Goal: Task Accomplishment & Management: Use online tool/utility

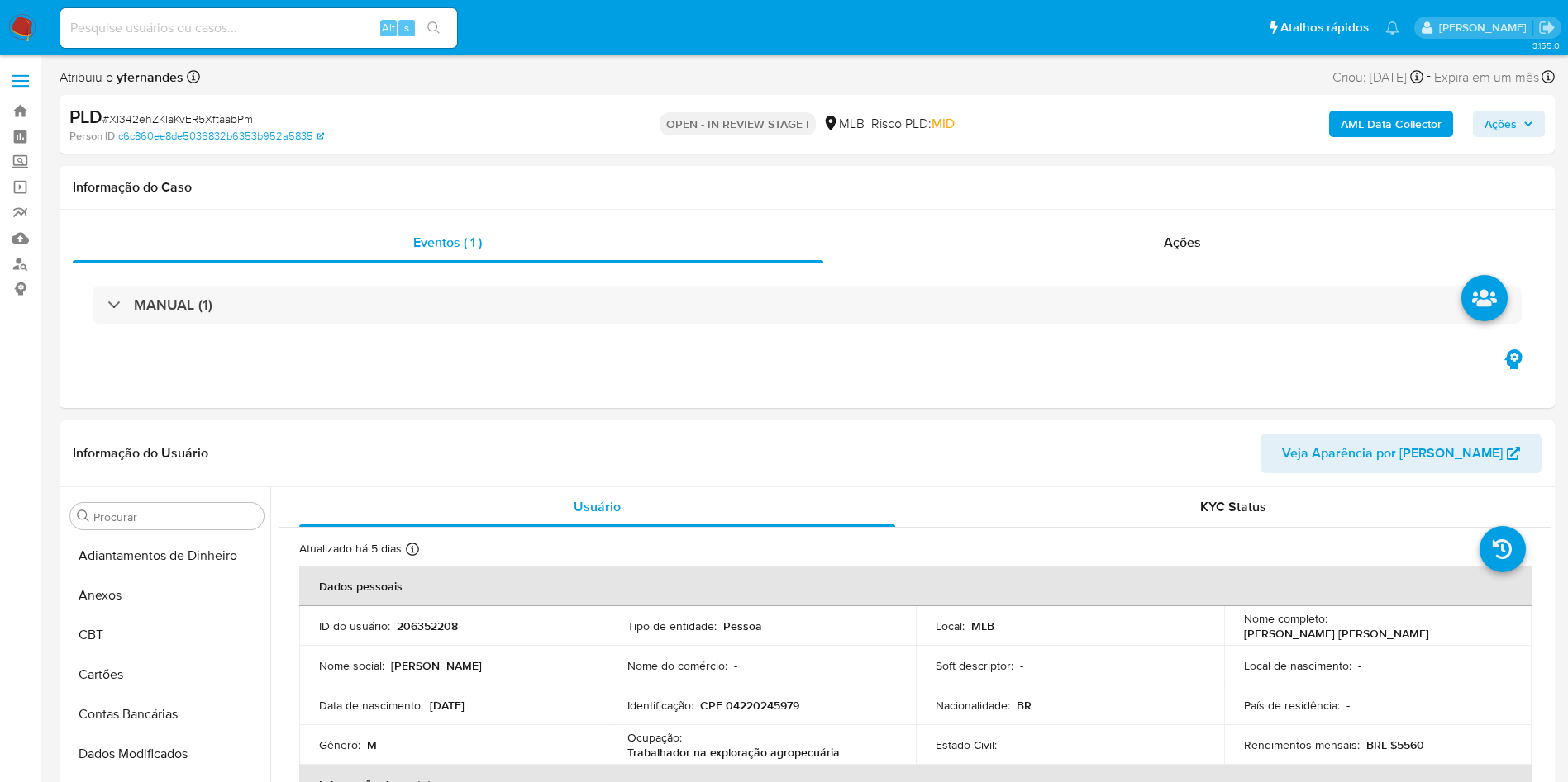
select select "10"
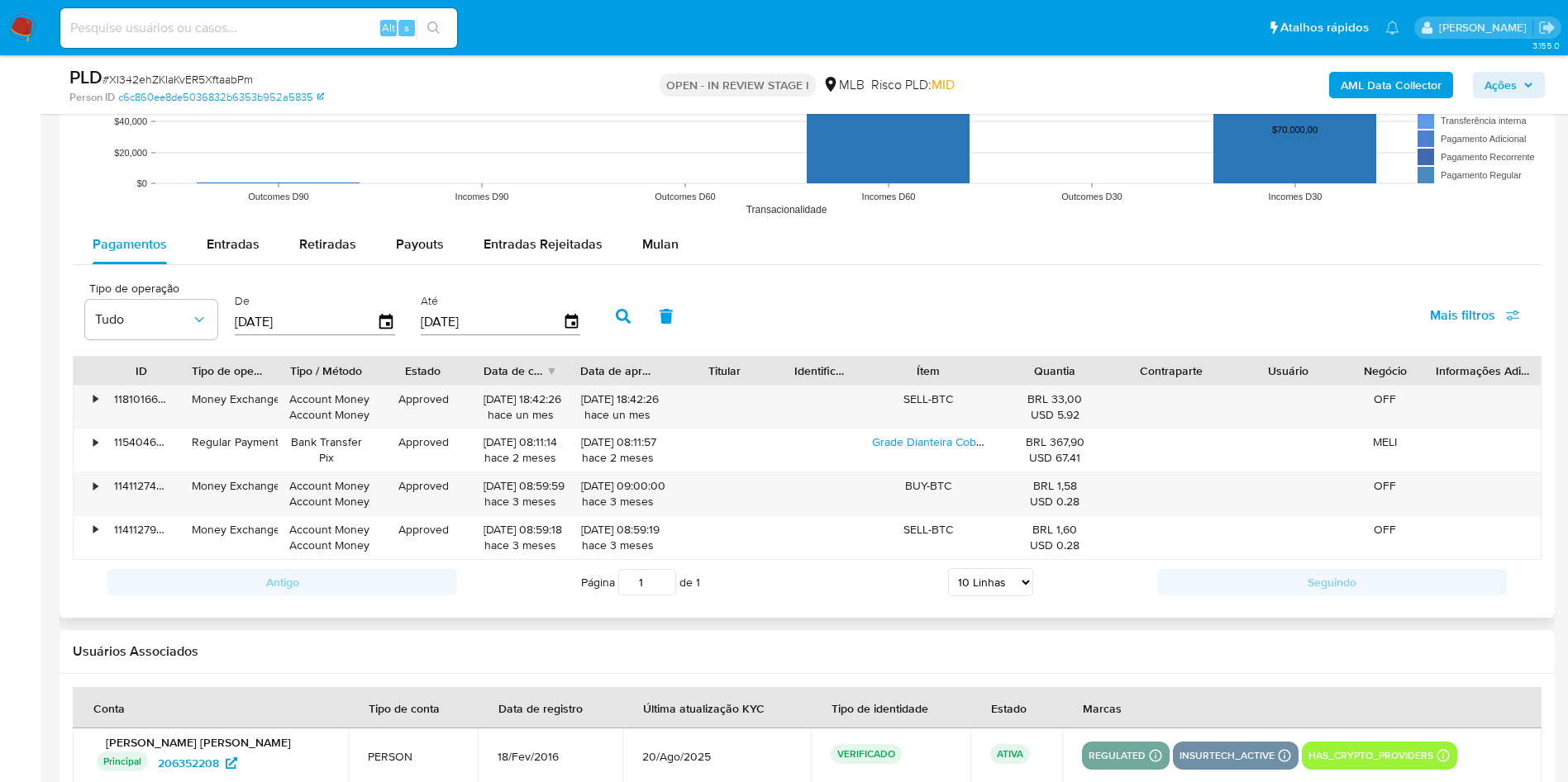
scroll to position [1735, 0]
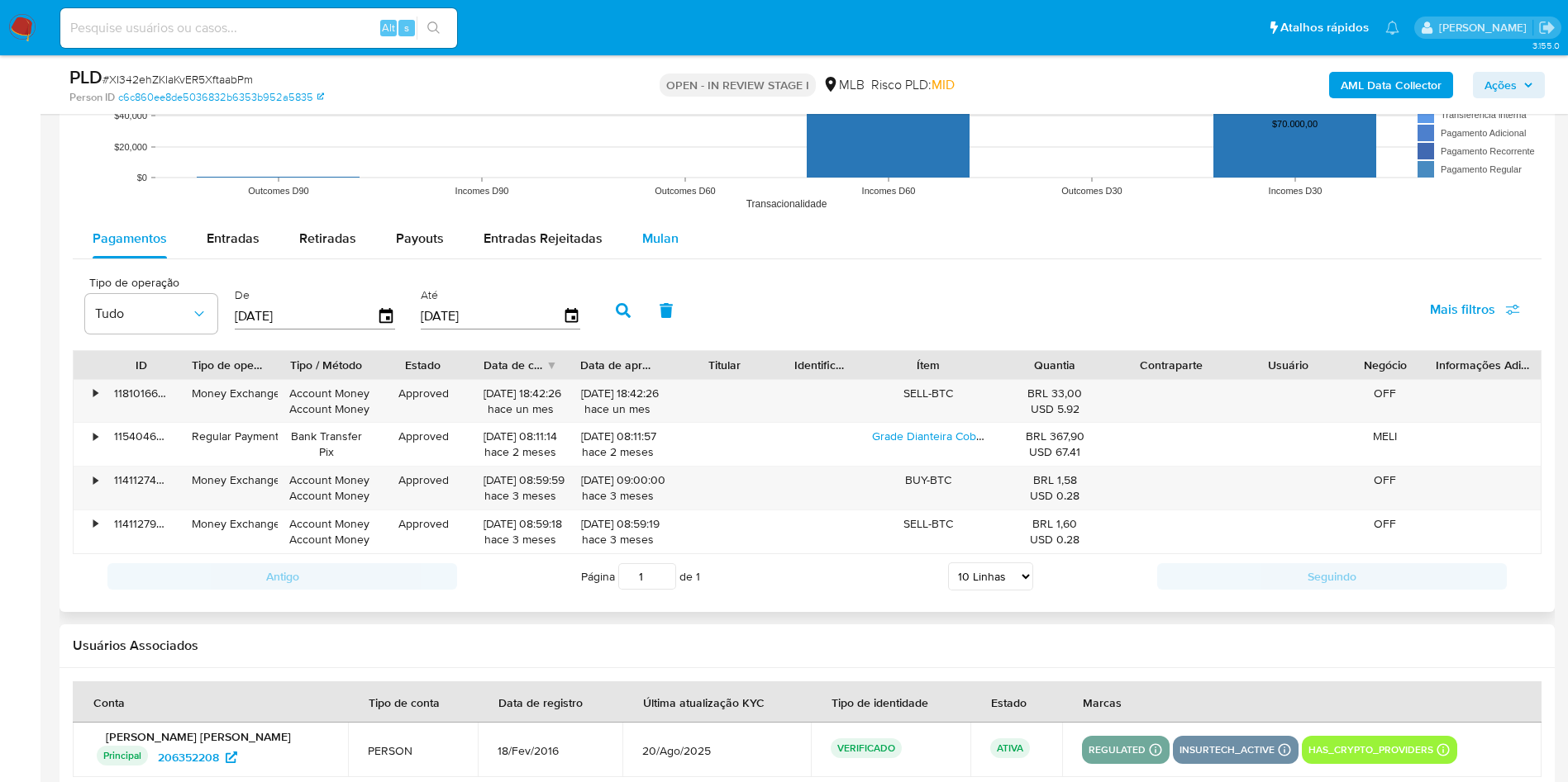
click at [645, 241] on span "Mulan" at bounding box center [660, 238] width 36 height 19
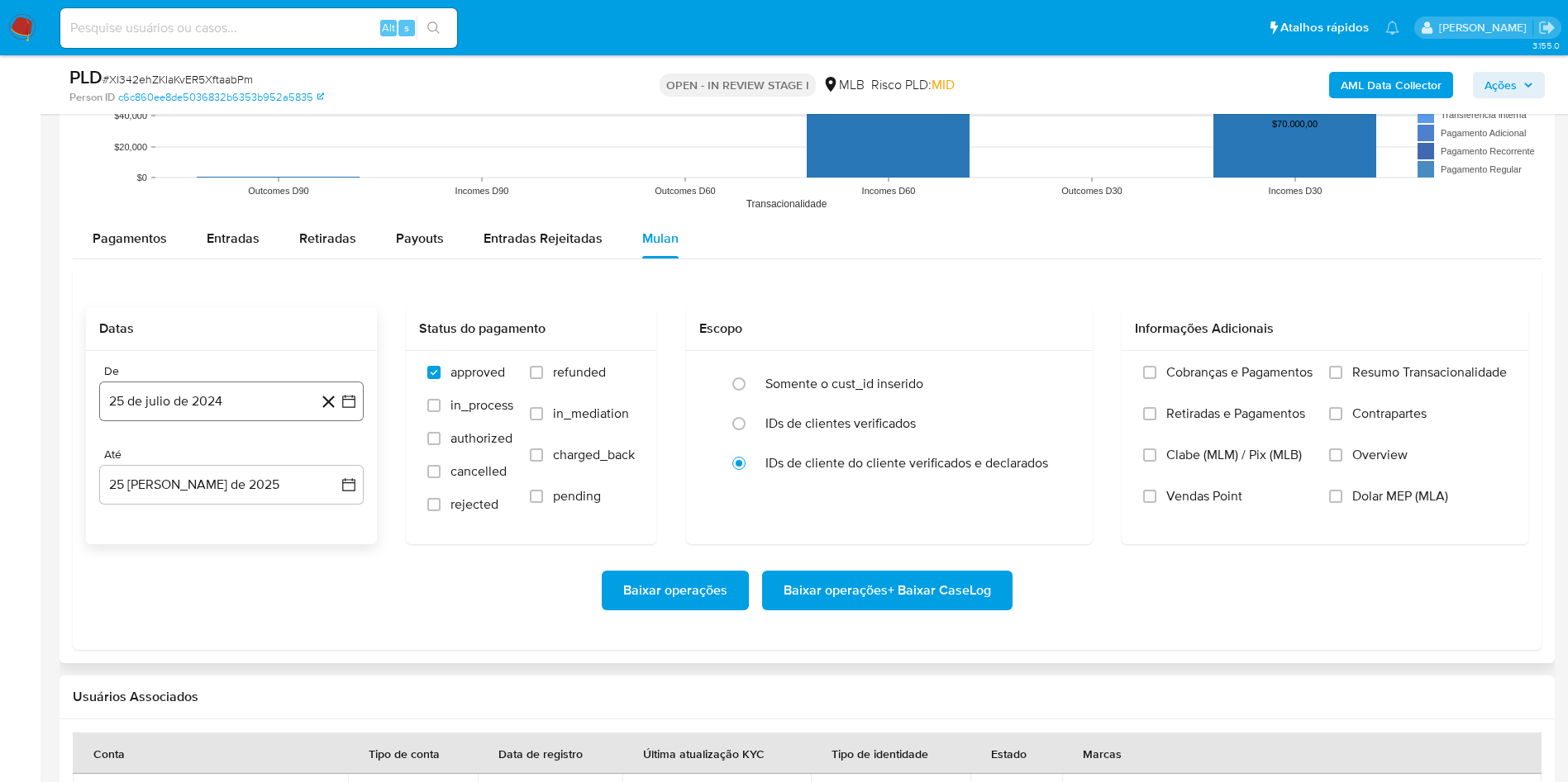
click at [227, 406] on button "25 de julio de 2024" at bounding box center [231, 401] width 264 height 39
click at [217, 456] on span "julio 2024" at bounding box center [223, 461] width 62 height 17
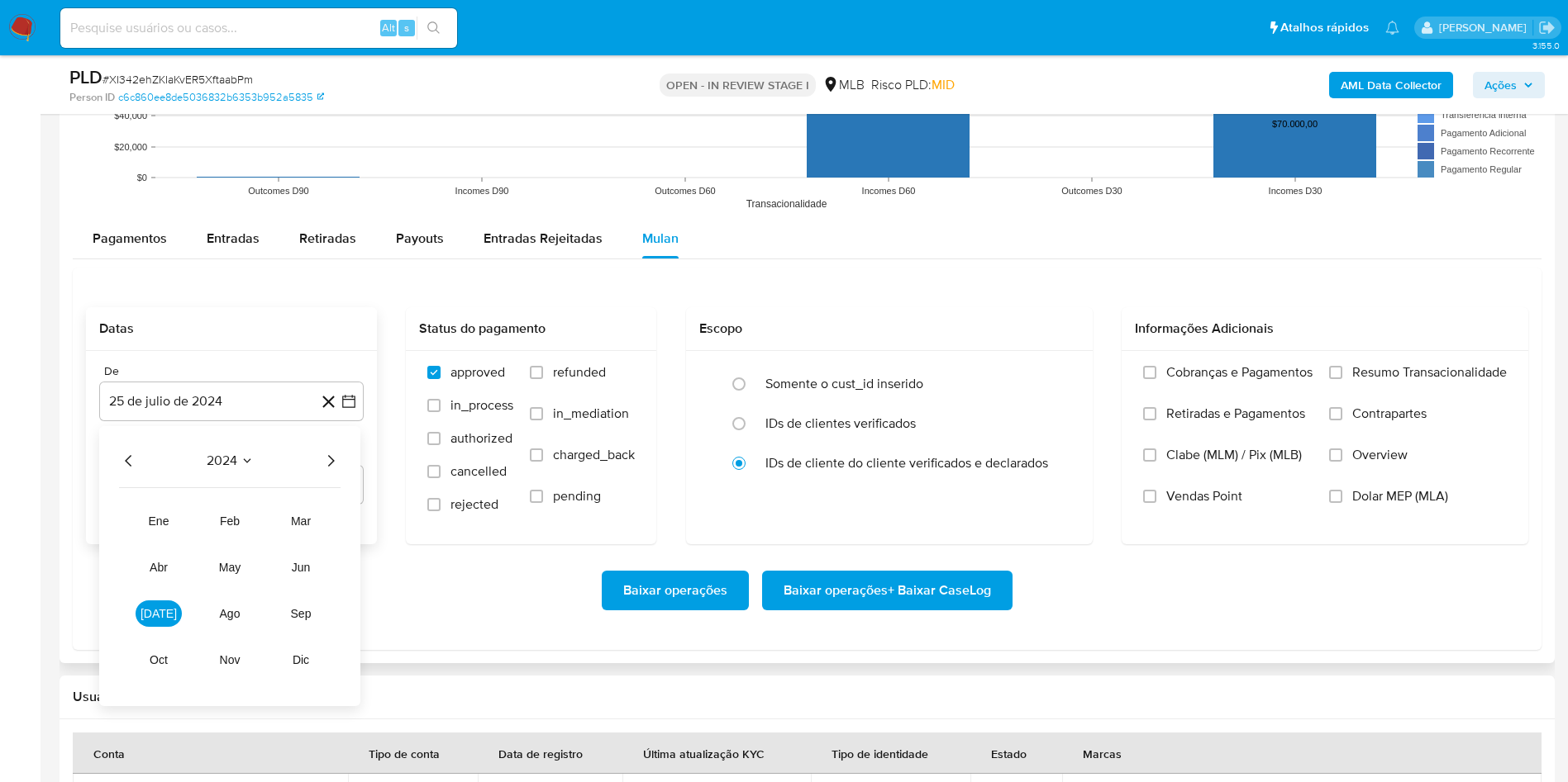
click at [335, 458] on icon "Año siguiente" at bounding box center [331, 461] width 20 height 20
click at [165, 619] on span "jul" at bounding box center [158, 614] width 36 height 13
click at [170, 530] on button "1" at bounding box center [165, 523] width 27 height 27
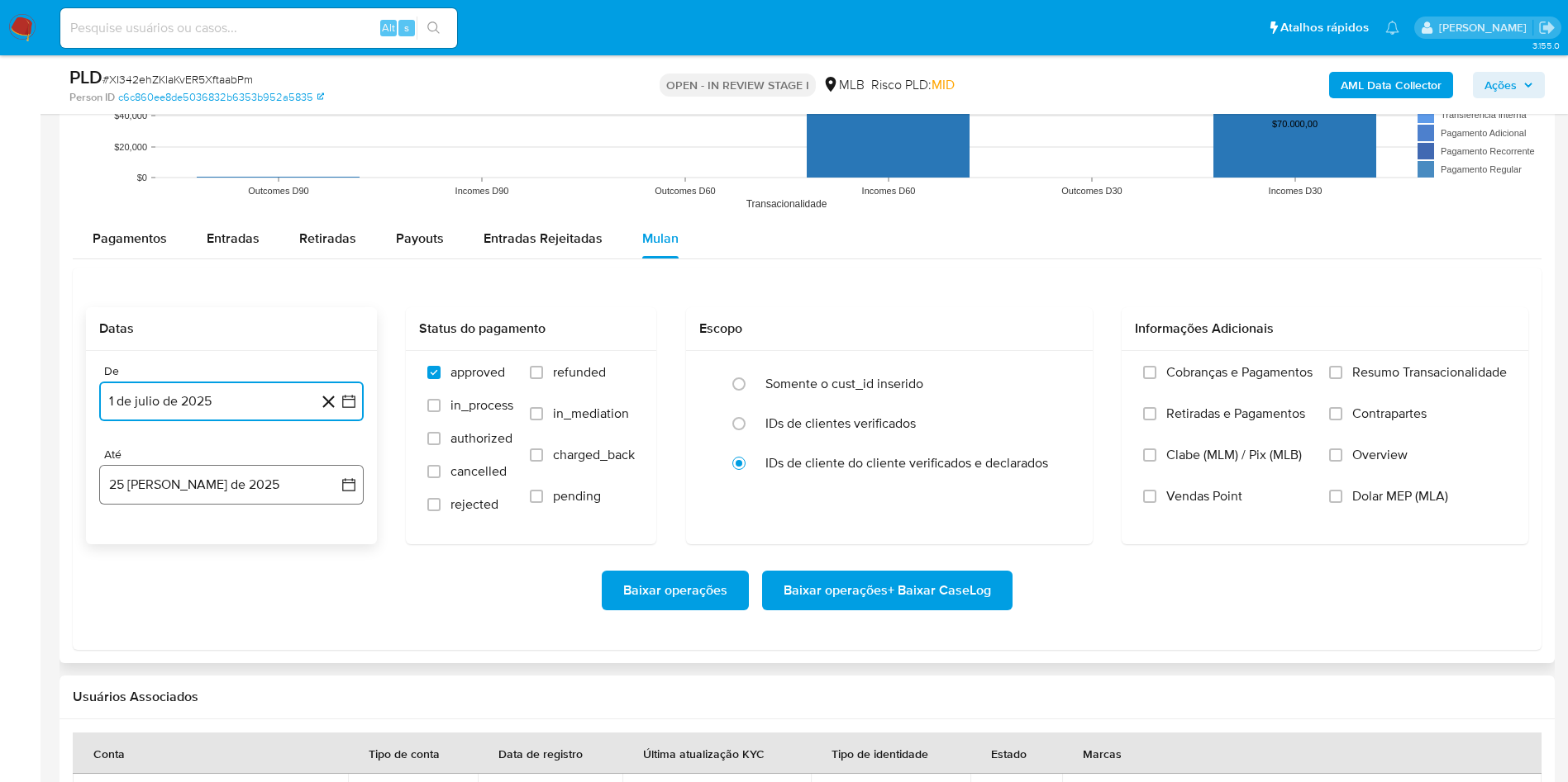
click at [166, 468] on button "25 de agosto de 2025" at bounding box center [231, 484] width 264 height 39
click at [336, 700] on button "24" at bounding box center [331, 705] width 27 height 27
click at [1424, 364] on span "Resumo Transacionalidade" at bounding box center [1429, 373] width 154 height 17
click at [1342, 366] on input "Resumo Transacionalidade" at bounding box center [1335, 373] width 13 height 13
click at [946, 578] on span "Baixar operações + Baixar CaseLog" at bounding box center [886, 590] width 207 height 36
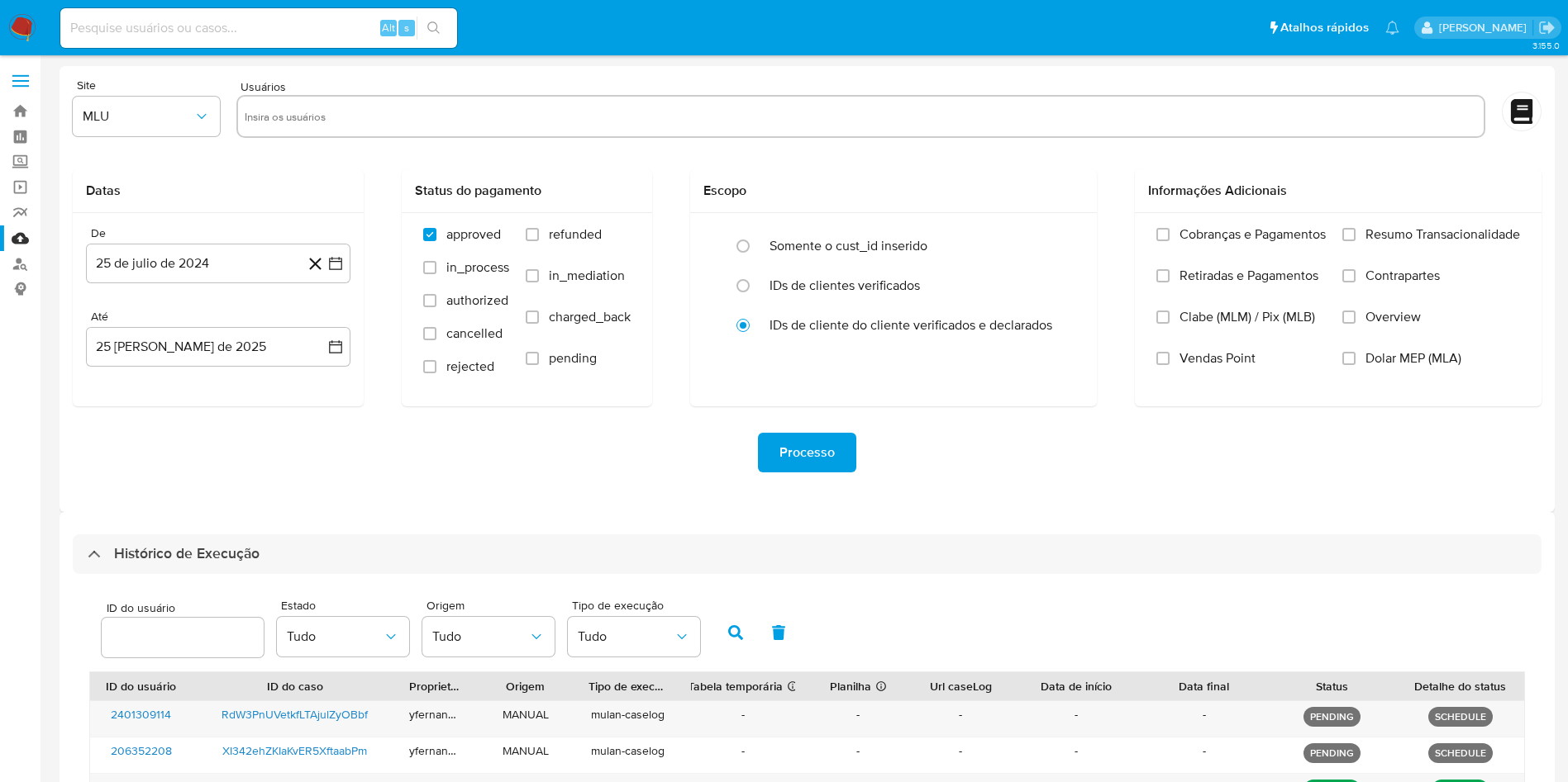
select select "10"
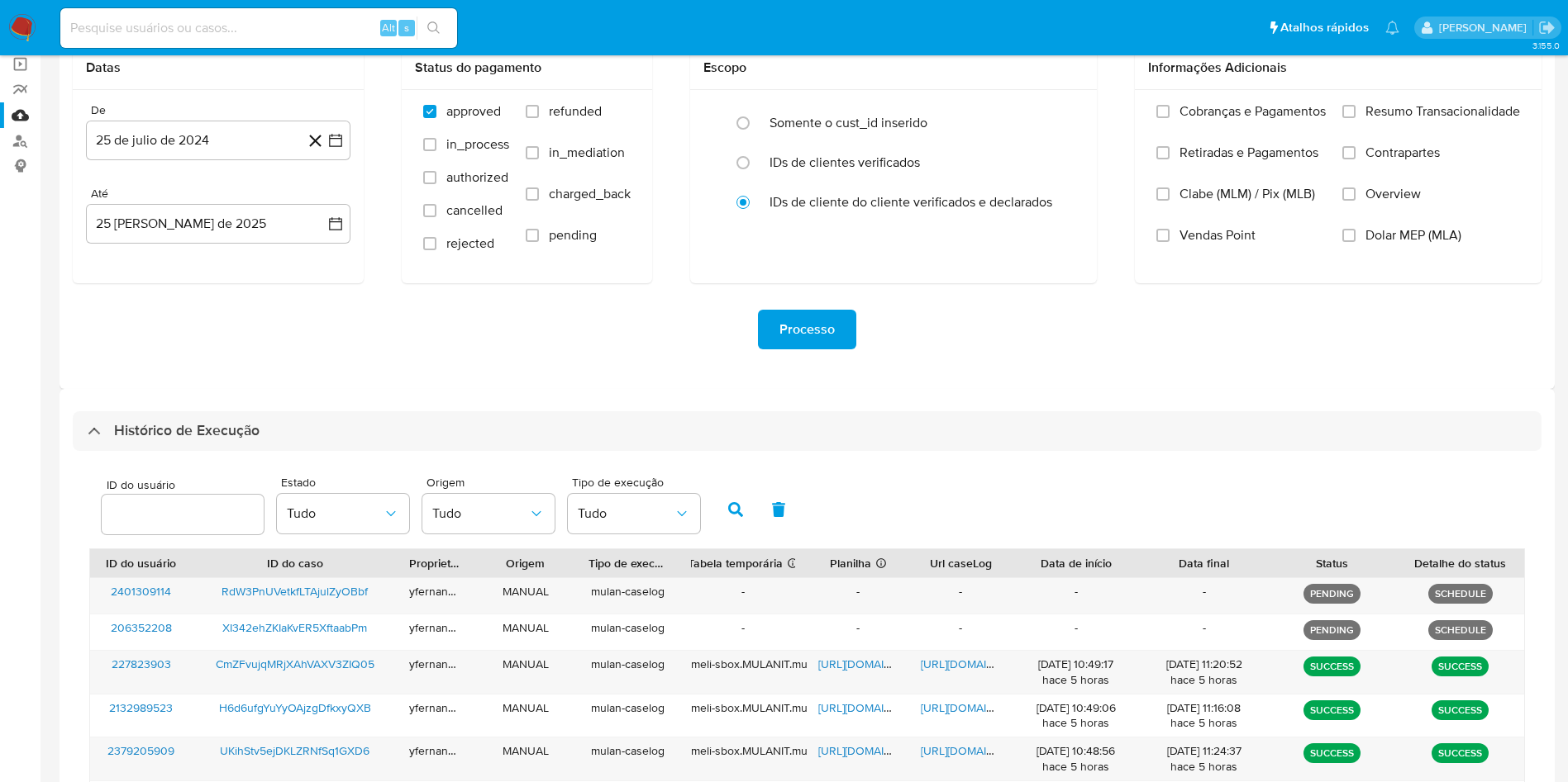
scroll to position [124, 0]
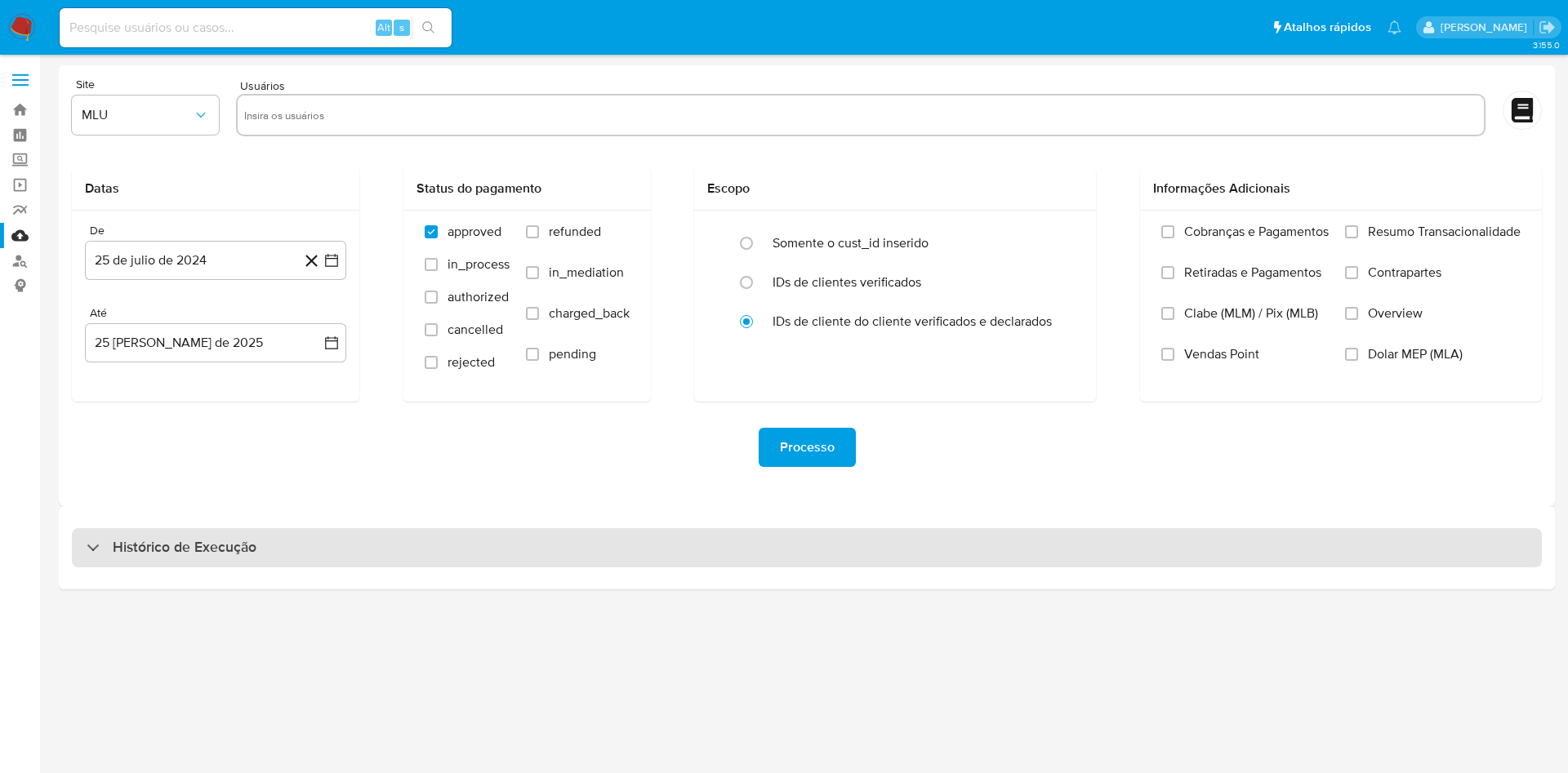
click at [859, 535] on div "Histórico de Execução" at bounding box center [807, 547] width 1470 height 39
select select "10"
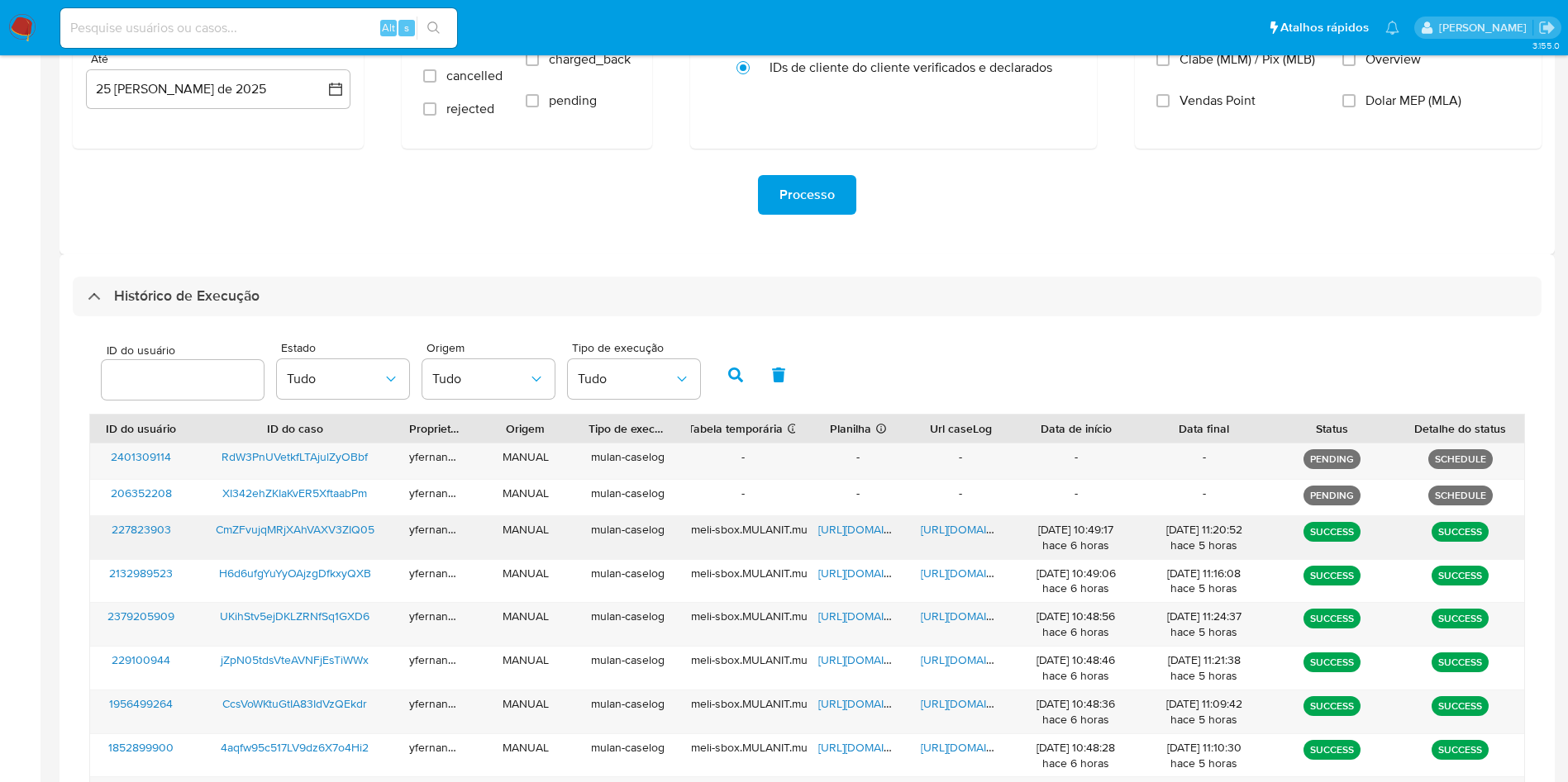
scroll to position [294, 0]
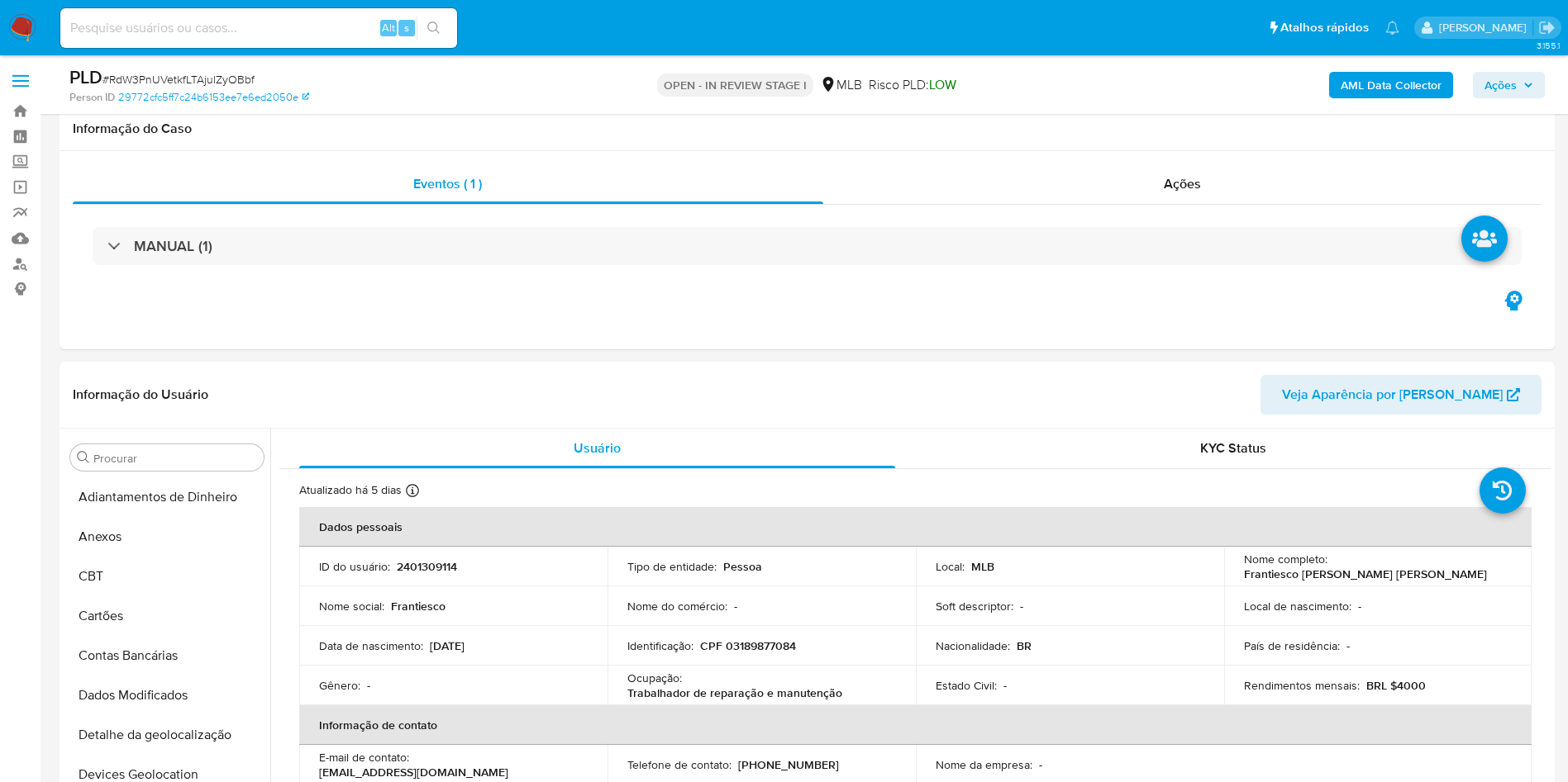
select select "10"
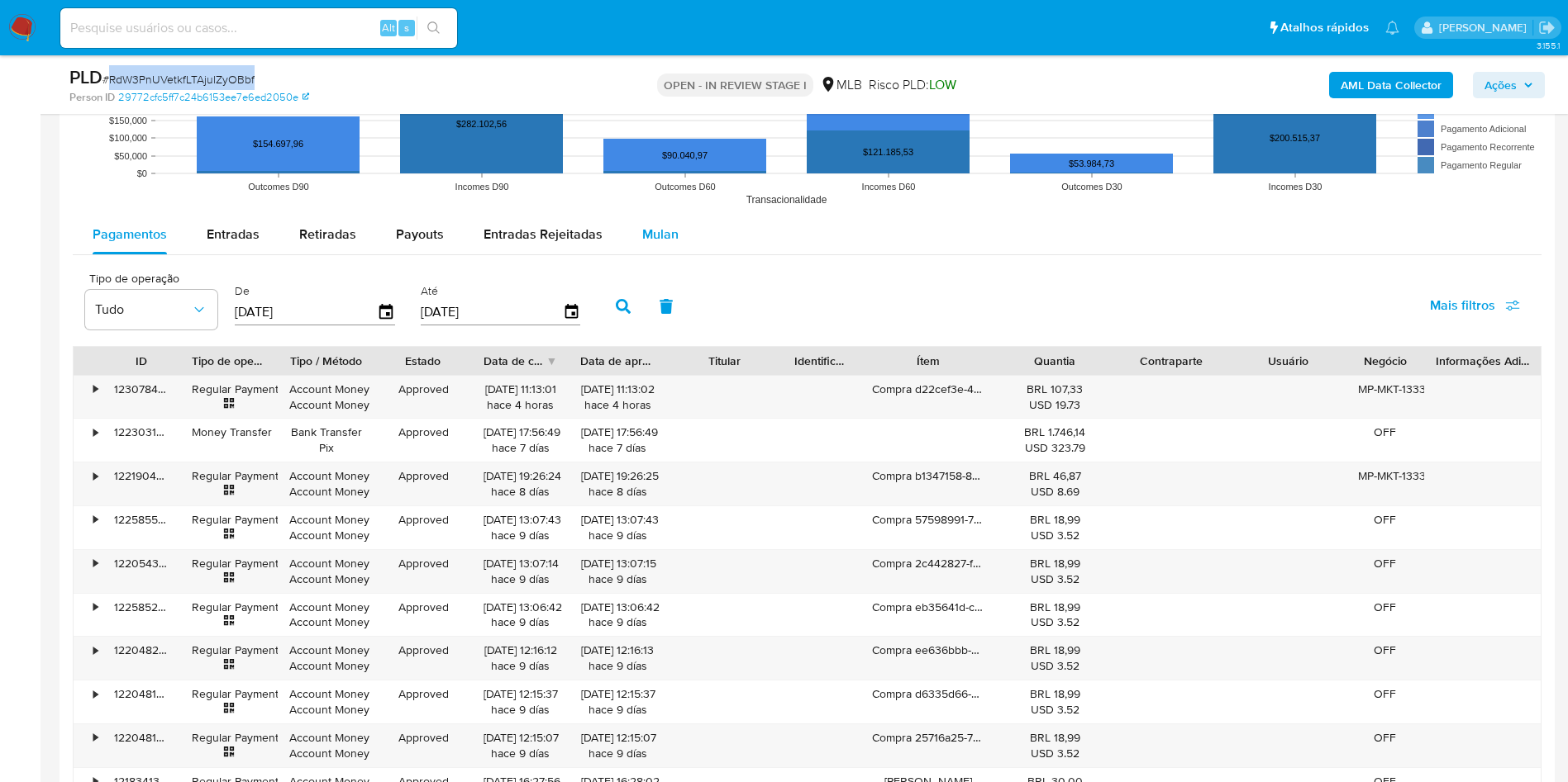
scroll to position [1735, 0]
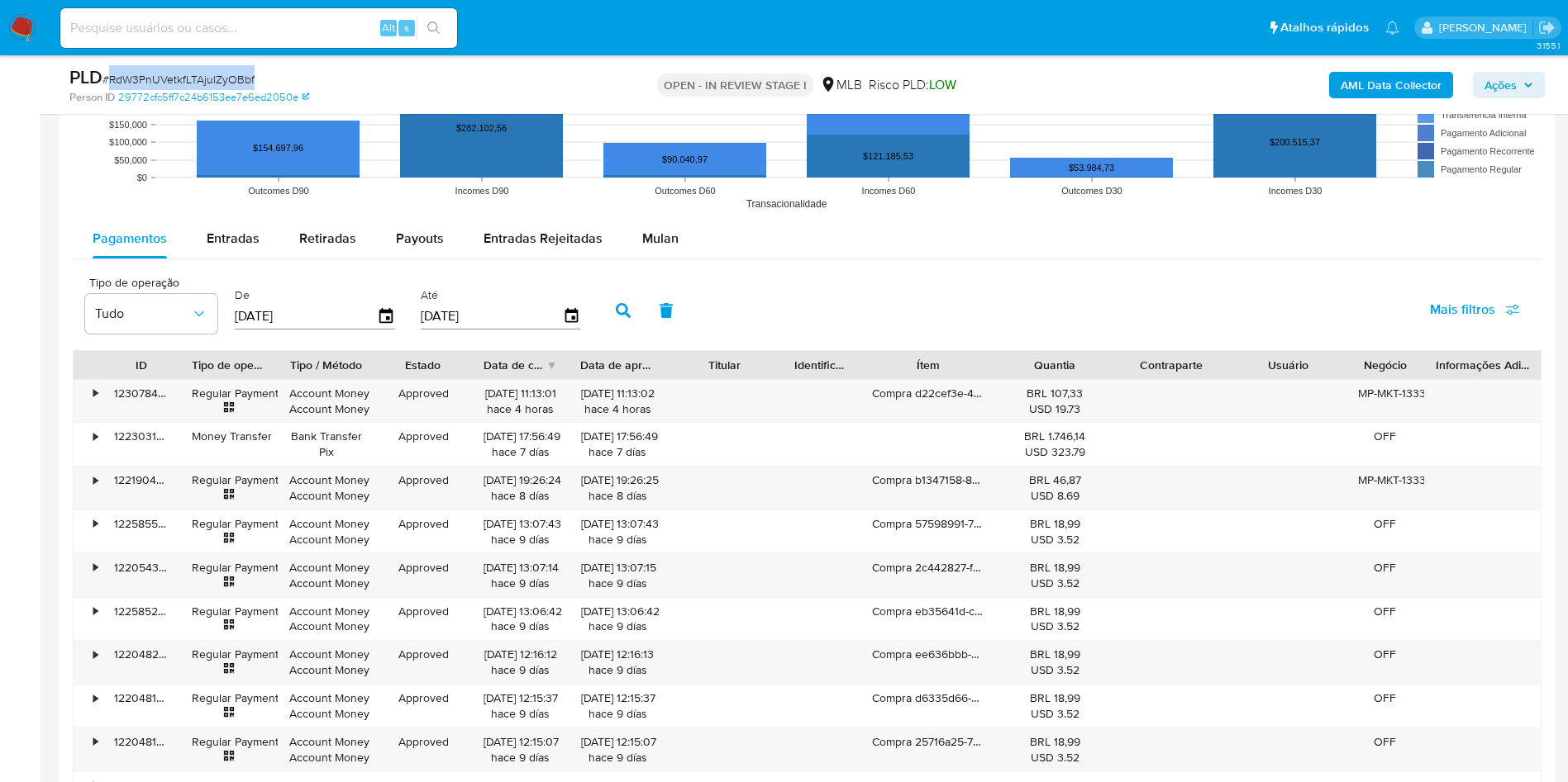
click at [676, 242] on button "Mulan" at bounding box center [660, 238] width 76 height 39
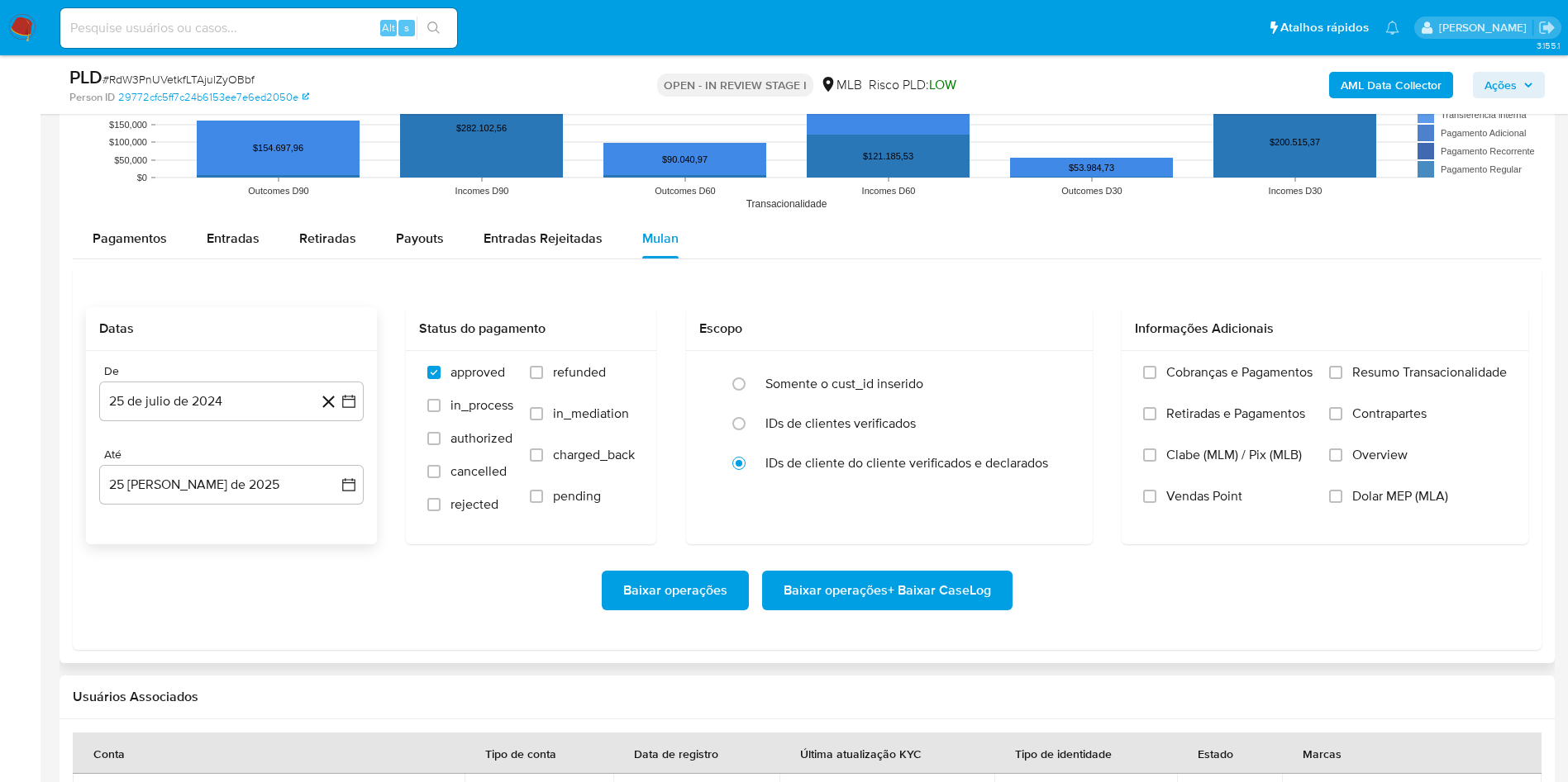
click at [209, 424] on div "De 25 de julio de 2024 25-07-2024 Até 25 de agosto de 2025 25-08-2025" at bounding box center [231, 447] width 291 height 193
click at [206, 422] on div "De 25 de julio de 2024 25-07-2024 Até 25 de agosto de 2025 25-08-2025" at bounding box center [231, 447] width 291 height 193
click at [205, 407] on button "25 de julio de 2024" at bounding box center [231, 401] width 264 height 39
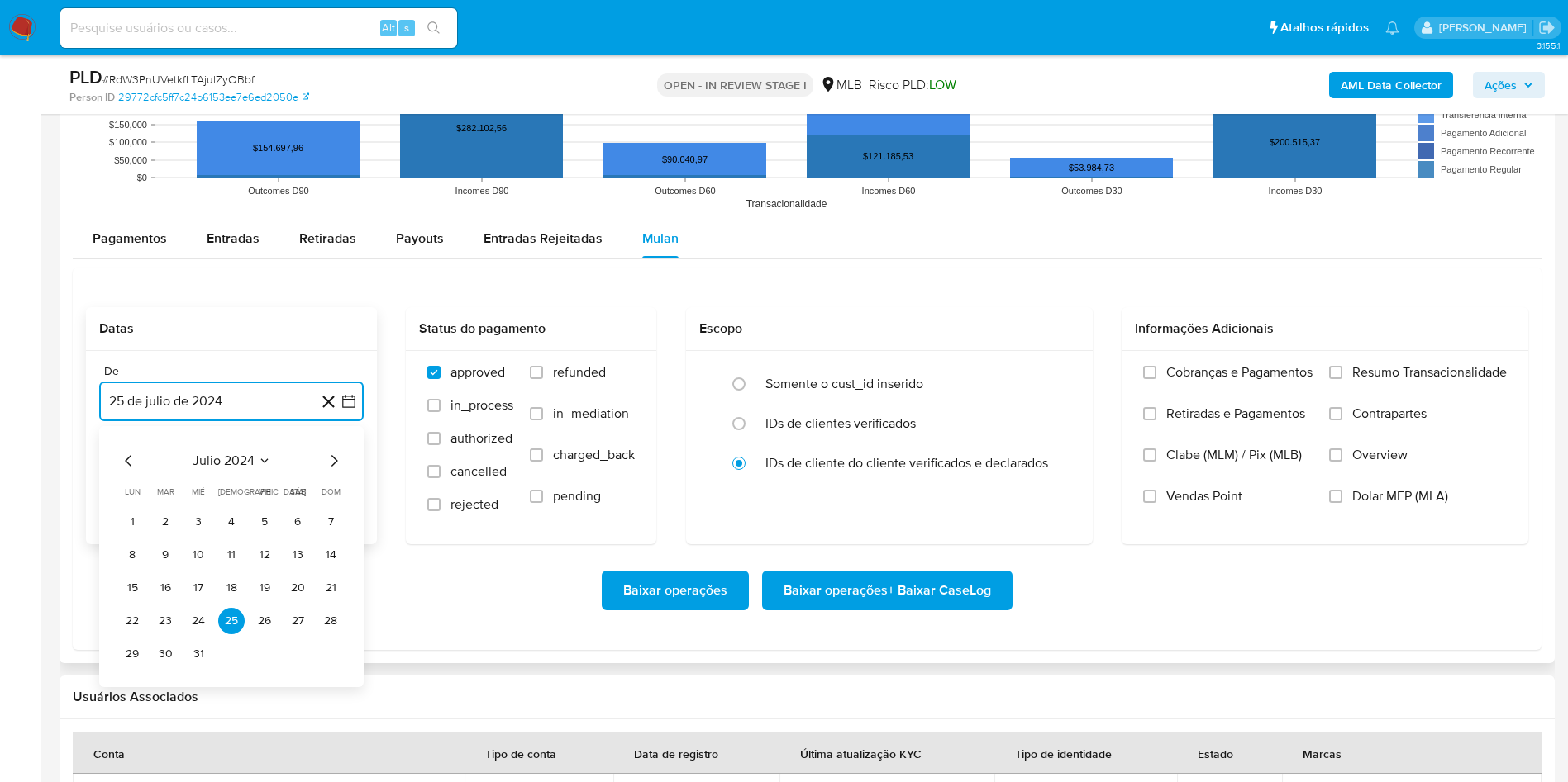
click at [220, 457] on span "julio 2024" at bounding box center [223, 461] width 62 height 17
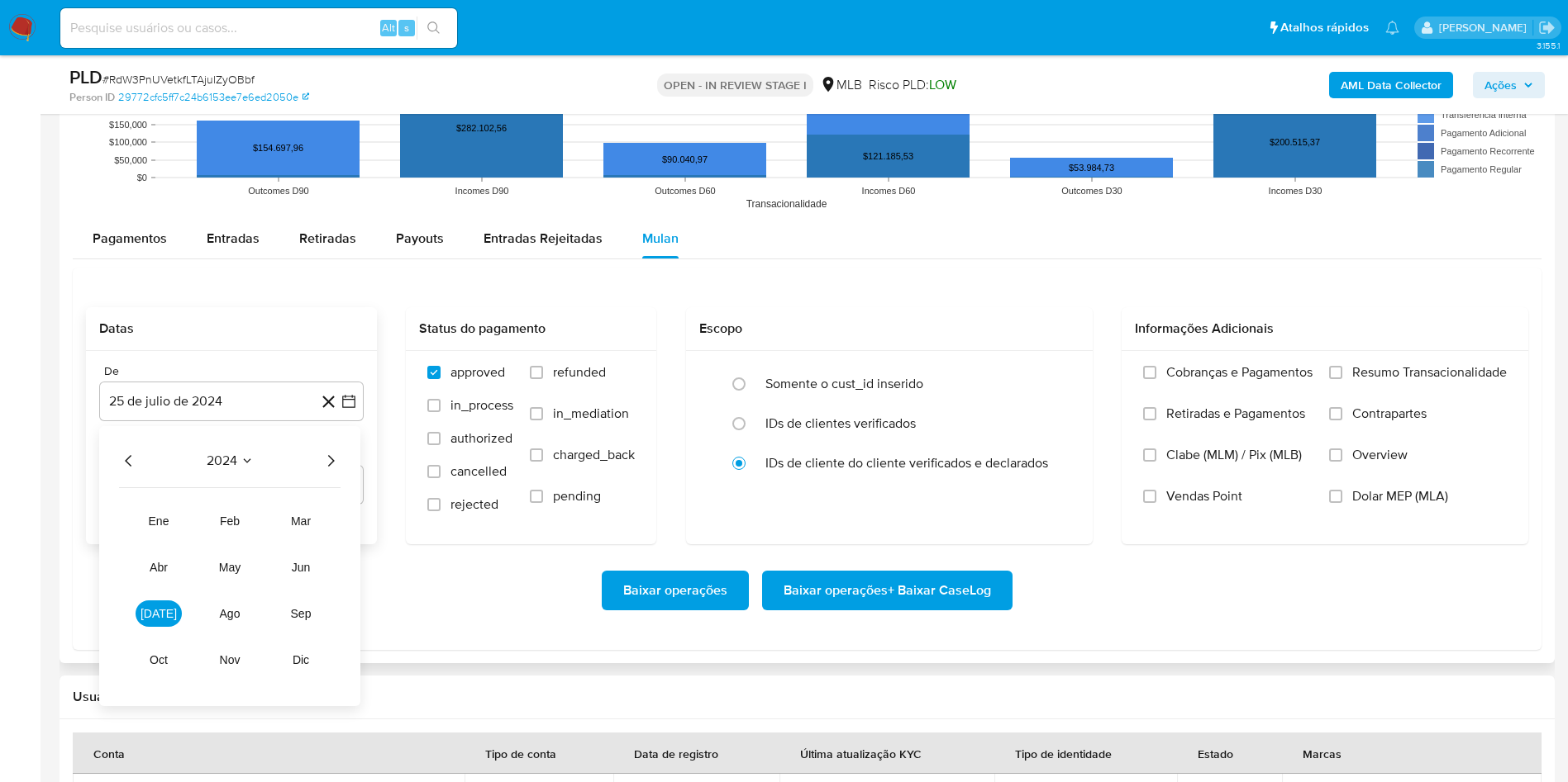
click at [333, 466] on icon "Año siguiente" at bounding box center [331, 461] width 20 height 20
click at [159, 623] on button "jul" at bounding box center [158, 614] width 46 height 27
drag, startPoint x: 171, startPoint y: 523, endPoint x: 173, endPoint y: 503, distance: 20.1
click at [170, 523] on button "1" at bounding box center [165, 523] width 27 height 27
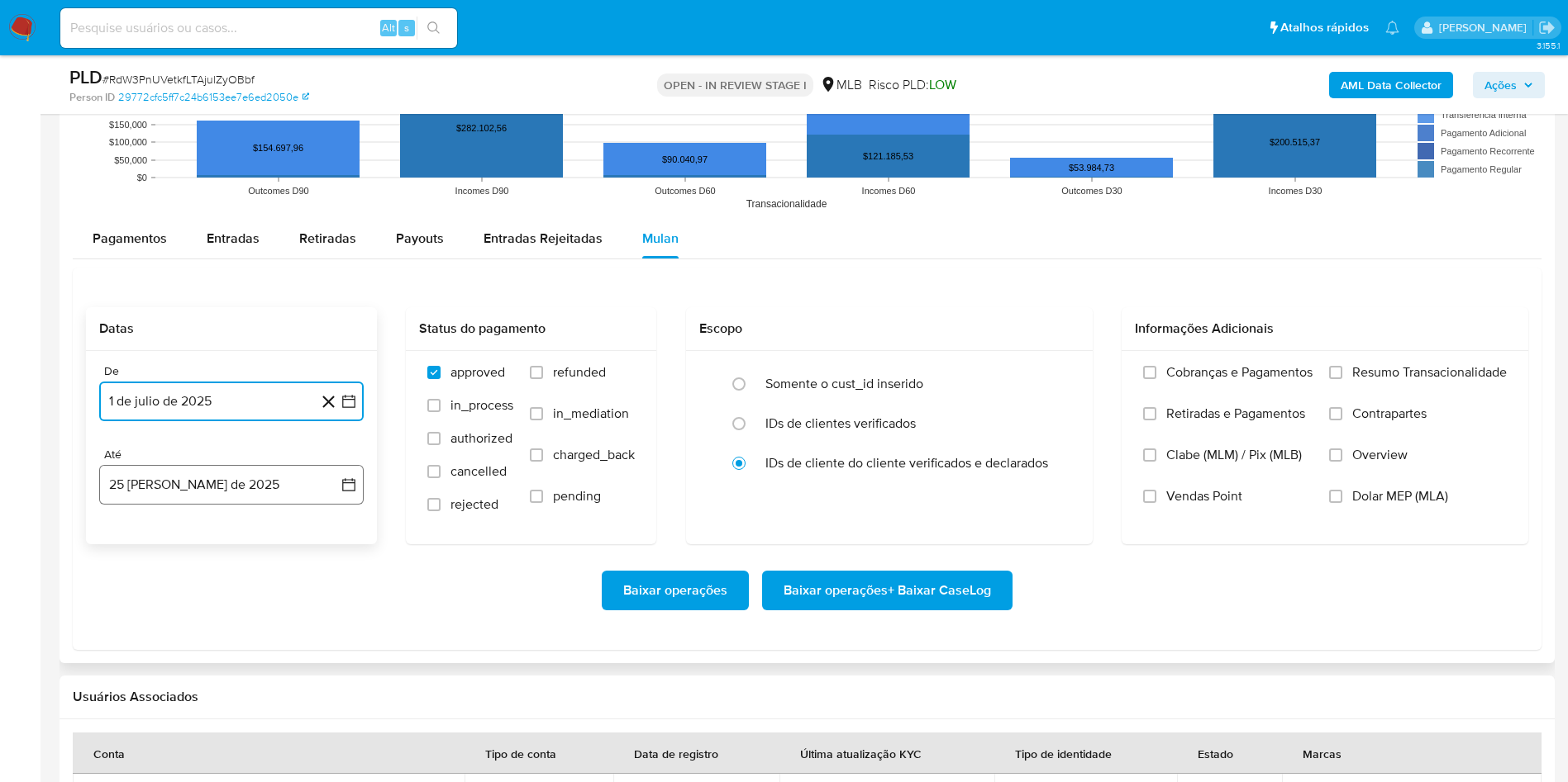
click at [171, 475] on button "25 [PERSON_NAME] de 2025" at bounding box center [231, 484] width 264 height 39
click at [326, 706] on button "24" at bounding box center [331, 705] width 27 height 27
click at [1417, 374] on span "Resumo Transacionalidade" at bounding box center [1429, 373] width 154 height 17
click at [1342, 374] on input "Resumo Transacionalidade" at bounding box center [1335, 373] width 13 height 13
click at [900, 597] on span "Baixar operações + Baixar CaseLog" at bounding box center [886, 590] width 207 height 36
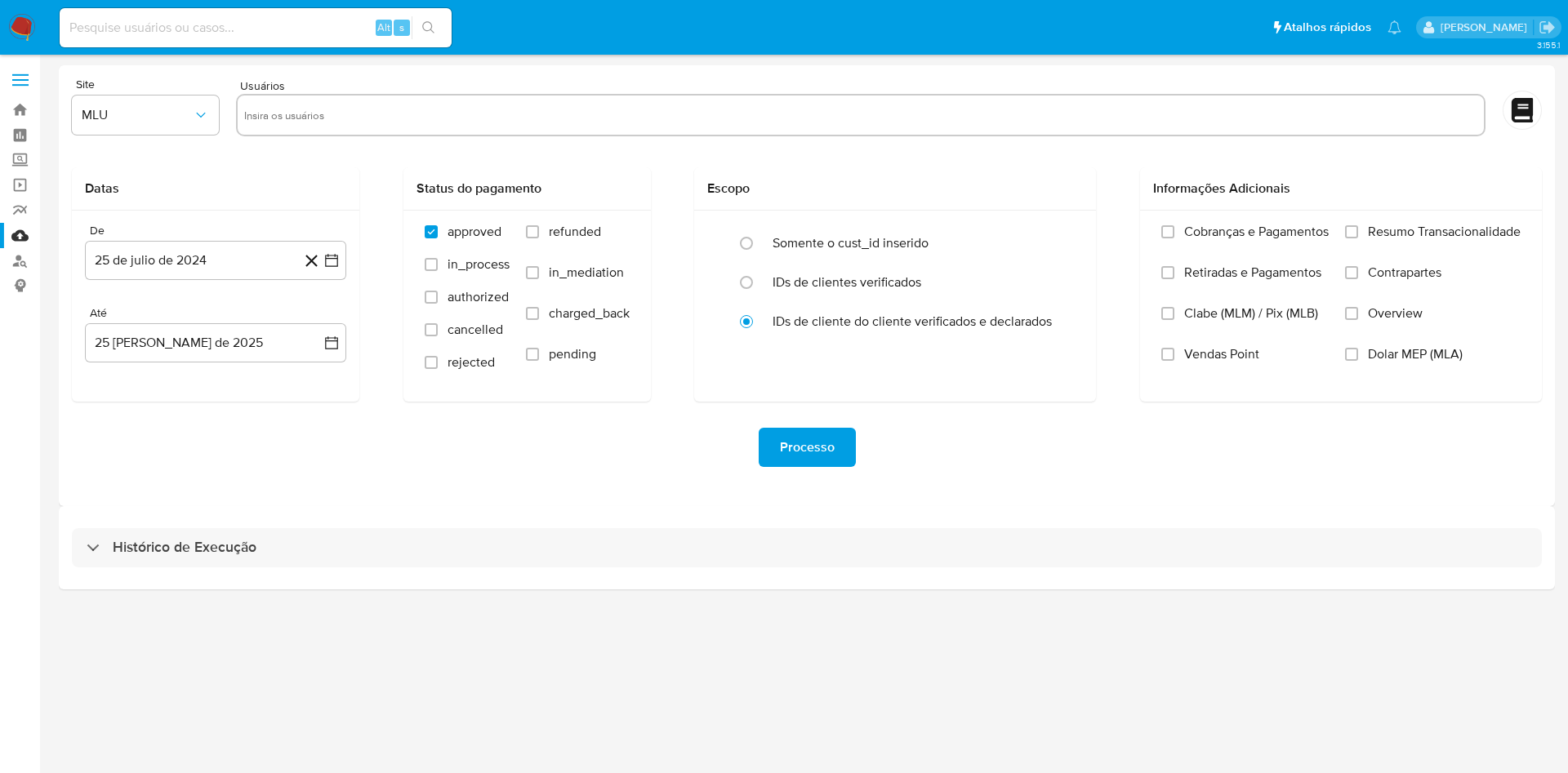
drag, startPoint x: 811, startPoint y: 547, endPoint x: 836, endPoint y: 518, distance: 38.3
click at [811, 546] on div "Histórico de Execução" at bounding box center [807, 547] width 1470 height 39
select select "10"
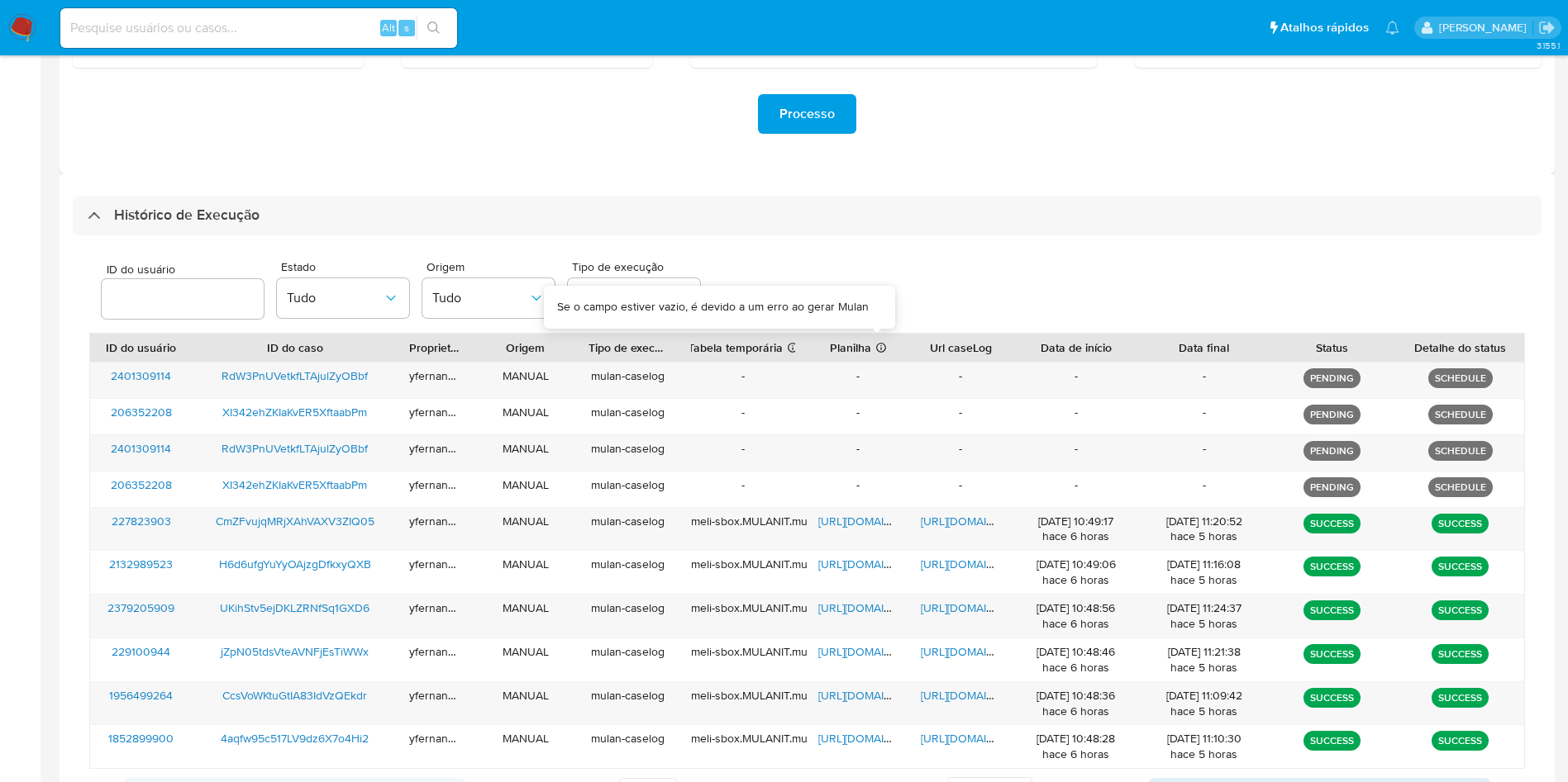
scroll to position [420, 0]
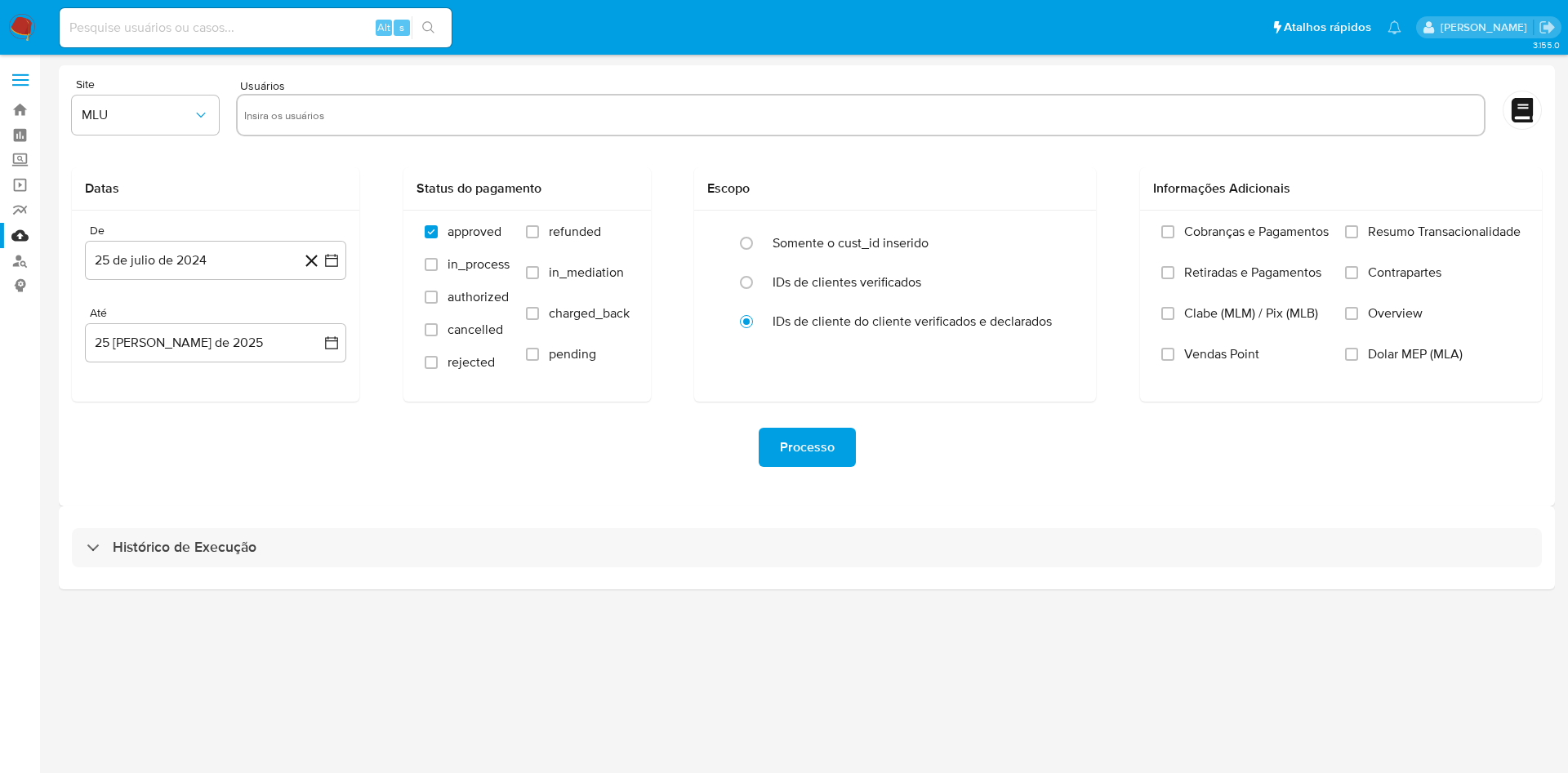
click at [1231, 490] on div "Processo" at bounding box center [807, 447] width 1470 height 91
click at [1087, 567] on div "Histórico de Execução" at bounding box center [807, 547] width 1497 height 83
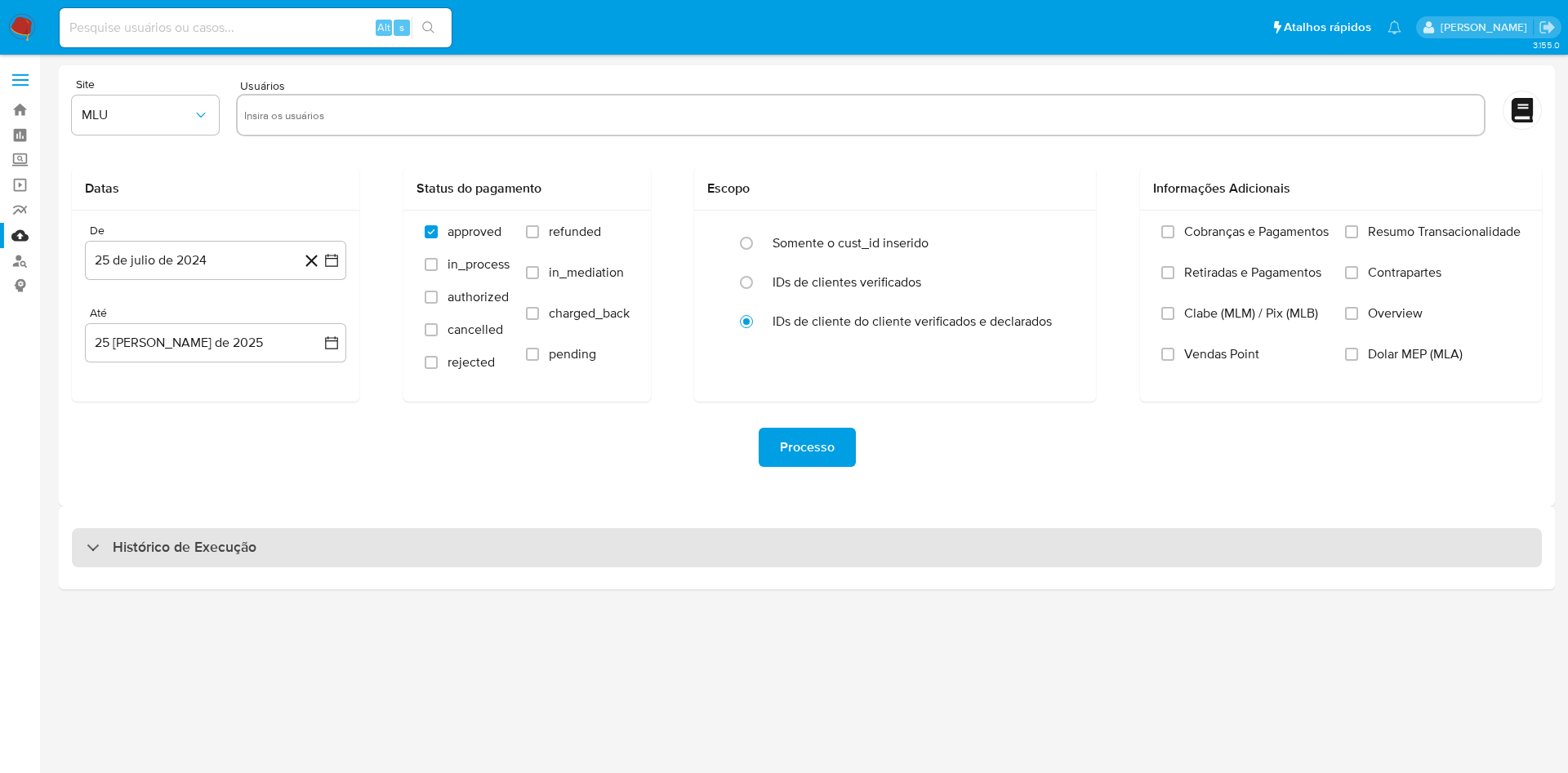
click at [1075, 552] on div "Histórico de Execução" at bounding box center [807, 547] width 1470 height 39
select select "10"
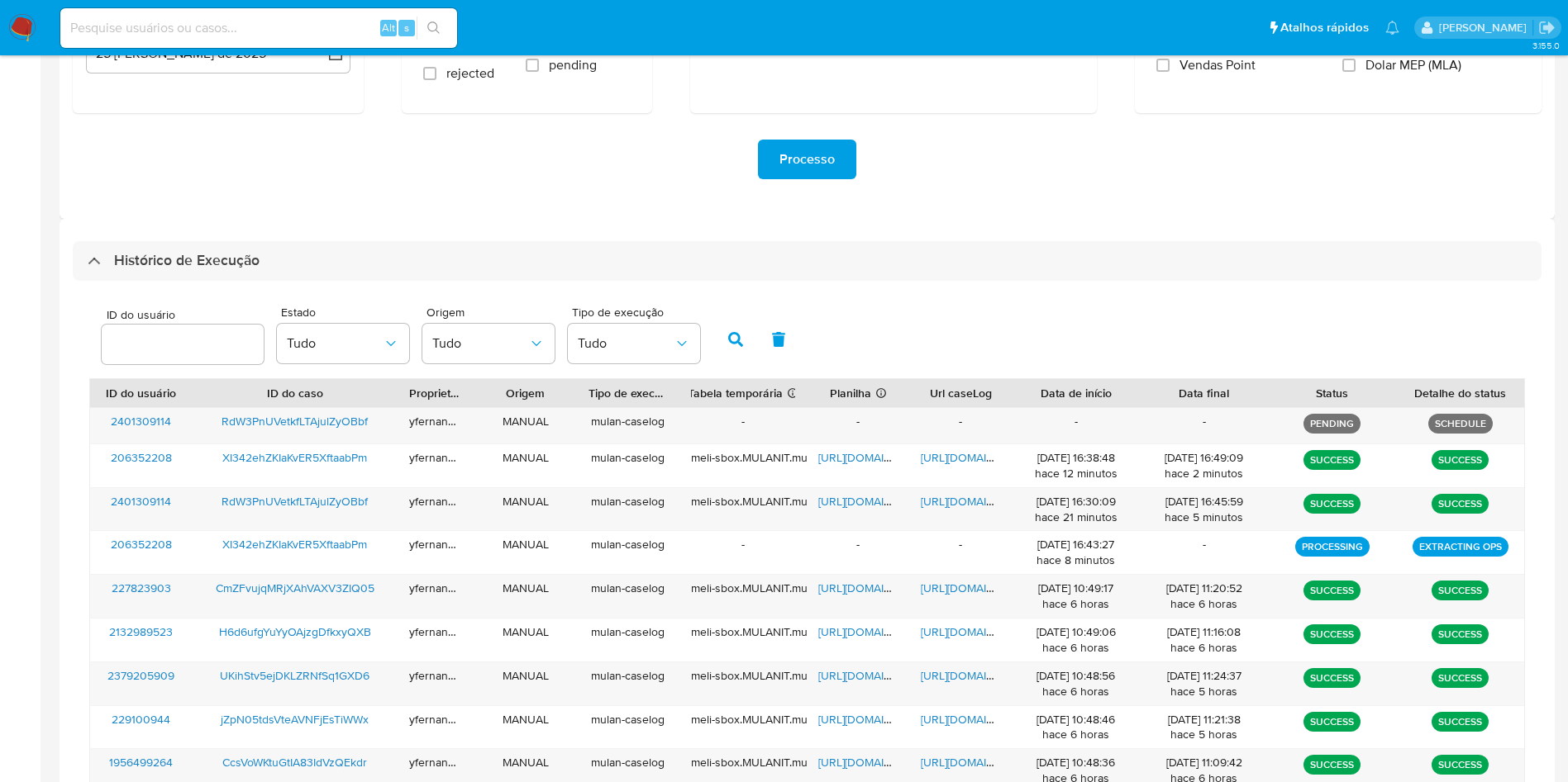
scroll to position [417, 0]
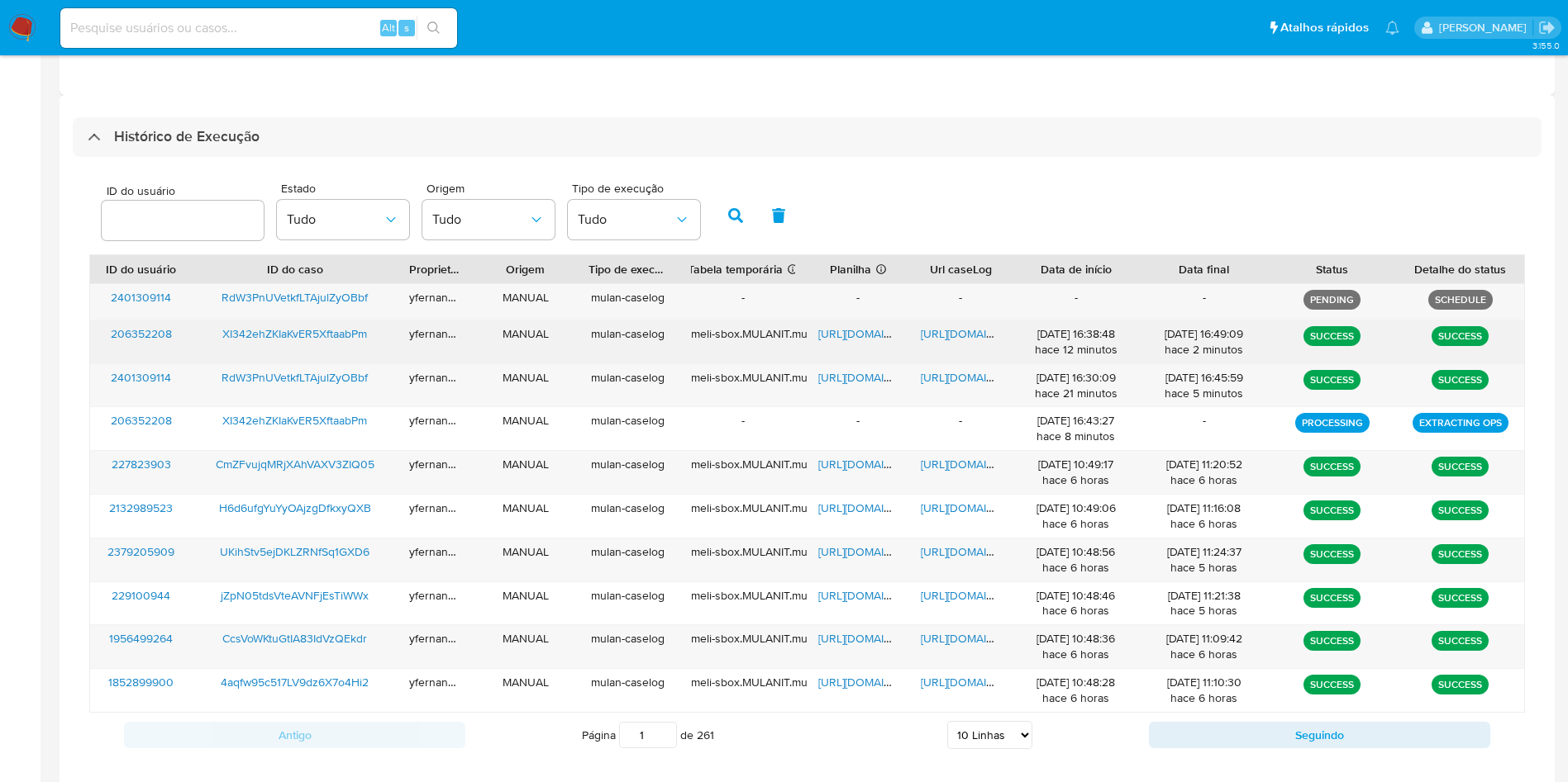
click at [840, 326] on span "https://docs.google.com/spreadsheets/d/1iTOYYuPwbNxttGrbMAk8PQsUA2_0A_fFmEwNYNo…" at bounding box center [875, 334] width 114 height 17
click at [945, 334] on span "https://docs.google.com/document/d/1XjivhEfYKDSTrZ03xVj8yt91f8eE0wo5zeMyk-UlVUs…" at bounding box center [978, 334] width 114 height 17
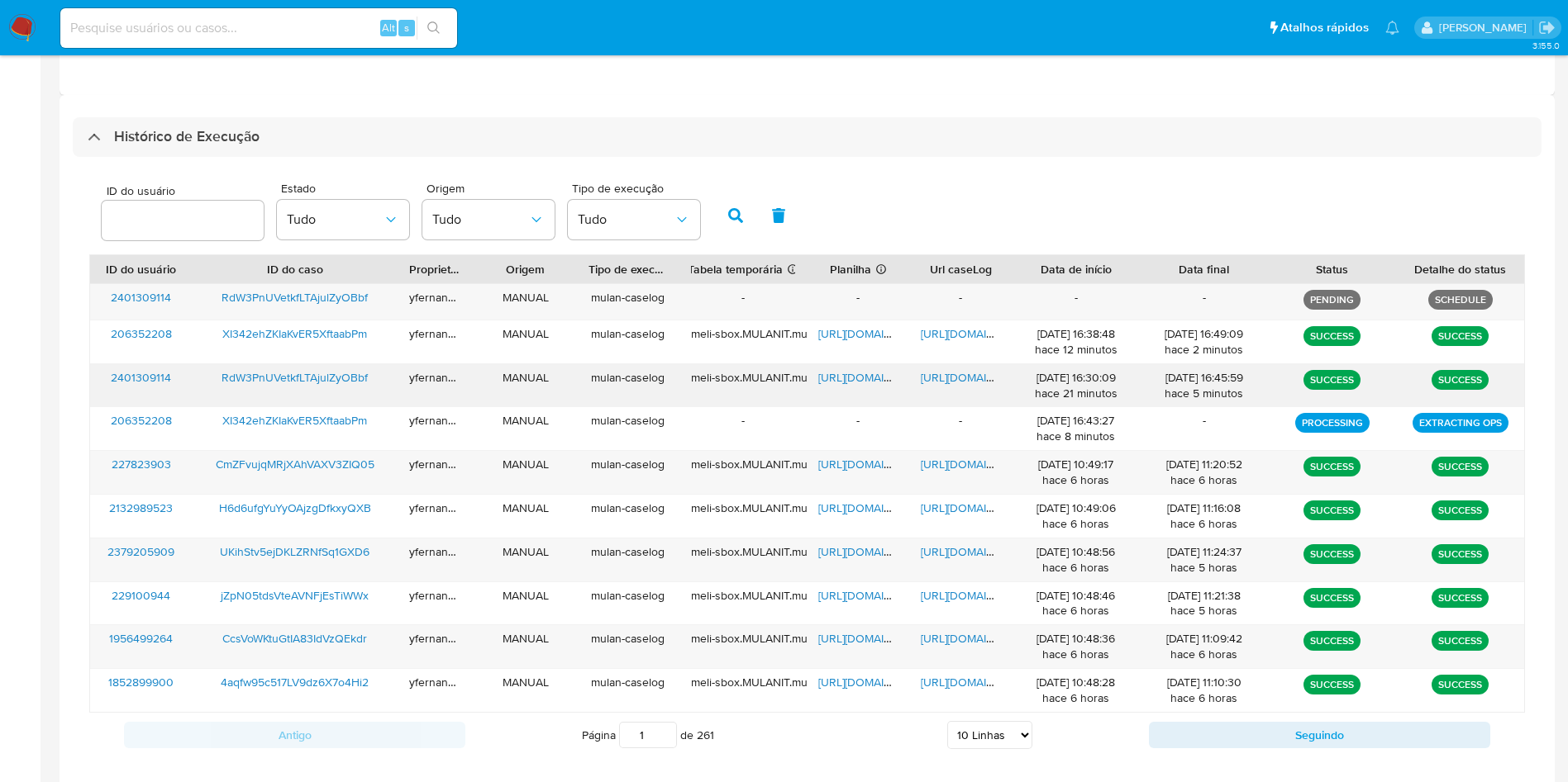
click at [862, 374] on span "https://docs.google.com/spreadsheets/d/1g5dT28s-5bNVvfPS_gTgx3nvLL5CZNRfFiBwf19…" at bounding box center [875, 378] width 114 height 17
click at [941, 372] on span "https://docs.google.com/document/d/1vzWG-BNDo2NbpL-bbLgrvOlVjZixmmKatApWlXoPcY0…" at bounding box center [978, 378] width 114 height 17
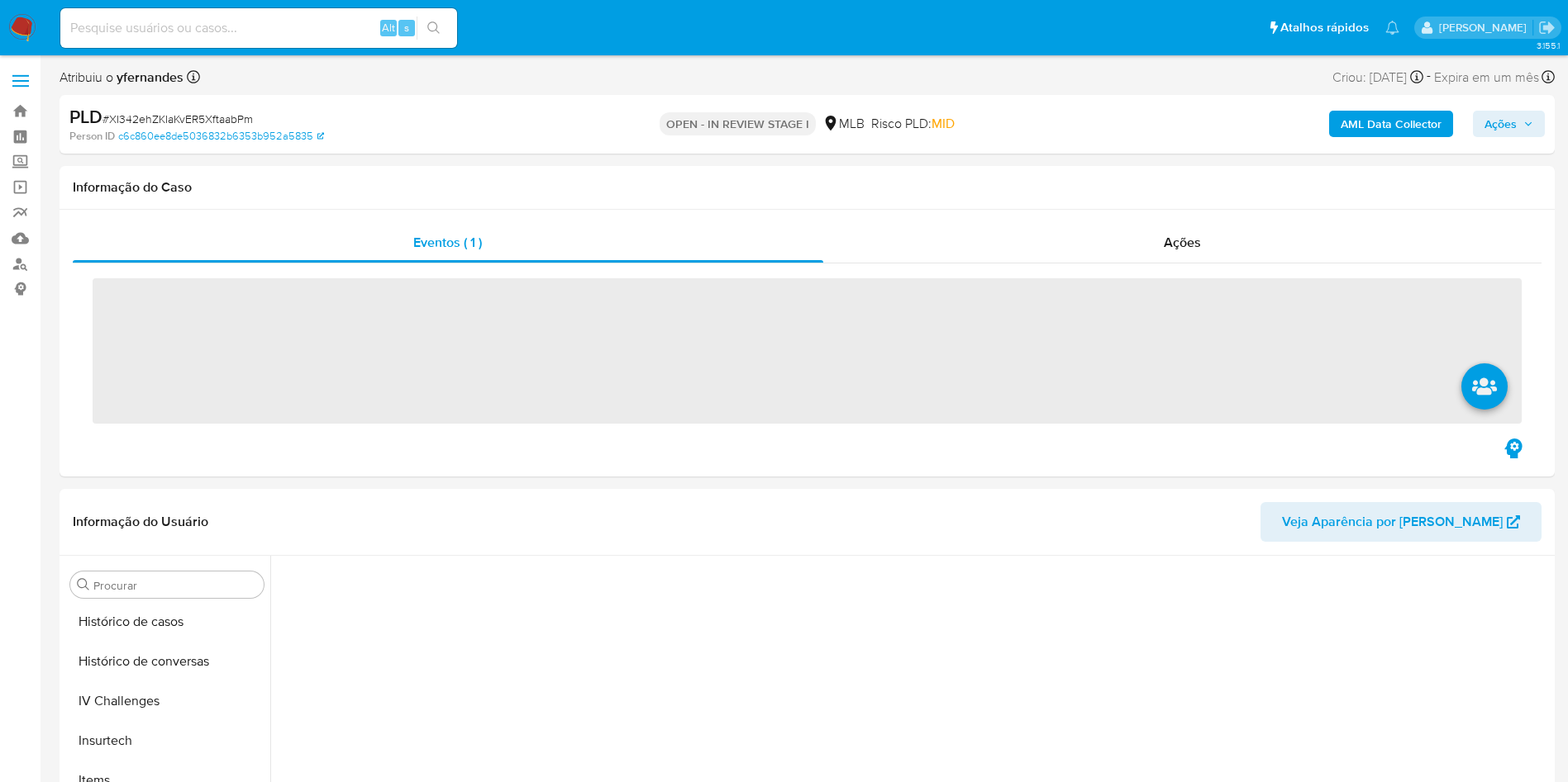
scroll to position [738, 0]
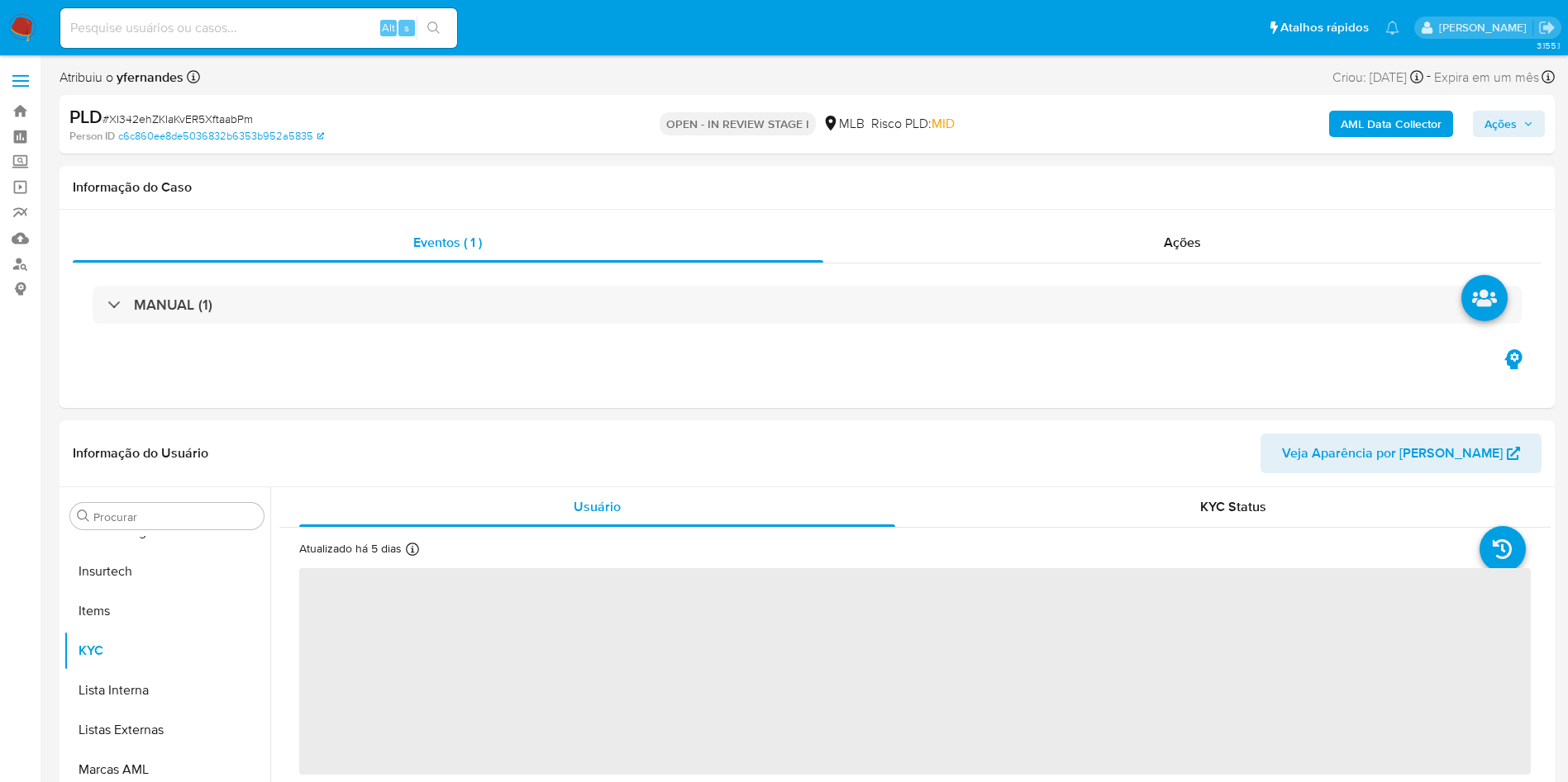
click at [227, 119] on span "# XI342ehZKIaKvER5XftaabPm" at bounding box center [177, 119] width 150 height 17
copy span "XI342ehZKIaKvER5XftaabPm"
select select "10"
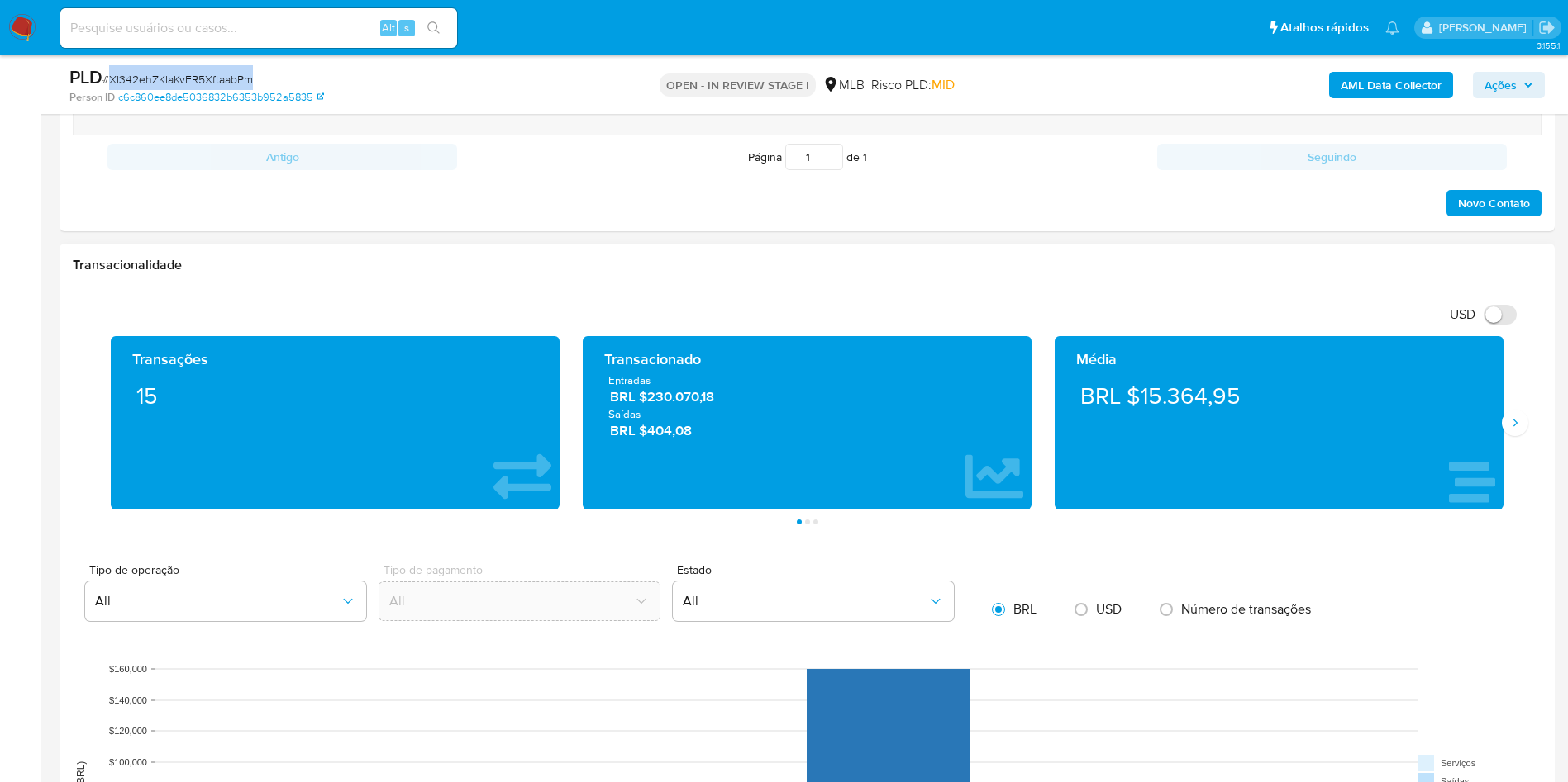
scroll to position [992, 0]
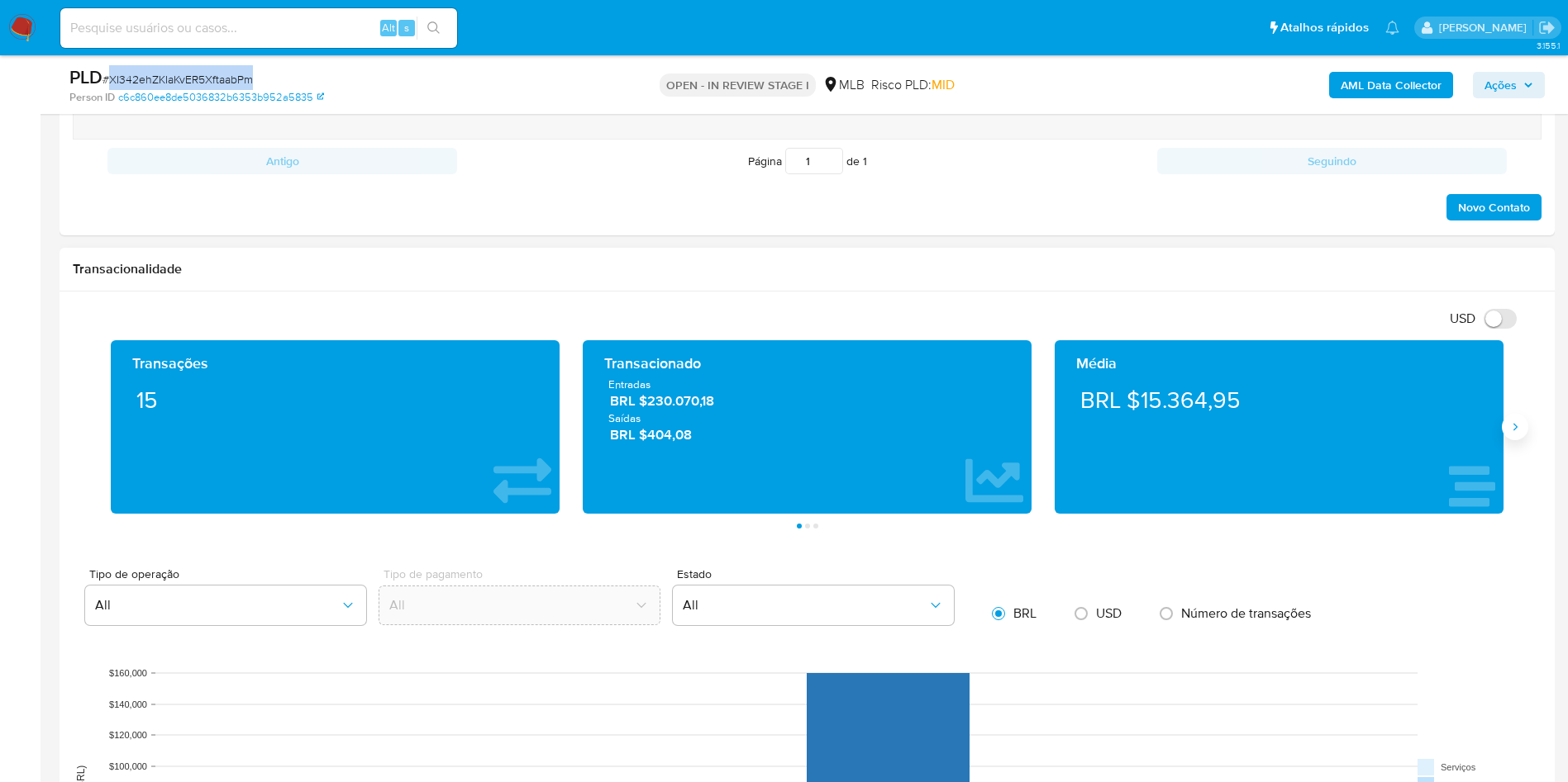
click at [1513, 437] on button "Siguiente" at bounding box center [1515, 427] width 27 height 27
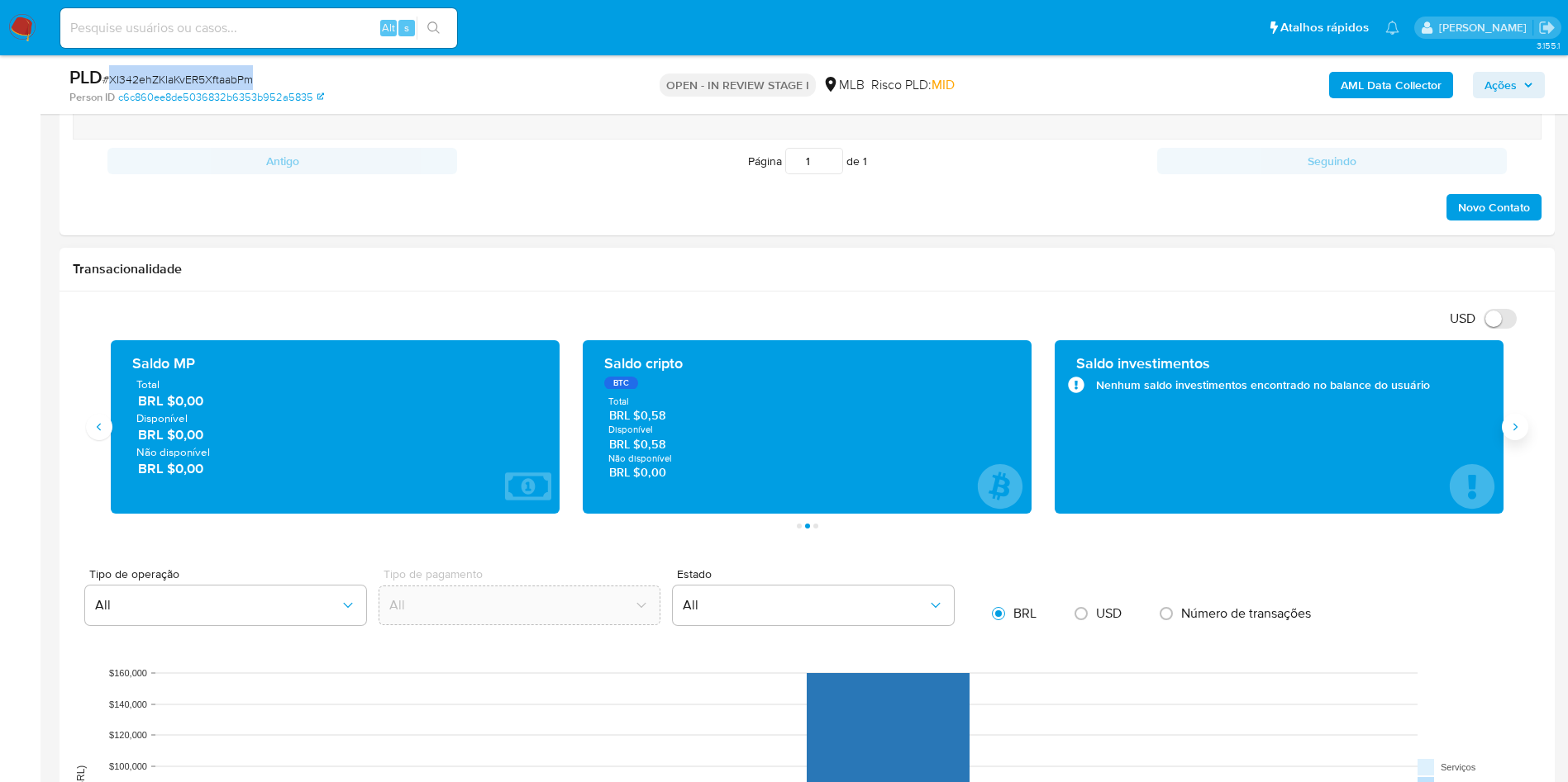
click at [1513, 436] on button "Siguiente" at bounding box center [1515, 427] width 27 height 27
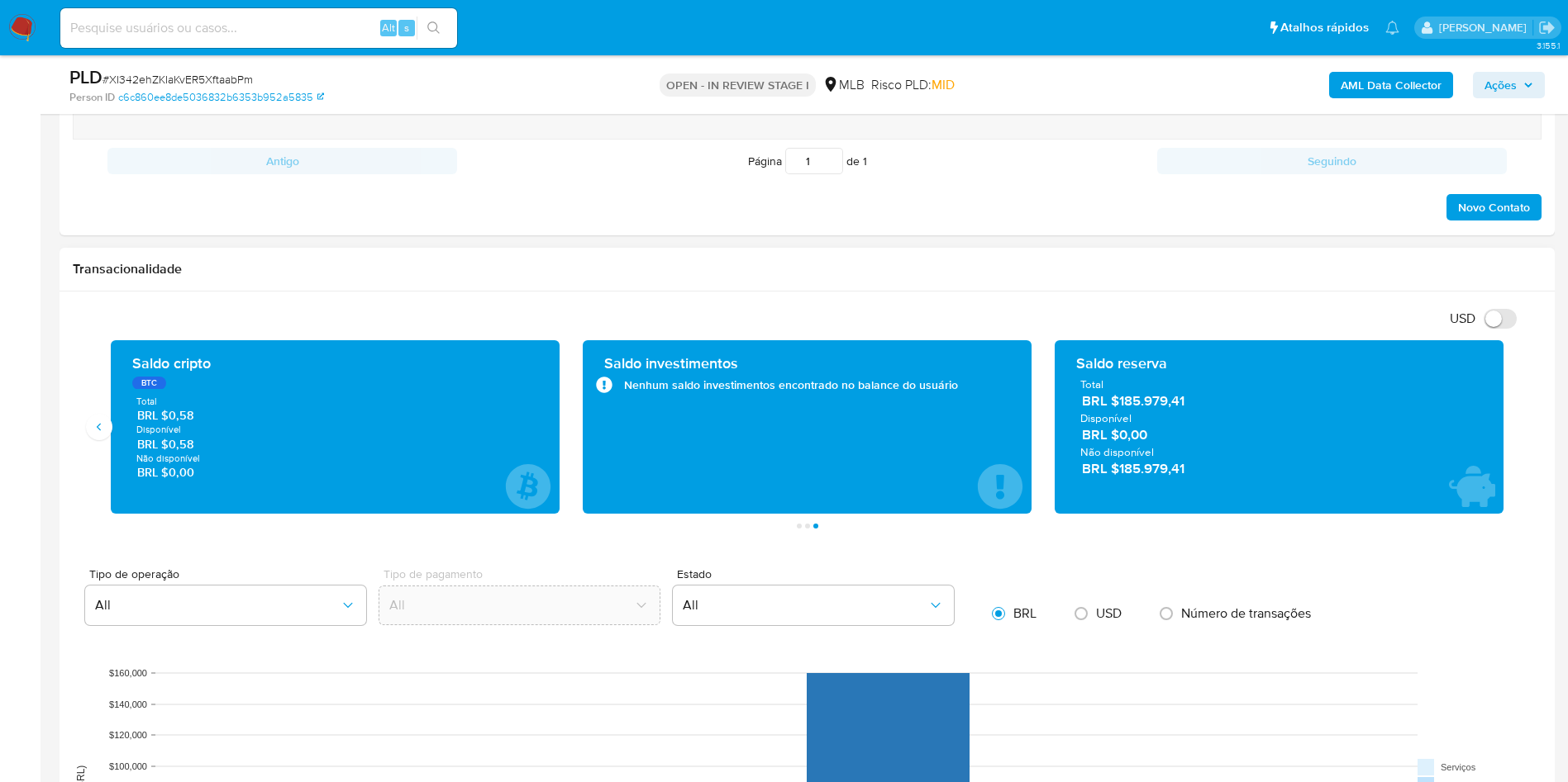
click at [1146, 406] on span "BRL $185.979,41" at bounding box center [1280, 401] width 396 height 19
click at [1147, 407] on span "BRL $185.979,41" at bounding box center [1280, 401] width 396 height 19
click at [769, 248] on div "Transacionalidade" at bounding box center [807, 269] width 1495 height 44
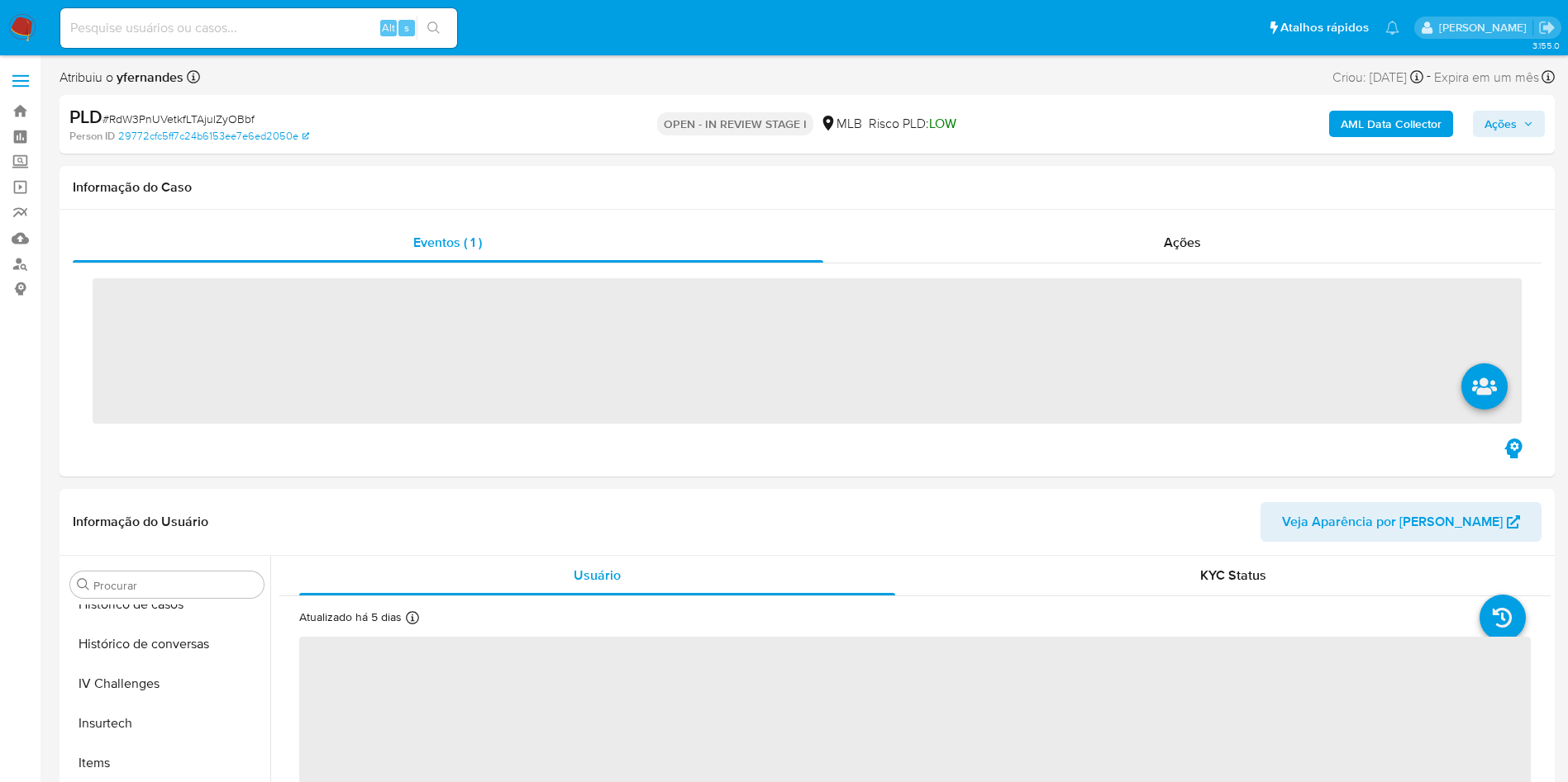
scroll to position [738, 0]
click at [149, 112] on span "# RdW3PnUVetkfLTAjulZyOBbf" at bounding box center [178, 119] width 152 height 17
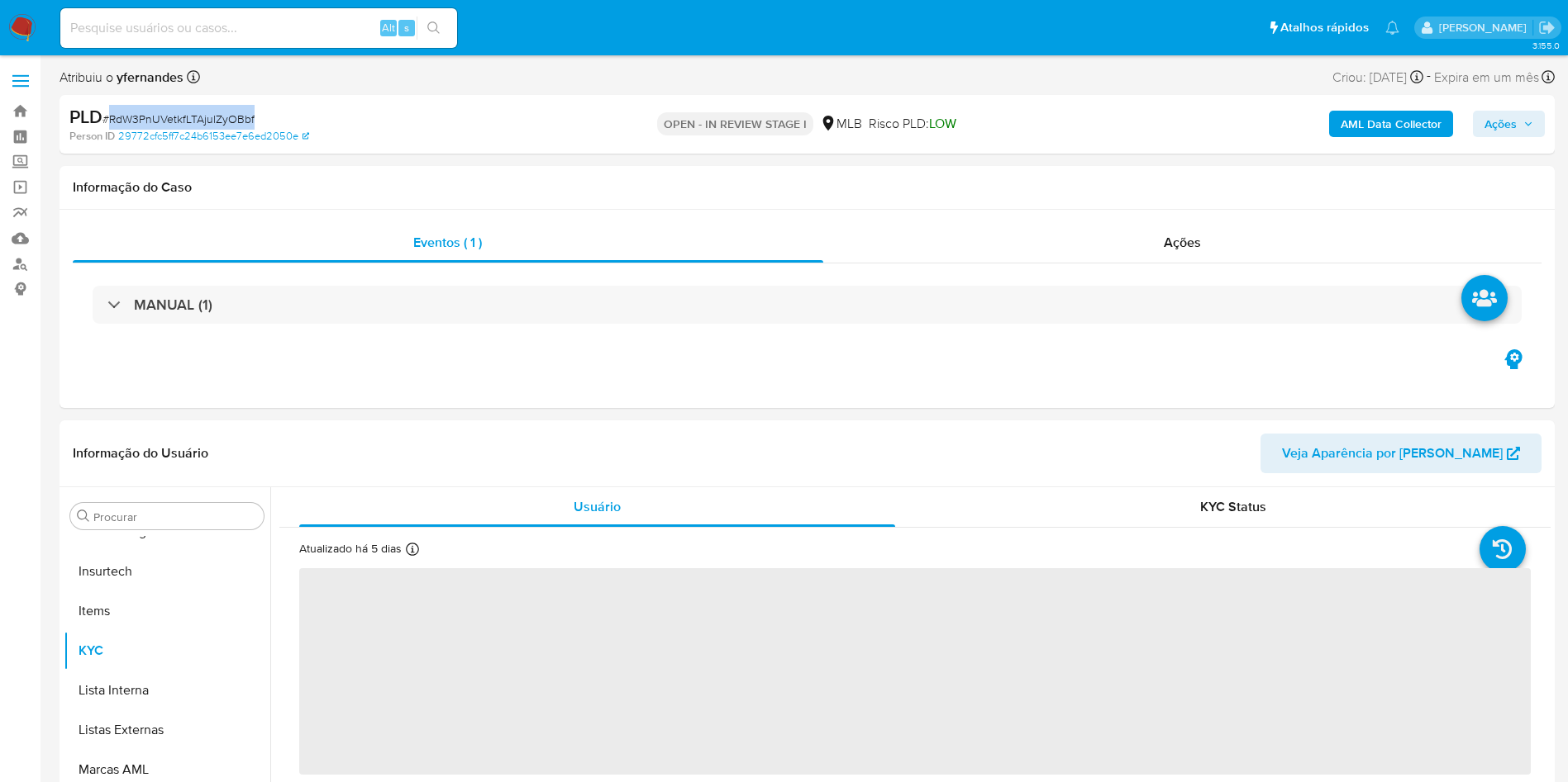
click at [149, 112] on span "# RdW3PnUVetkfLTAjulZyOBbf" at bounding box center [178, 119] width 152 height 17
copy span "RdW3PnUVetkfLTAjulZyOBbf"
select select "10"
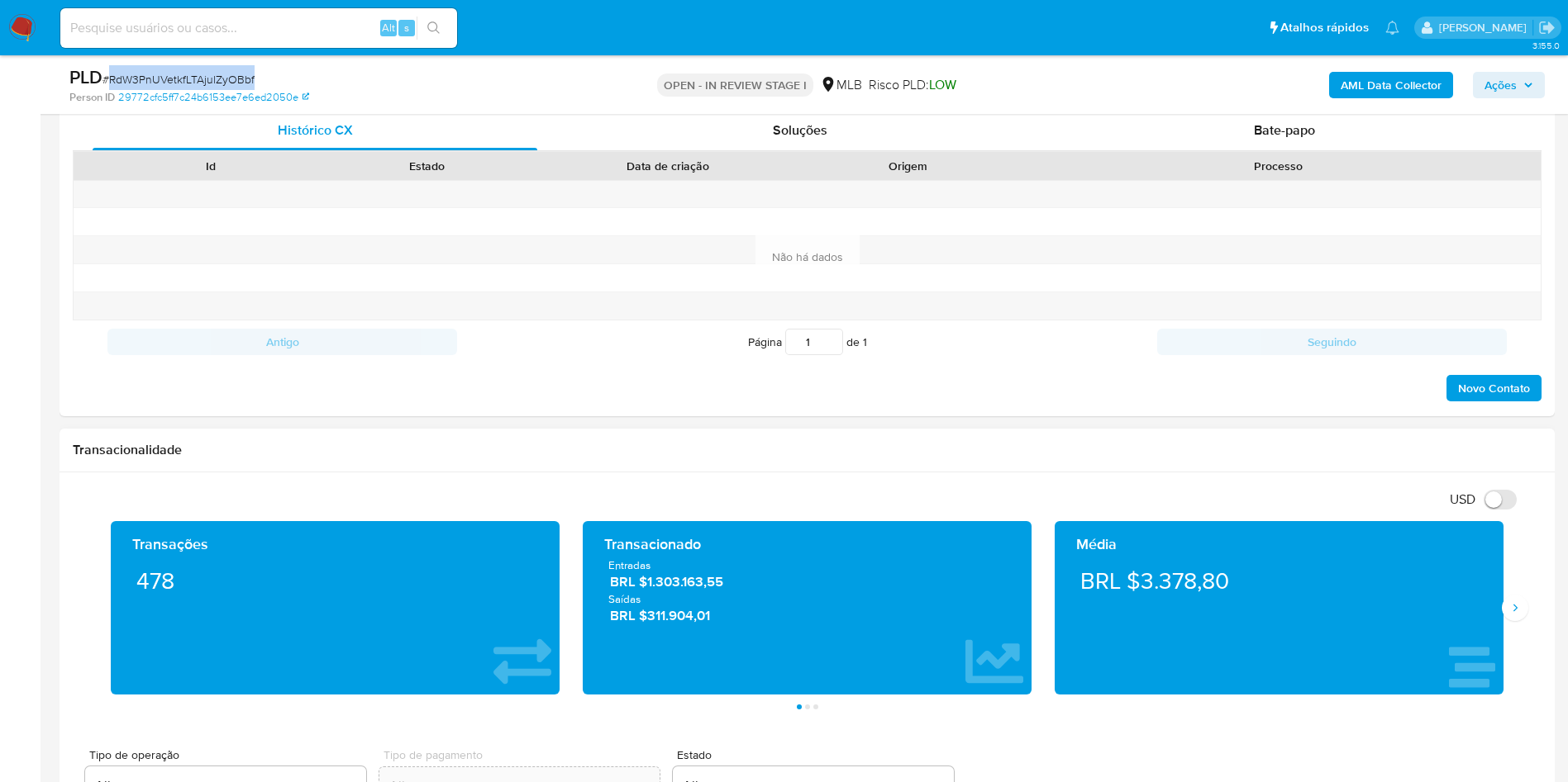
scroll to position [868, 0]
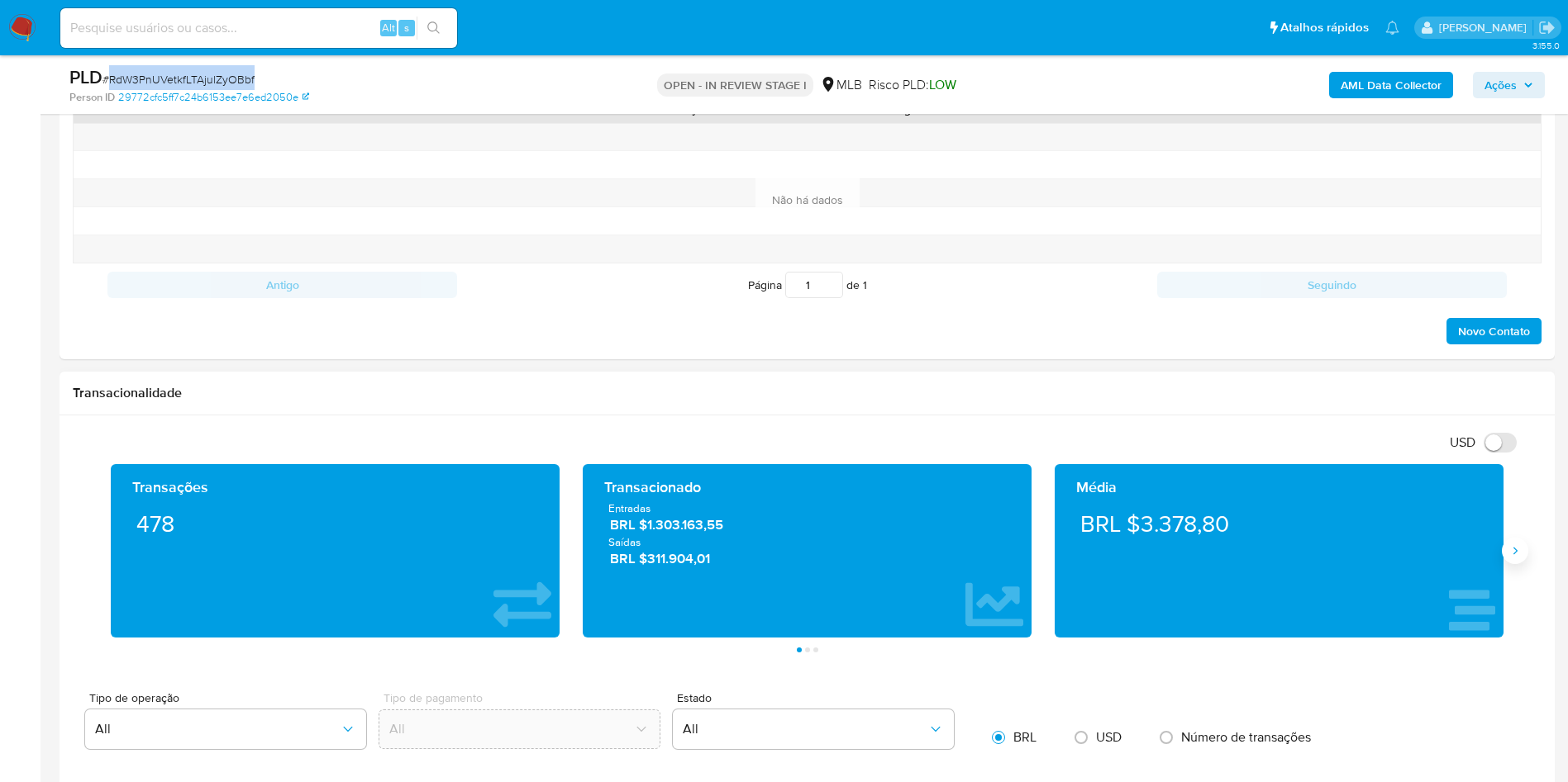
click at [1516, 547] on icon "Siguiente" at bounding box center [1515, 551] width 13 height 13
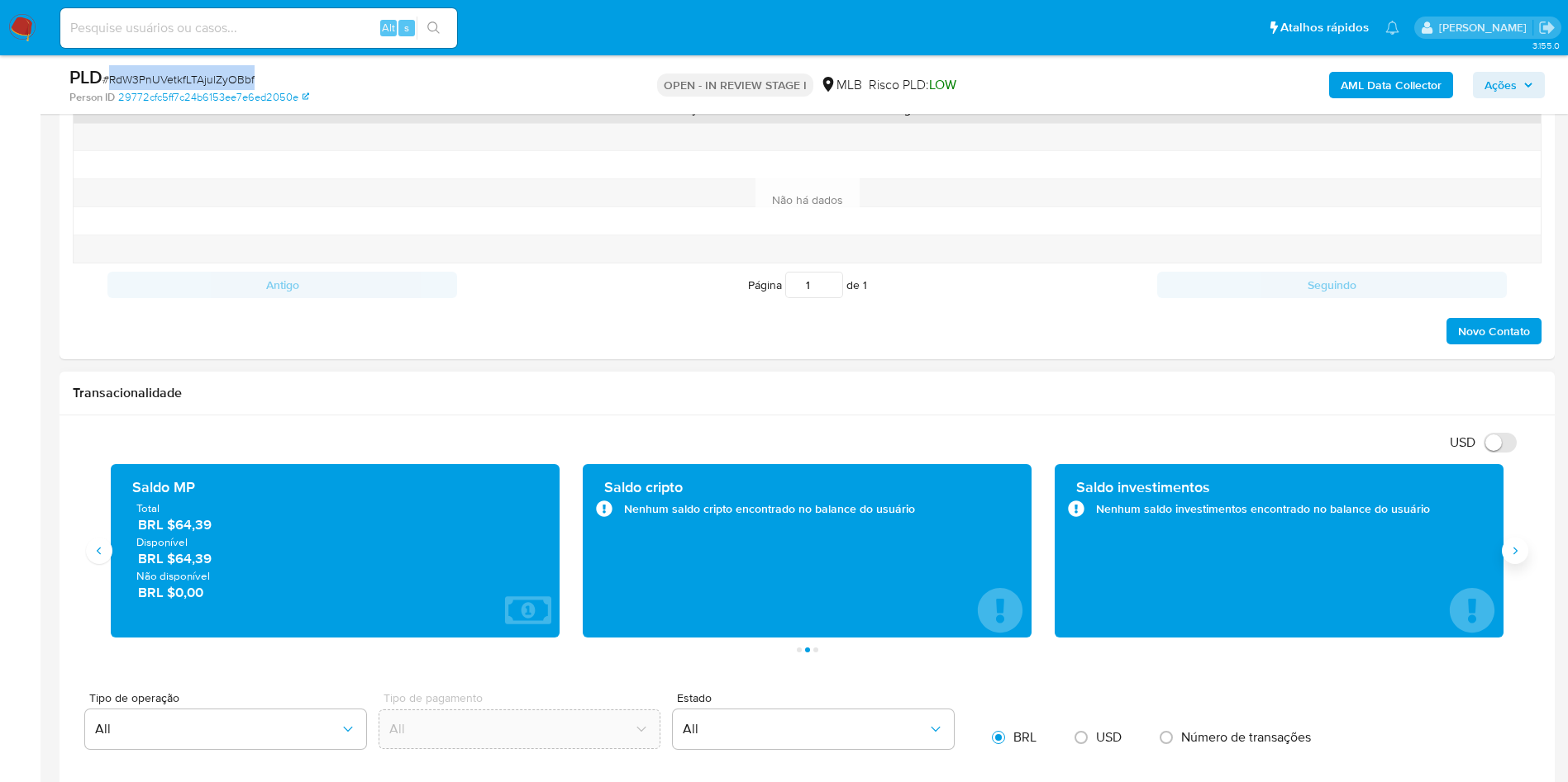
click at [1516, 547] on icon "Siguiente" at bounding box center [1515, 551] width 13 height 13
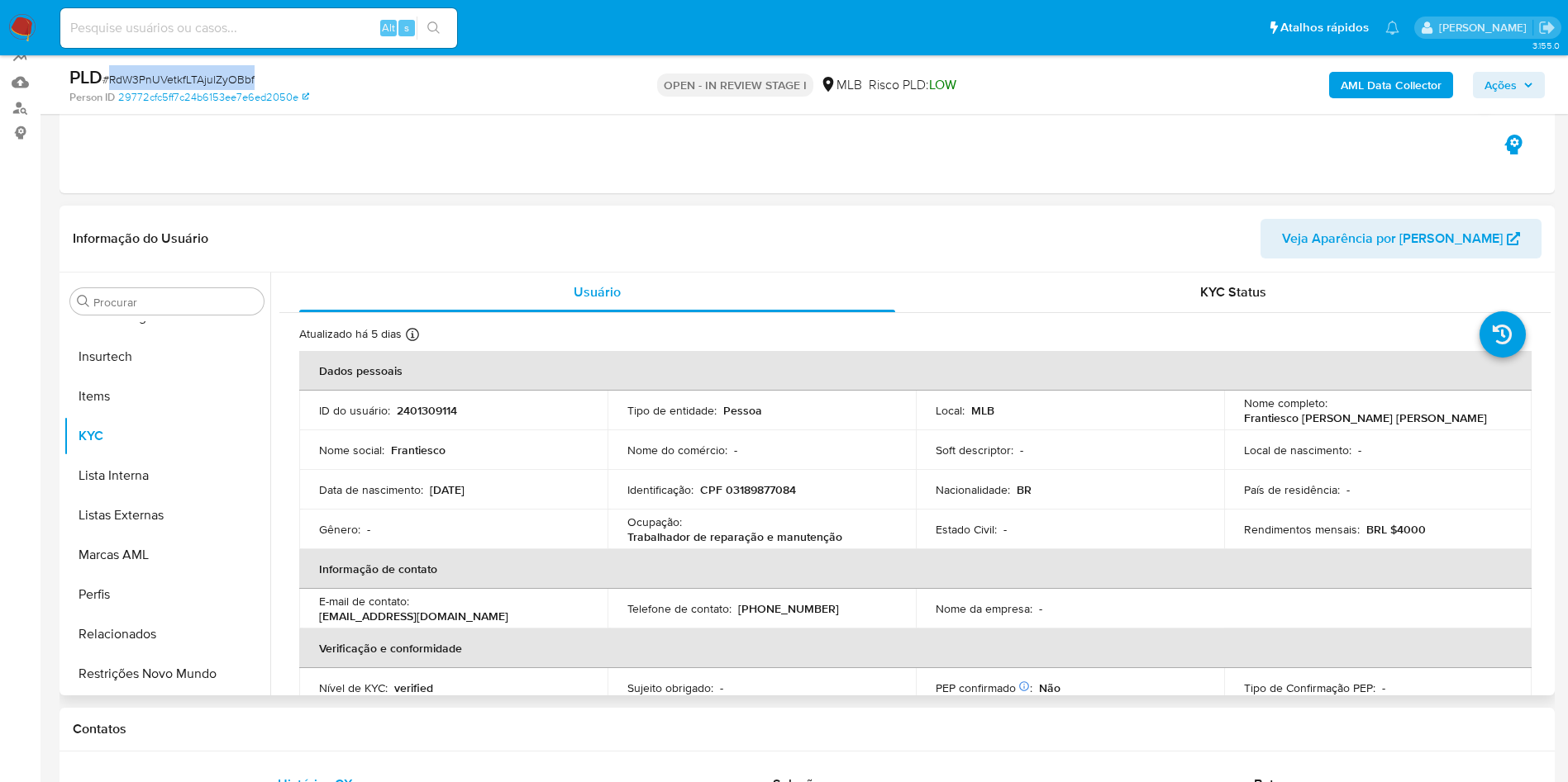
scroll to position [124, 0]
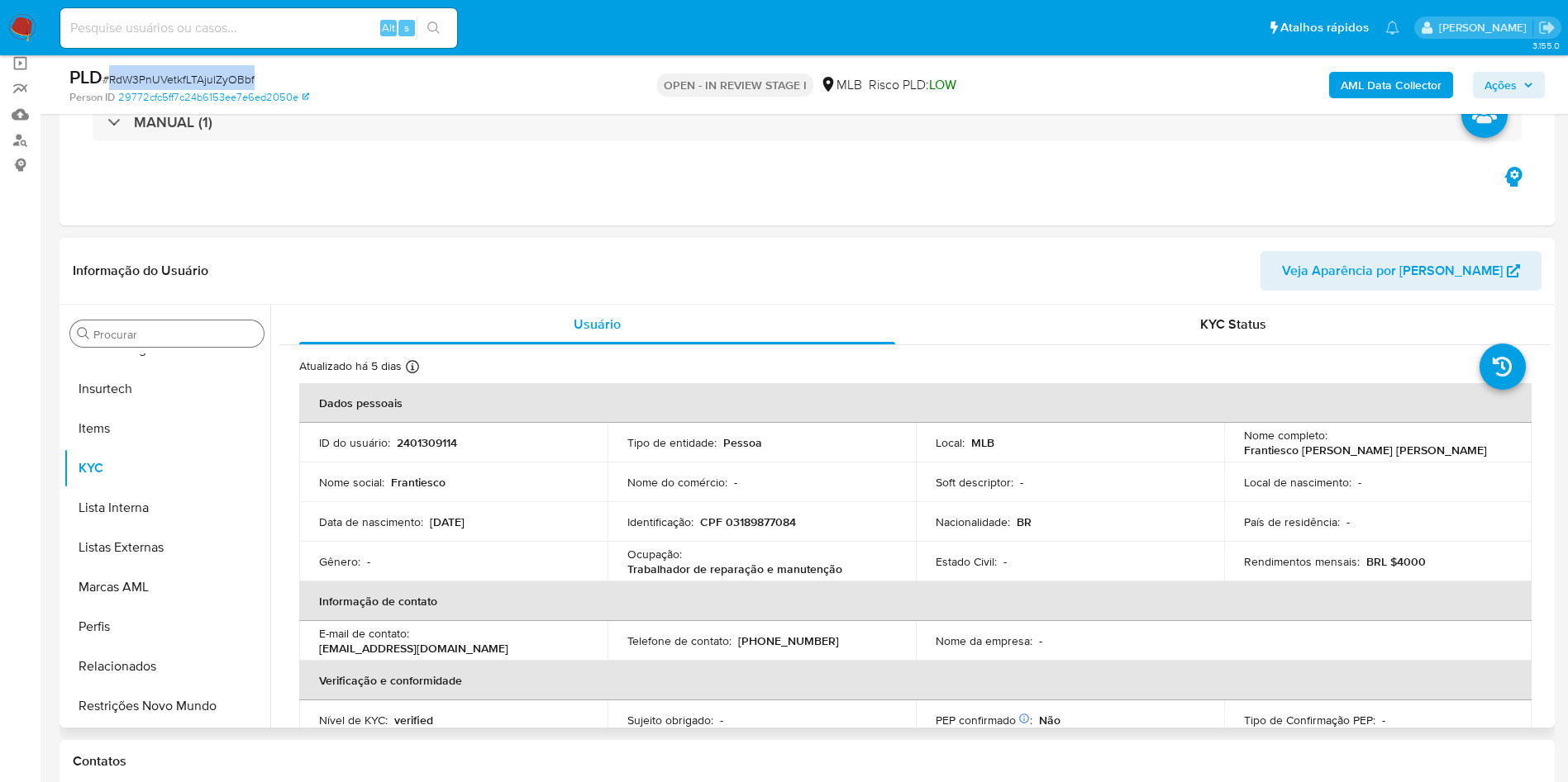
click at [184, 331] on input "Procurar" at bounding box center [175, 335] width 164 height 15
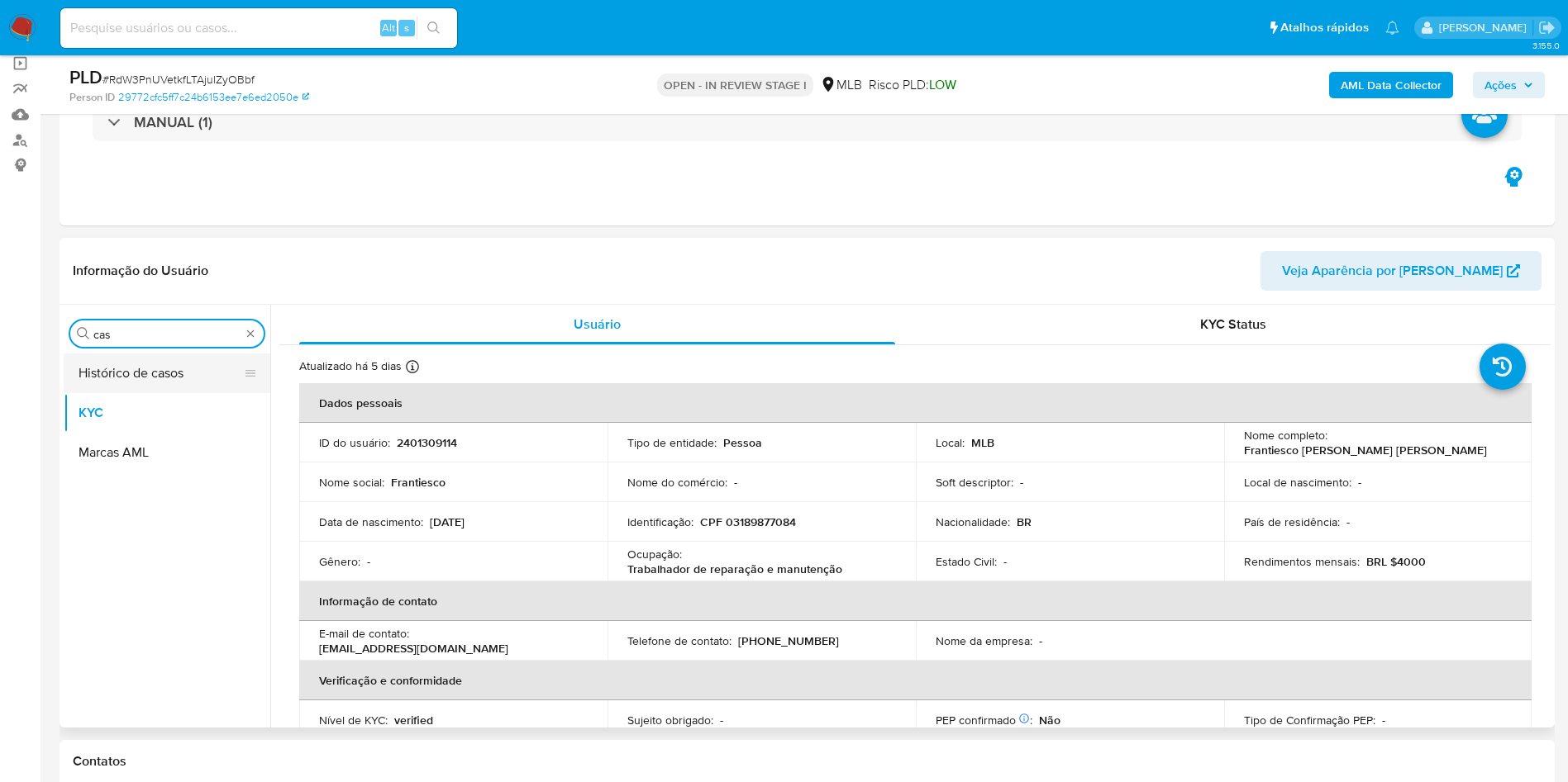
scroll to position [0, 0]
click at [153, 383] on button "Histórico de casos" at bounding box center [160, 373] width 193 height 39
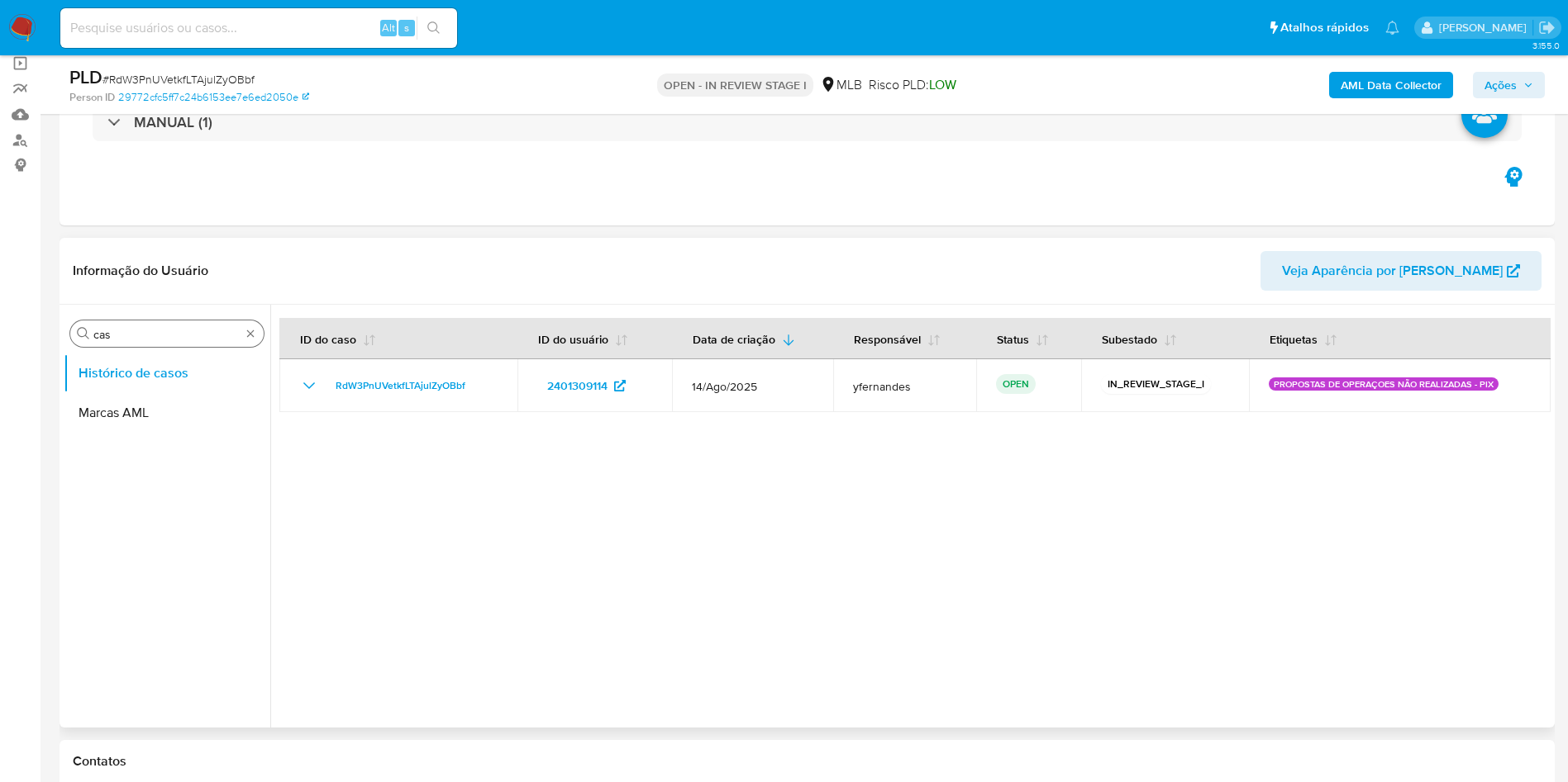
click at [181, 332] on input "cas" at bounding box center [166, 335] width 147 height 15
click at [182, 332] on input "cas" at bounding box center [166, 335] width 147 height 15
type input "ger"
click at [141, 381] on button "Geral" at bounding box center [160, 373] width 193 height 39
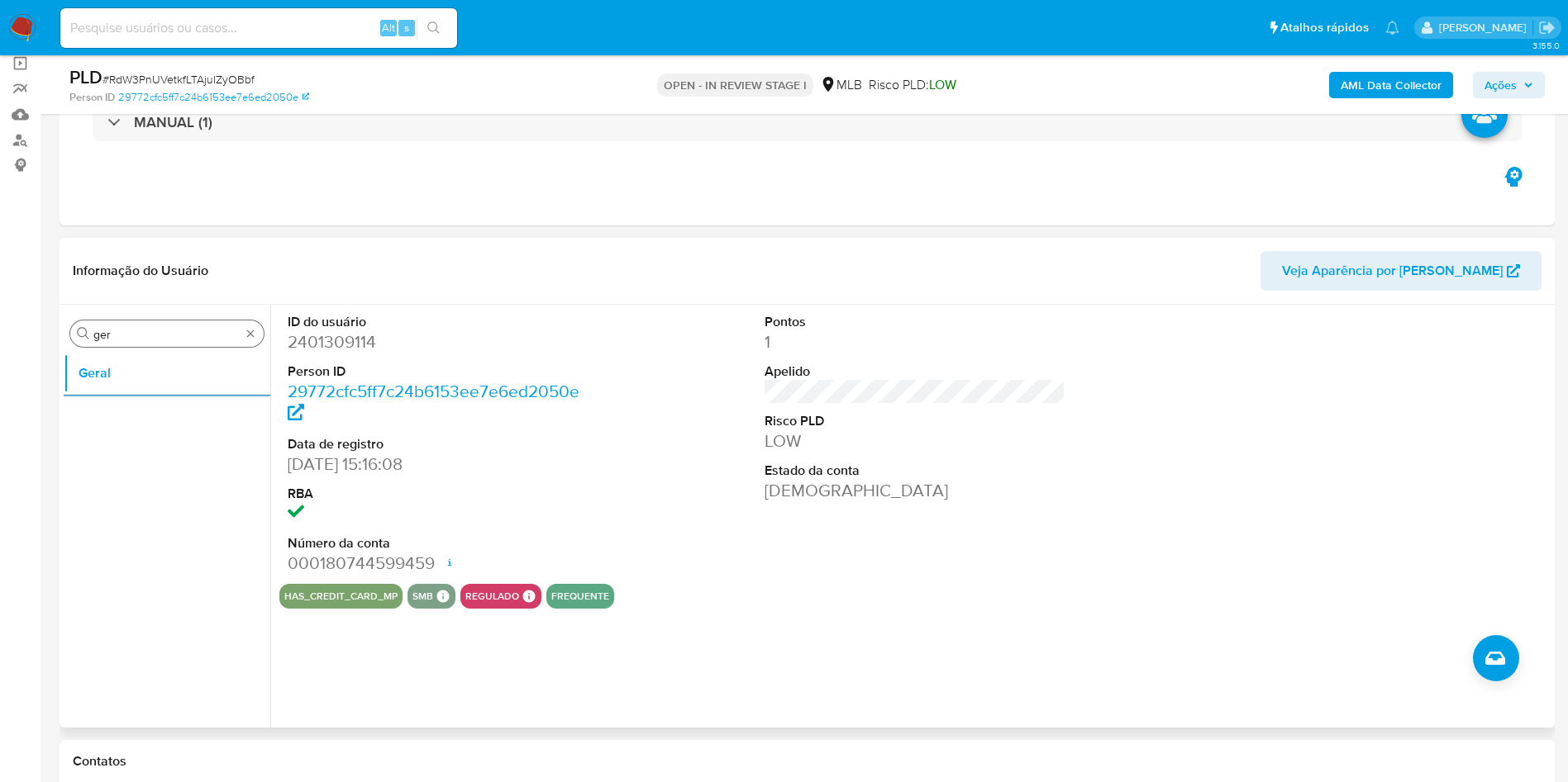
click at [182, 332] on input "ger" at bounding box center [166, 335] width 147 height 15
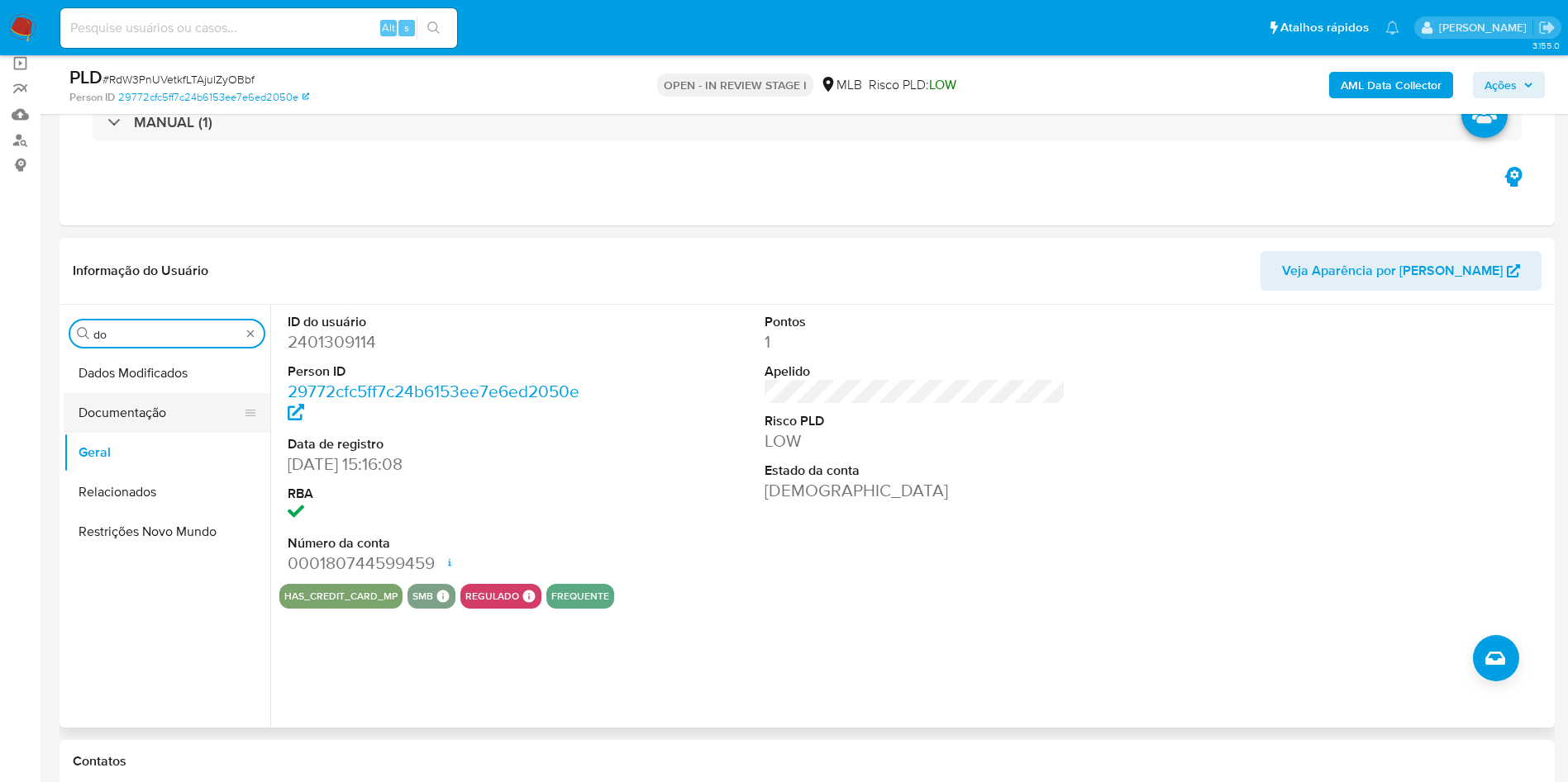
type input "do"
click at [142, 422] on button "Documentação" at bounding box center [160, 413] width 193 height 39
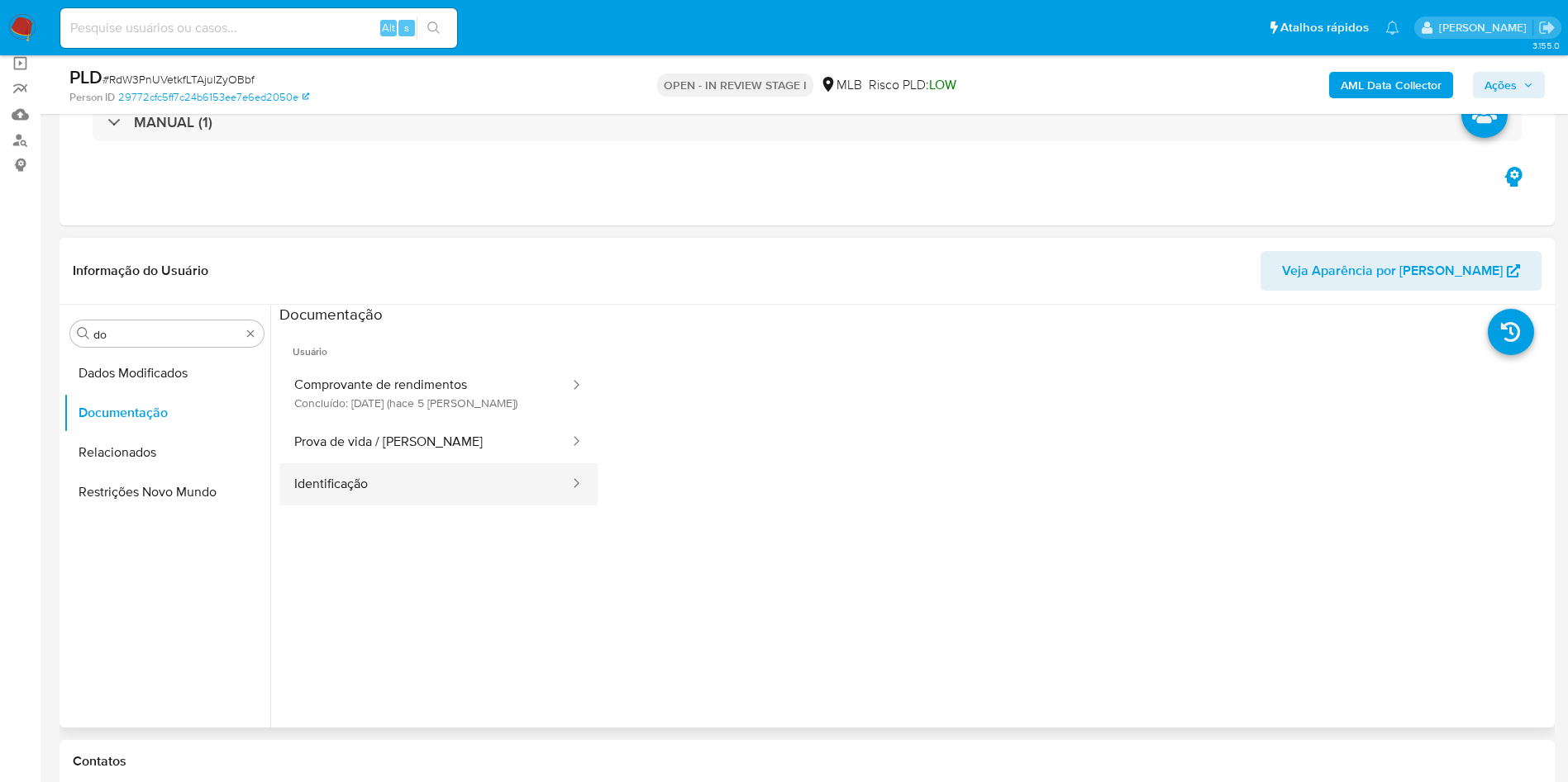
click at [410, 466] on button "Identificação" at bounding box center [426, 484] width 292 height 42
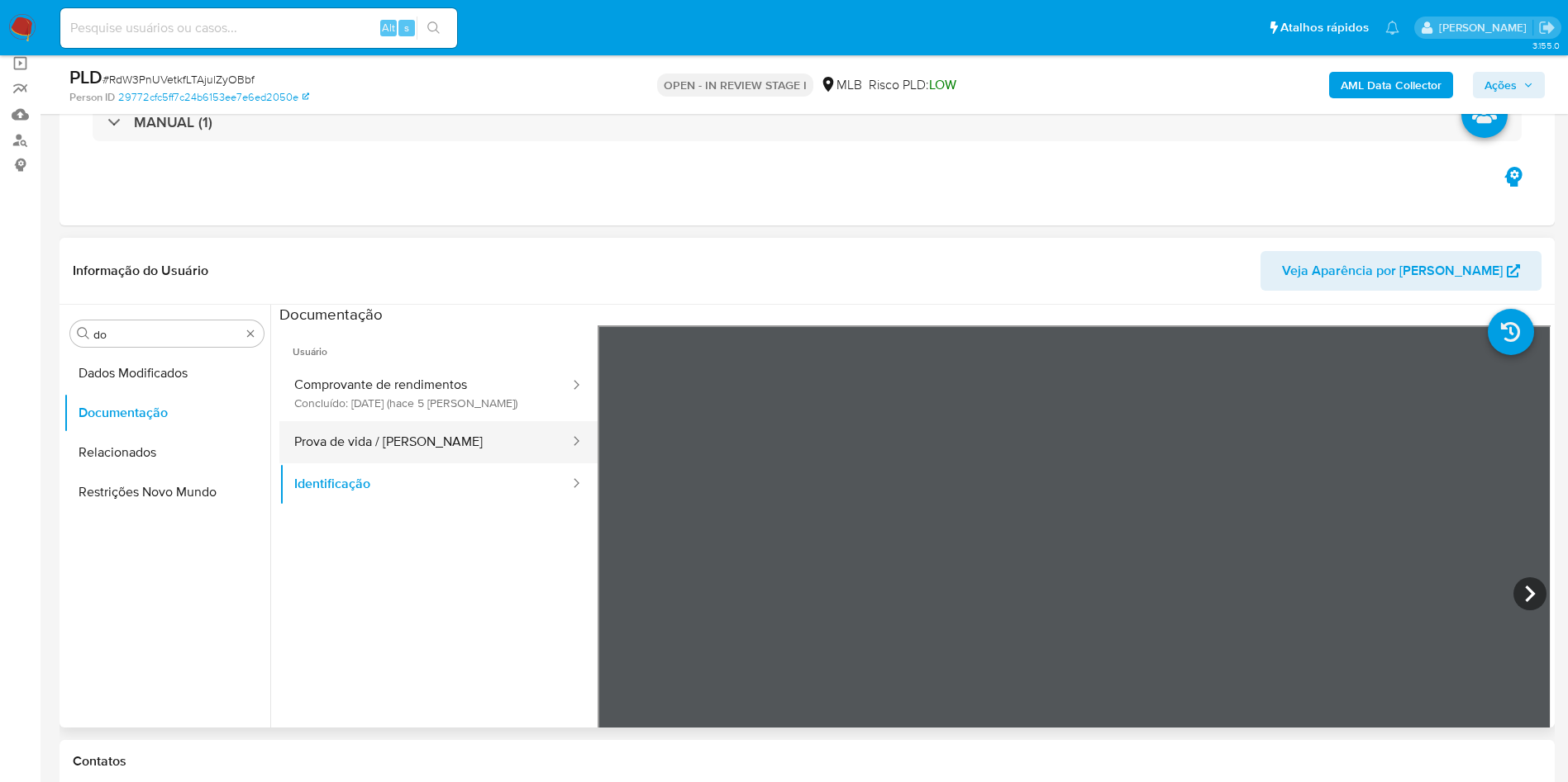
click at [418, 451] on button "Prova de vida / [PERSON_NAME]" at bounding box center [426, 442] width 292 height 42
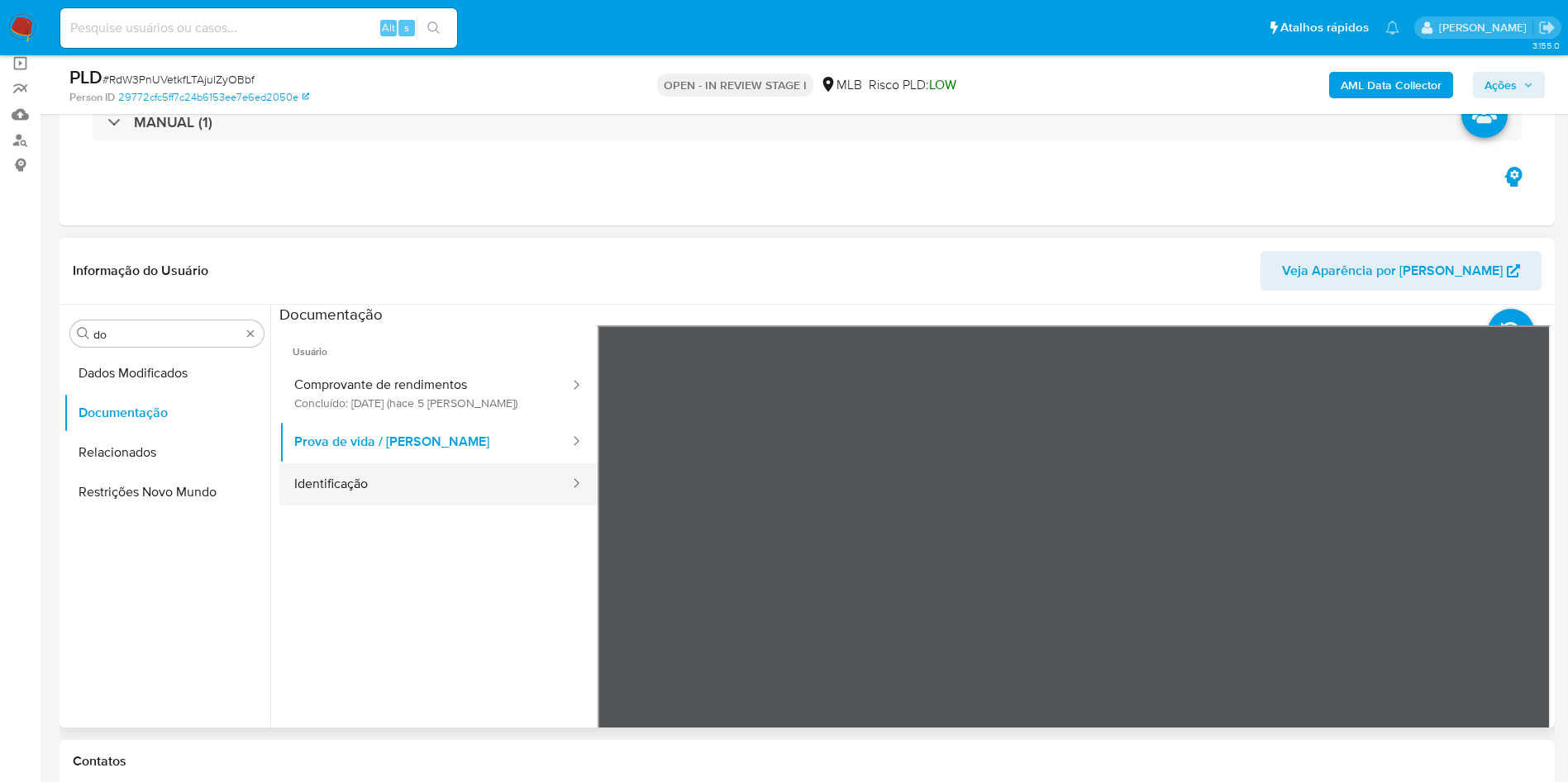
click at [414, 498] on button "Identificação" at bounding box center [426, 484] width 292 height 42
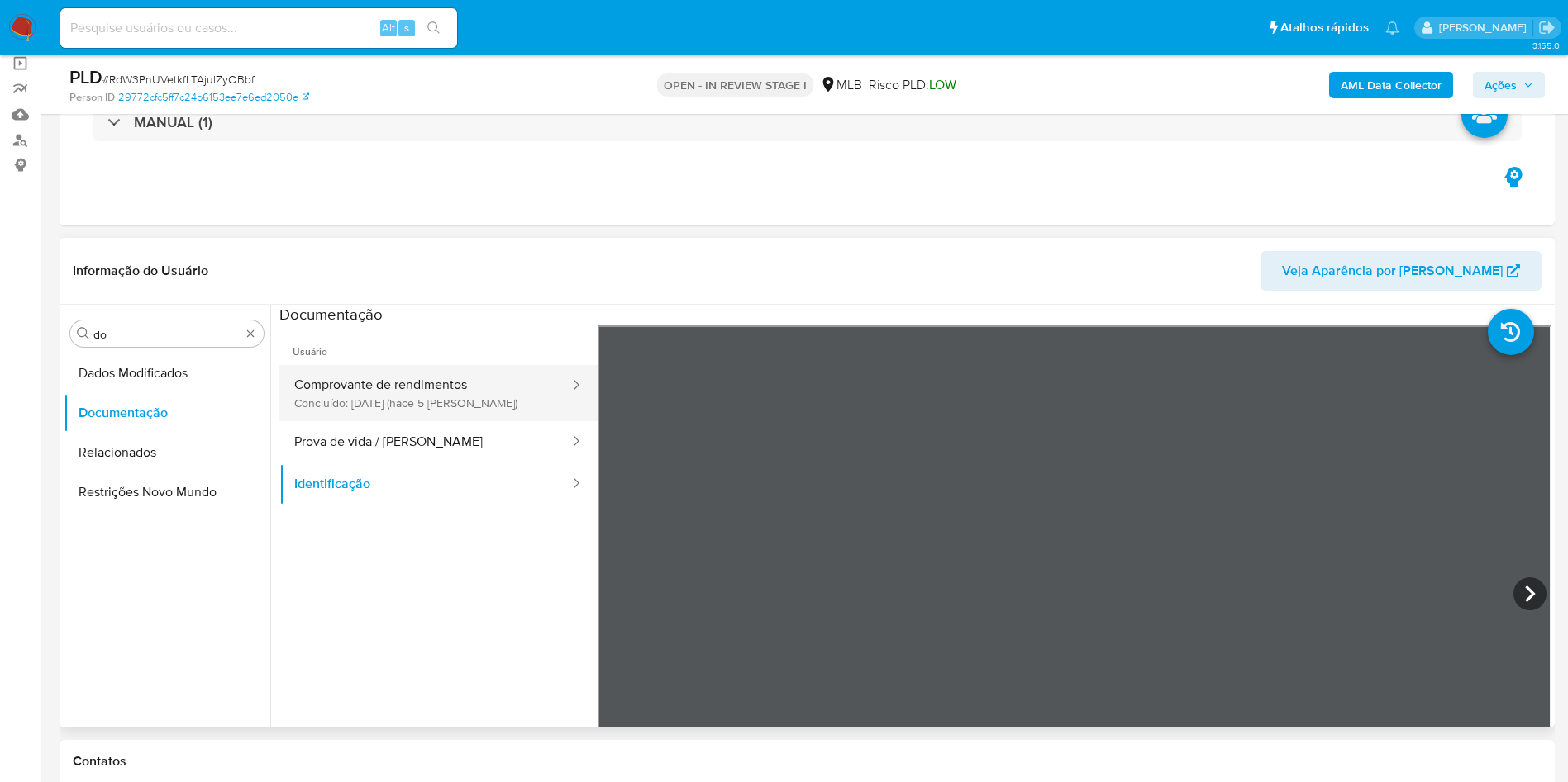
drag, startPoint x: 405, startPoint y: 443, endPoint x: 403, endPoint y: 409, distance: 34.1
click at [404, 444] on button "Prova de vida / [PERSON_NAME]" at bounding box center [426, 442] width 292 height 42
click at [405, 372] on button "Comprovante de rendimentos Concluído: [DATE] (hace 5 días)" at bounding box center [426, 393] width 292 height 56
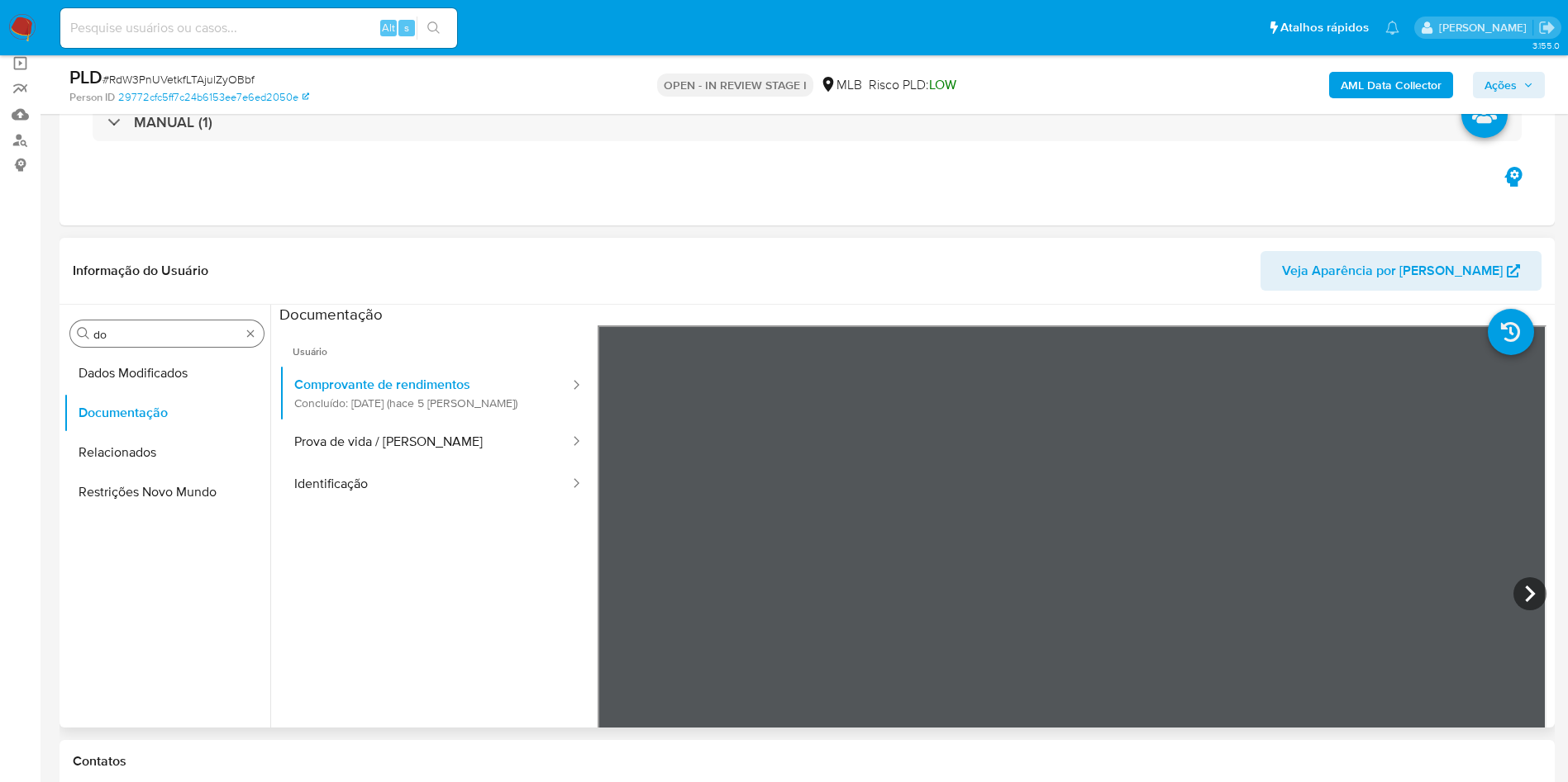
click at [173, 331] on input "do" at bounding box center [166, 335] width 147 height 15
click at [173, 331] on input "do" at bounding box center [166, 335] width 147 height 15
click at [173, 330] on input "do" at bounding box center [166, 335] width 147 height 15
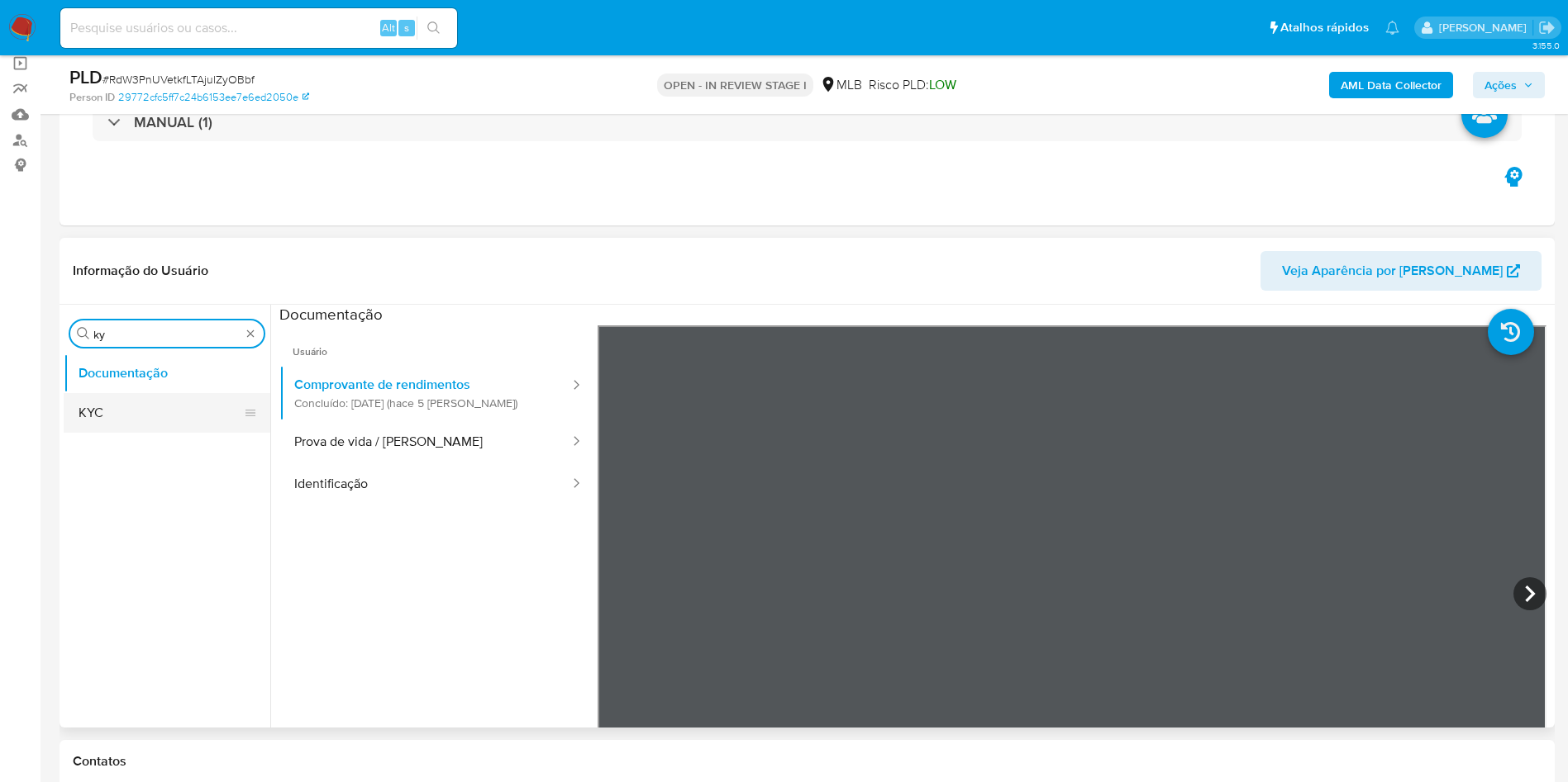
type input "ky"
click at [128, 398] on button "KYC" at bounding box center [167, 413] width 206 height 39
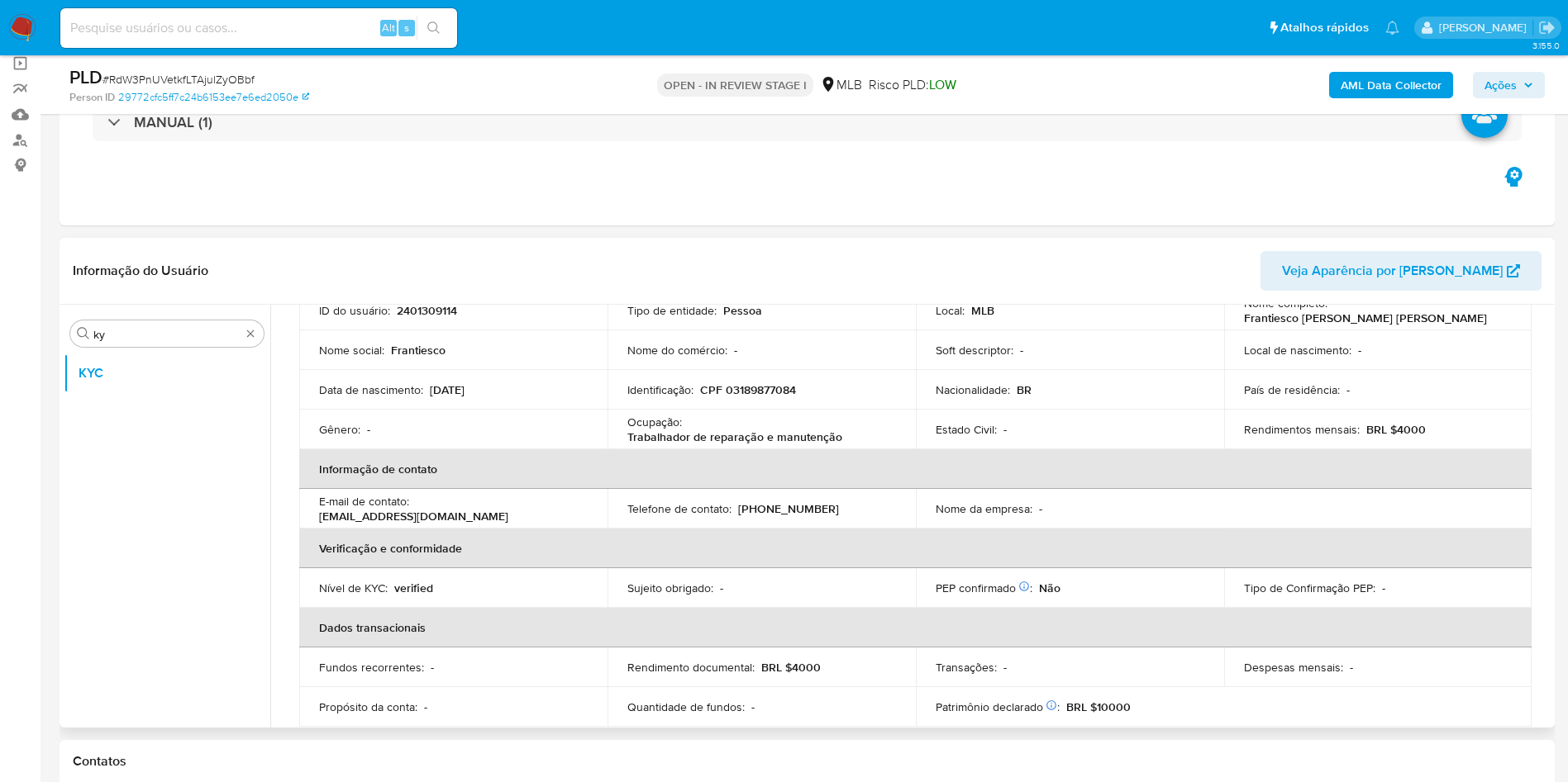
scroll to position [122, 0]
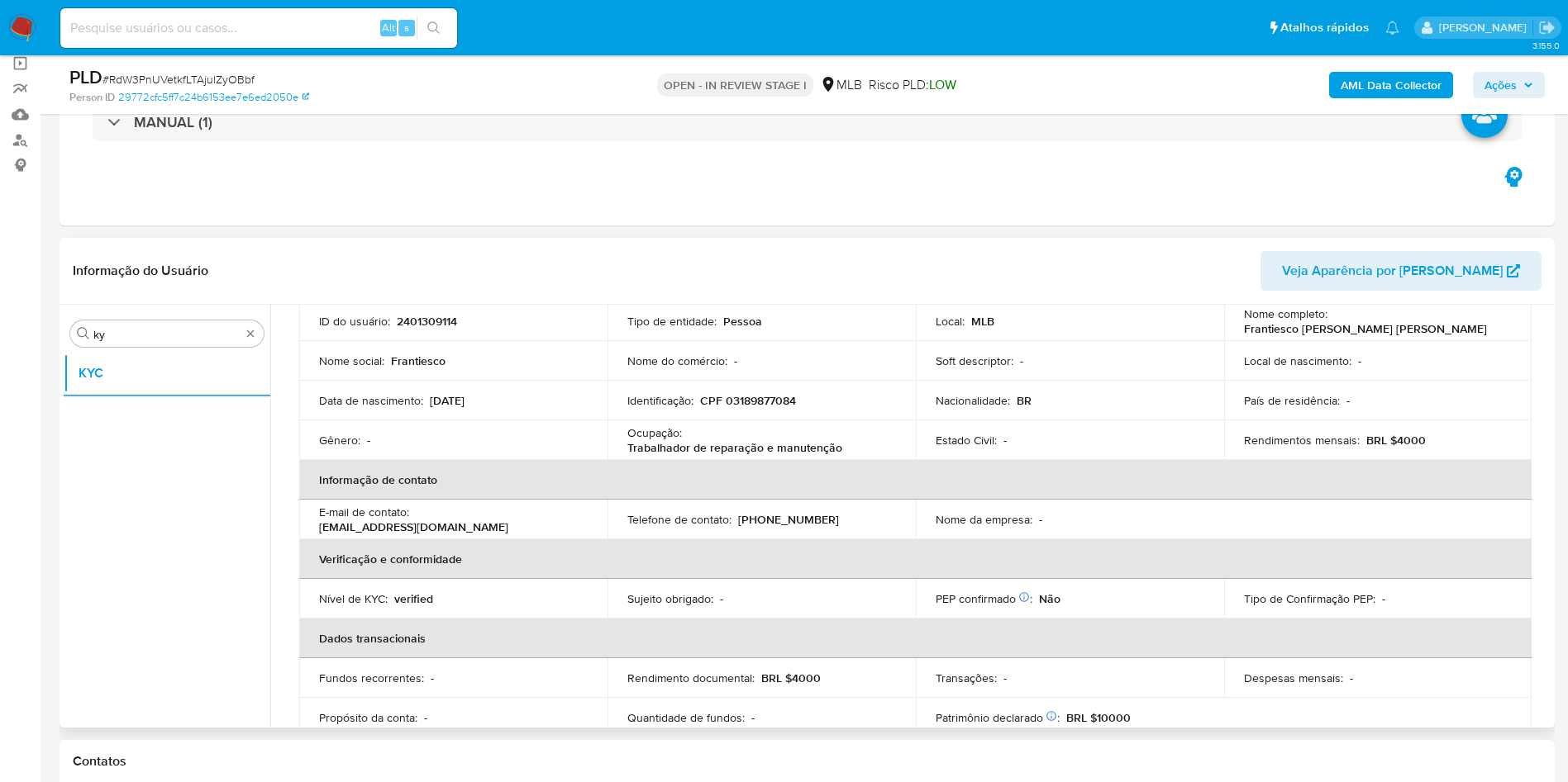
click at [745, 437] on div "Ocupação : Trabalhador de reparação e manutenção" at bounding box center [761, 440] width 269 height 29
click at [745, 436] on div "Ocupação : Trabalhador de reparação e manutenção" at bounding box center [761, 440] width 269 height 29
click at [677, 429] on p "Ocupação :" at bounding box center [654, 433] width 55 height 15
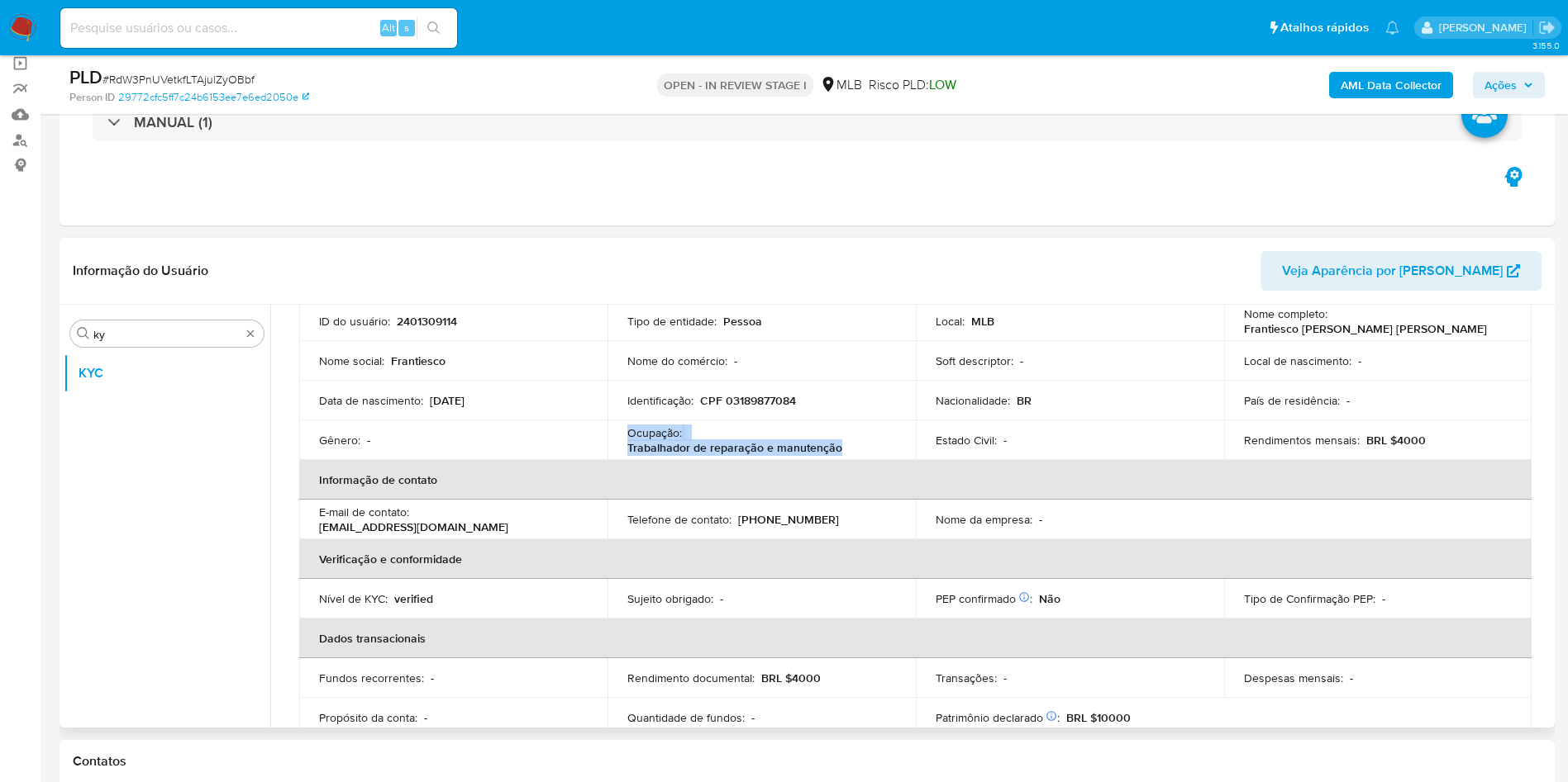
click at [677, 428] on p "Ocupação :" at bounding box center [654, 433] width 55 height 15
copy div "Ocupação : Trabalhador de reparação e manutenção"
click at [779, 343] on td "Nome do comércio : -" at bounding box center [761, 361] width 308 height 39
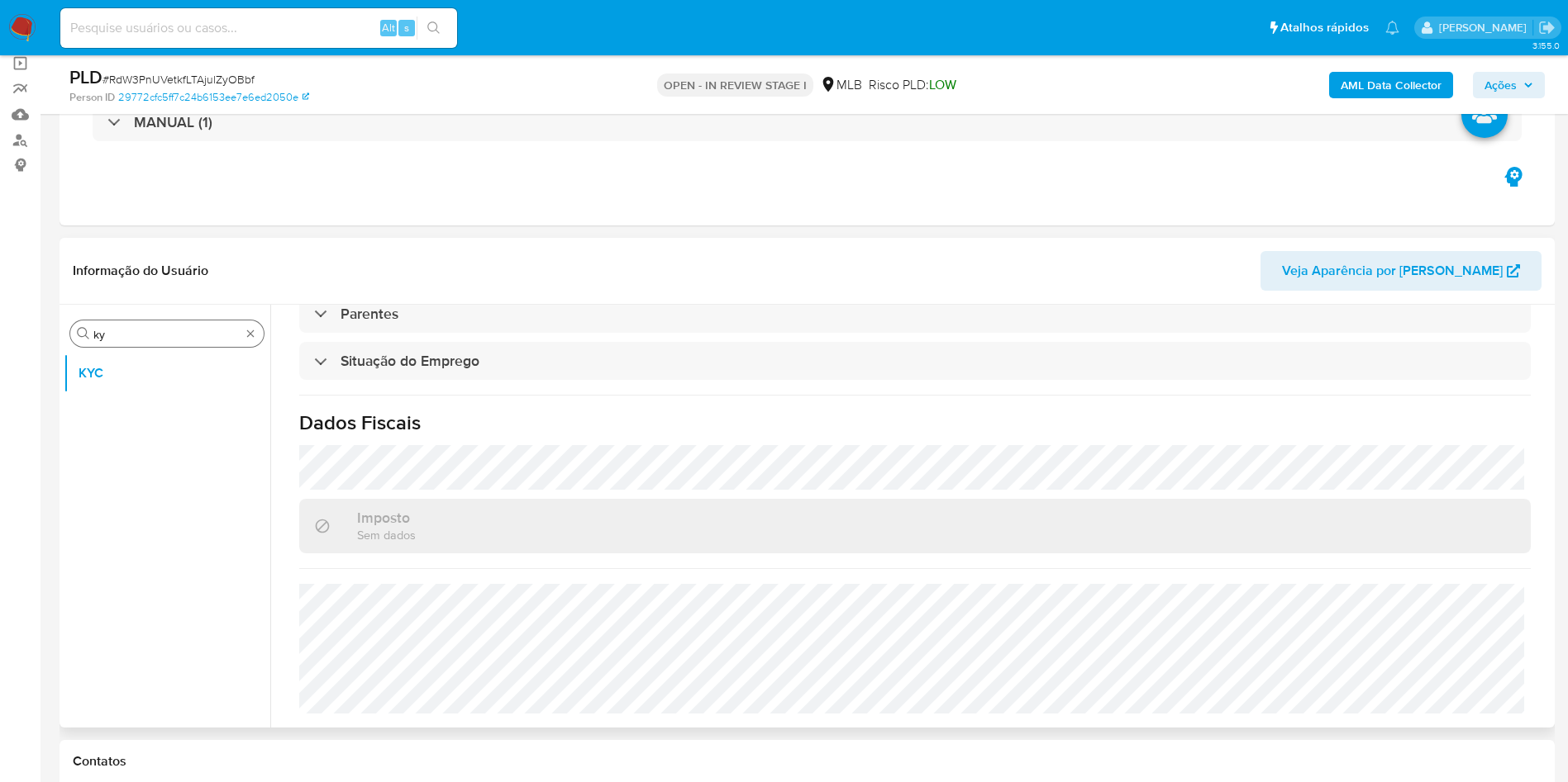
click at [140, 331] on input "ky" at bounding box center [166, 335] width 147 height 15
click at [140, 330] on input "ky" at bounding box center [166, 335] width 147 height 15
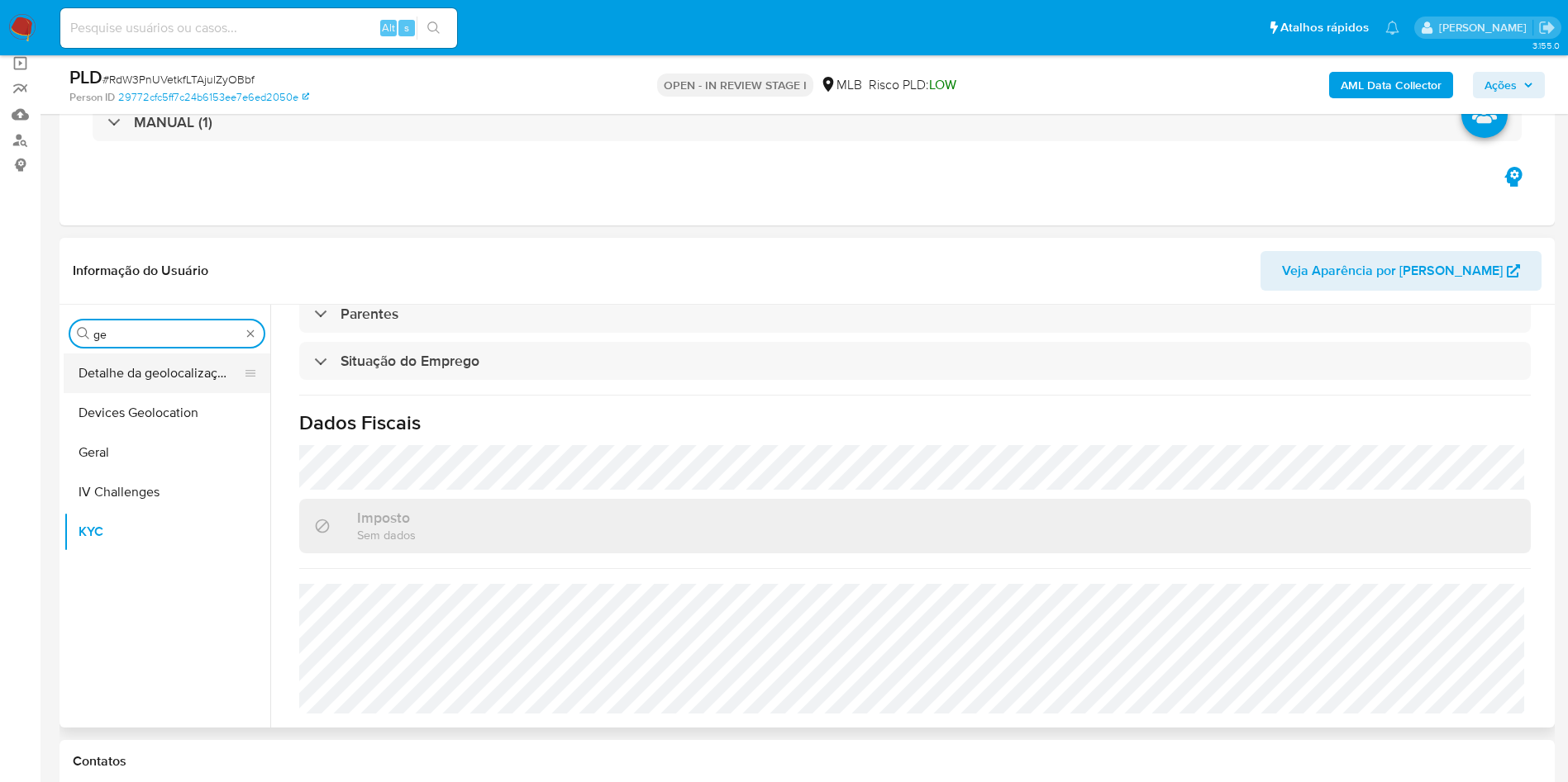
type input "ge"
click at [115, 368] on button "Detalhe da geolocalização" at bounding box center [160, 373] width 193 height 39
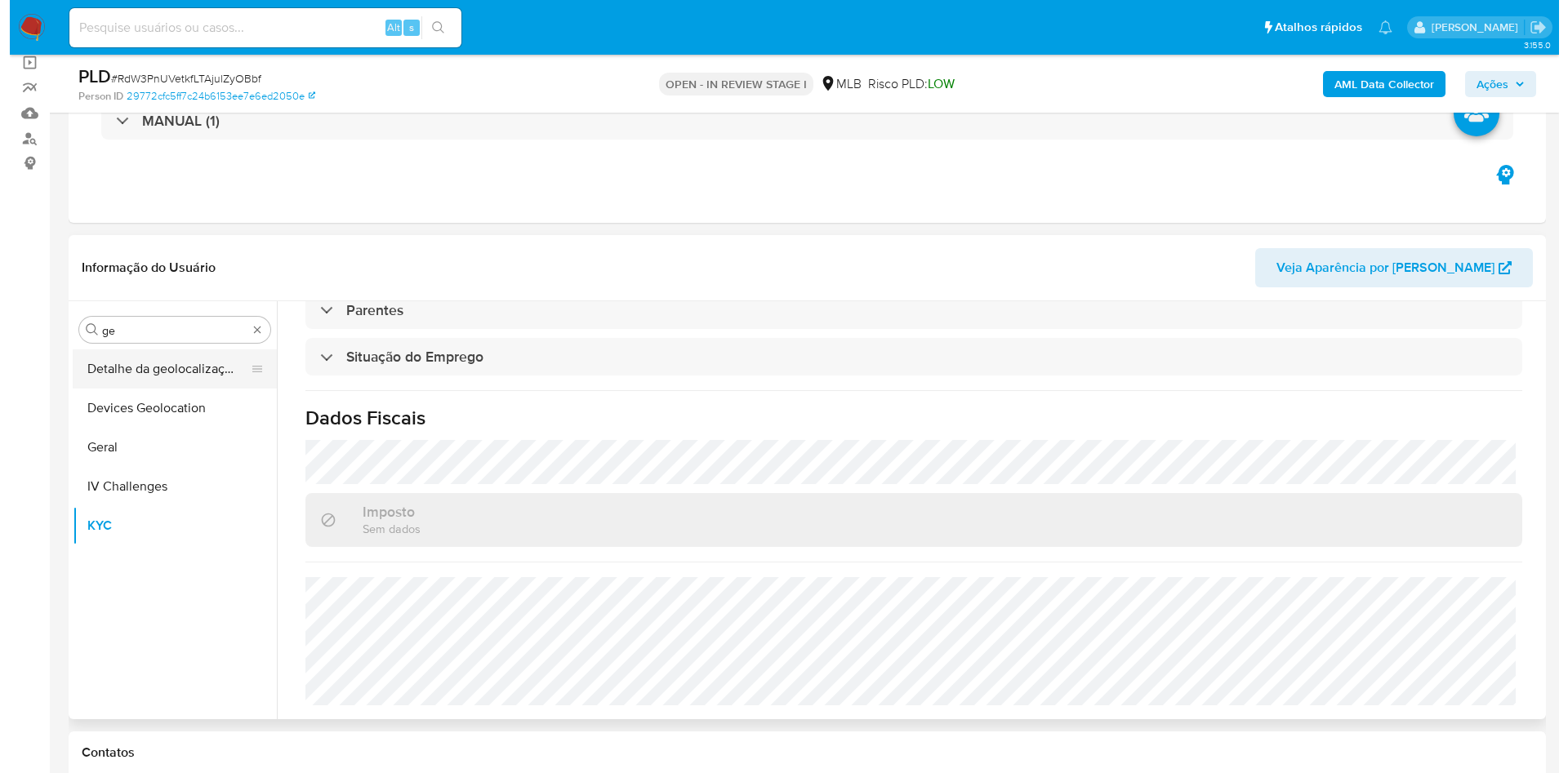
scroll to position [0, 0]
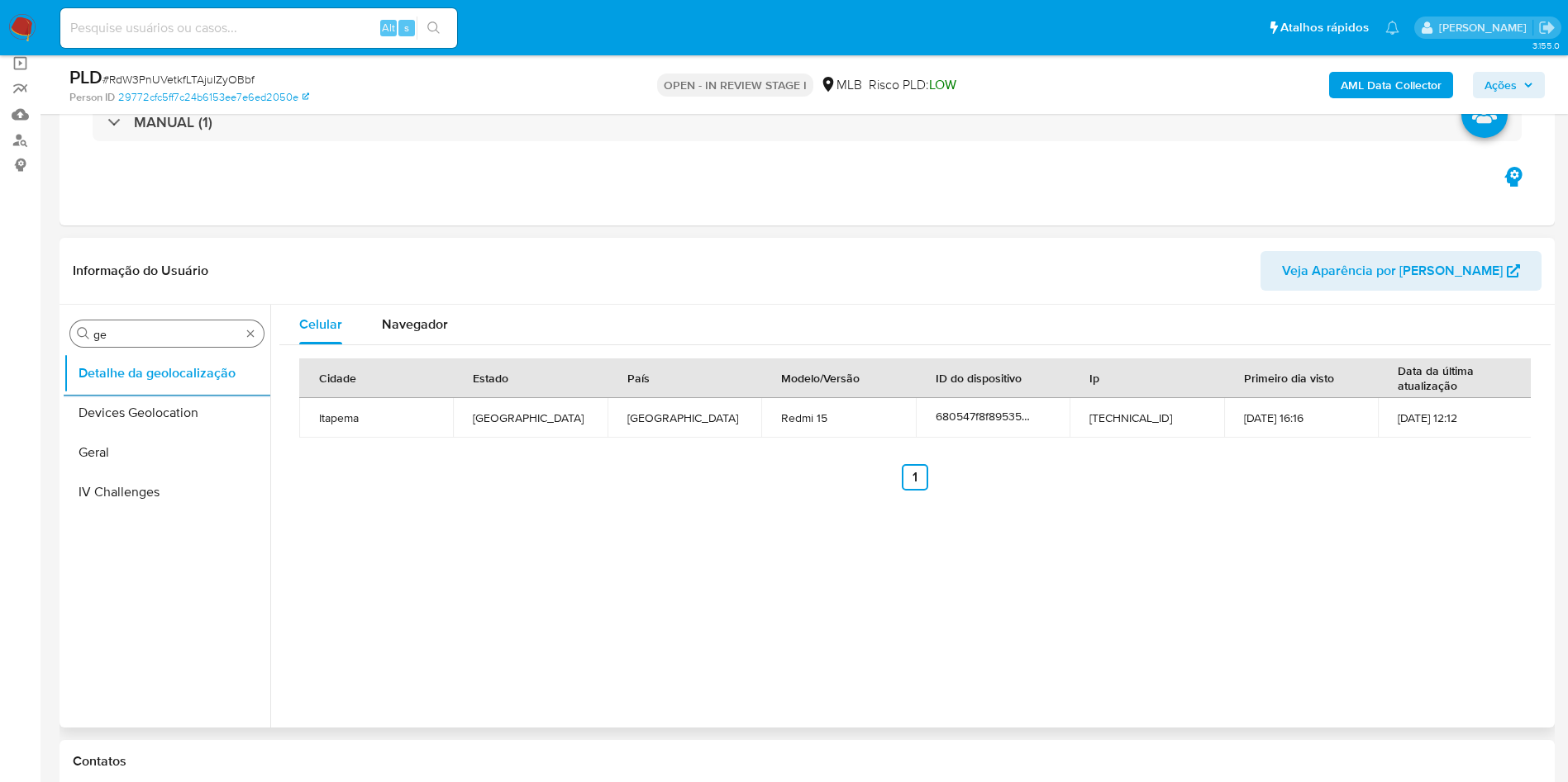
click at [178, 340] on input "ge" at bounding box center [166, 335] width 147 height 15
click at [178, 341] on input "ge" at bounding box center [166, 335] width 147 height 15
click at [179, 342] on div "Procurar ge" at bounding box center [167, 334] width 193 height 27
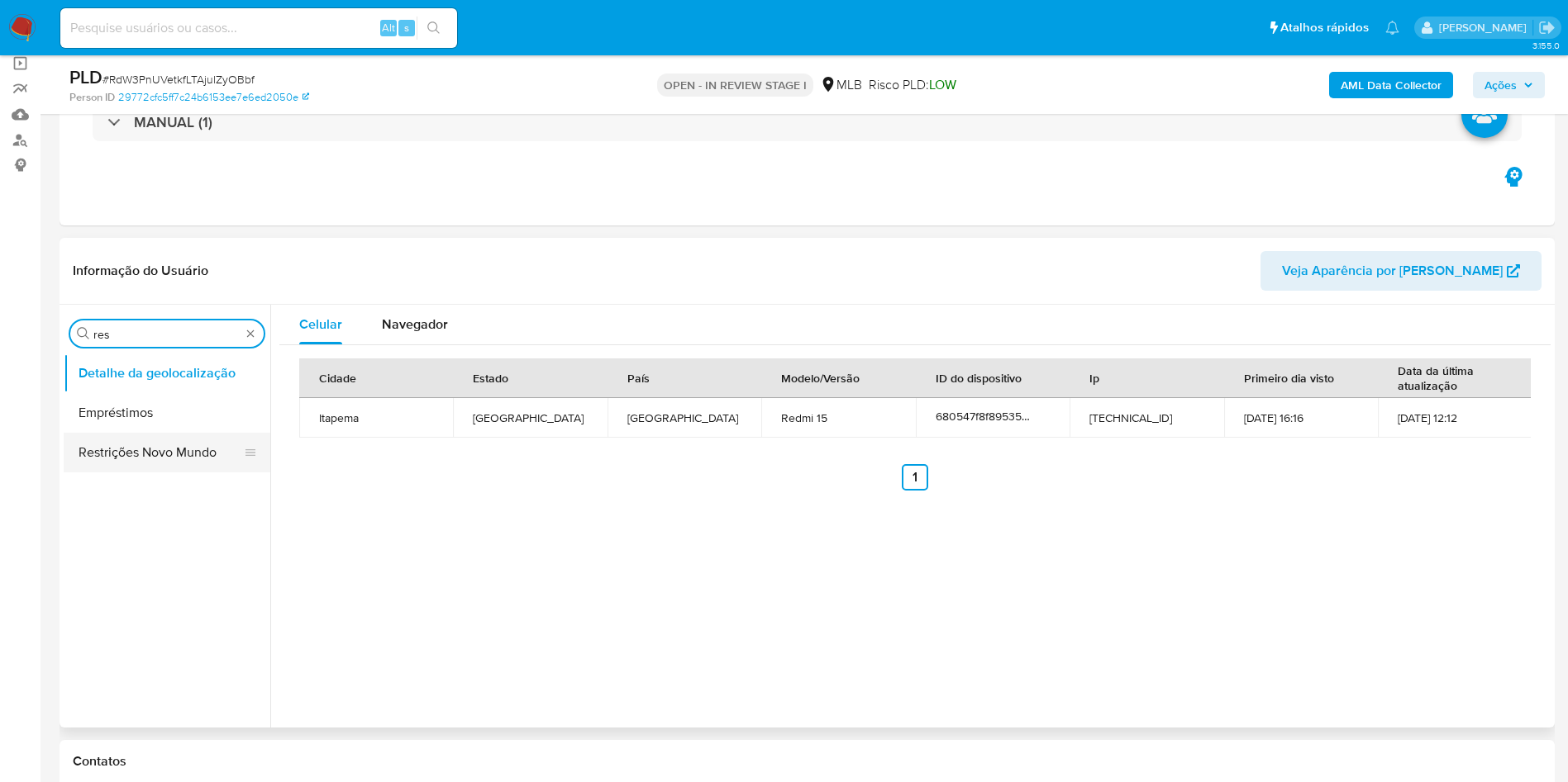
type input "res"
click at [138, 456] on button "Restrições Novo Mundo" at bounding box center [167, 452] width 206 height 39
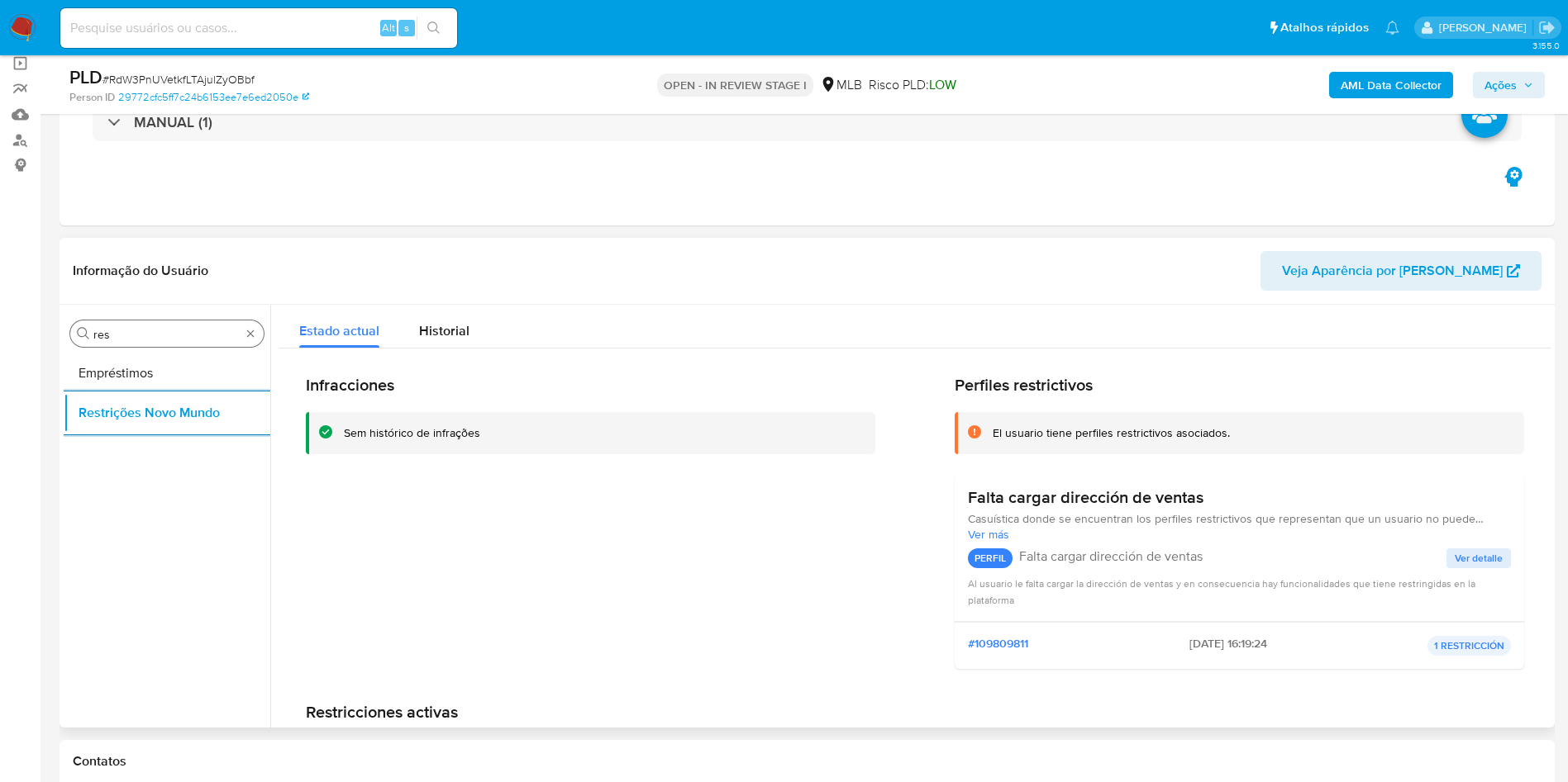
click at [200, 331] on input "res" at bounding box center [166, 335] width 147 height 15
click at [200, 330] on input "res" at bounding box center [166, 335] width 147 height 15
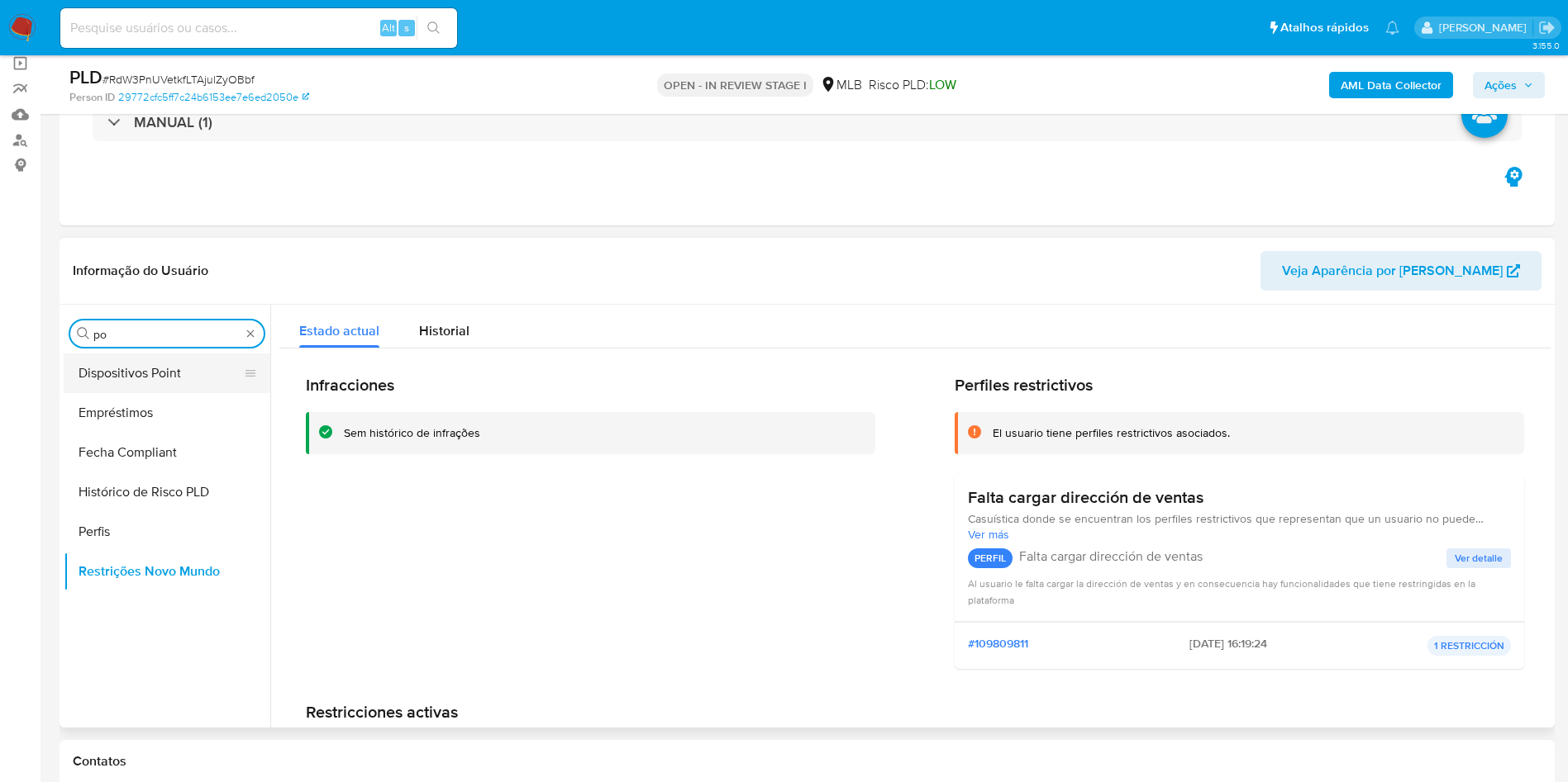
type input "po"
click at [161, 368] on button "Dispositivos Point" at bounding box center [160, 373] width 193 height 39
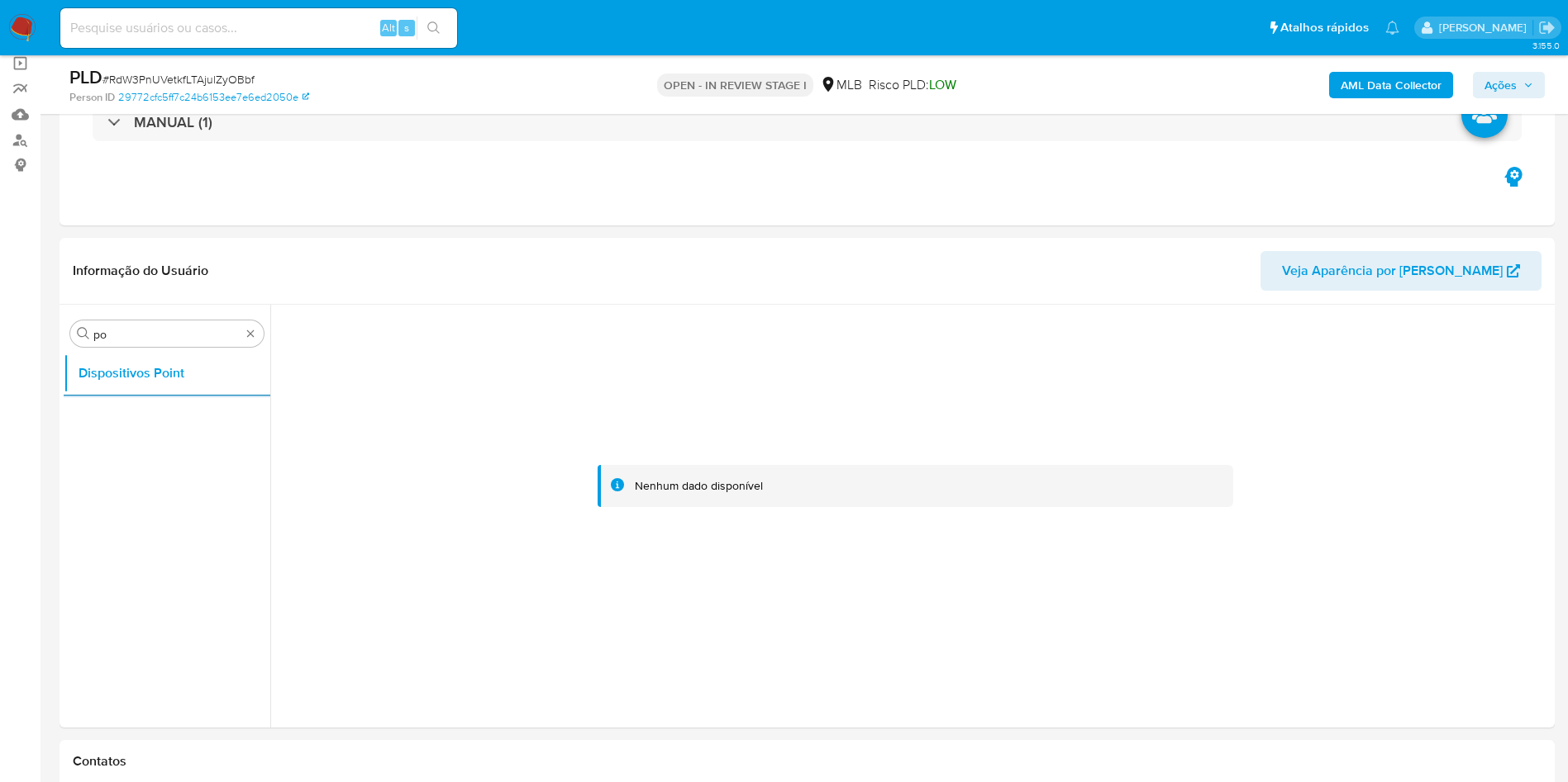
click at [1359, 90] on b "AML Data Collector" at bounding box center [1391, 86] width 101 height 27
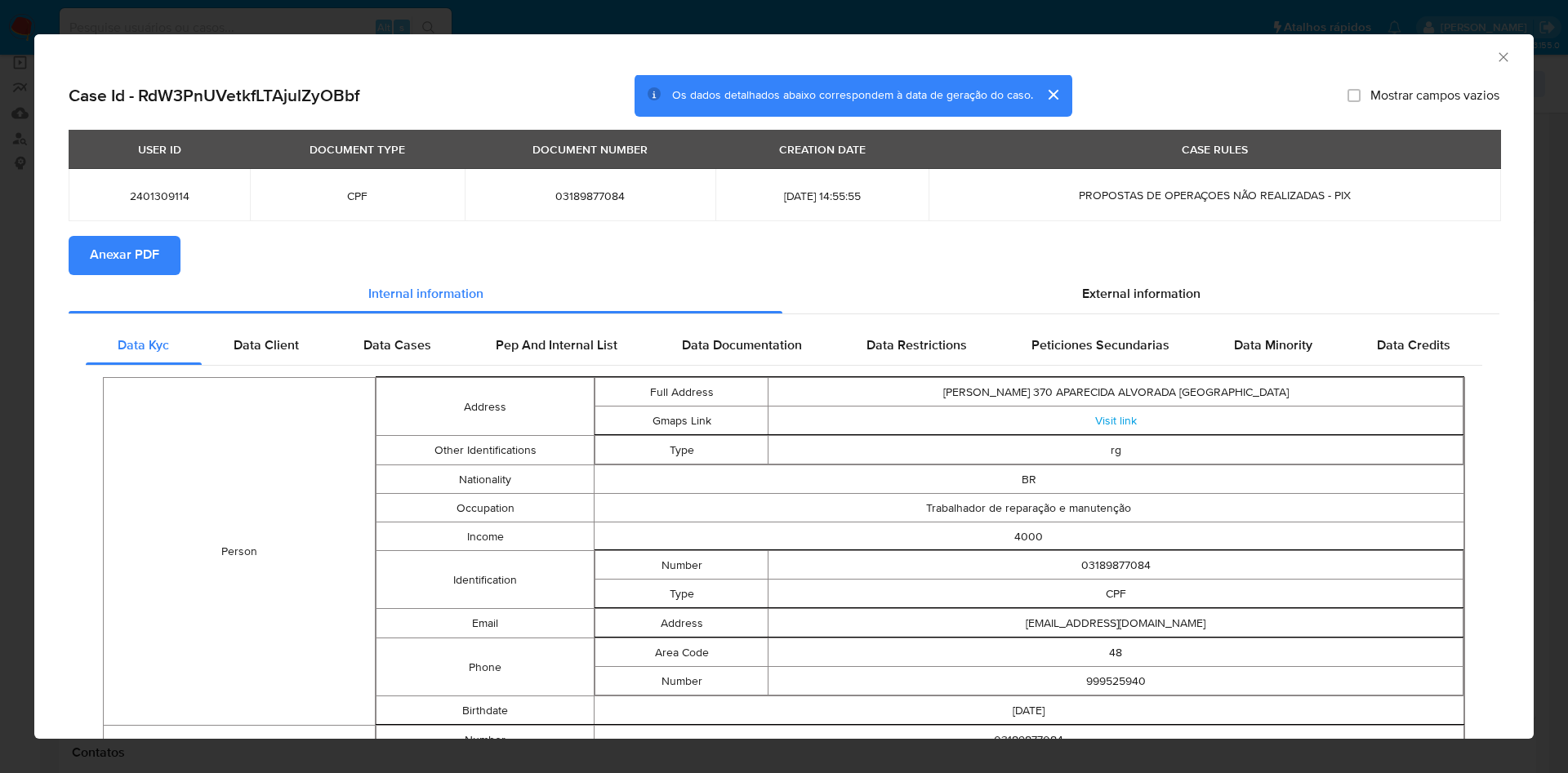
click at [150, 271] on span "Anexar PDF" at bounding box center [124, 255] width 70 height 36
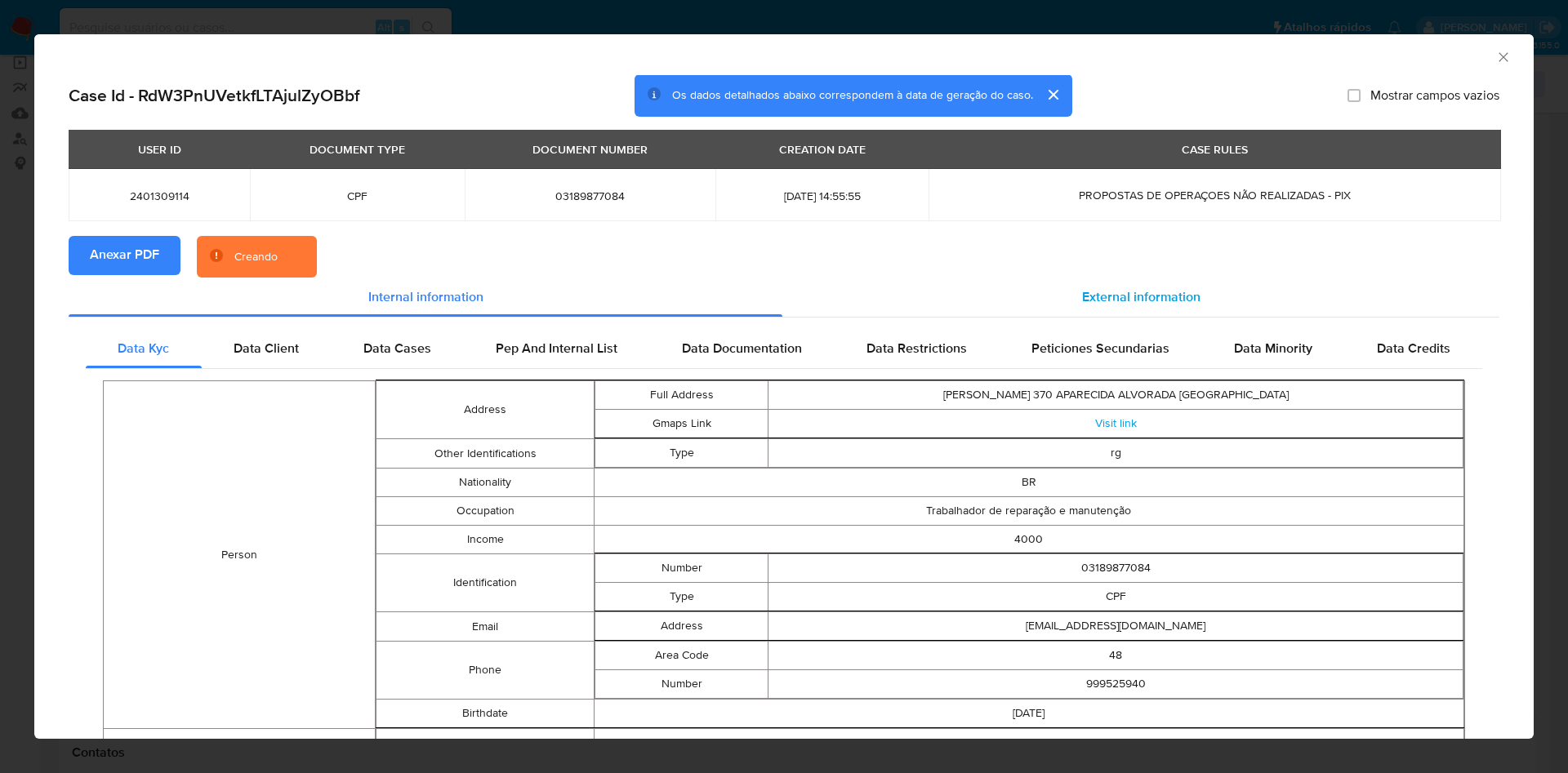
click at [1146, 308] on div "External information" at bounding box center [1141, 297] width 717 height 39
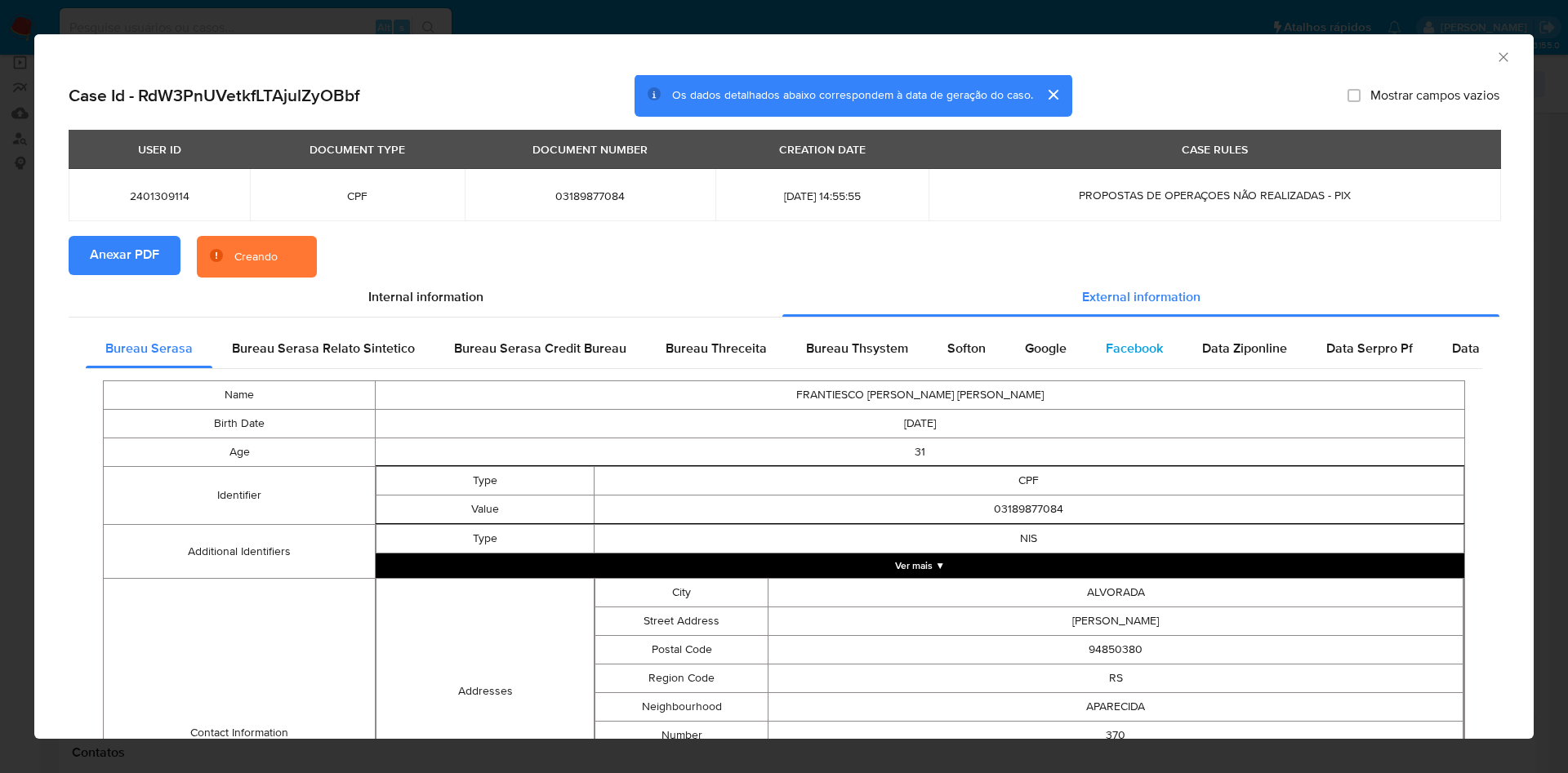
click at [1112, 357] on span "Facebook" at bounding box center [1134, 348] width 57 height 19
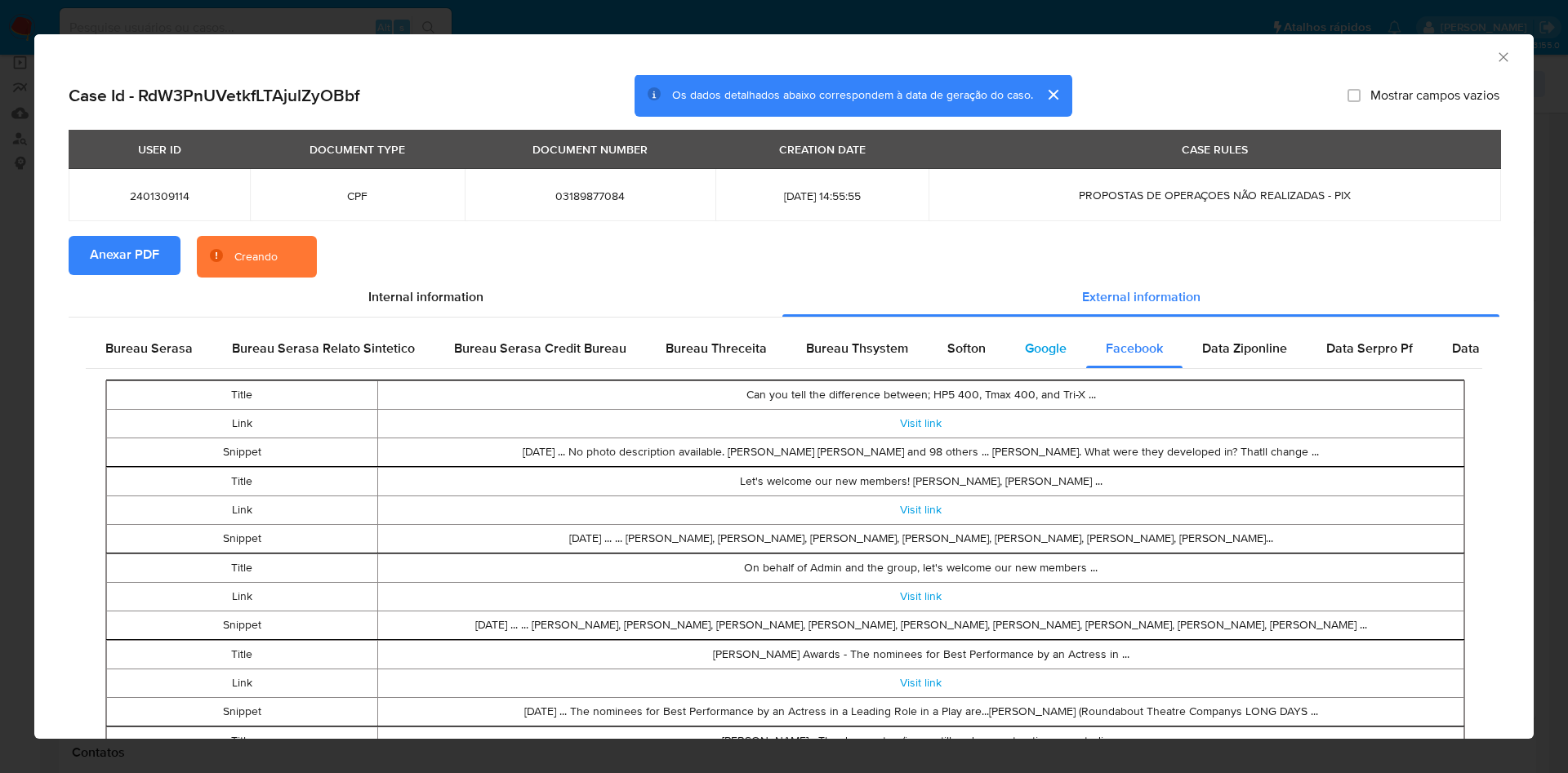
click at [1032, 358] on div "Google" at bounding box center [1045, 348] width 80 height 39
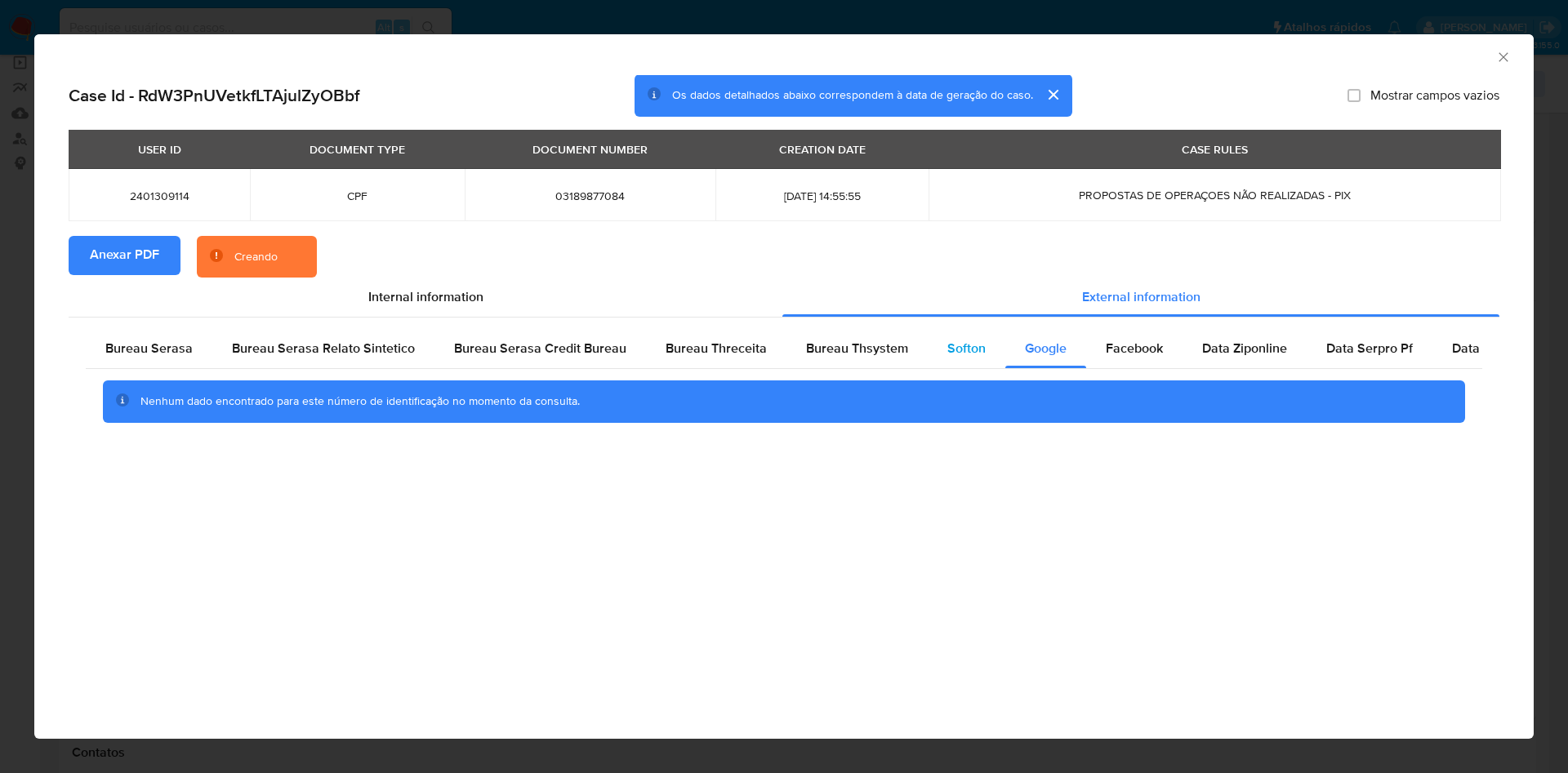
click at [975, 361] on div "Softon" at bounding box center [967, 348] width 78 height 39
click at [835, 360] on div "Bureau Thsystem" at bounding box center [857, 348] width 141 height 39
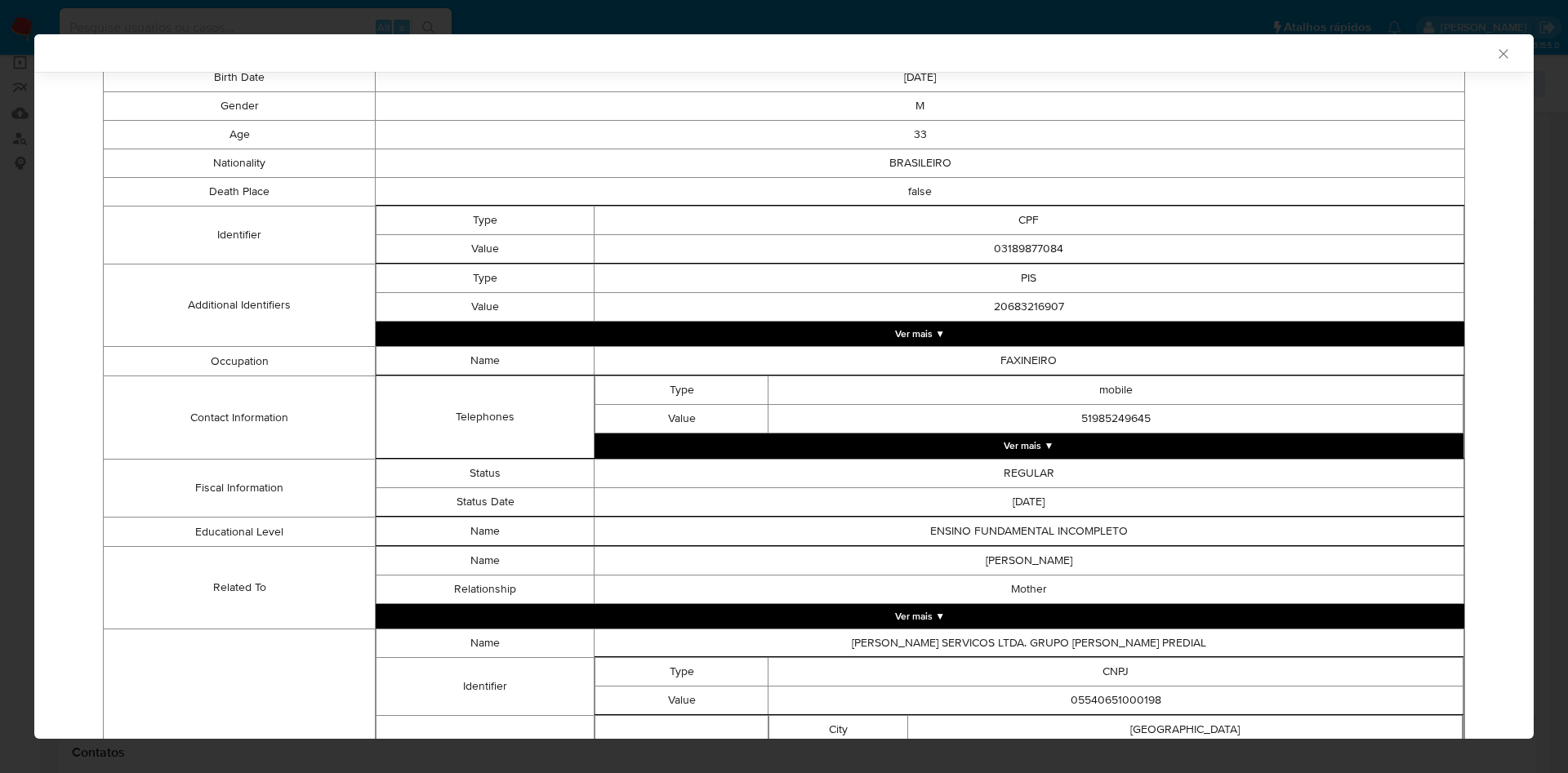
scroll to position [637, 0]
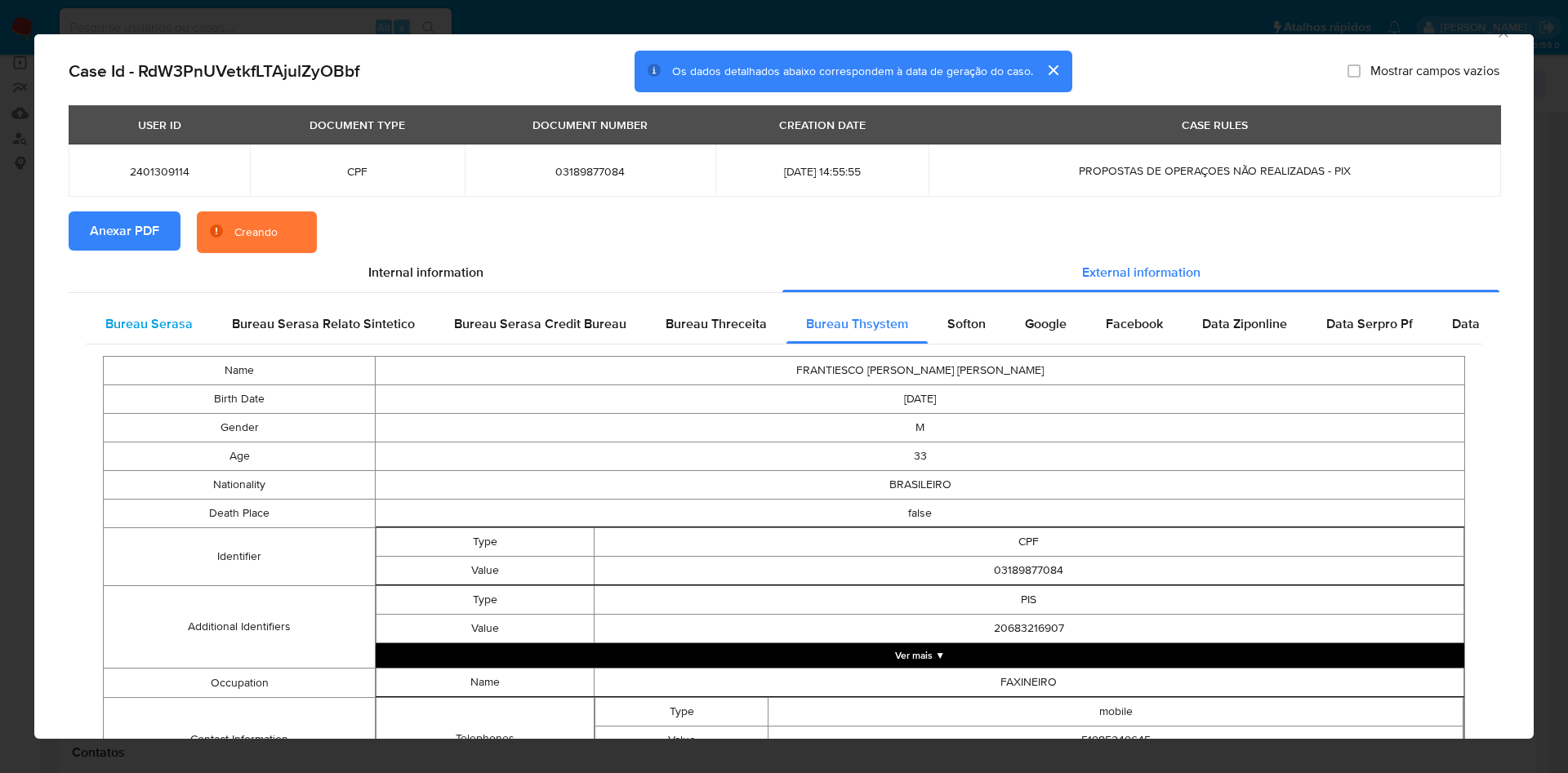
click at [163, 343] on div "Bureau Serasa" at bounding box center [149, 323] width 127 height 39
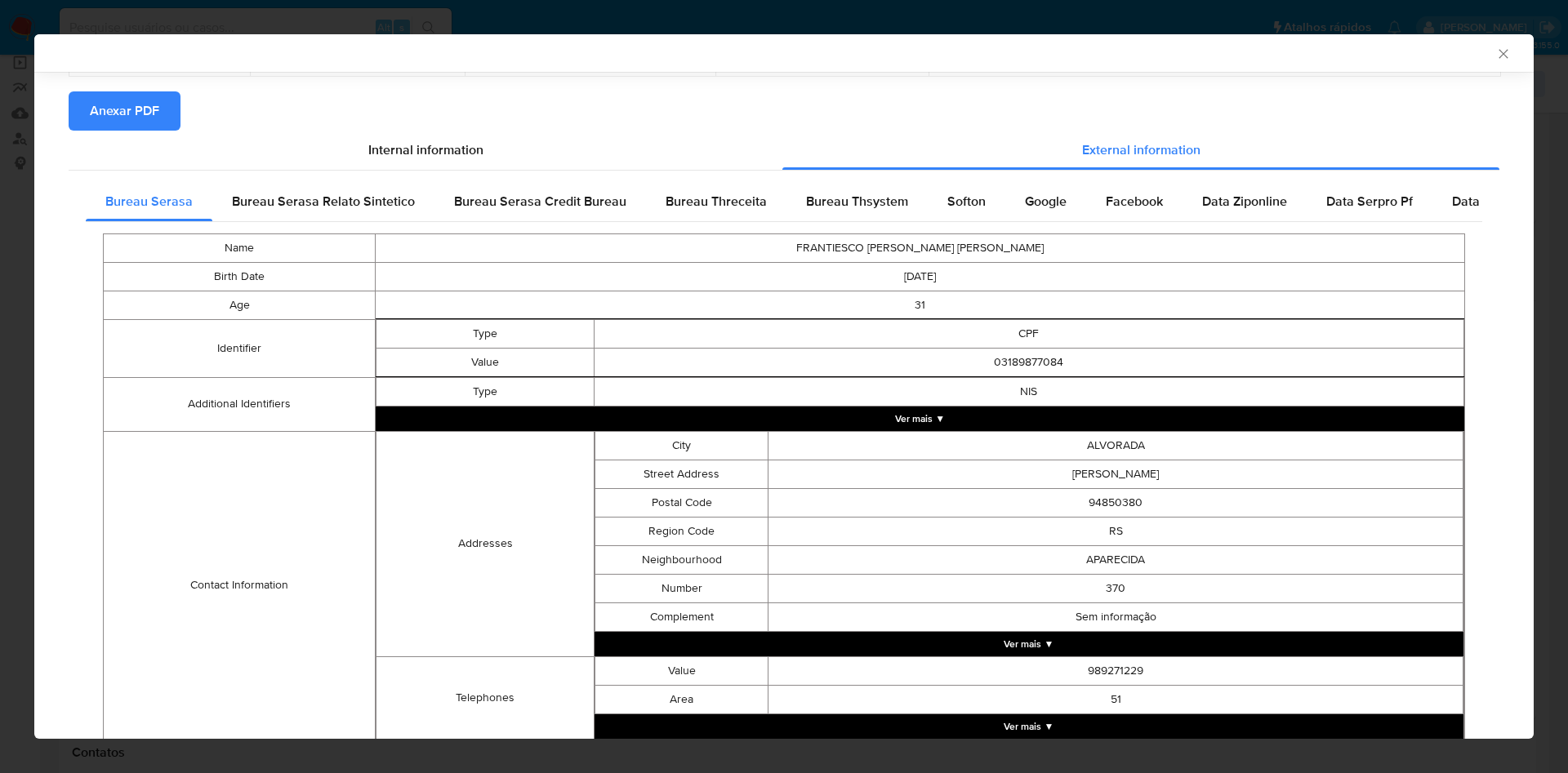
scroll to position [287, 0]
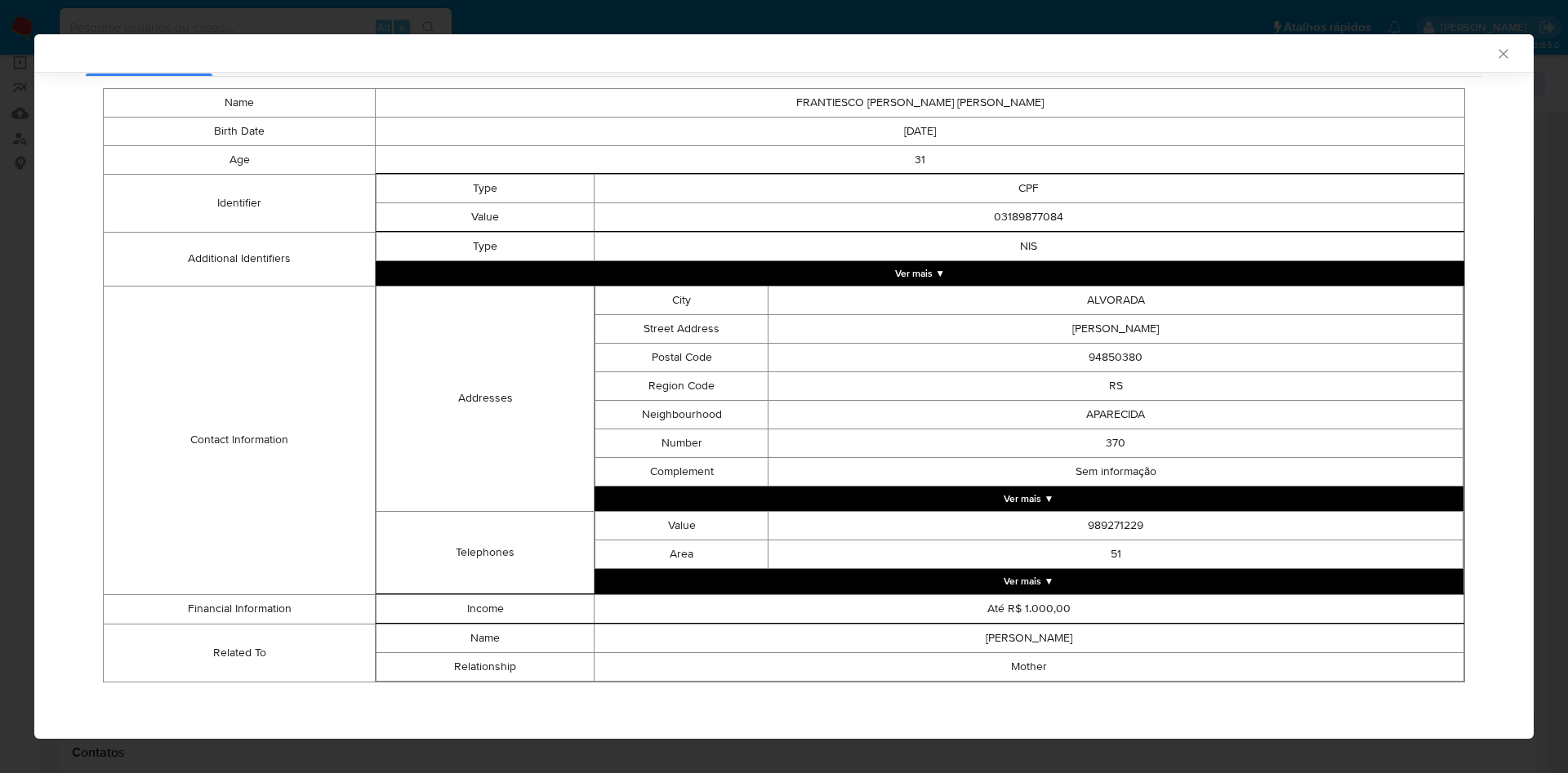
click at [20, 280] on div "AML Data Collector Case Id - RdW3PnUVetkfLTAjulZyOBbf Os dados detalhados abaix…" at bounding box center [784, 386] width 1568 height 773
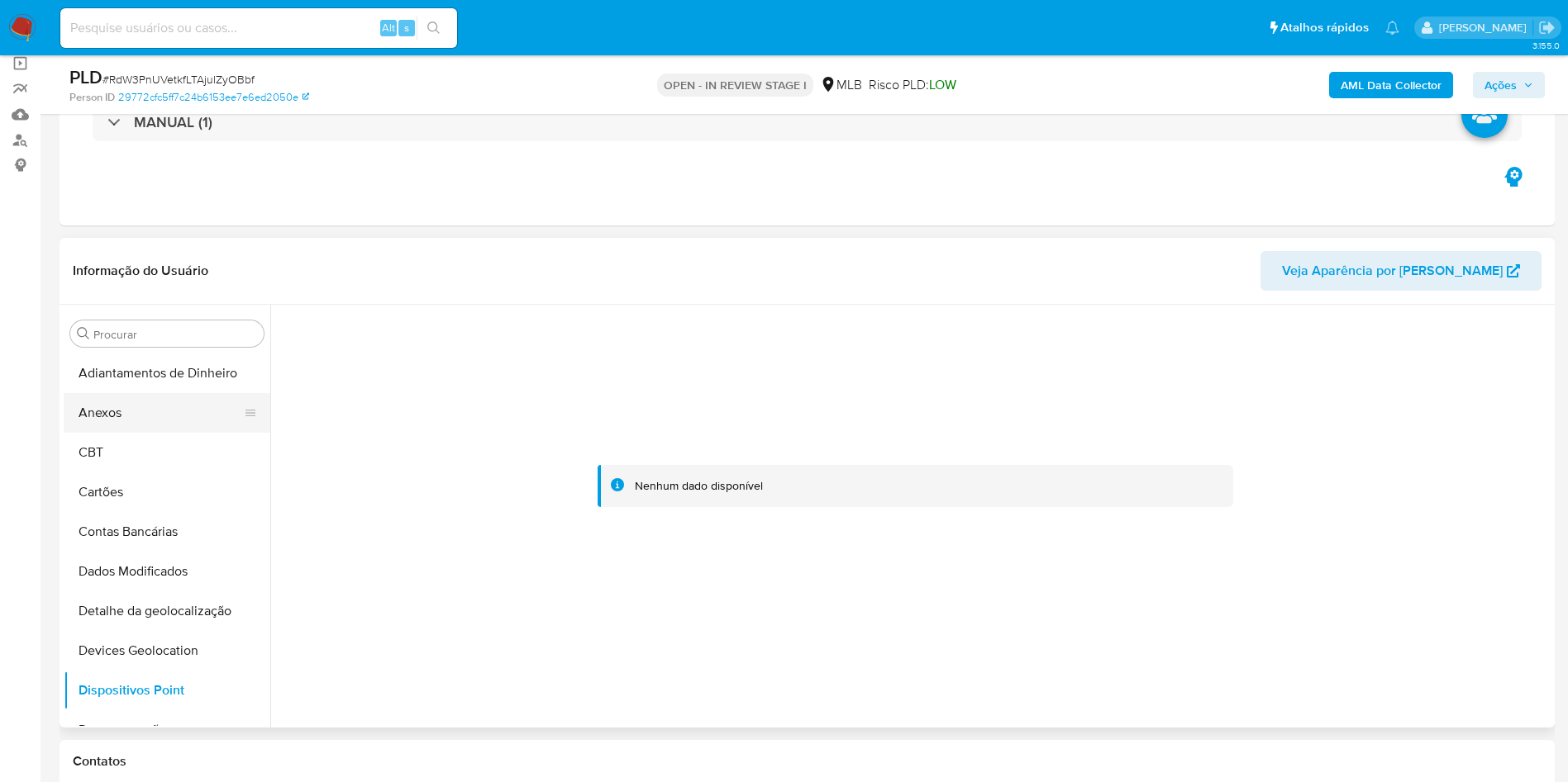
drag, startPoint x: 135, startPoint y: 422, endPoint x: 196, endPoint y: 416, distance: 61.3
click at [135, 422] on button "Anexos" at bounding box center [160, 413] width 193 height 39
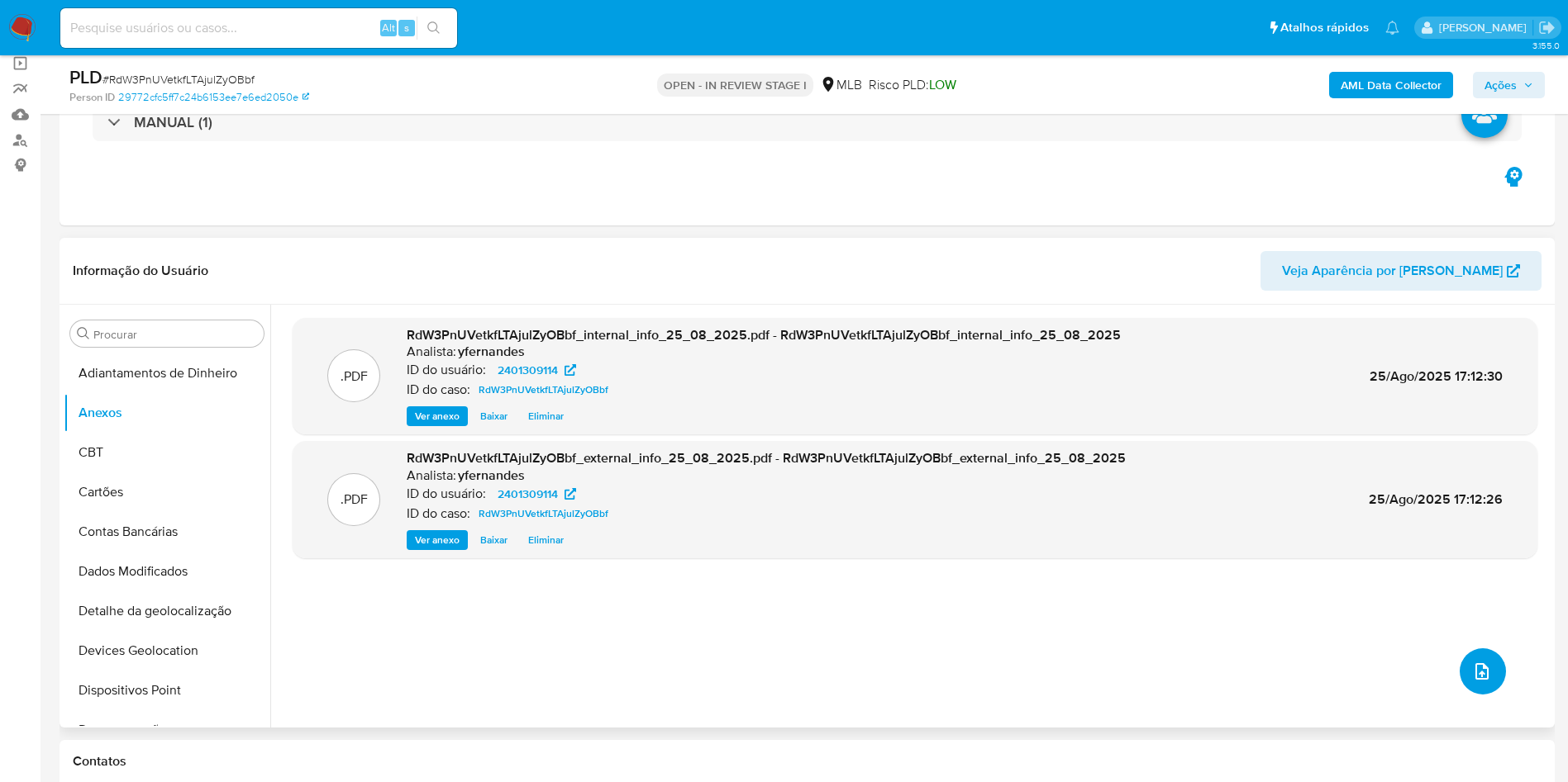
click at [1471, 659] on button "upload-file" at bounding box center [1482, 671] width 46 height 46
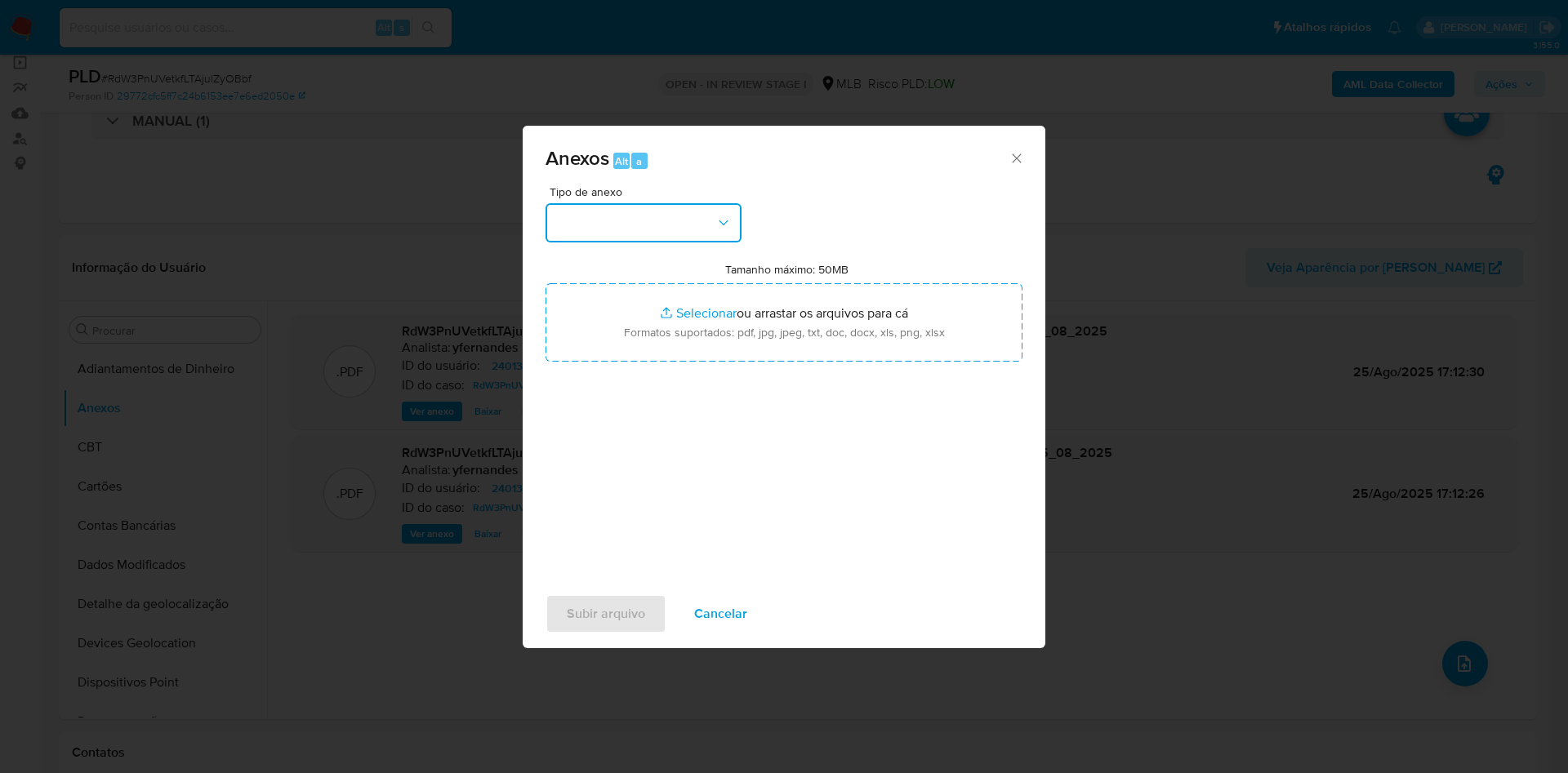
click at [632, 207] on button "button" at bounding box center [644, 222] width 196 height 39
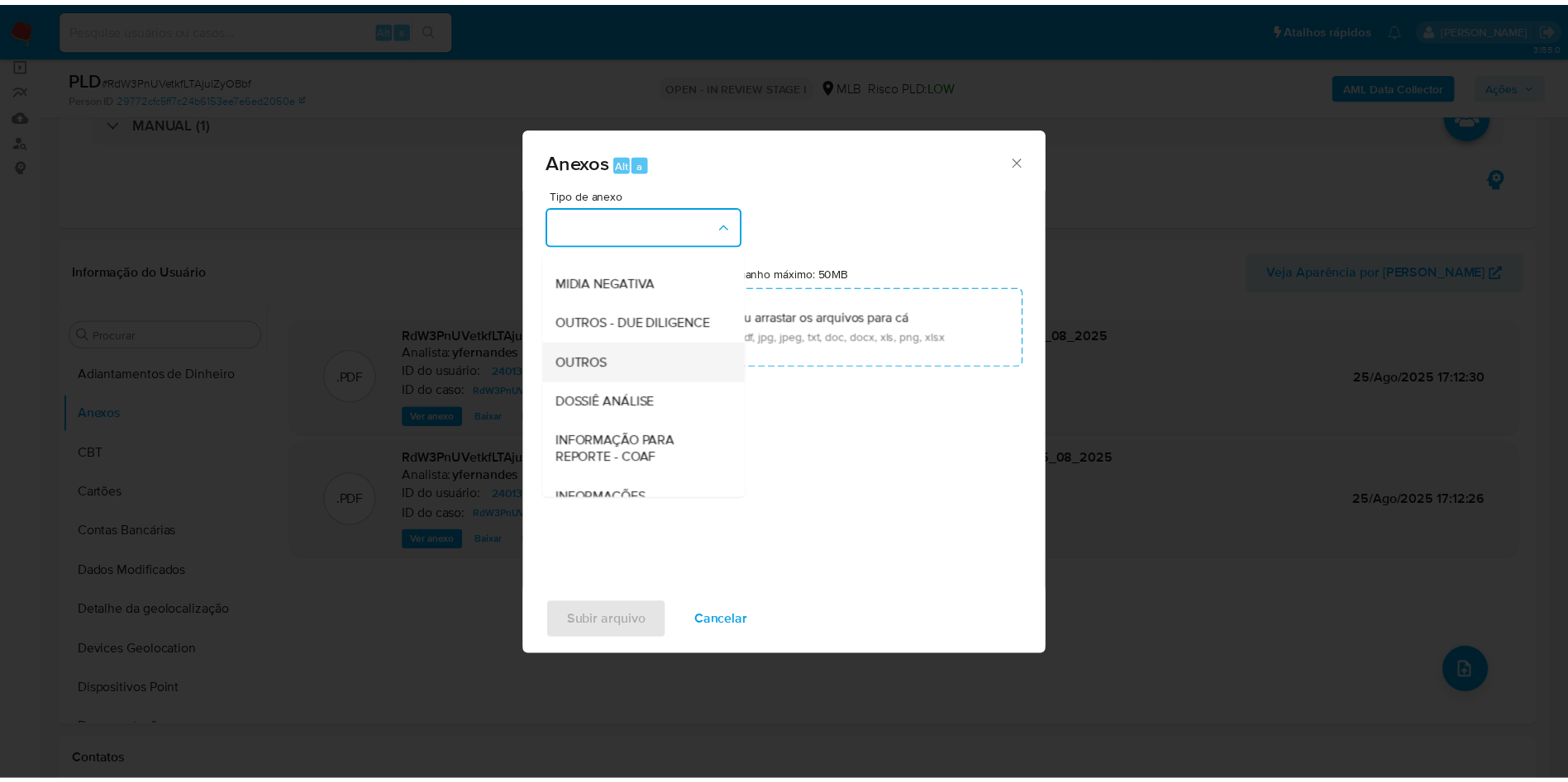
scroll to position [254, 0]
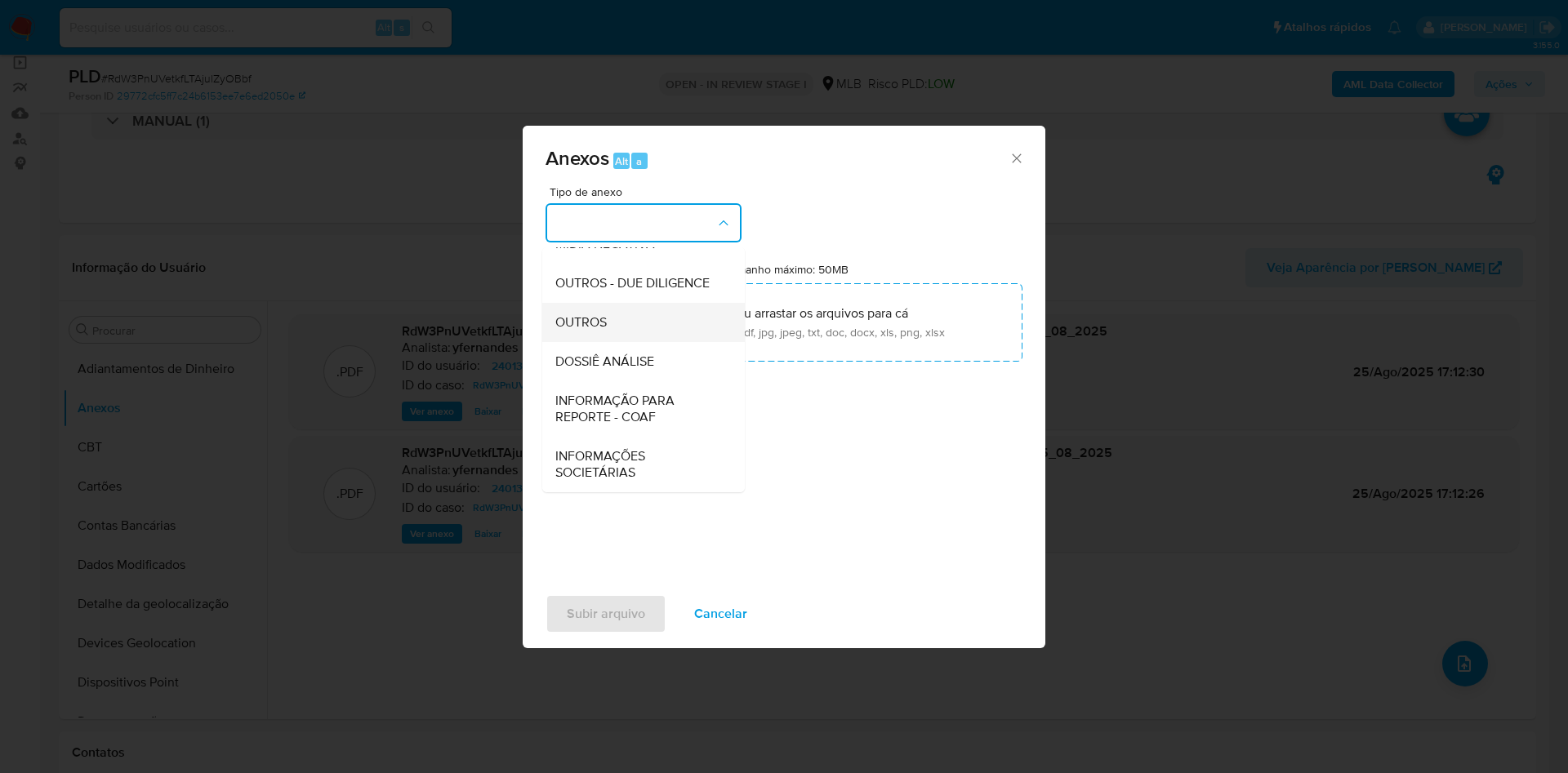
click at [599, 318] on span "OUTROS" at bounding box center [582, 323] width 51 height 17
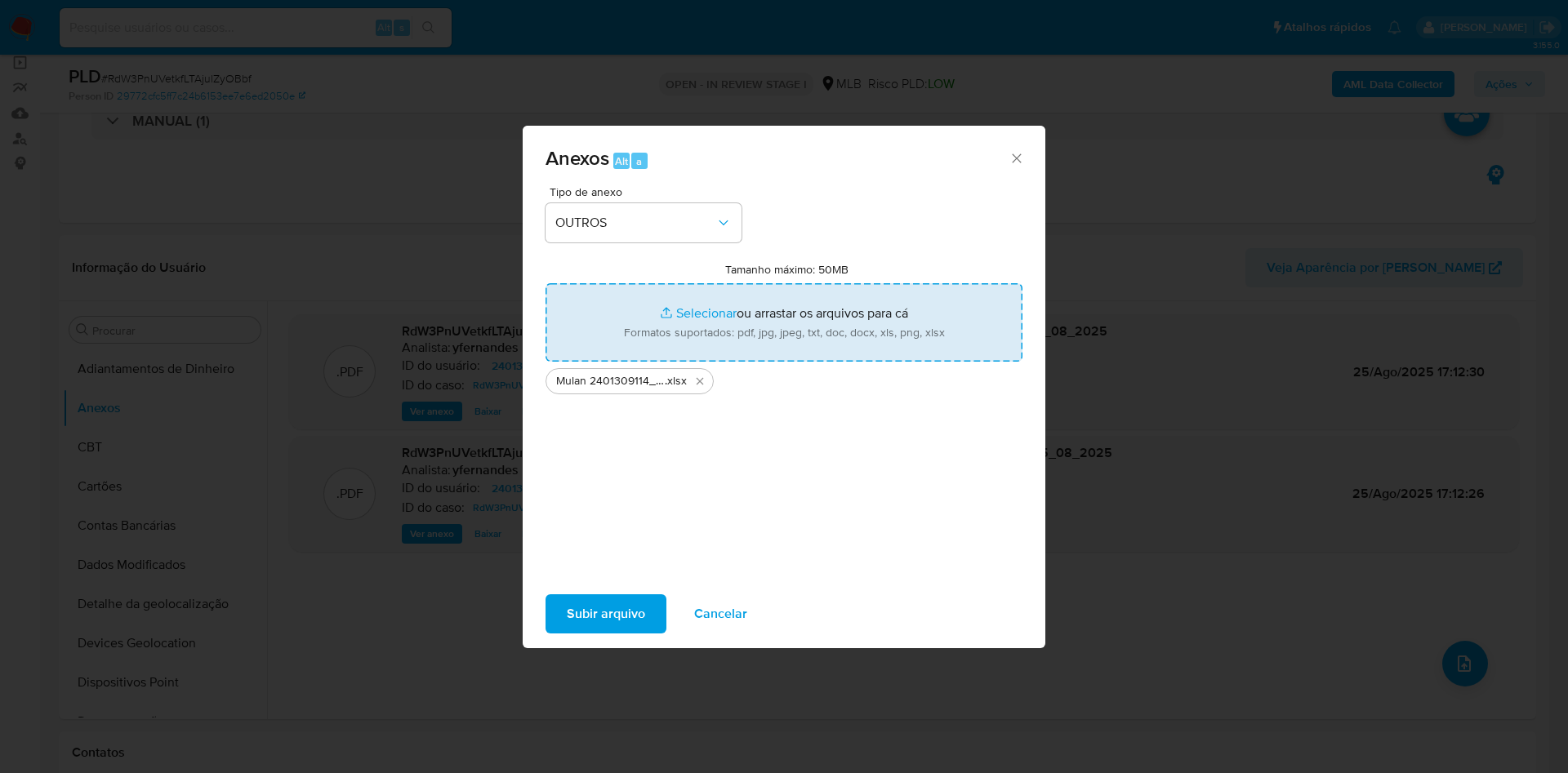
type input "C:\fakepath\SAR - xxx - CPF 03189877084 - FRANTIESCO RIBEIRO LANGE.pdf"
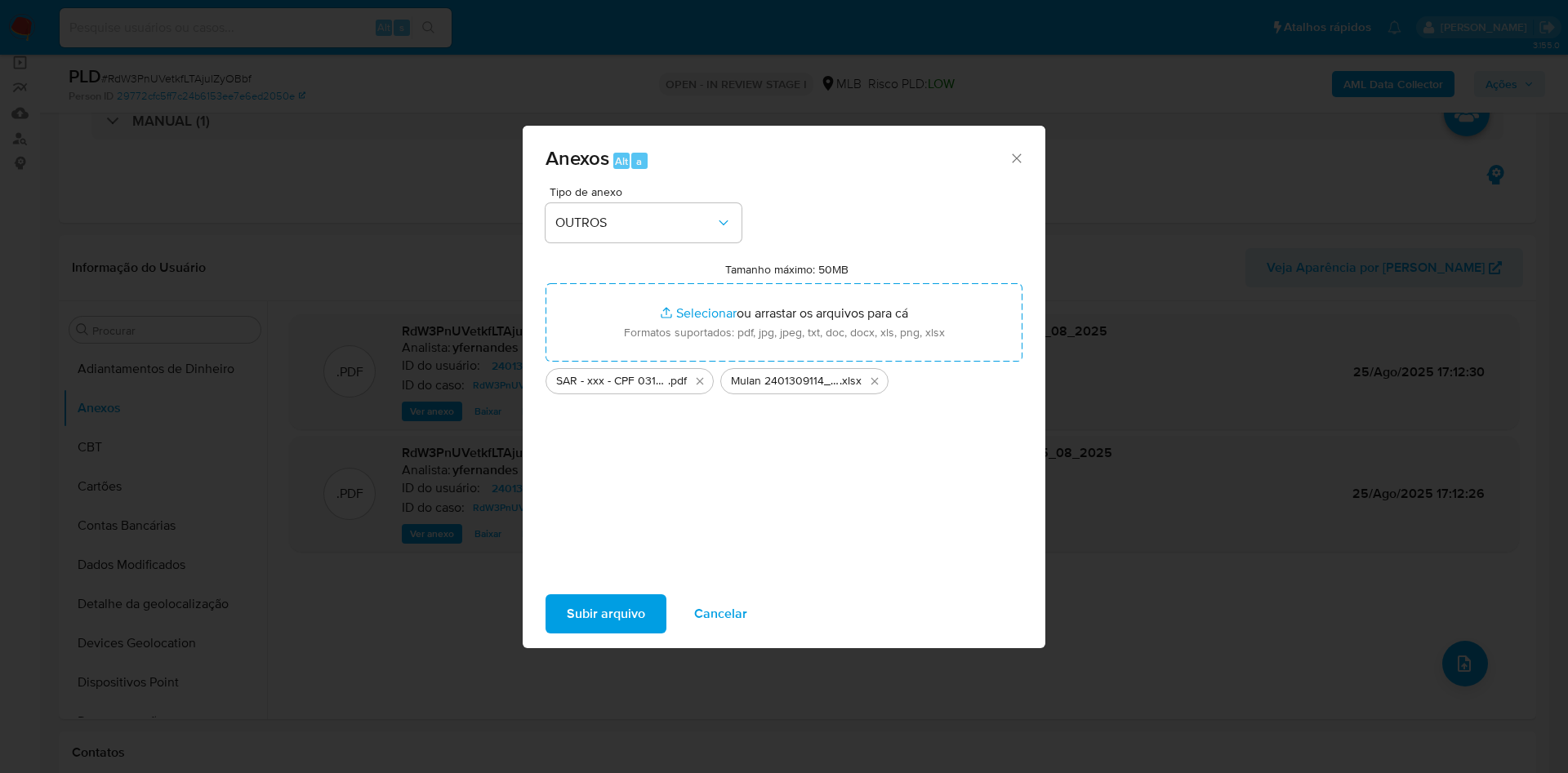
click at [599, 606] on span "Subir arquivo" at bounding box center [606, 614] width 79 height 36
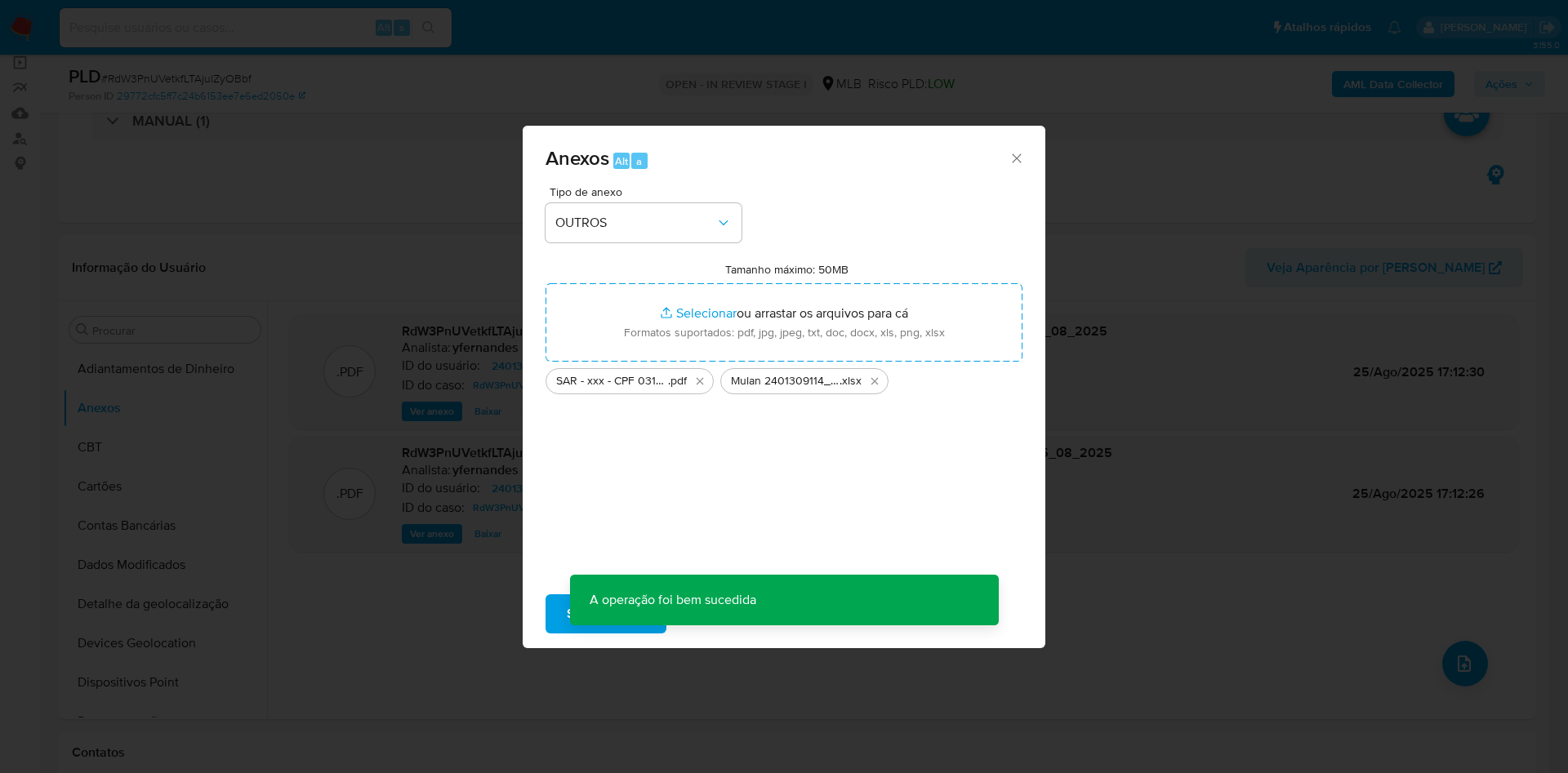
click at [138, 436] on div "Anexos Alt a Tipo de anexo OUTROS Tamanho máximo: 50MB Selecionar arquivos Sele…" at bounding box center [784, 386] width 1568 height 773
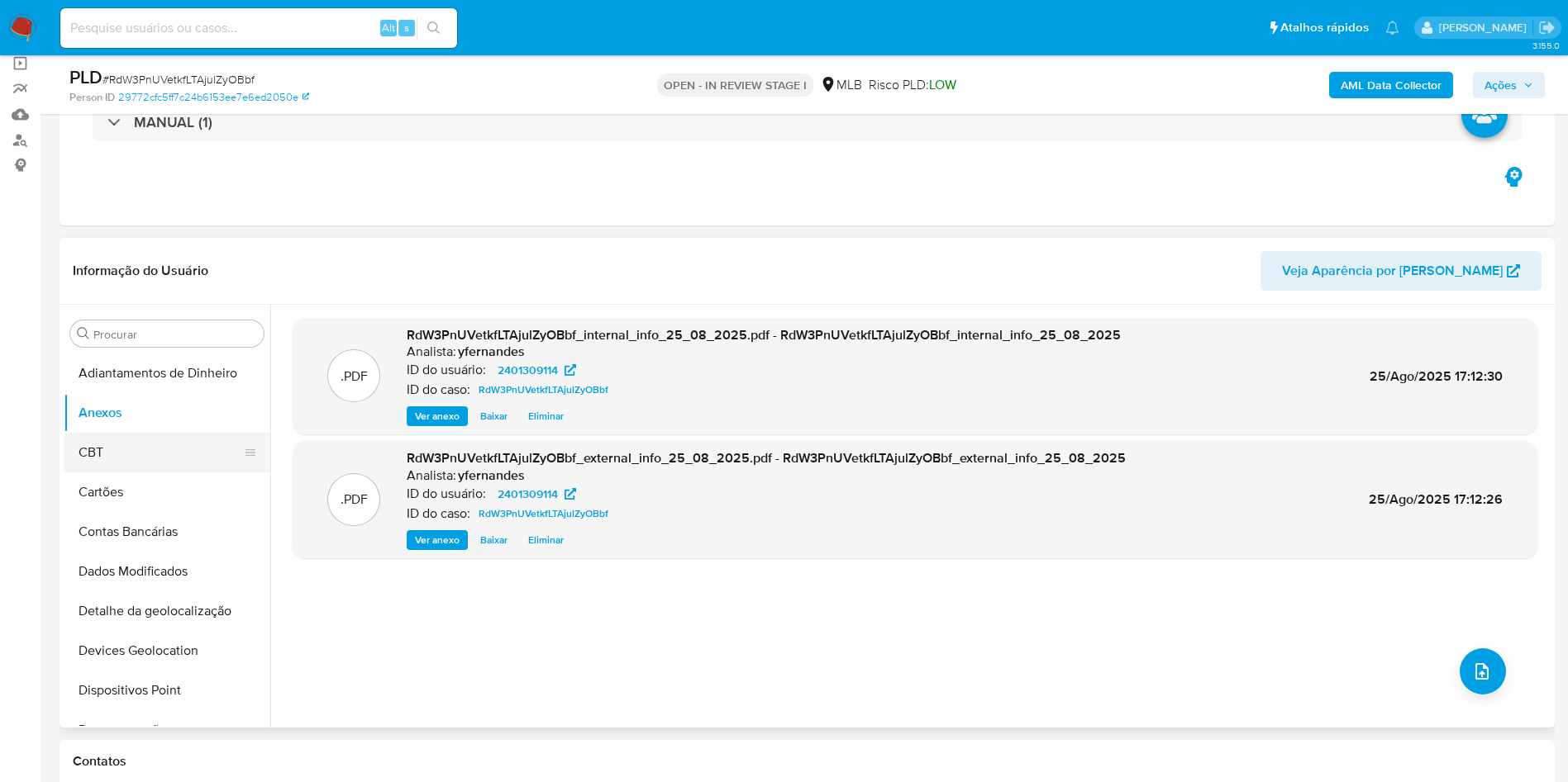
click at [122, 448] on button "CBT" at bounding box center [160, 452] width 193 height 39
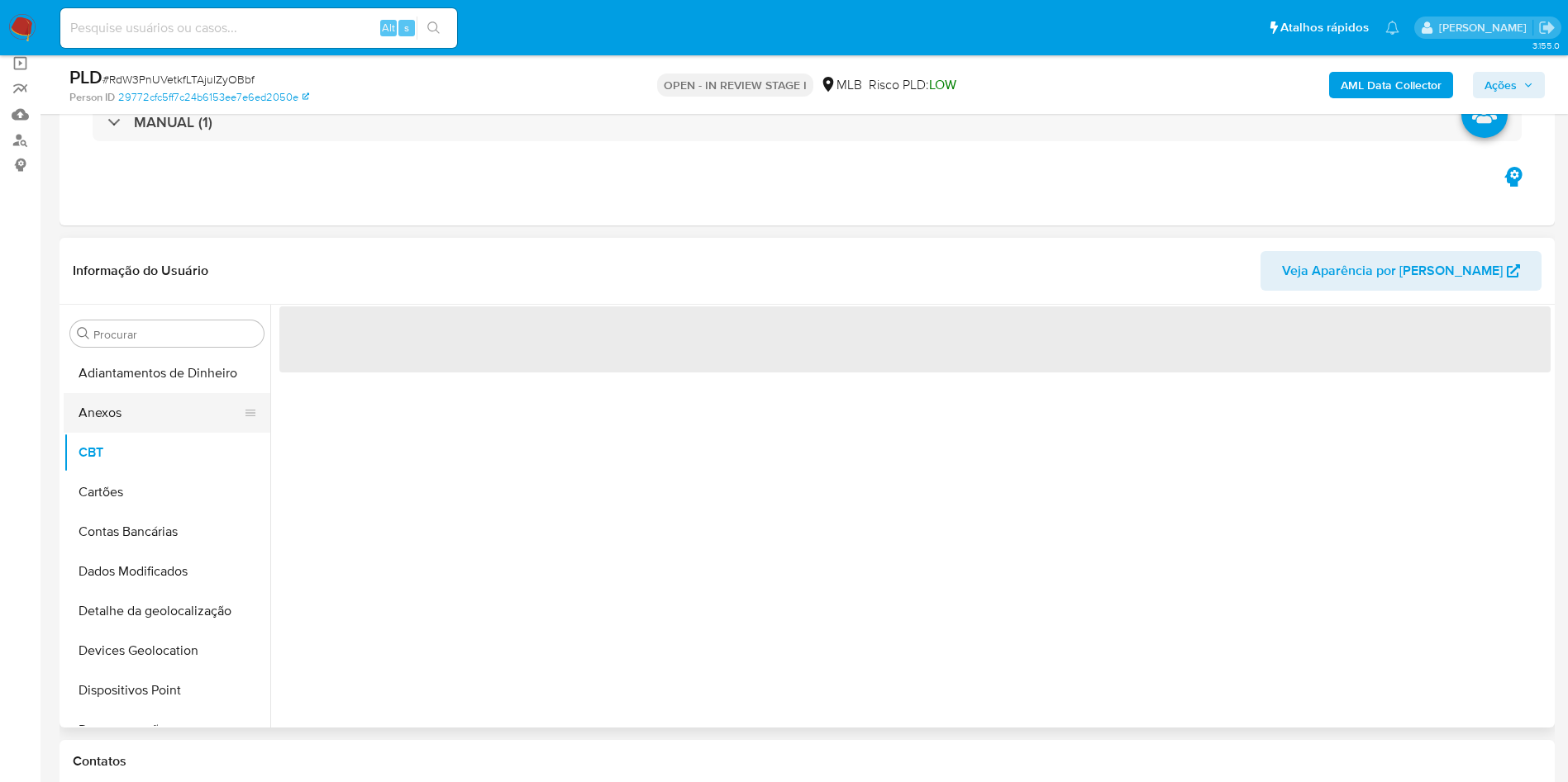
click at [117, 427] on button "Anexos" at bounding box center [160, 413] width 193 height 39
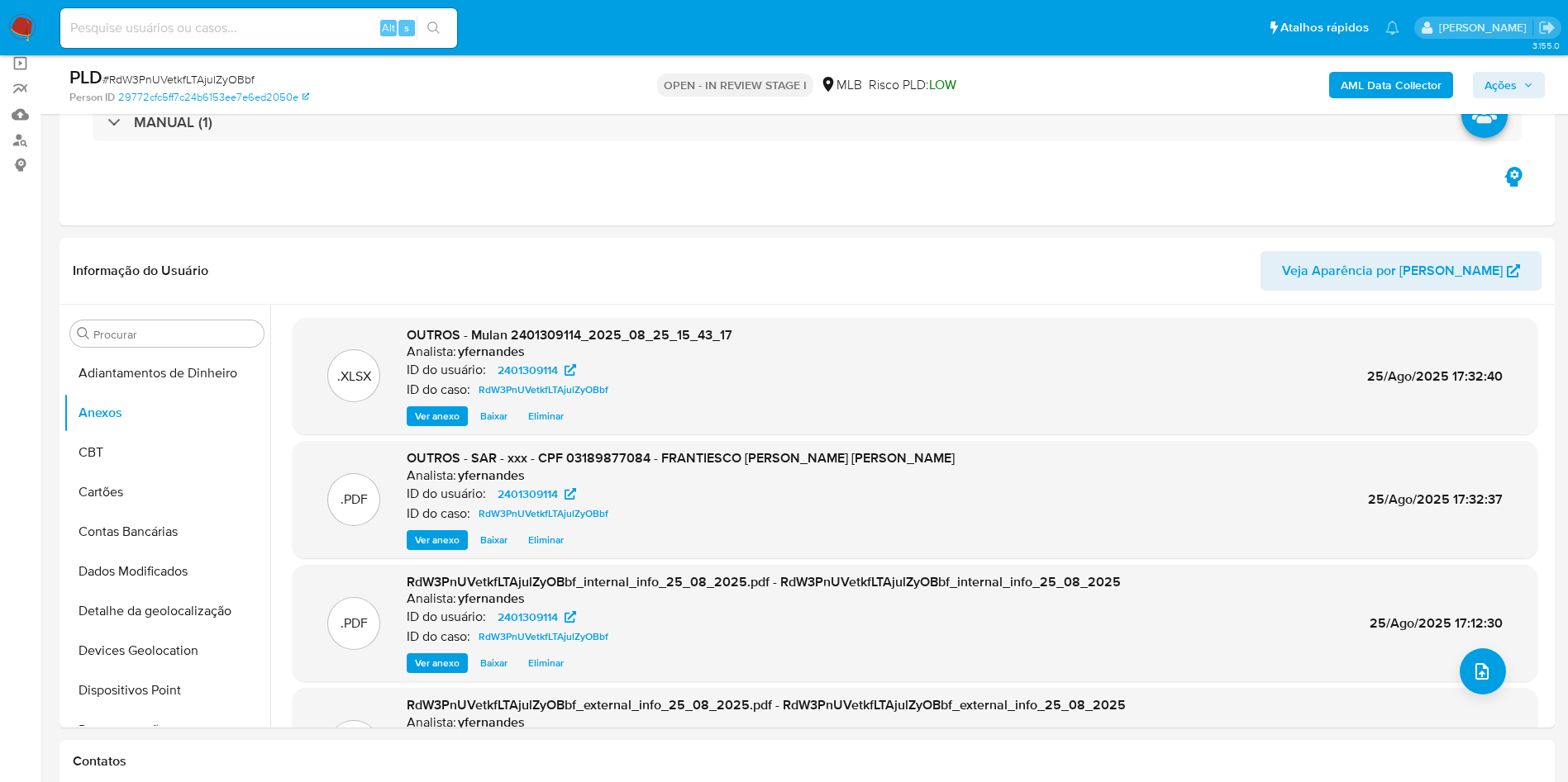
click at [1500, 81] on span "Ações" at bounding box center [1500, 86] width 32 height 27
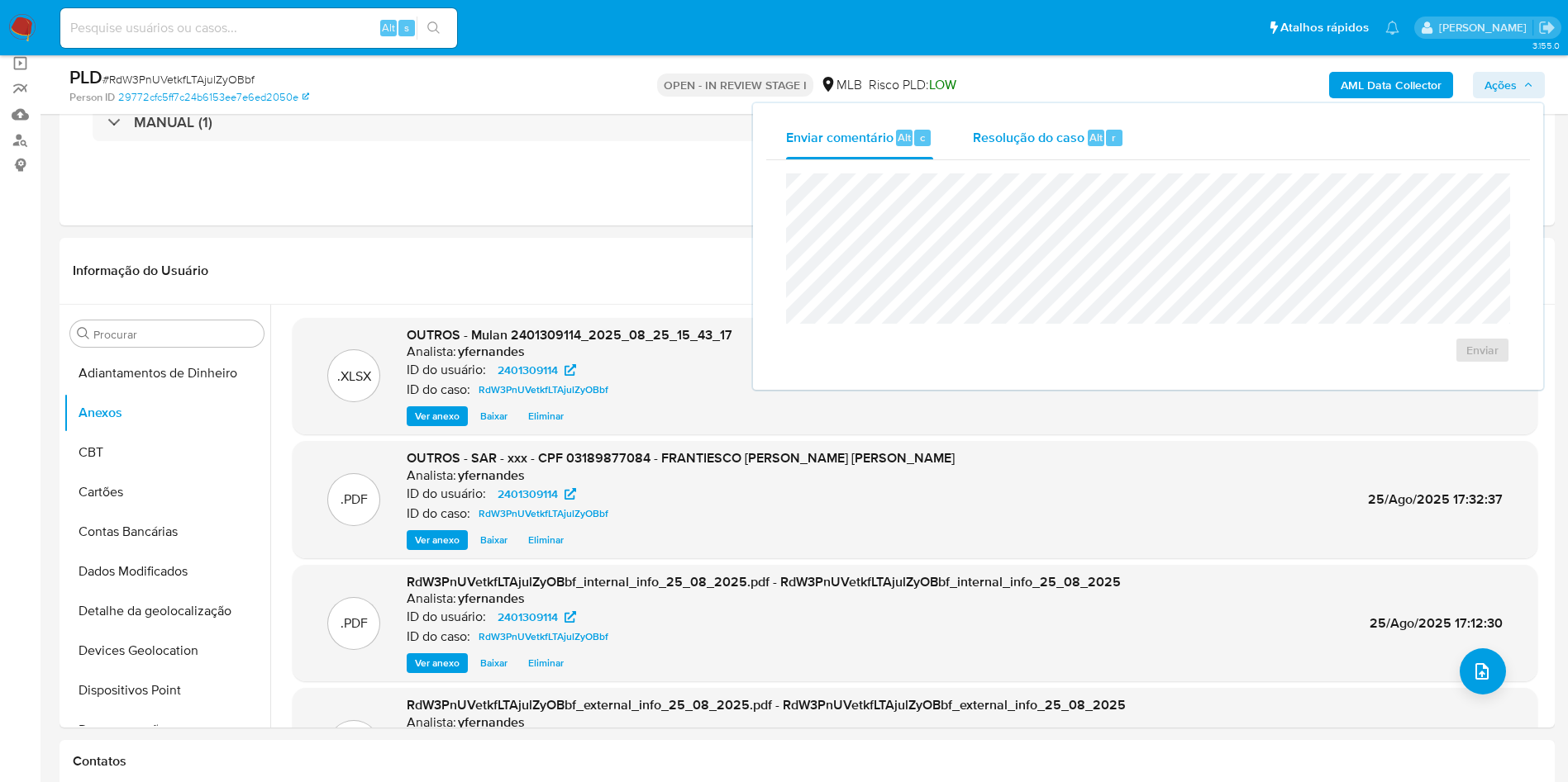
click at [1052, 135] on span "Resolução do caso" at bounding box center [1028, 137] width 112 height 19
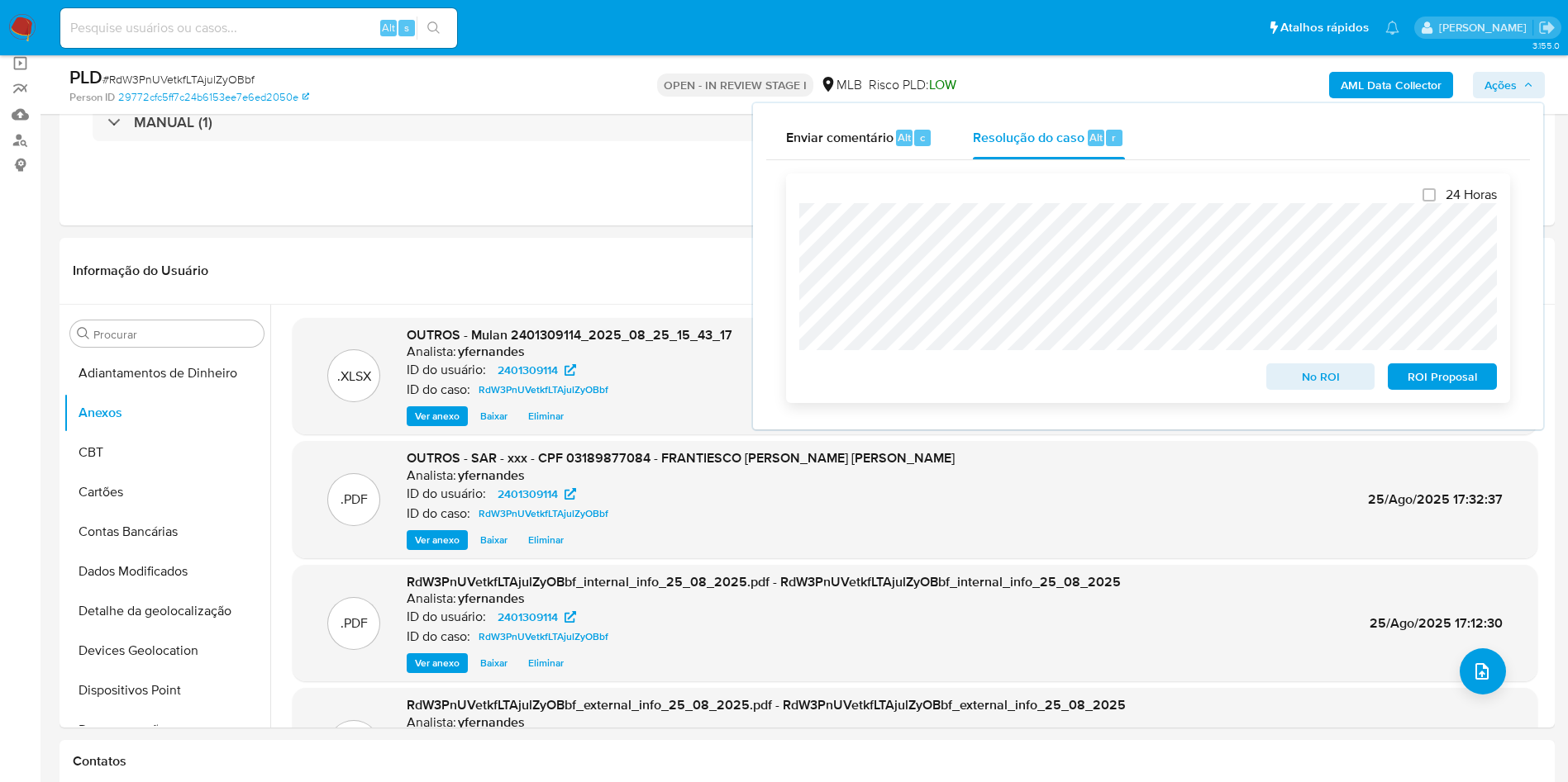
drag, startPoint x: 1412, startPoint y: 383, endPoint x: 1410, endPoint y: 375, distance: 8.2
click at [1413, 381] on span "ROI Proposal" at bounding box center [1442, 377] width 86 height 23
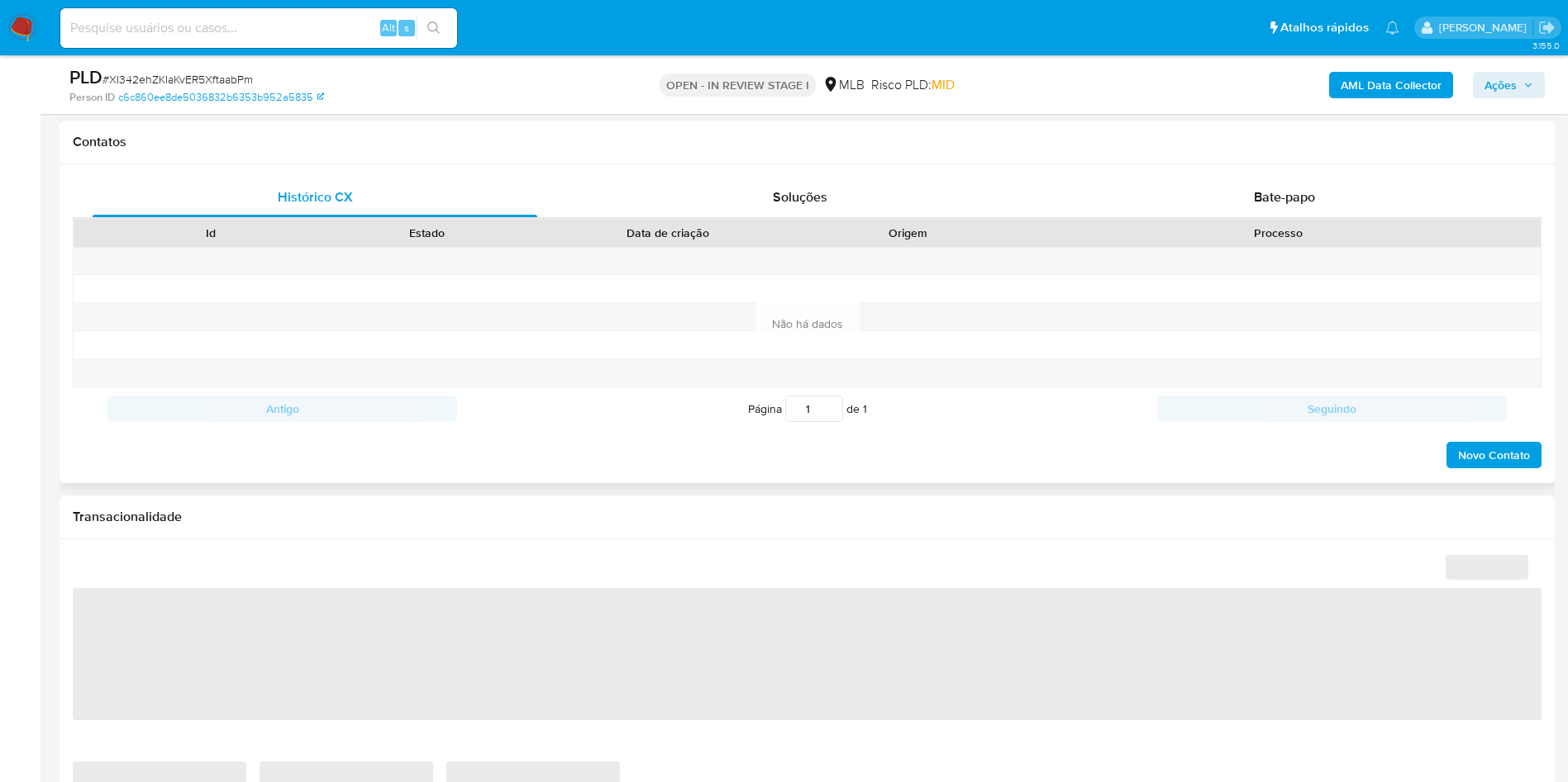
scroll to position [992, 0]
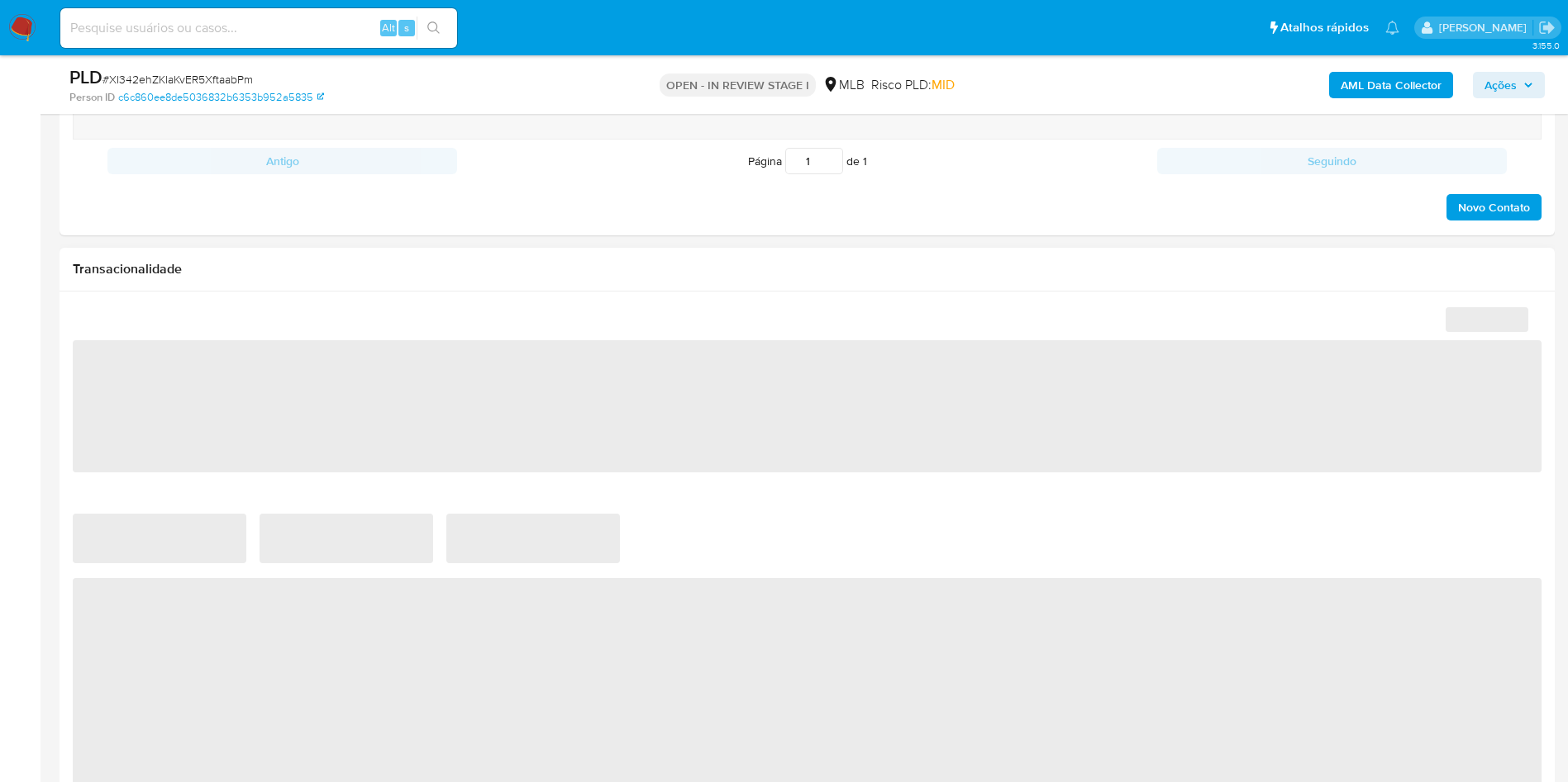
select select "10"
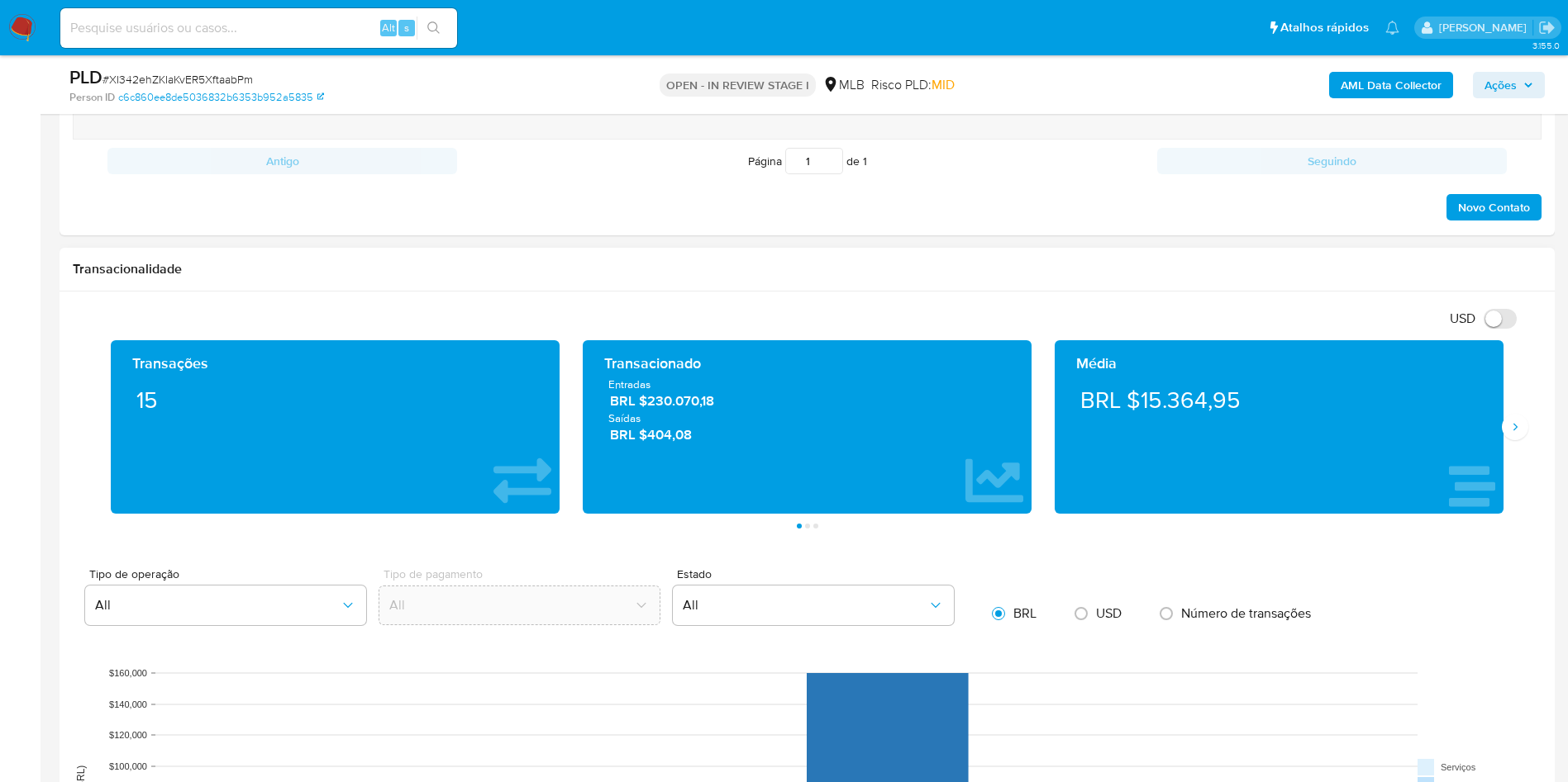
scroll to position [1115, 0]
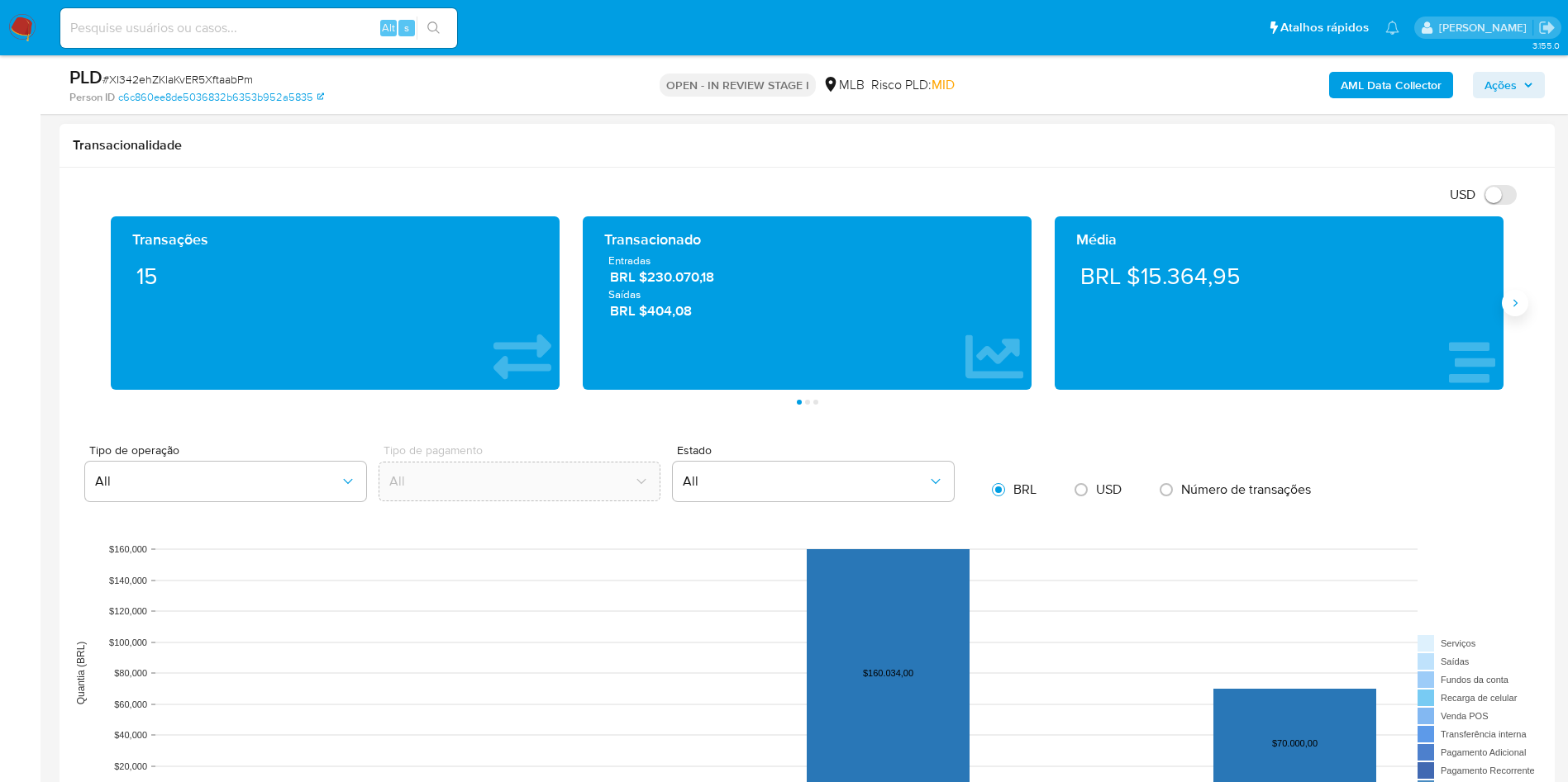
click at [1511, 301] on icon "Siguiente" at bounding box center [1515, 303] width 13 height 13
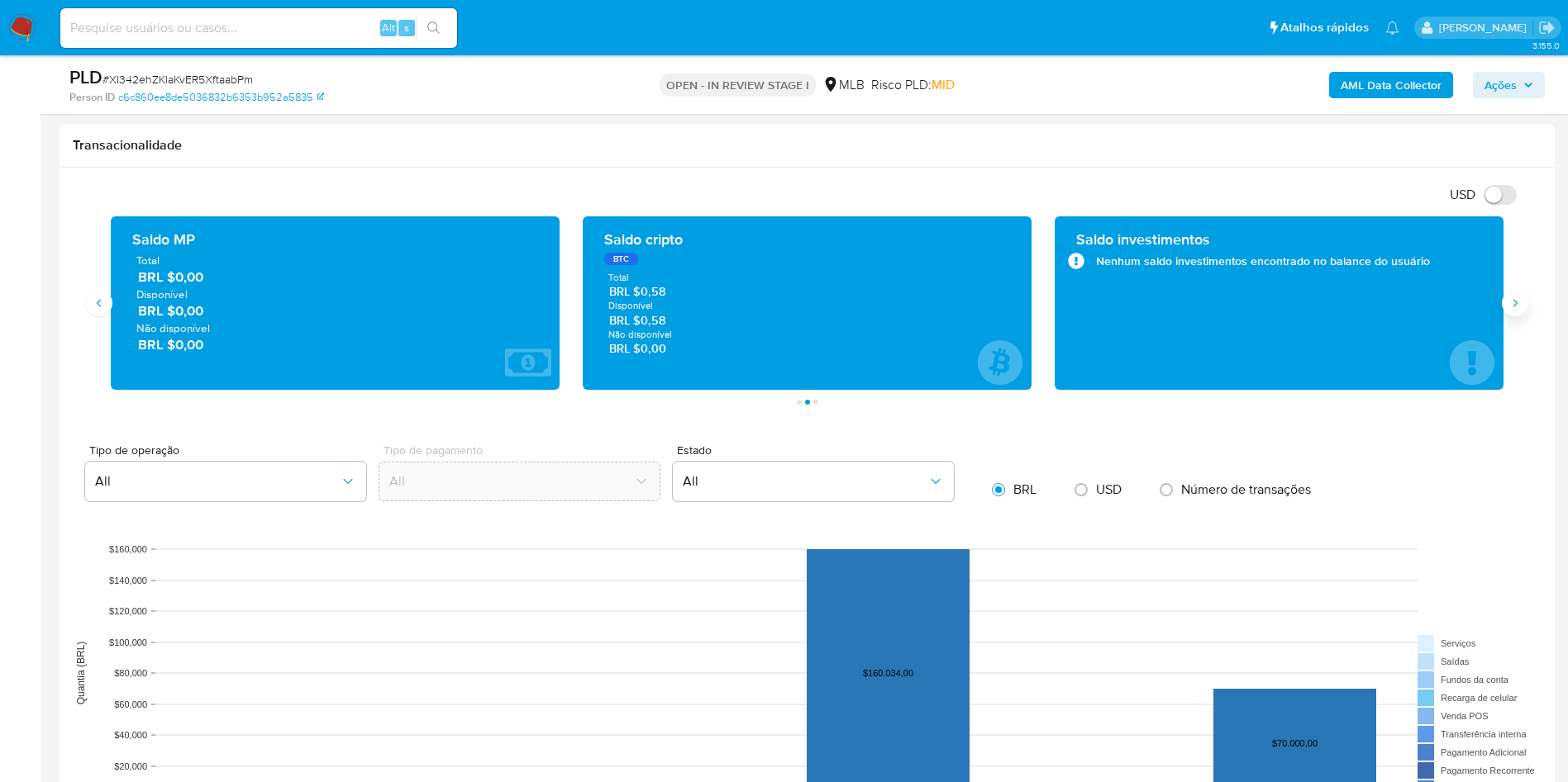
click at [1511, 301] on icon "Siguiente" at bounding box center [1515, 303] width 13 height 13
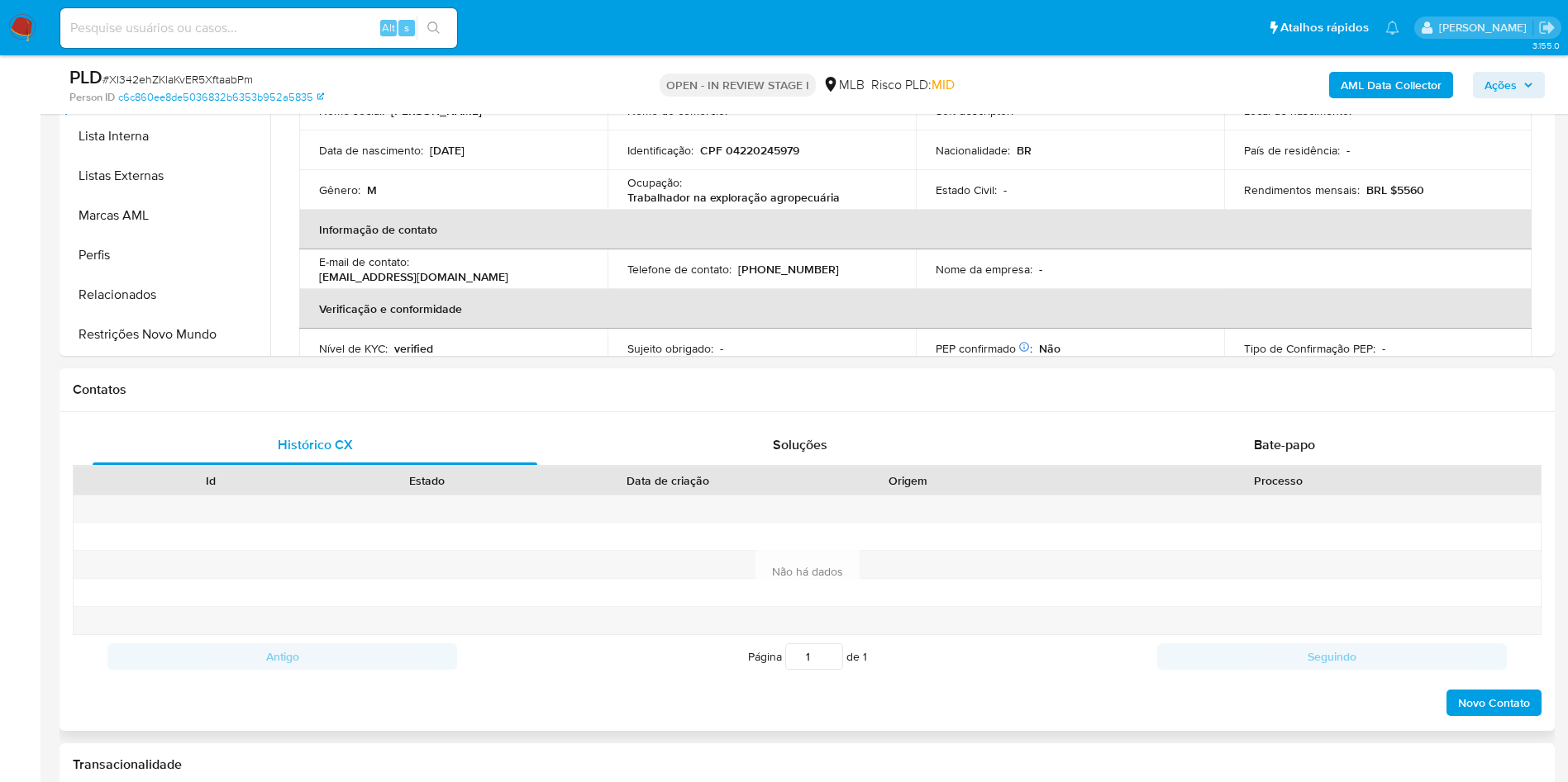
scroll to position [248, 0]
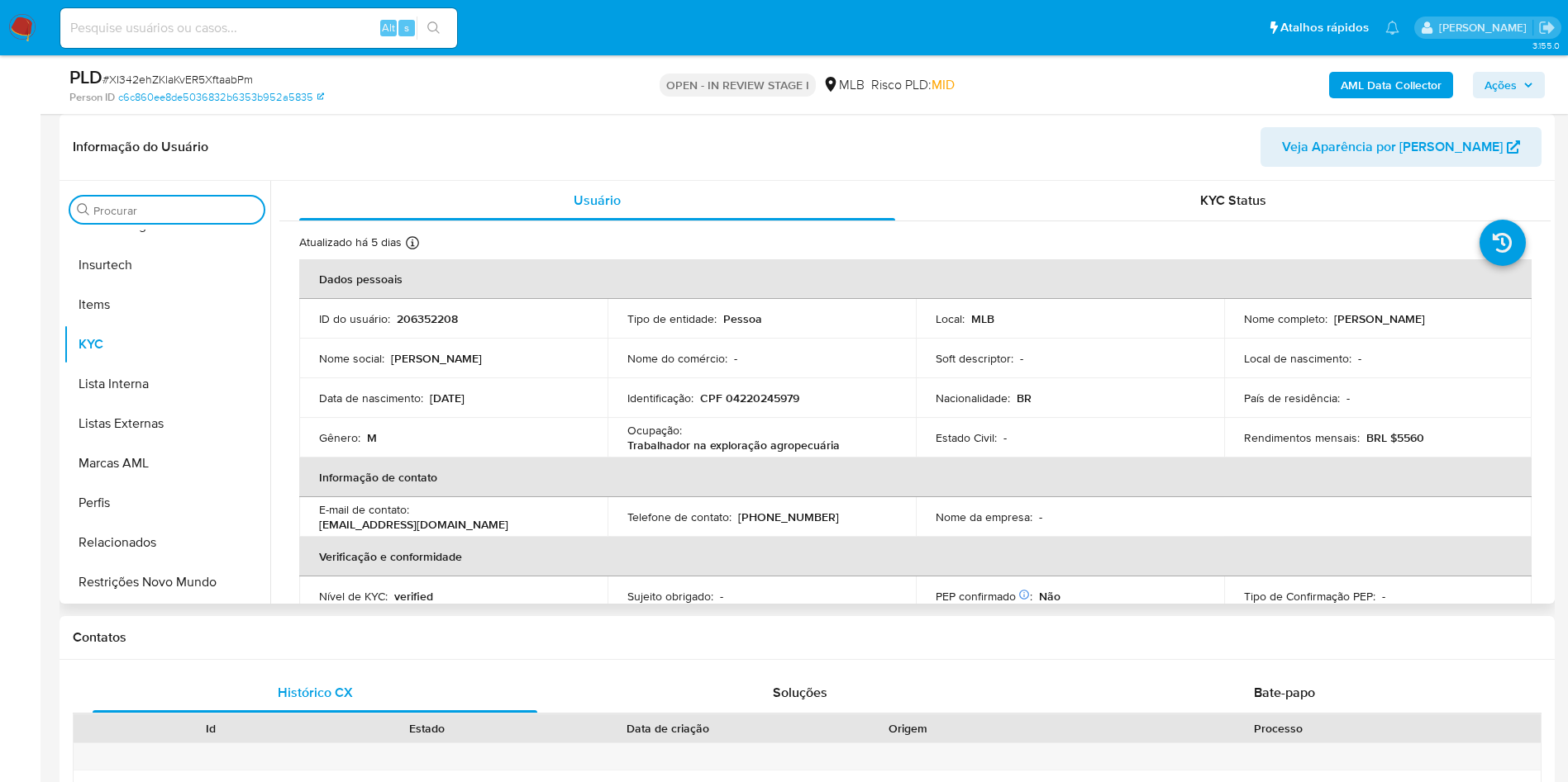
click at [149, 206] on input "Procurar" at bounding box center [175, 211] width 164 height 15
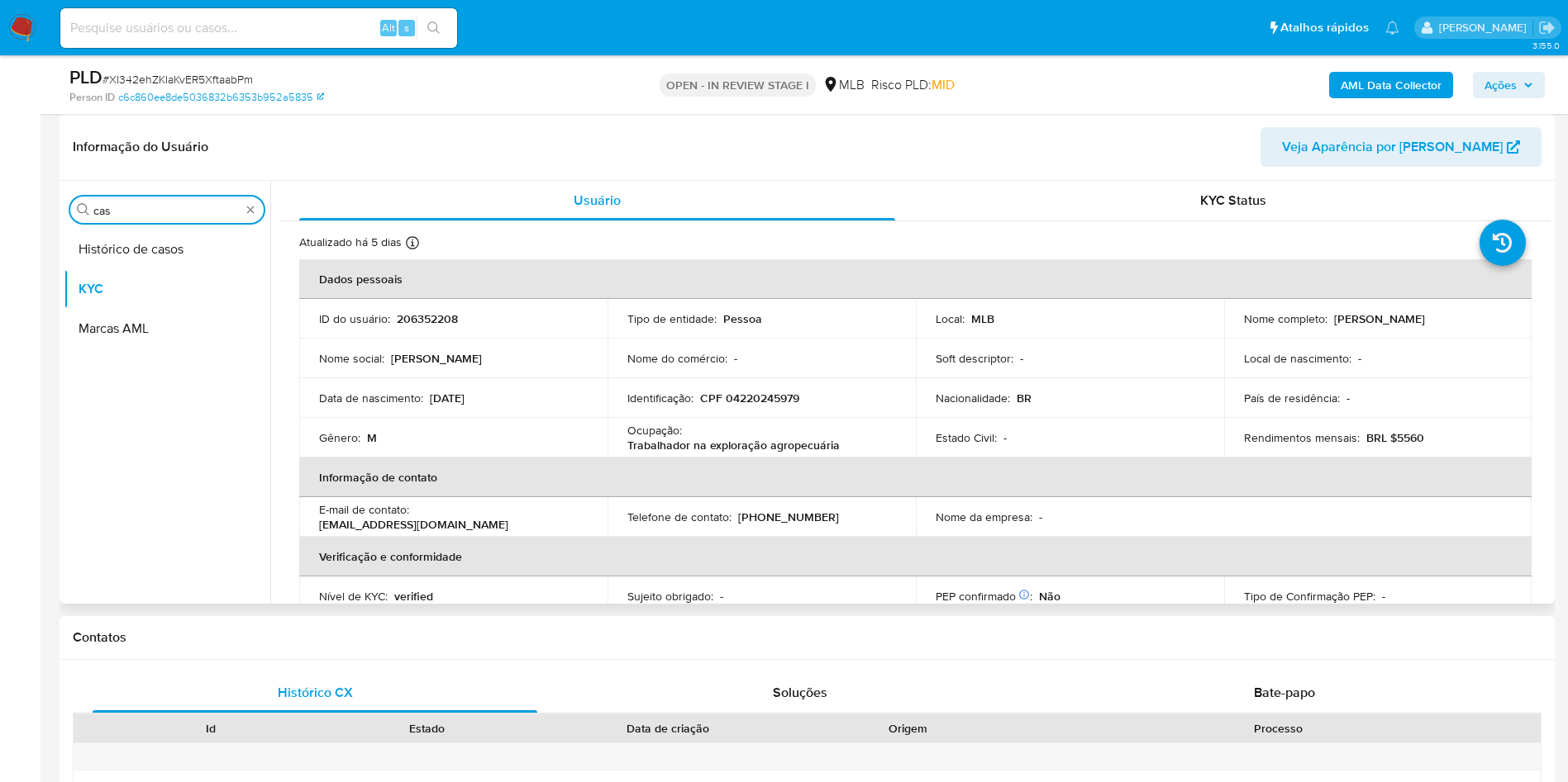
click at [134, 235] on button "Histórico de casos" at bounding box center [167, 249] width 206 height 39
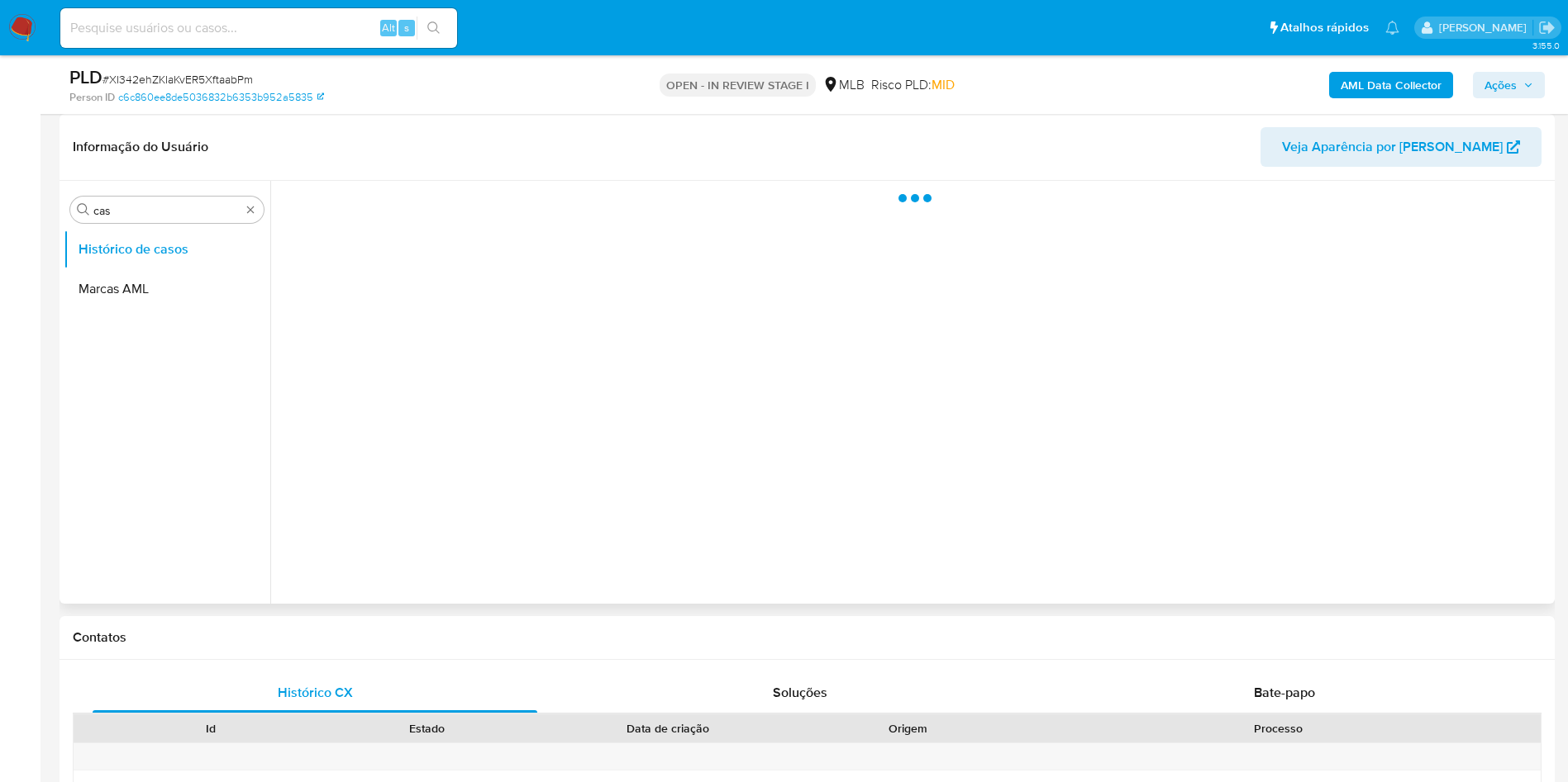
scroll to position [124, 0]
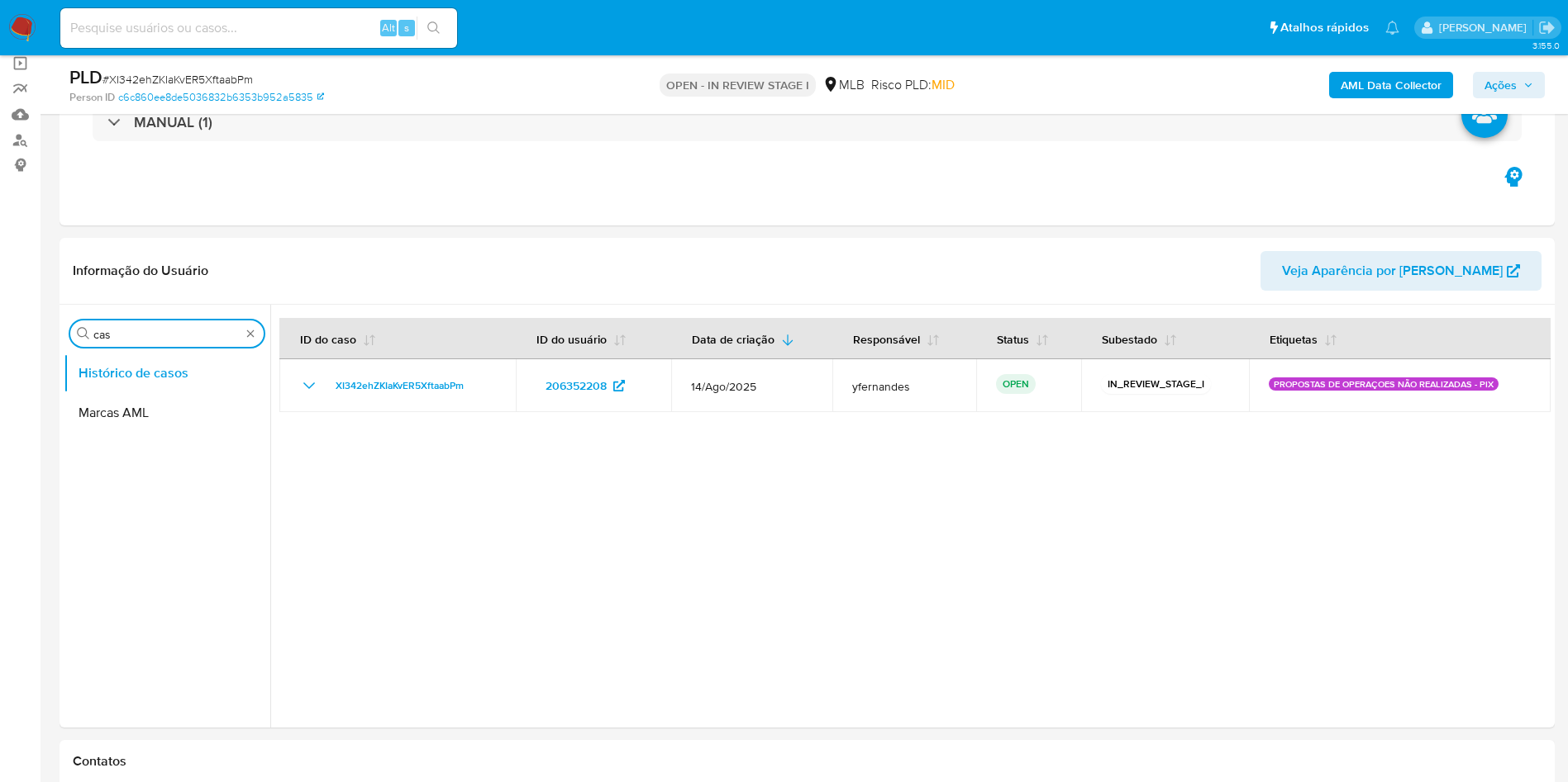
click at [165, 331] on input "cas" at bounding box center [166, 335] width 147 height 15
click at [162, 331] on input "cas" at bounding box center [166, 335] width 147 height 15
type input "ger"
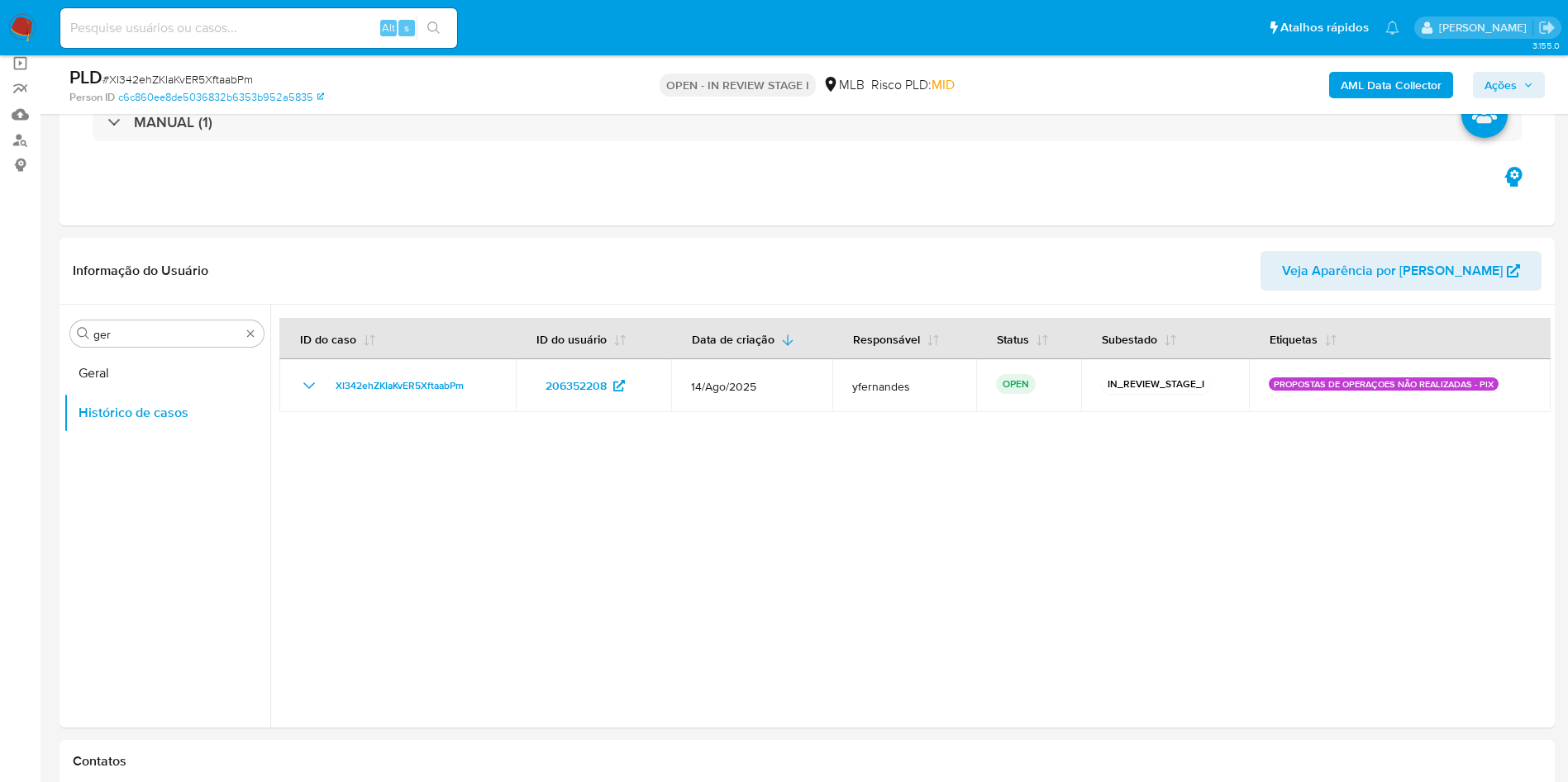
click at [118, 374] on button "Geral" at bounding box center [167, 373] width 206 height 39
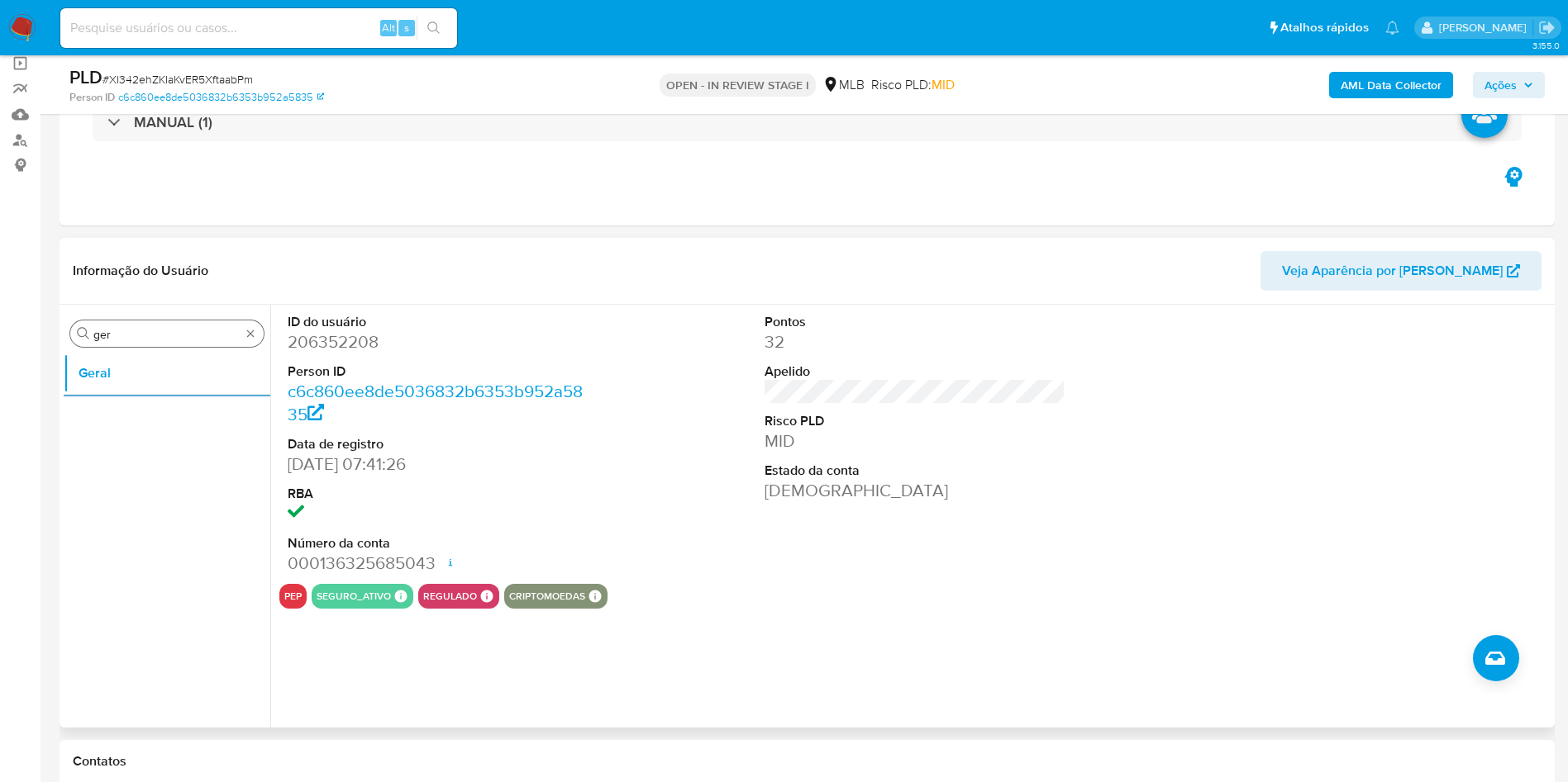
click at [96, 324] on div "Procurar ger" at bounding box center [167, 334] width 193 height 27
click at [124, 337] on input "ger" at bounding box center [166, 335] width 147 height 15
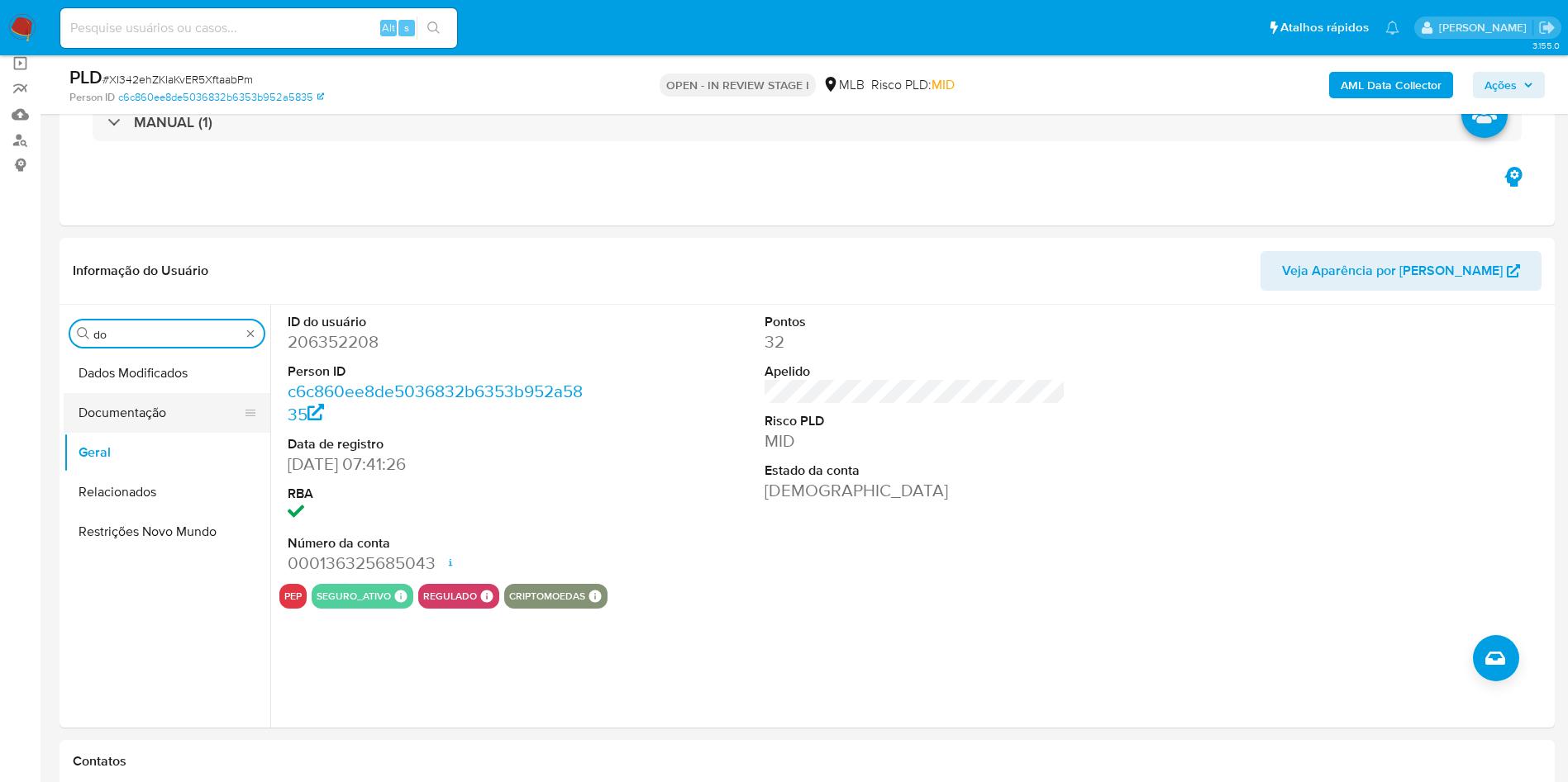
type input "do"
click at [134, 409] on button "Documentação" at bounding box center [160, 413] width 193 height 39
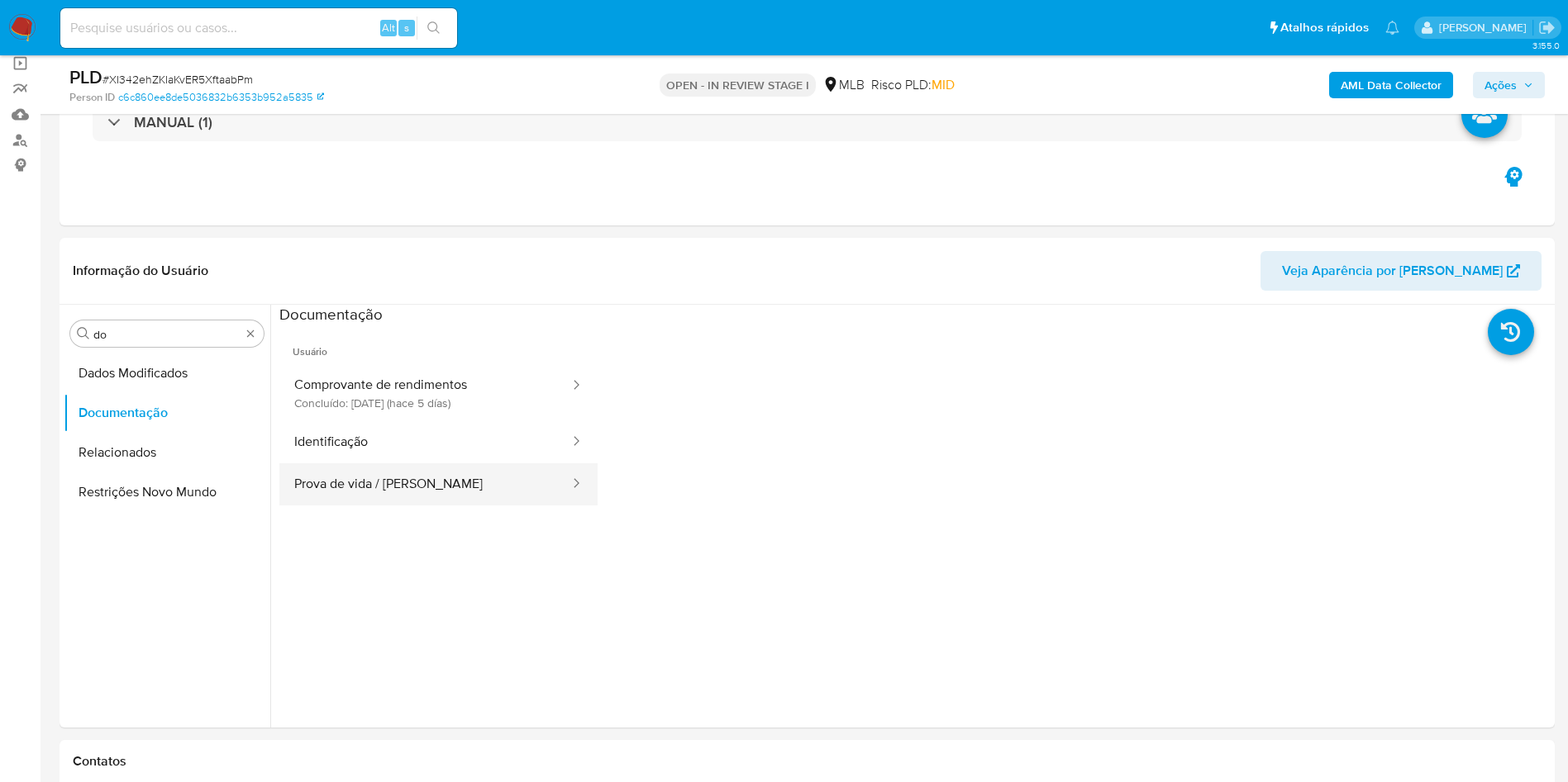
click at [355, 485] on button "Prova de vida / Selfie" at bounding box center [426, 484] width 292 height 42
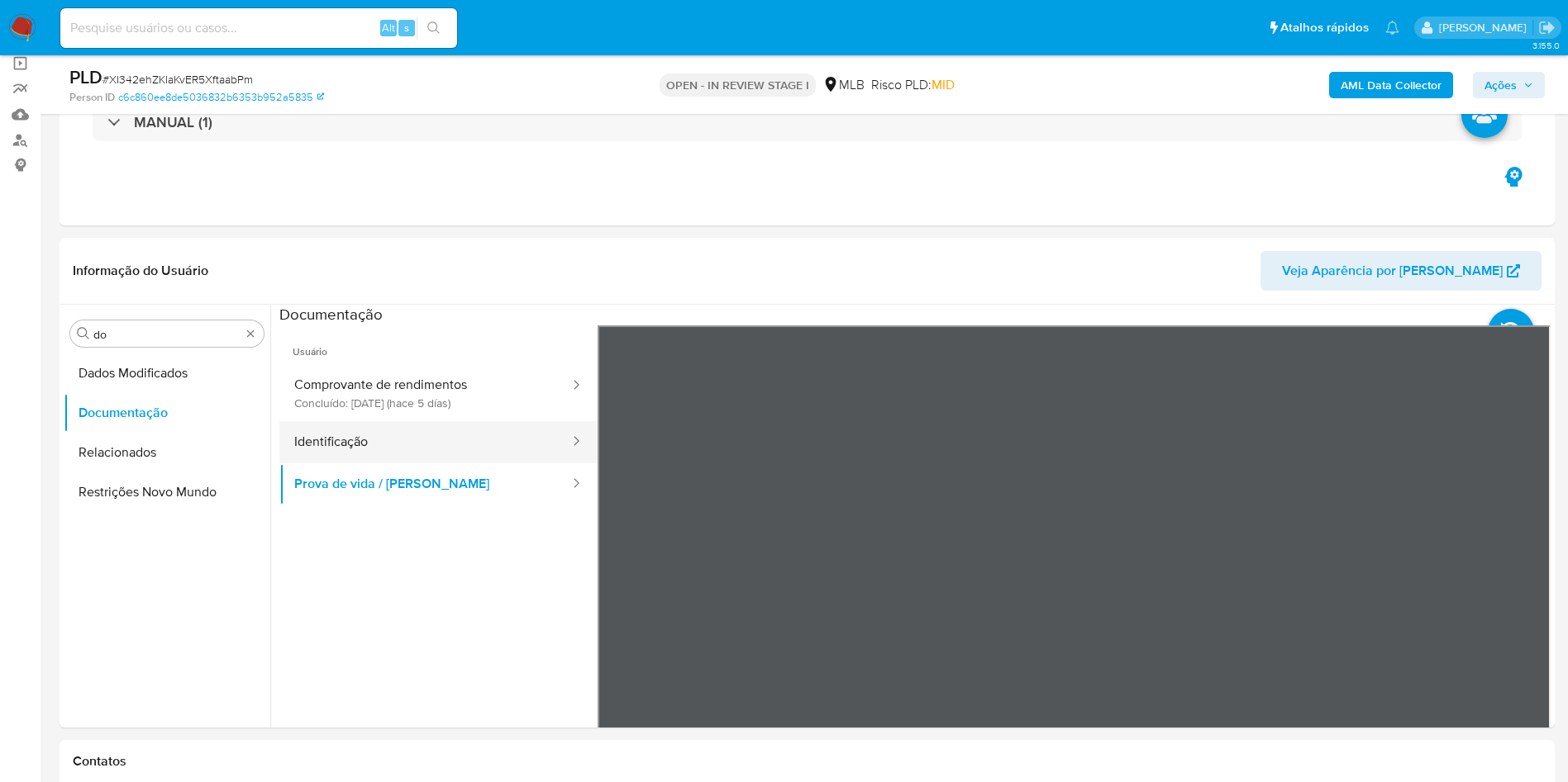
click at [437, 435] on button "Identificação" at bounding box center [426, 442] width 292 height 42
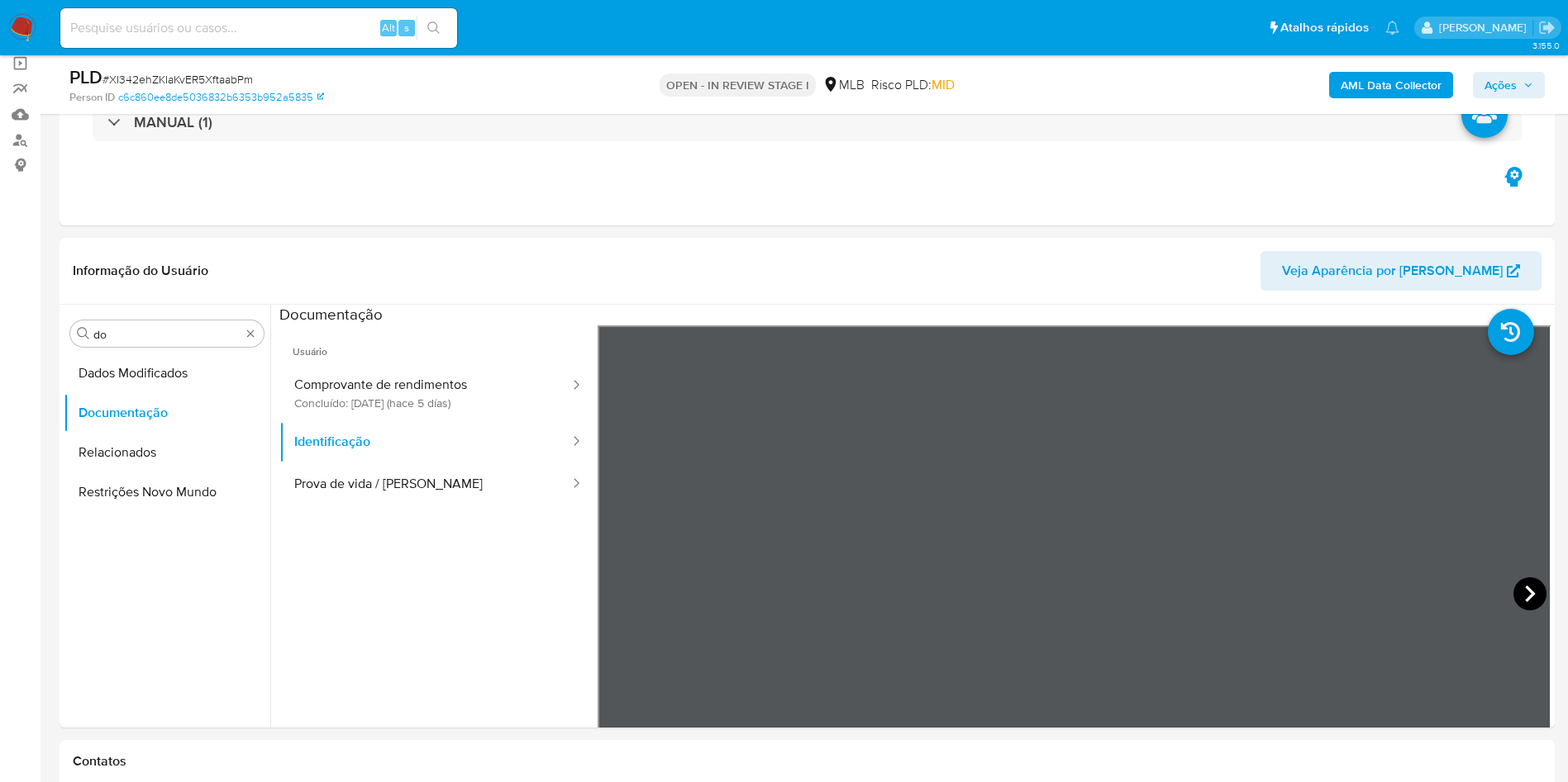
click at [1513, 592] on icon at bounding box center [1529, 593] width 33 height 33
click at [451, 407] on button "Comprovante de rendimentos Concluído: 20/08/2025 (hace 5 días)" at bounding box center [426, 393] width 292 height 56
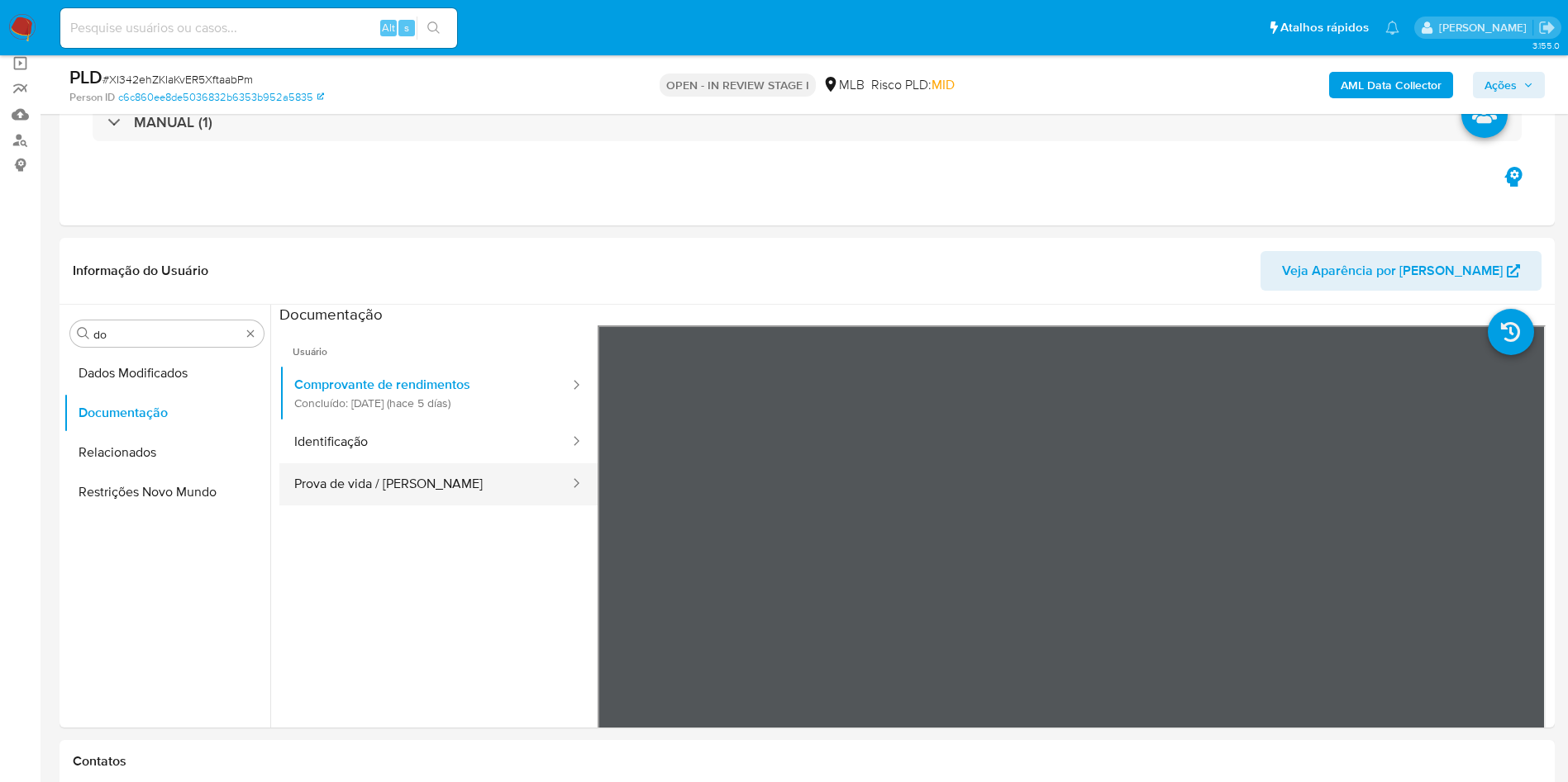
click at [410, 483] on button "Prova de vida / Selfie" at bounding box center [426, 484] width 292 height 42
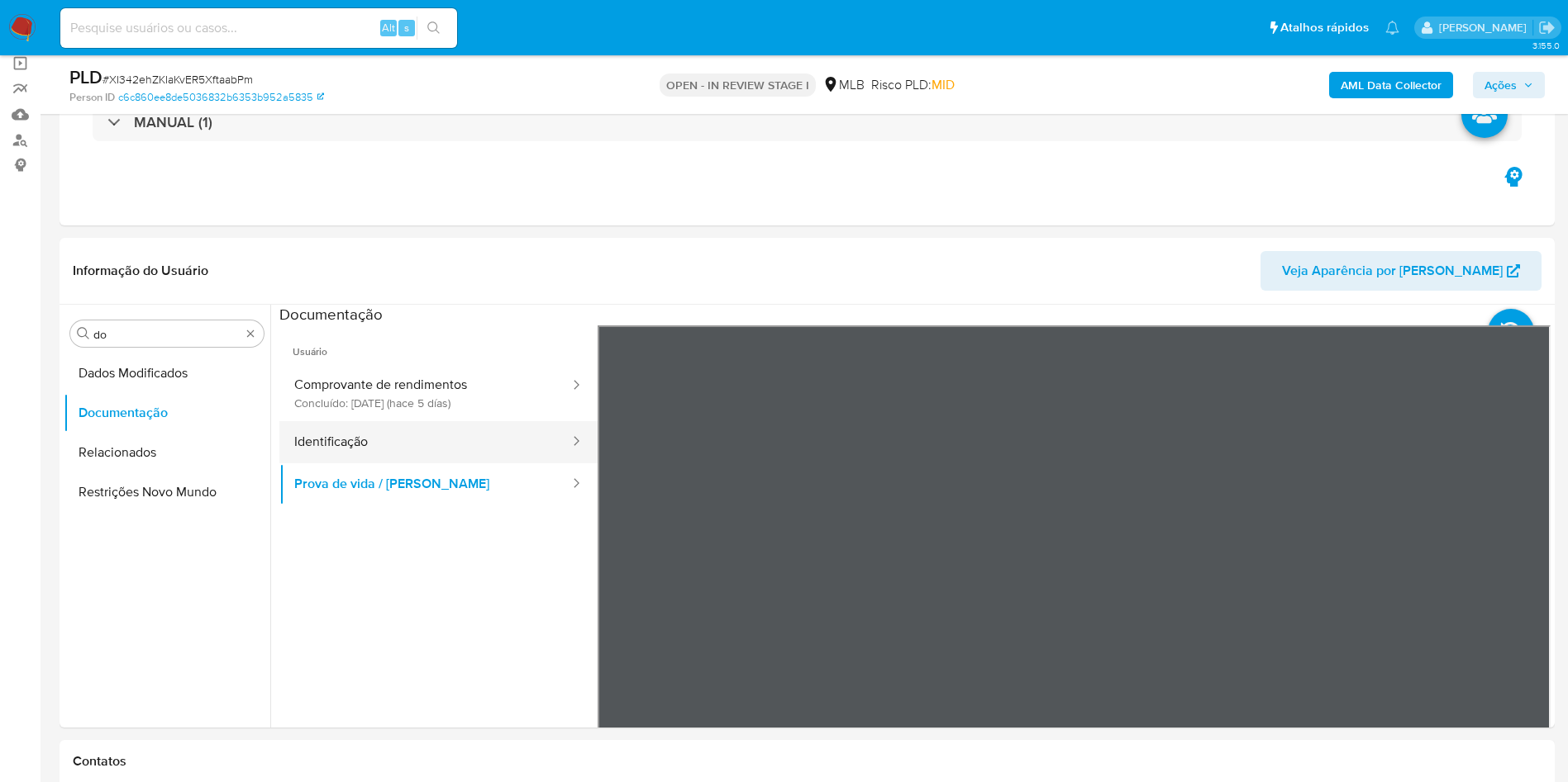
click at [463, 450] on button "Identificação" at bounding box center [426, 442] width 292 height 42
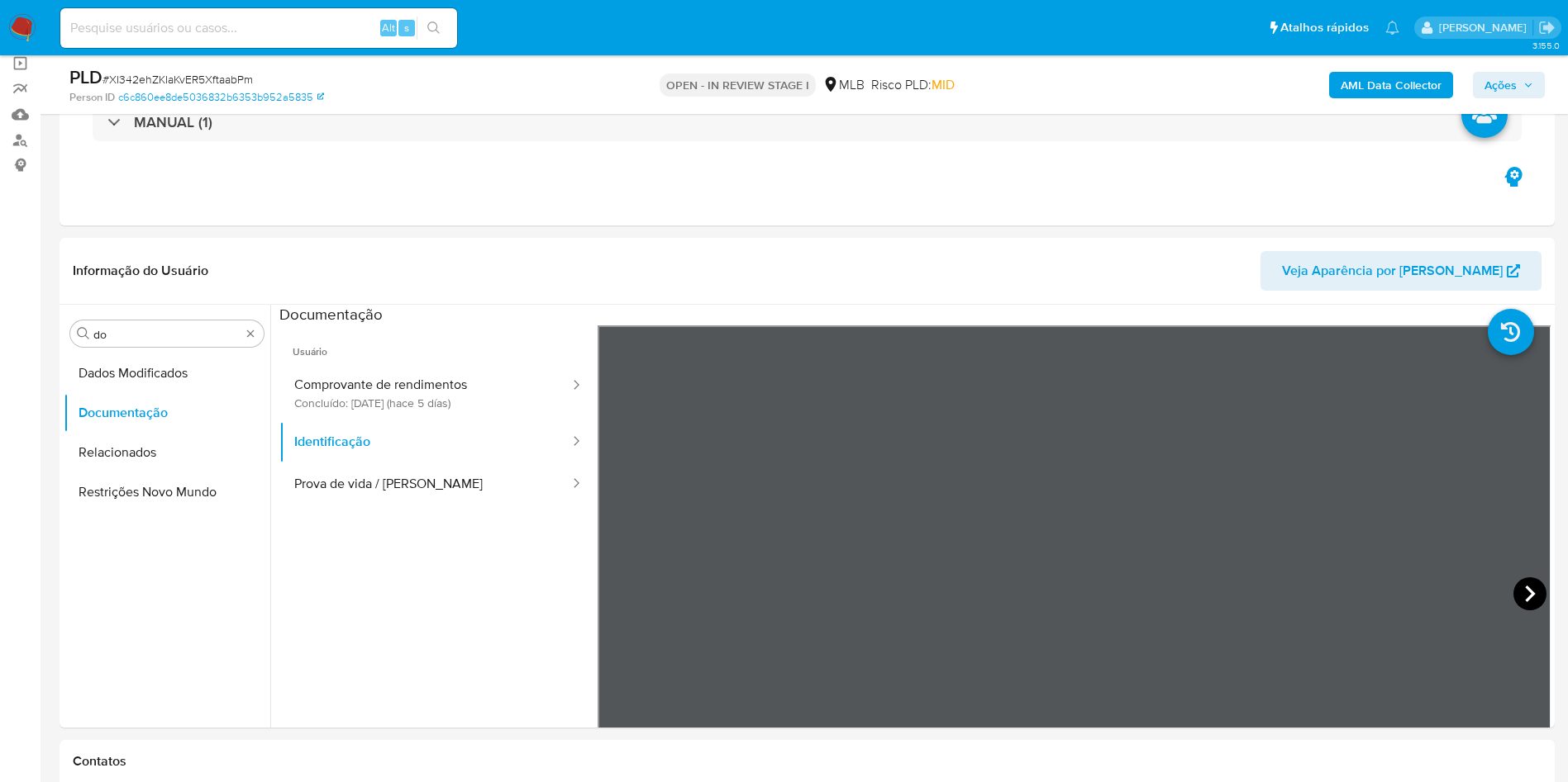
click at [1520, 596] on icon at bounding box center [1529, 593] width 33 height 33
click at [436, 388] on button "Comprovante de rendimentos Concluído: 20/08/2025 (hace 5 días)" at bounding box center [426, 393] width 292 height 56
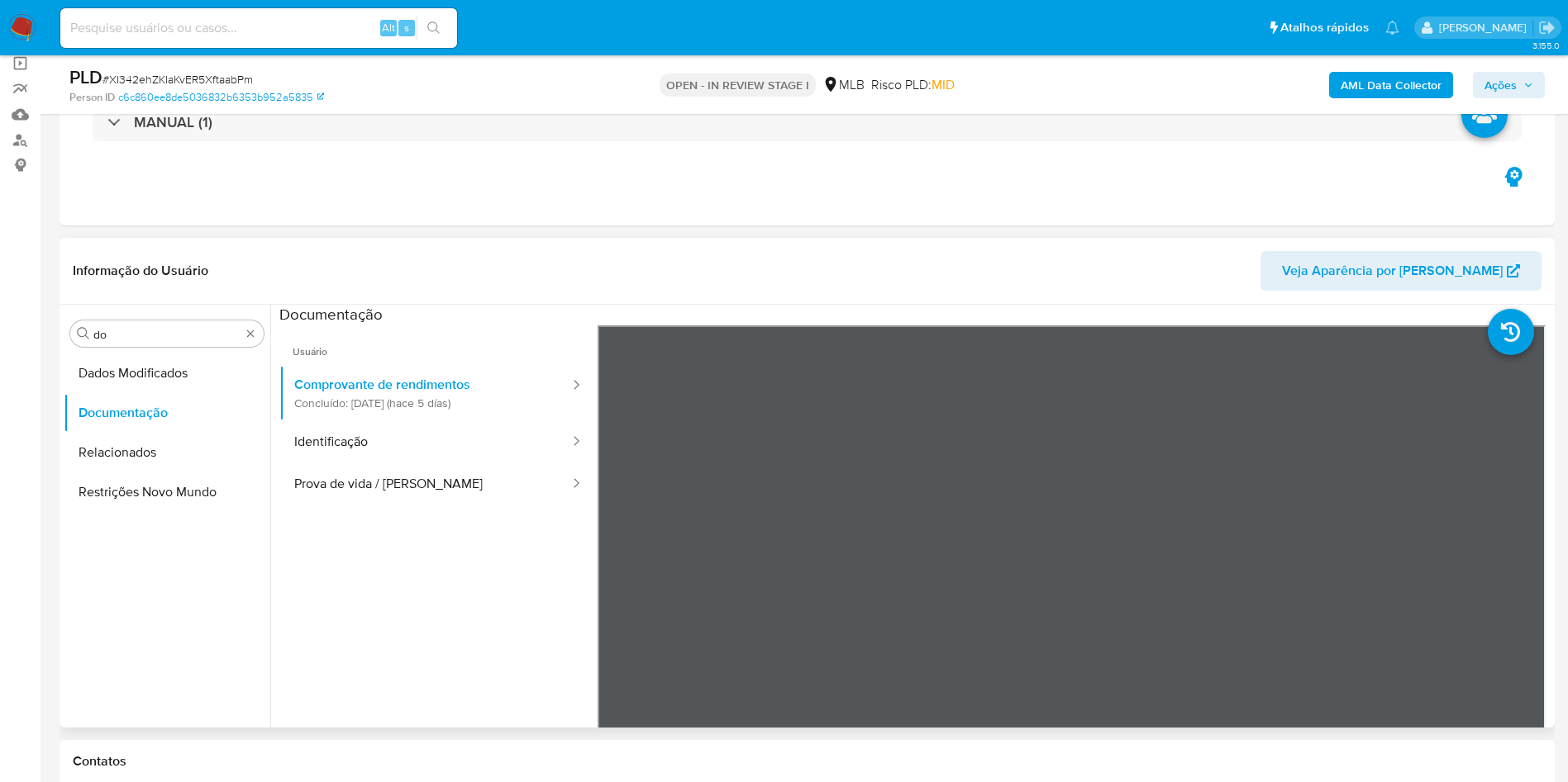
click at [162, 314] on div "Procurar do Dados Modificados Documentação Relacionados Restrições Novo Mundo" at bounding box center [167, 517] width 206 height 420
click at [146, 333] on input "do" at bounding box center [166, 335] width 147 height 15
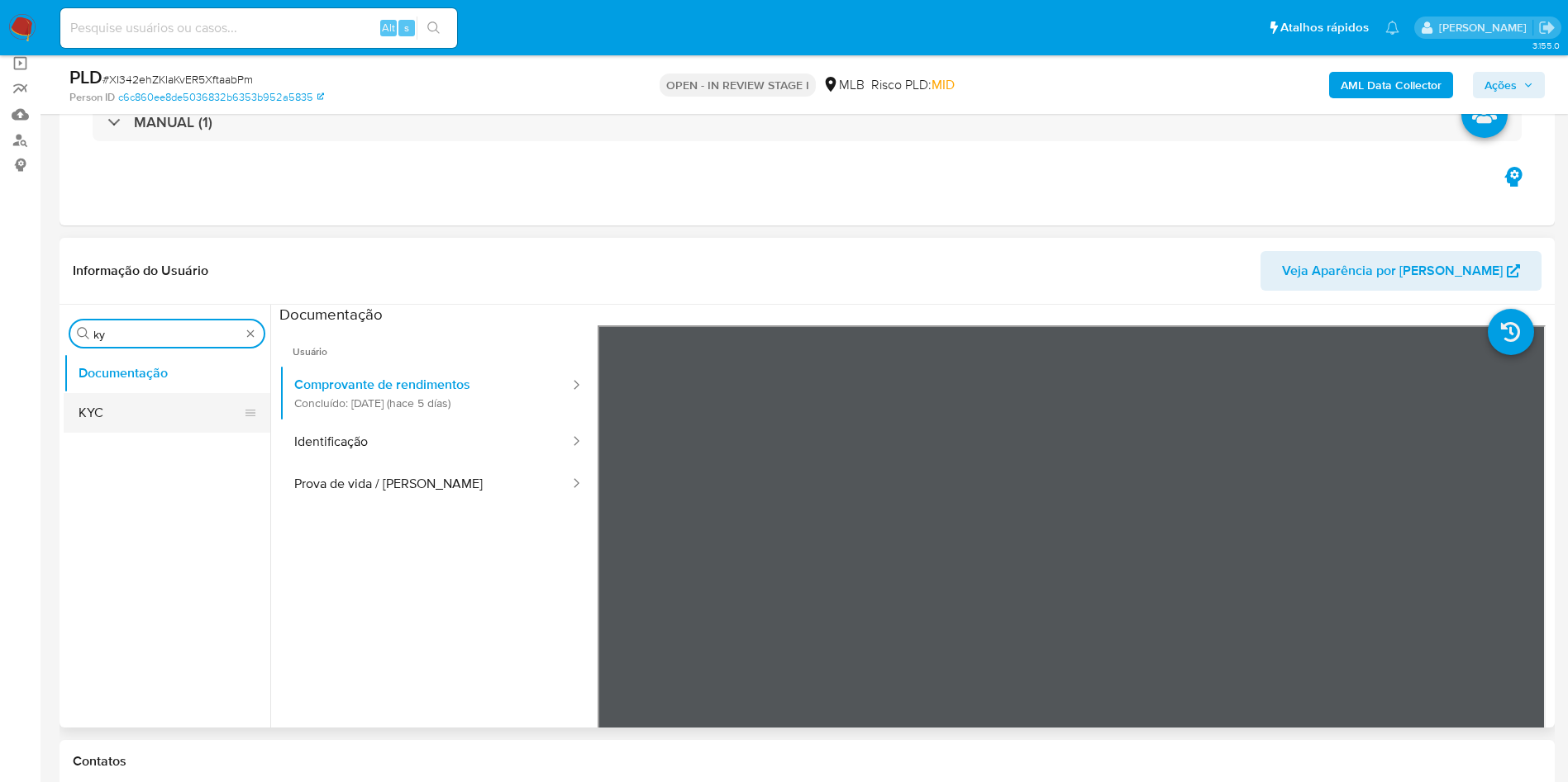
type input "ky"
click at [113, 427] on button "KYC" at bounding box center [160, 413] width 193 height 39
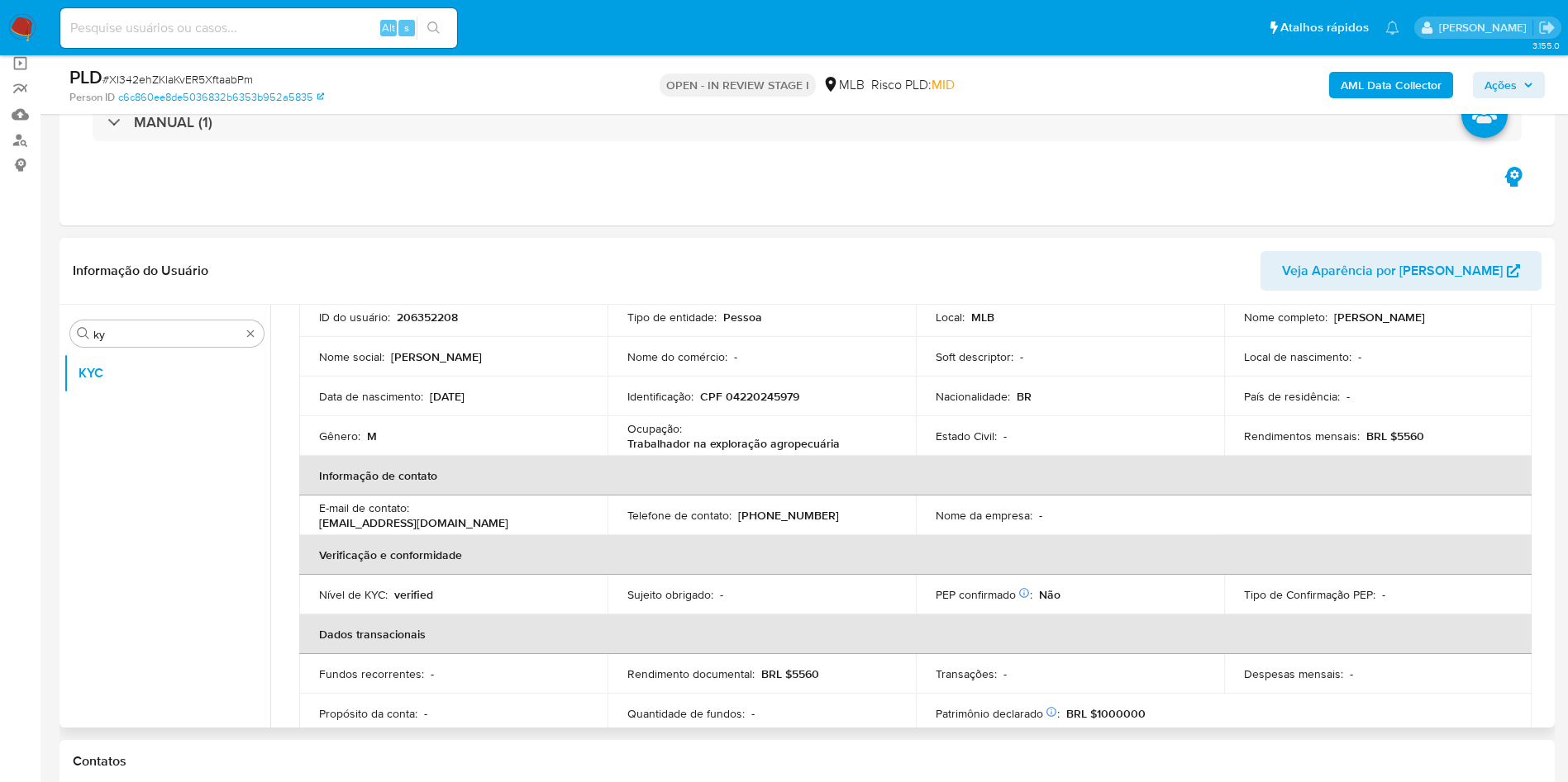
scroll to position [128, 0]
click at [765, 440] on p "Trabalhador na exploração agropecuária" at bounding box center [733, 441] width 212 height 15
click at [764, 442] on p "Trabalhador na exploração agropecuária" at bounding box center [733, 441] width 212 height 15
click at [764, 441] on p "Trabalhador na exploração agropecuária" at bounding box center [733, 441] width 212 height 15
click at [698, 434] on p "Trabalhador na exploração agropecuária" at bounding box center [733, 441] width 212 height 15
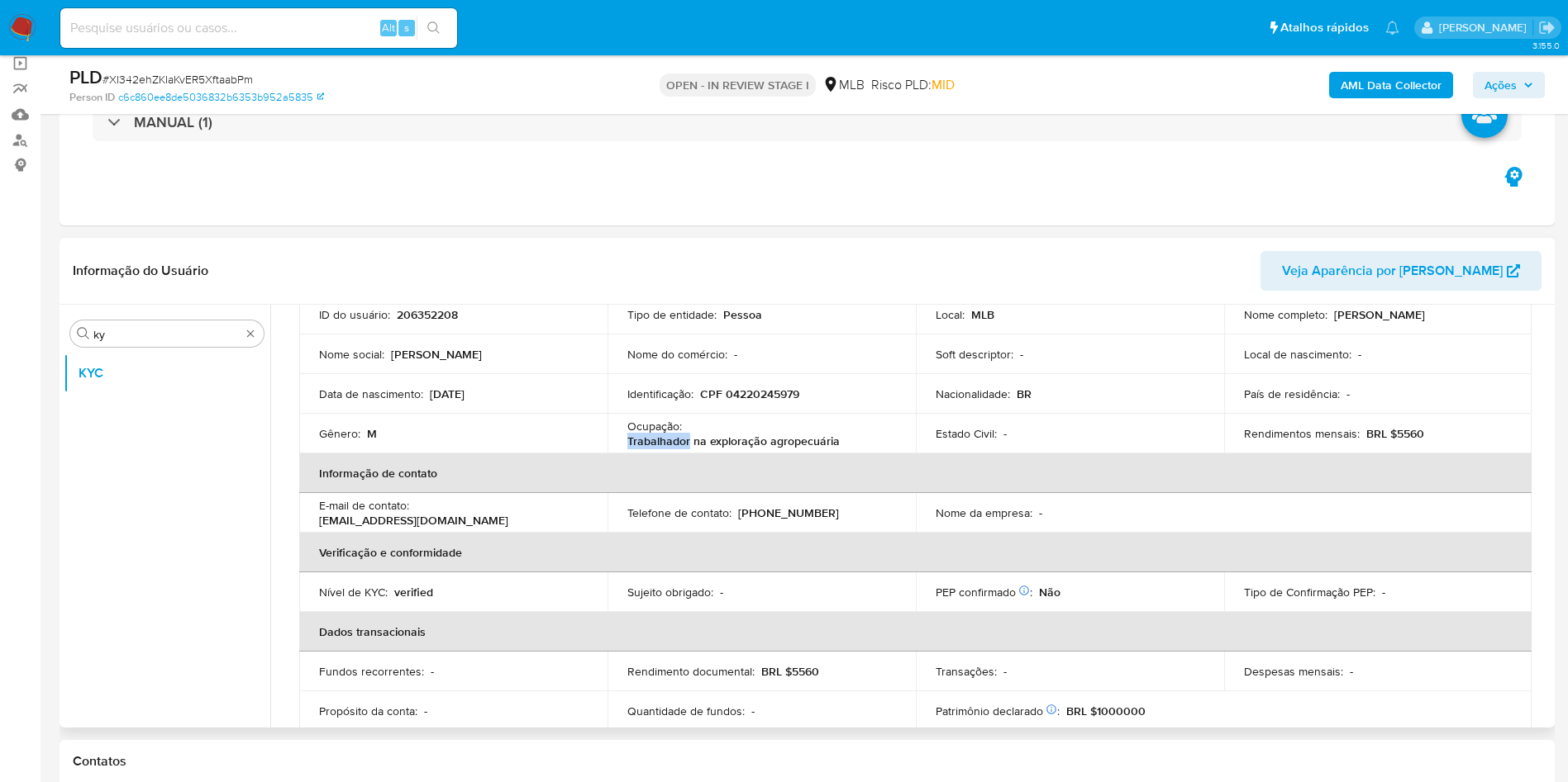
click at [699, 433] on div "Ocupação : Trabalhador na exploração agropecuária" at bounding box center [761, 433] width 269 height 29
click at [699, 434] on p "Trabalhador na exploração agropecuária" at bounding box center [733, 441] width 212 height 15
copy div "Ocupação : Trabalhador na exploração agropecuária"
click at [823, 425] on div "Ocupação : Trabalhador na exploração agropecuária" at bounding box center [761, 433] width 269 height 29
click at [891, 379] on td "Identificação : CPF 04220245979" at bounding box center [761, 394] width 308 height 39
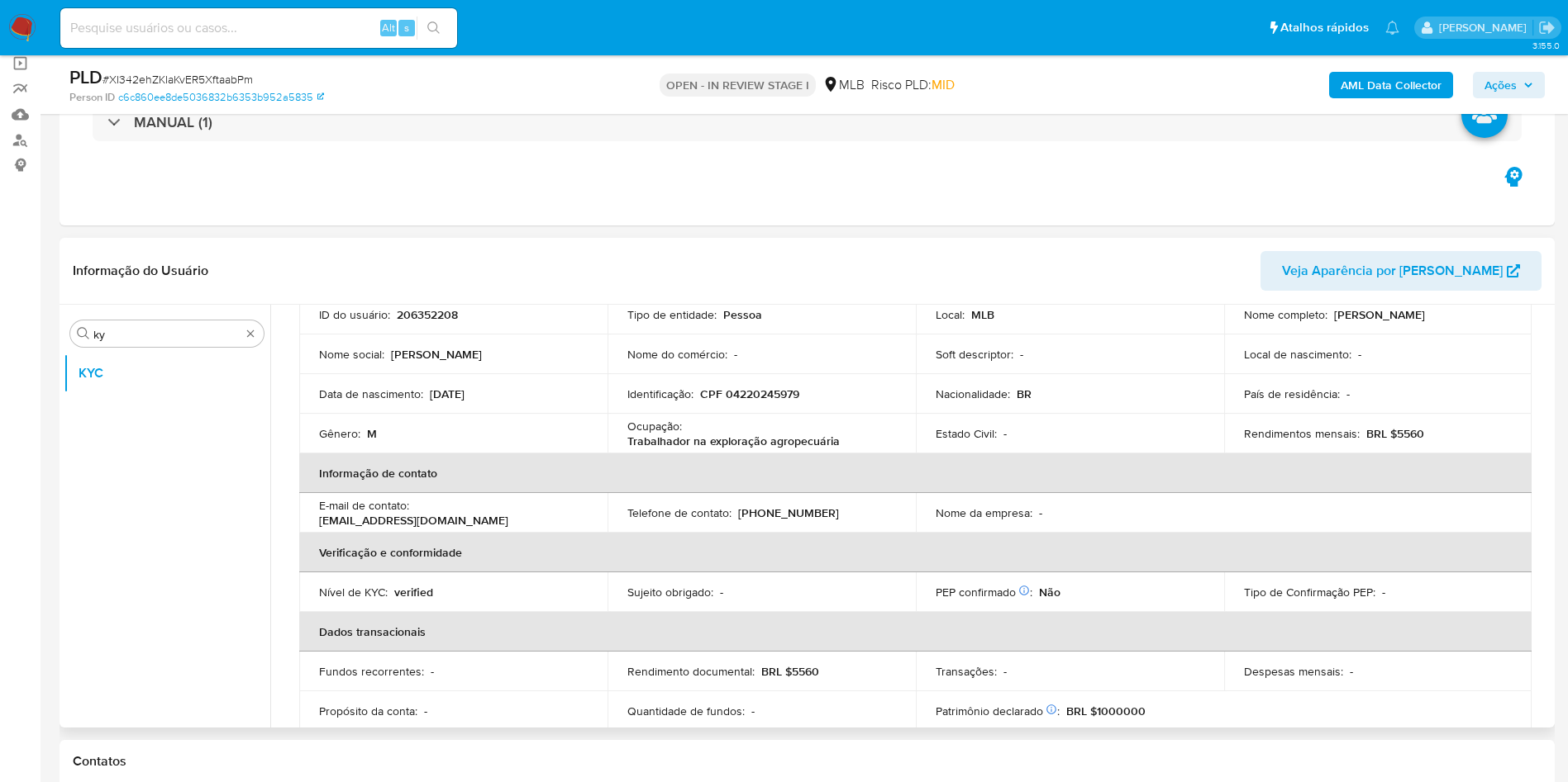
drag, startPoint x: 875, startPoint y: 452, endPoint x: 1360, endPoint y: 404, distance: 487.4
click at [875, 454] on th "Informação de contato" at bounding box center [915, 473] width 1232 height 39
click at [1410, 434] on p "BRL $5560" at bounding box center [1395, 434] width 58 height 15
copy p "5560"
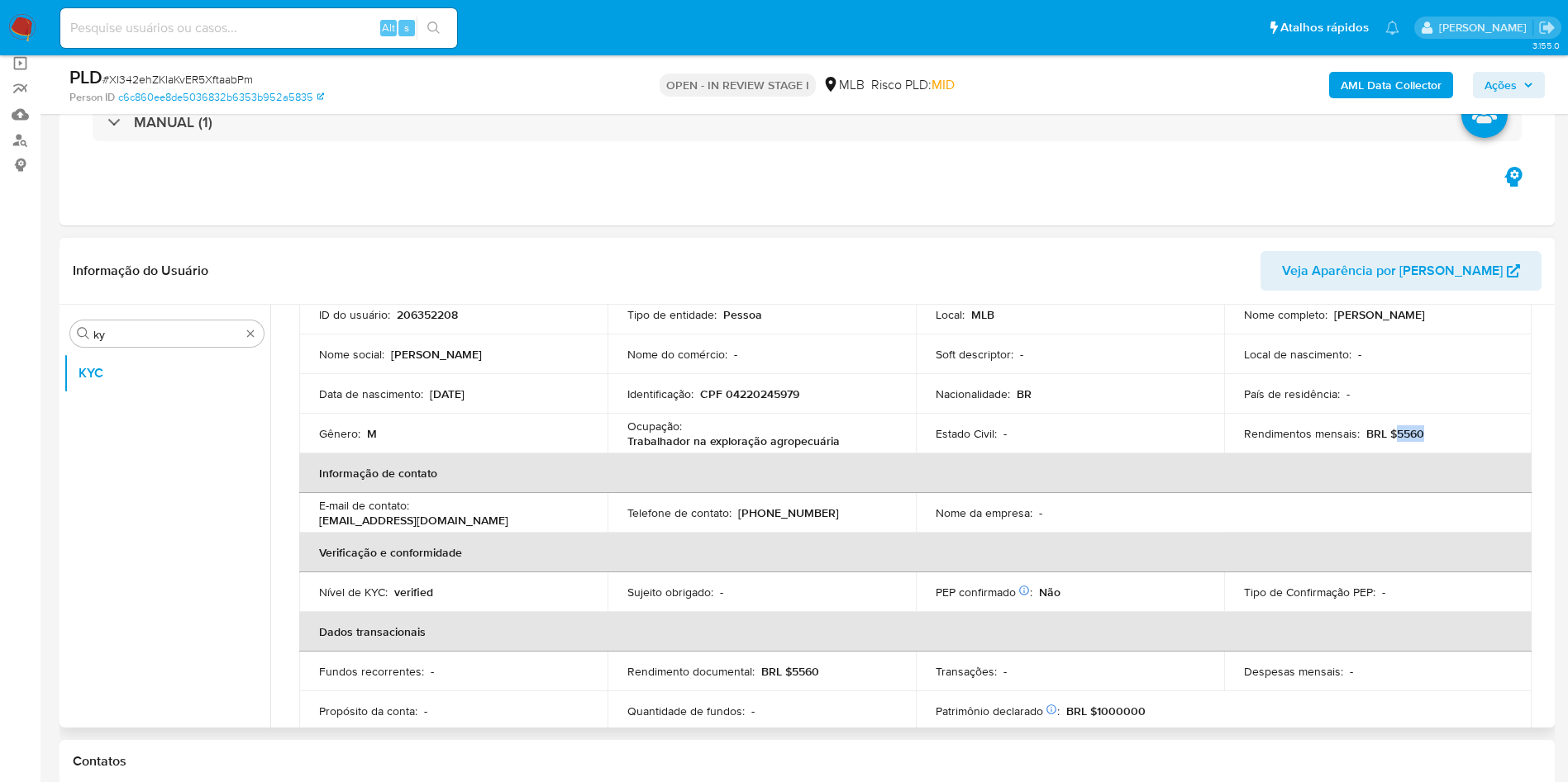
drag, startPoint x: 825, startPoint y: 383, endPoint x: 872, endPoint y: 377, distance: 47.4
click at [825, 383] on td "Identificação : CPF 04220245979" at bounding box center [761, 394] width 308 height 39
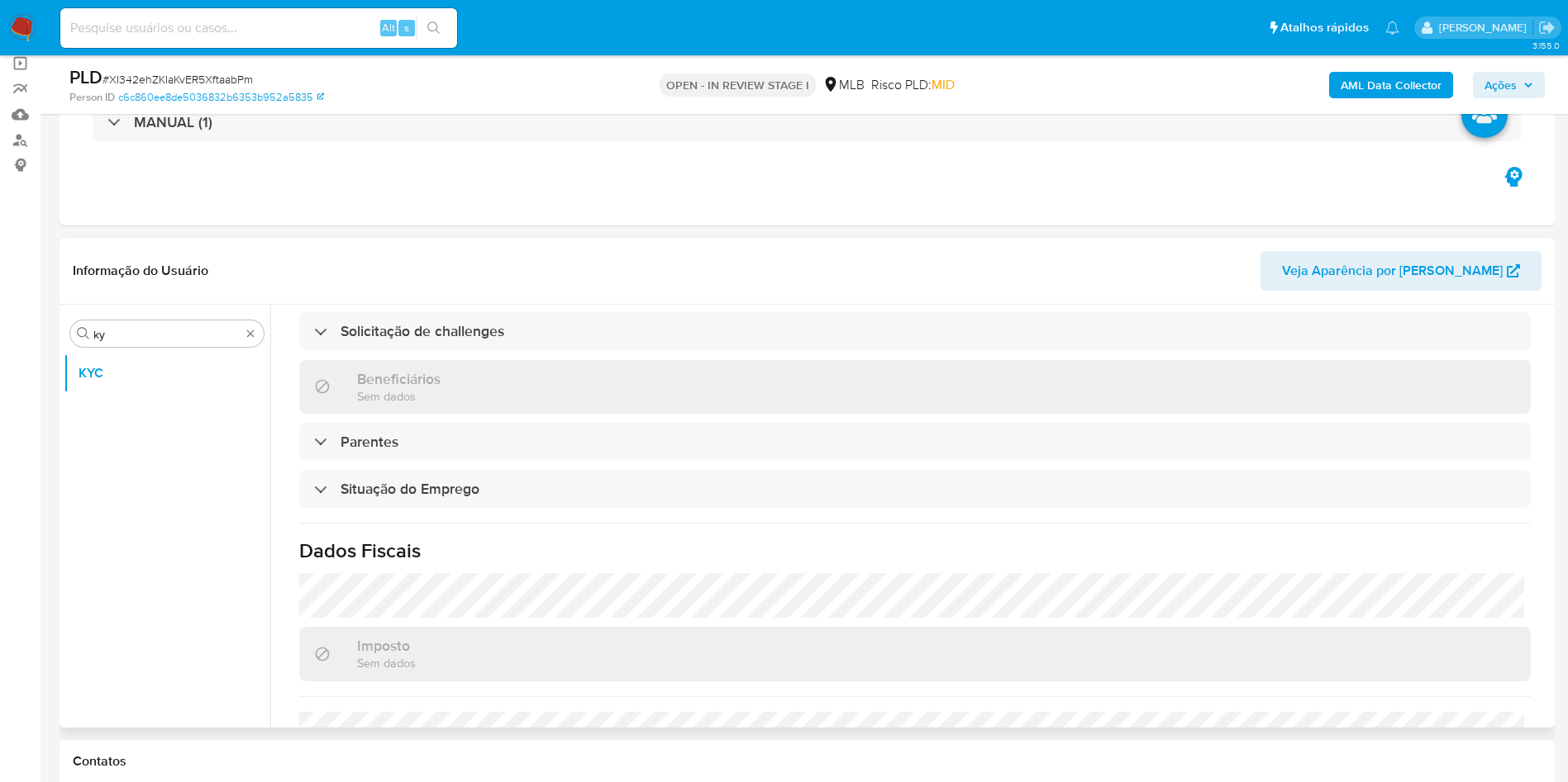
scroll to position [688, 0]
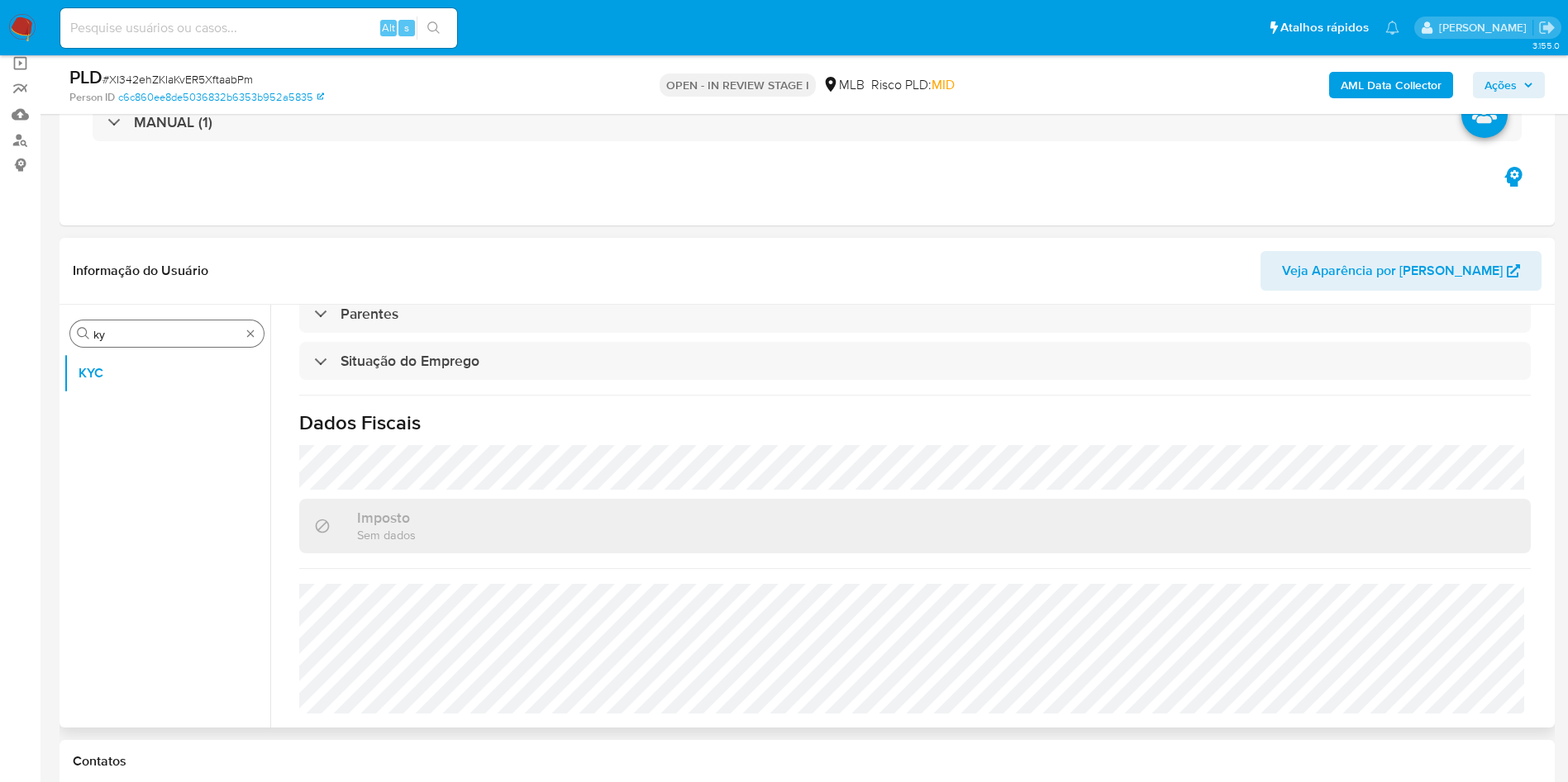
click at [167, 336] on input "ky" at bounding box center [166, 335] width 147 height 15
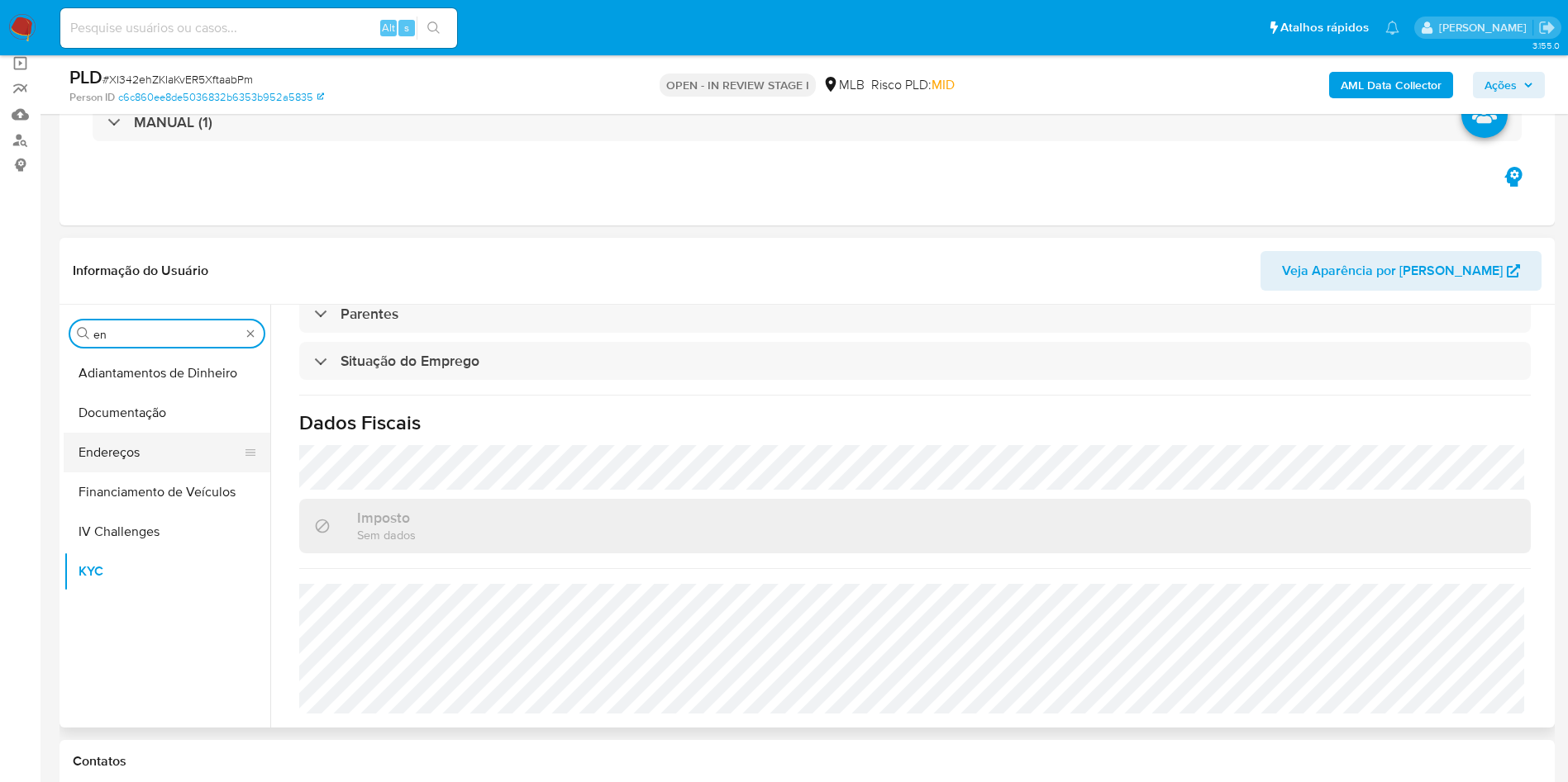
type input "en"
click at [138, 444] on button "Endereços" at bounding box center [160, 452] width 193 height 39
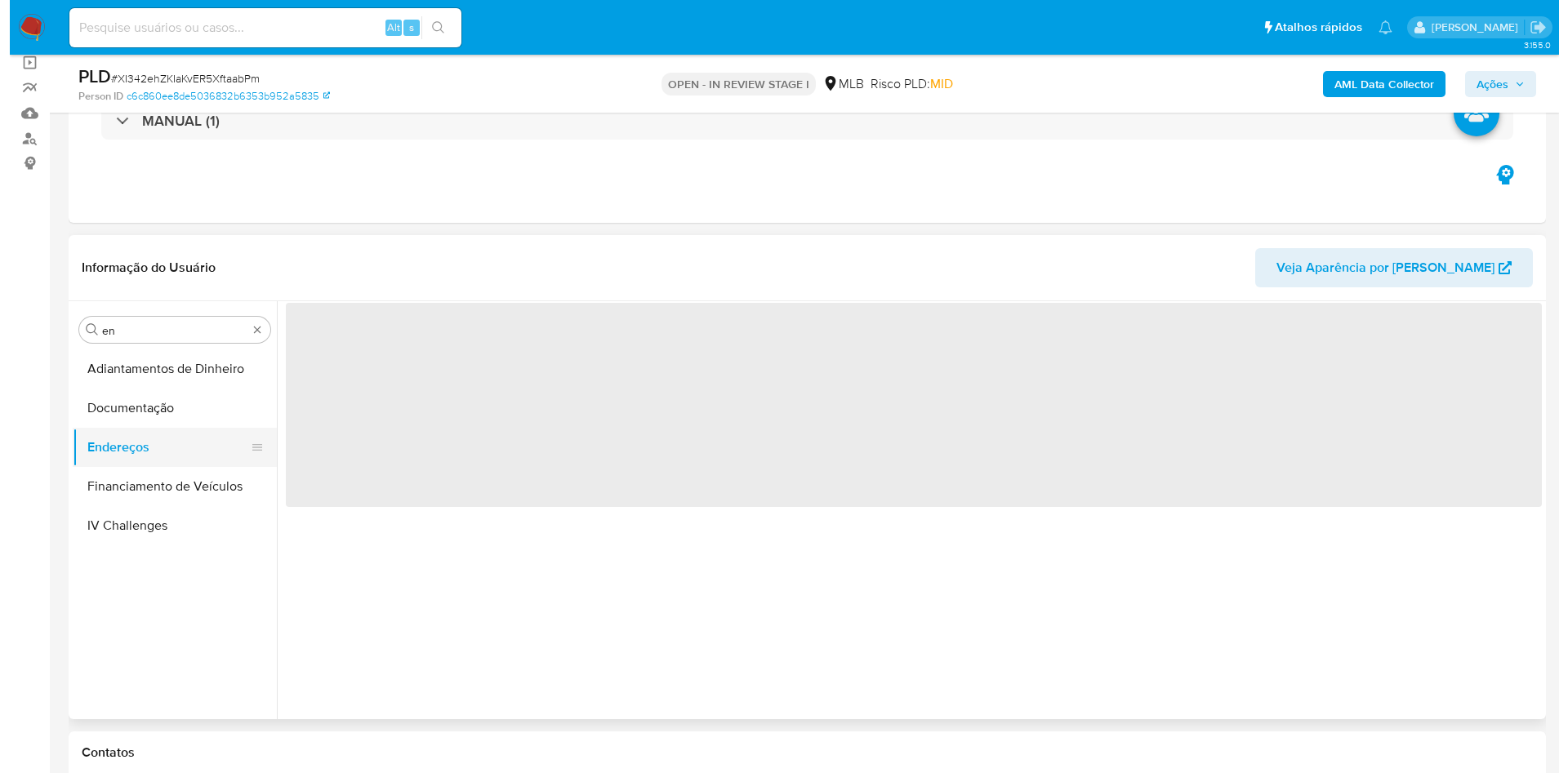
scroll to position [0, 0]
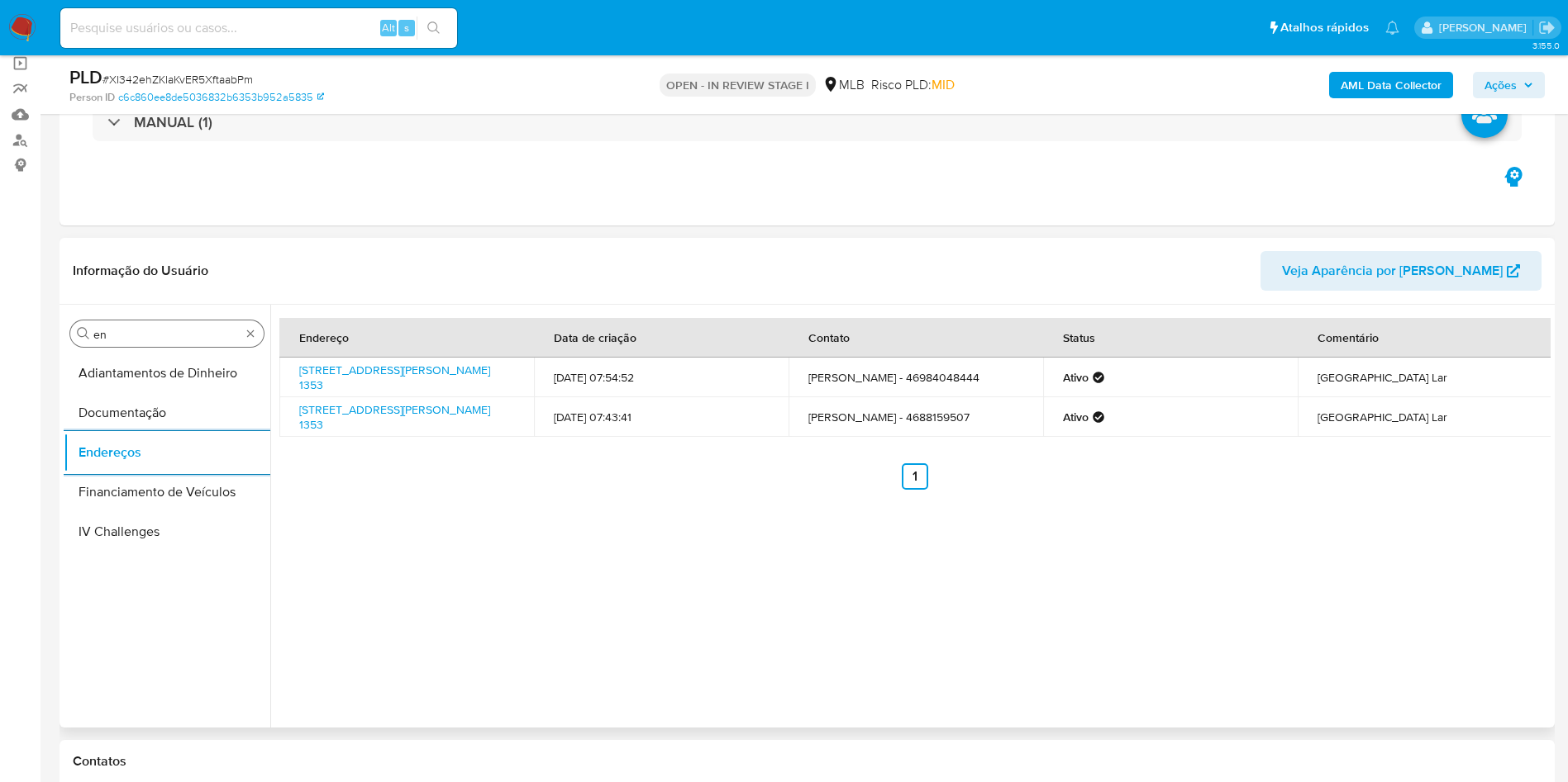
click at [135, 336] on input "en" at bounding box center [166, 335] width 147 height 15
click at [133, 339] on input "en" at bounding box center [166, 335] width 147 height 15
click at [133, 336] on input "en" at bounding box center [166, 335] width 147 height 15
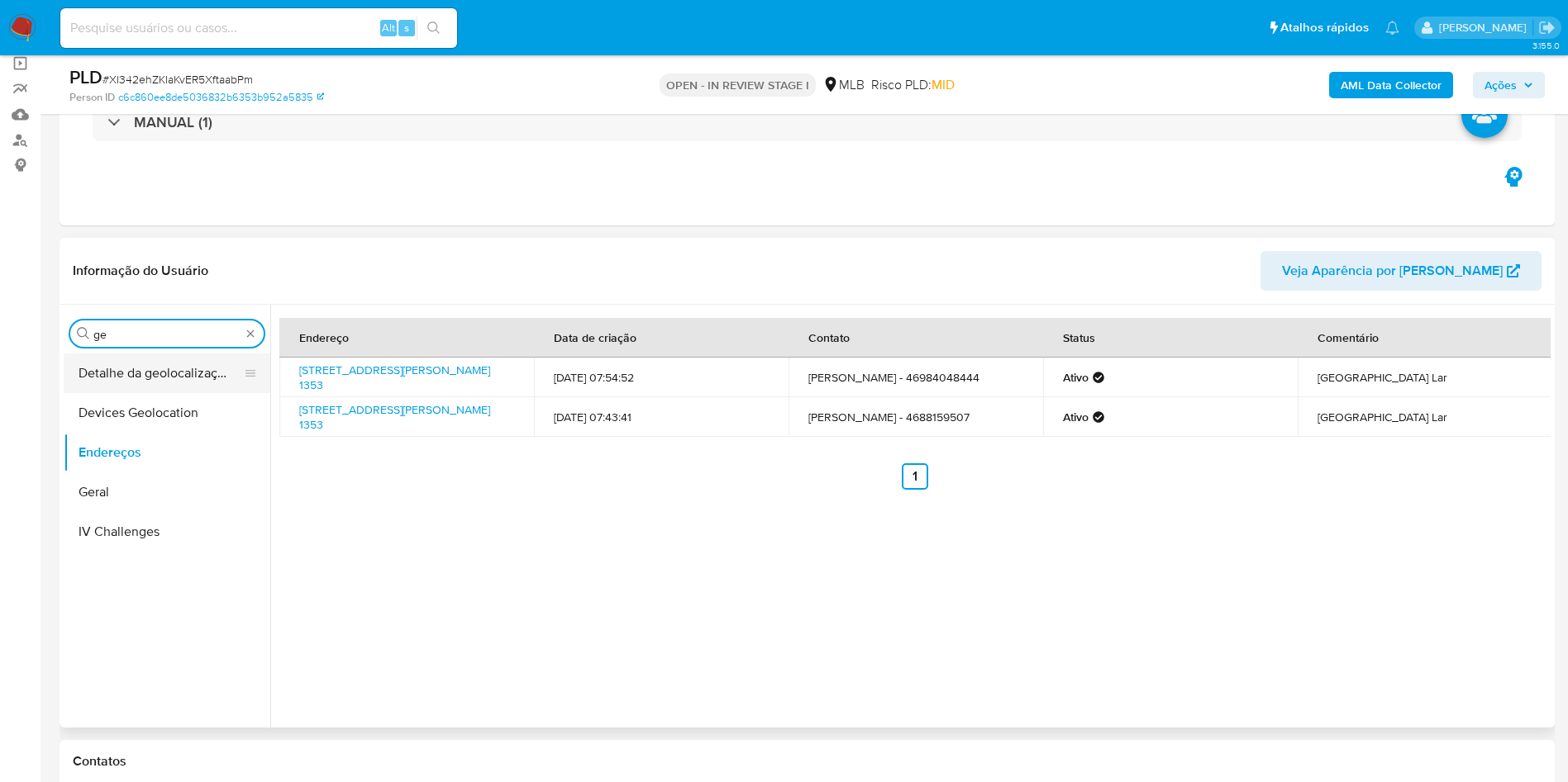
type input "ge"
click at [138, 368] on button "Detalhe da geolocalização" at bounding box center [160, 373] width 193 height 39
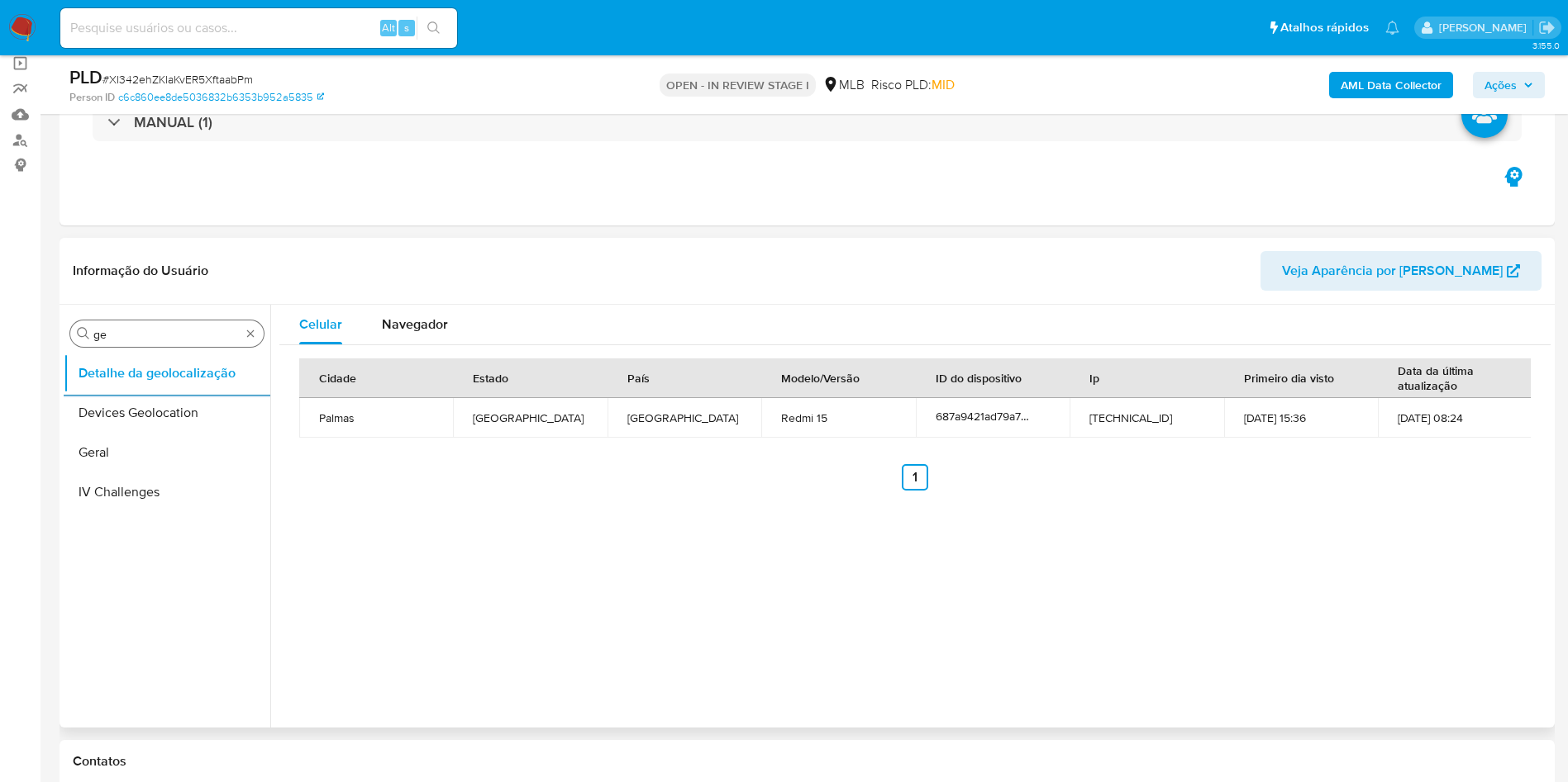
click at [175, 332] on input "ge" at bounding box center [166, 335] width 147 height 15
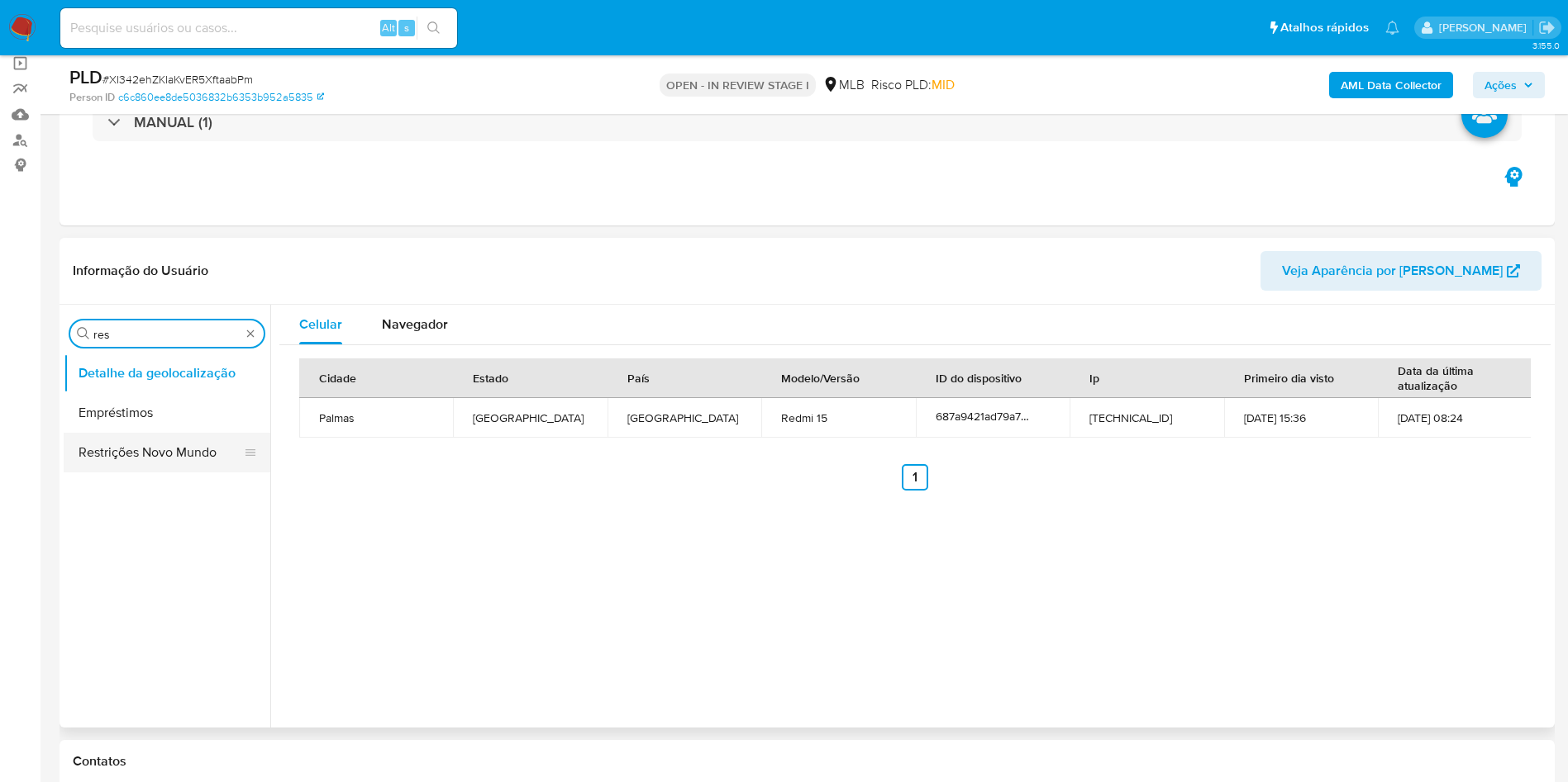
type input "res"
click at [143, 450] on button "Restrições Novo Mundo" at bounding box center [160, 452] width 193 height 39
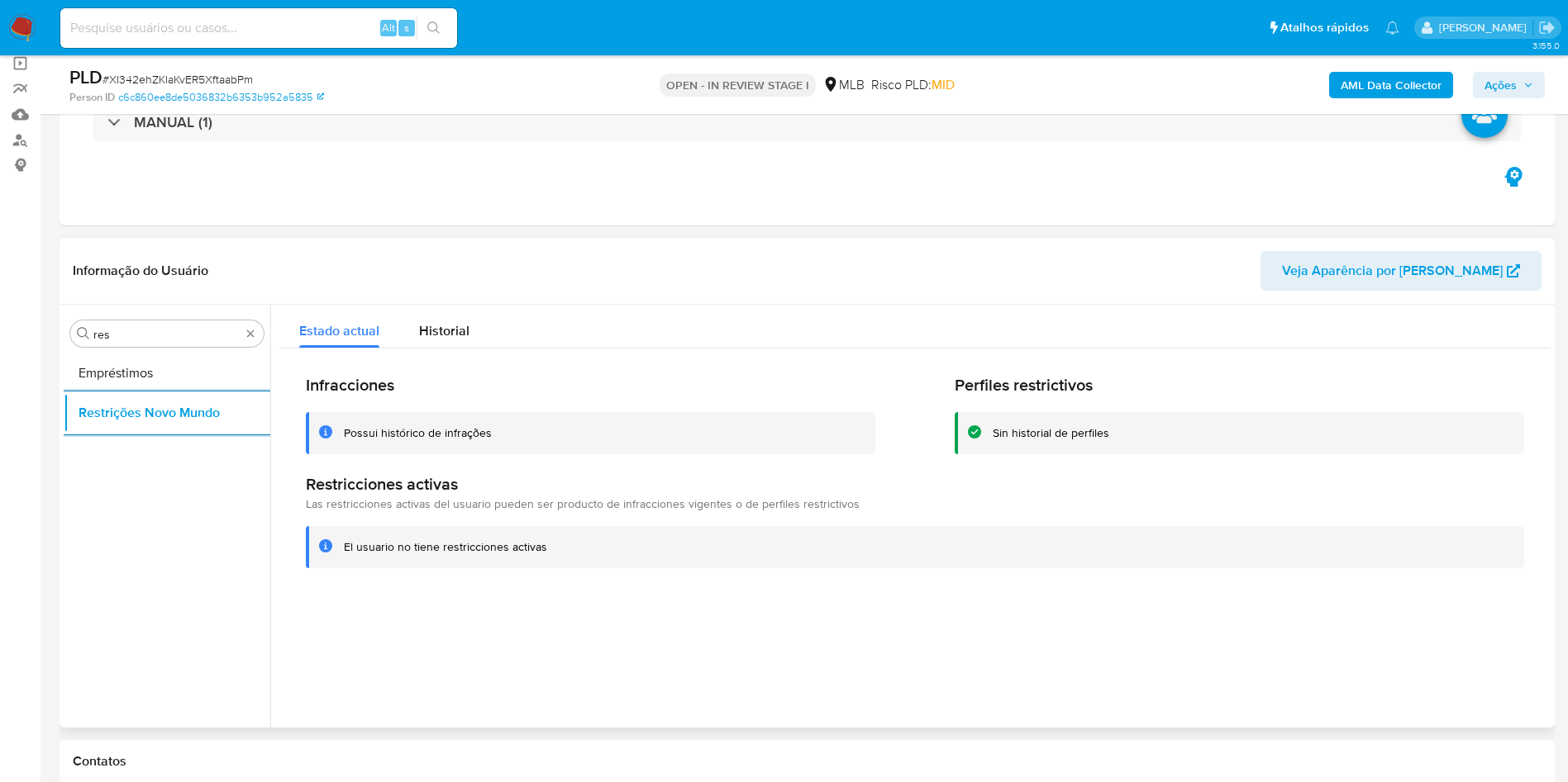
click at [191, 315] on div "Procurar res Empréstimos Restrições Novo Mundo" at bounding box center [167, 517] width 206 height 420
click at [164, 330] on input "res" at bounding box center [166, 335] width 147 height 15
click at [164, 329] on input "res" at bounding box center [166, 335] width 147 height 15
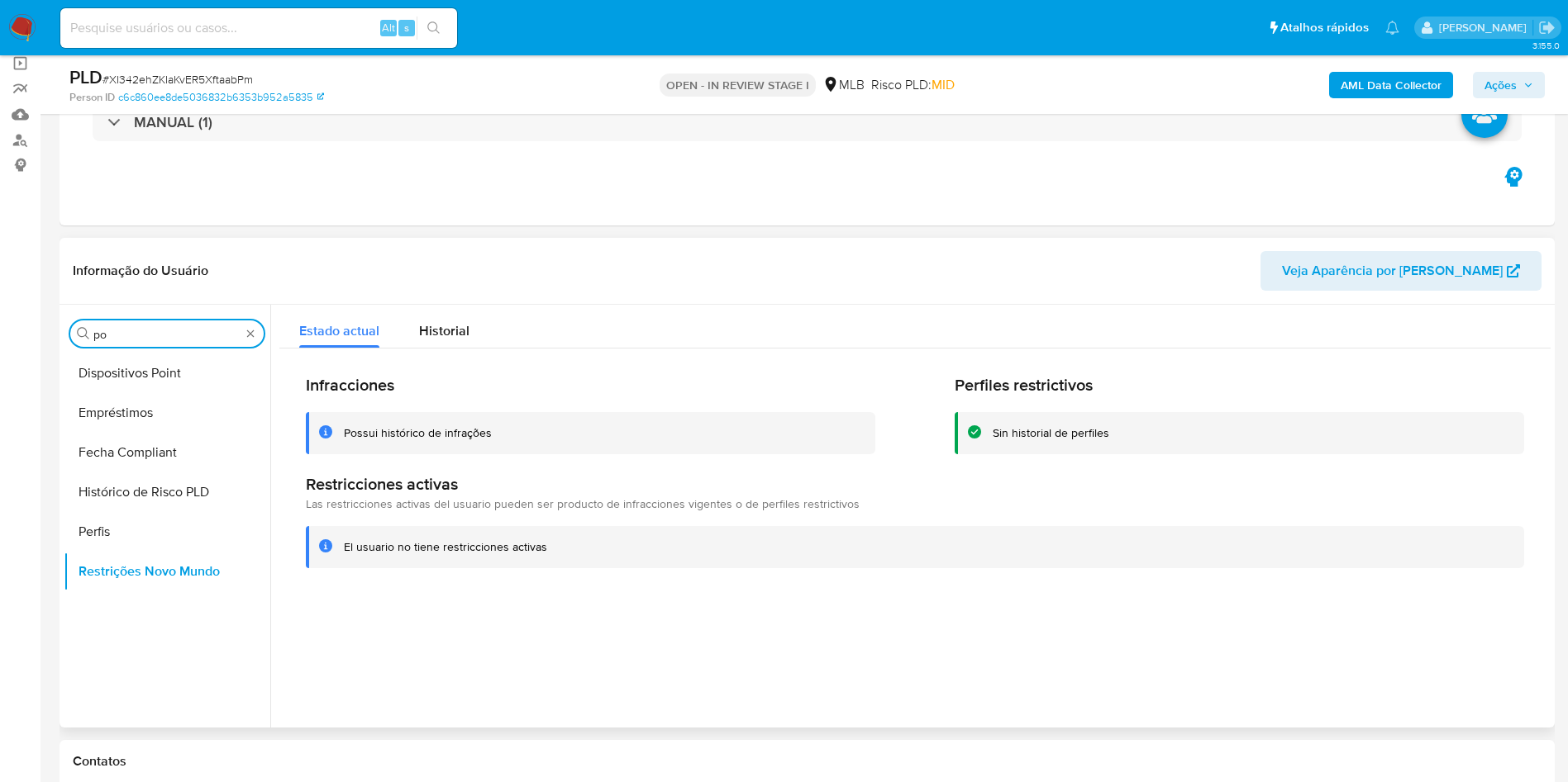
type input "po"
click at [159, 354] on button "Dispositivos Point" at bounding box center [167, 373] width 206 height 39
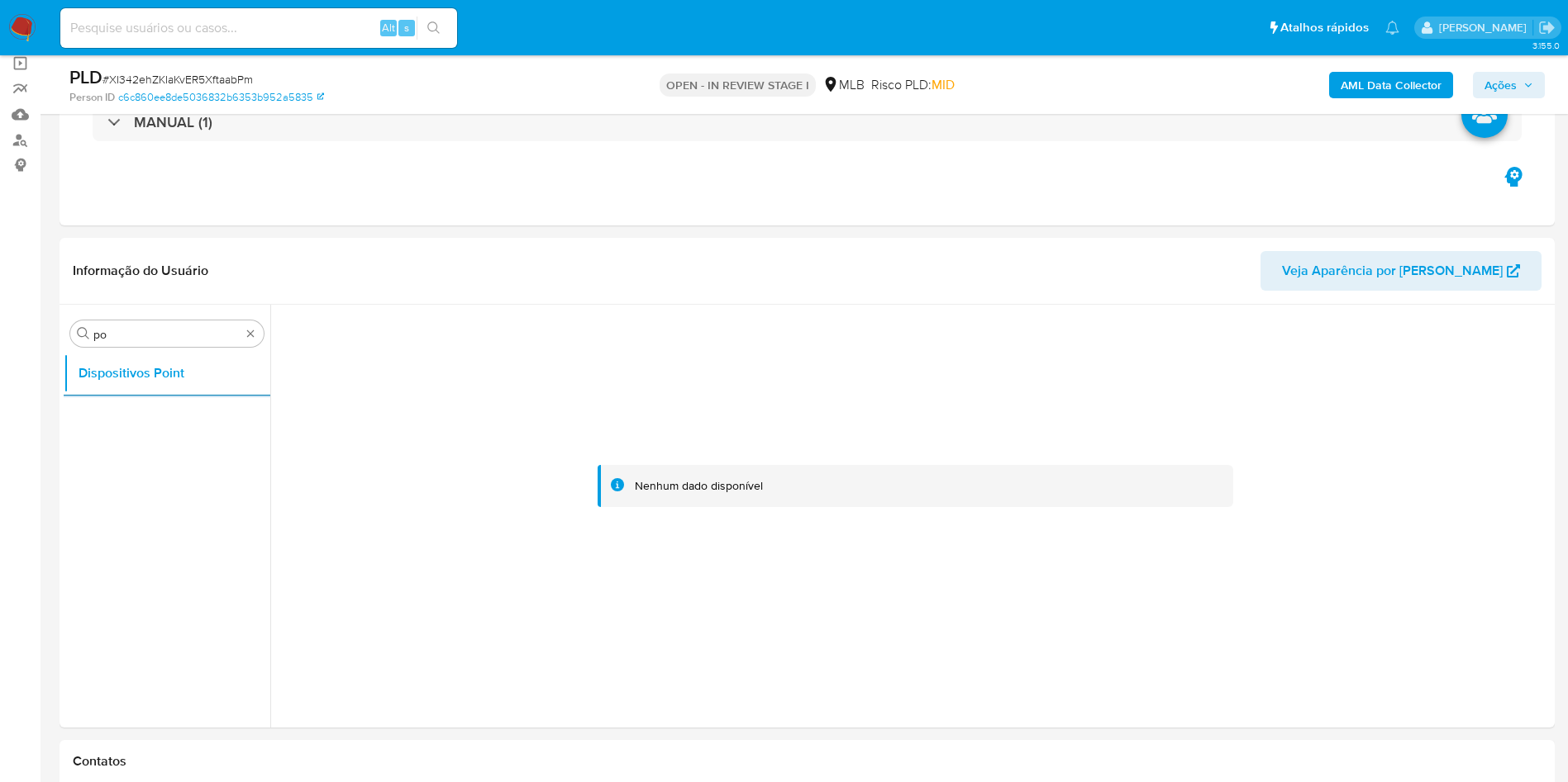
click at [1385, 89] on b "AML Data Collector" at bounding box center [1391, 86] width 101 height 27
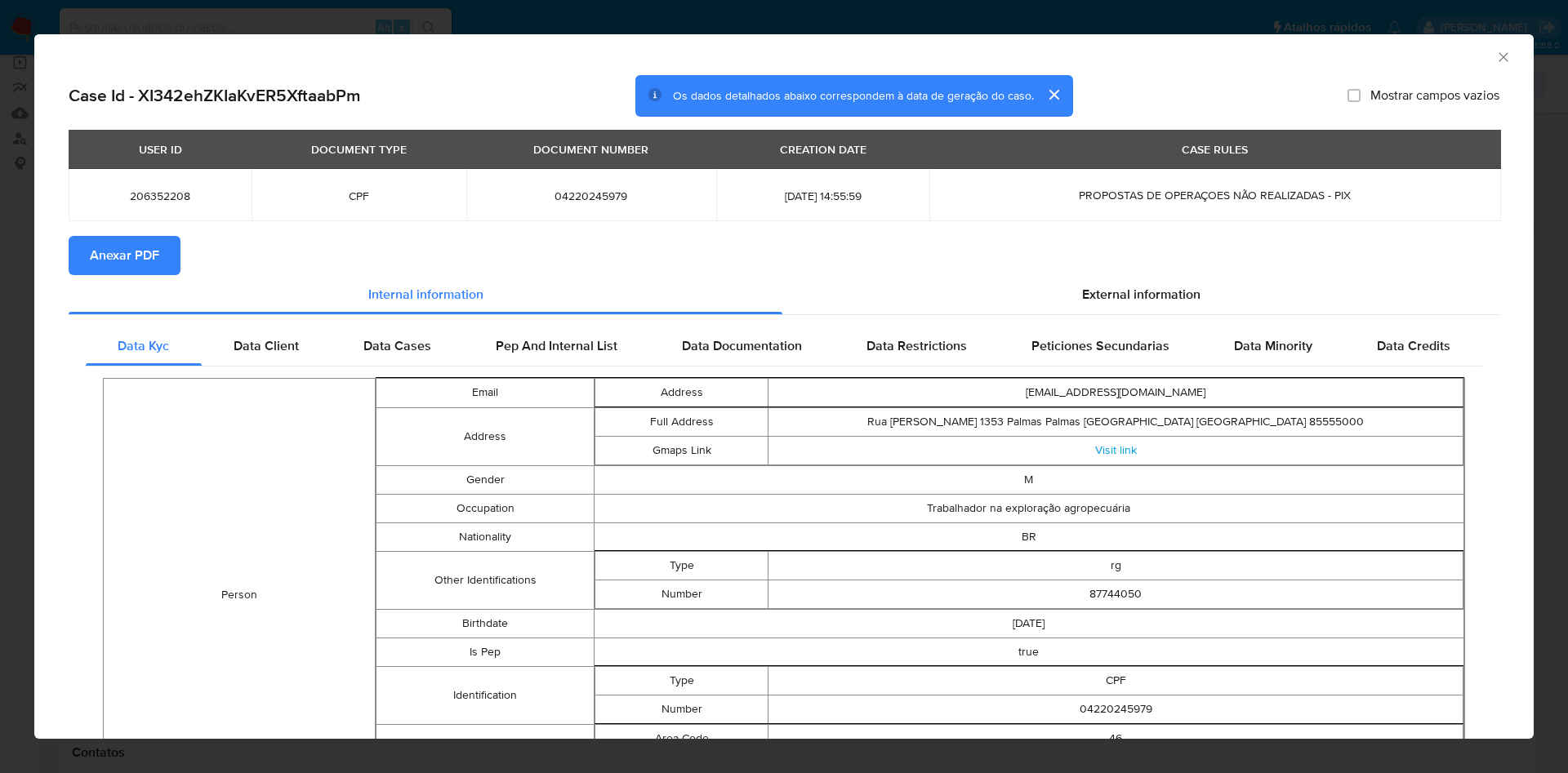
click at [163, 255] on button "Anexar PDF" at bounding box center [124, 255] width 112 height 39
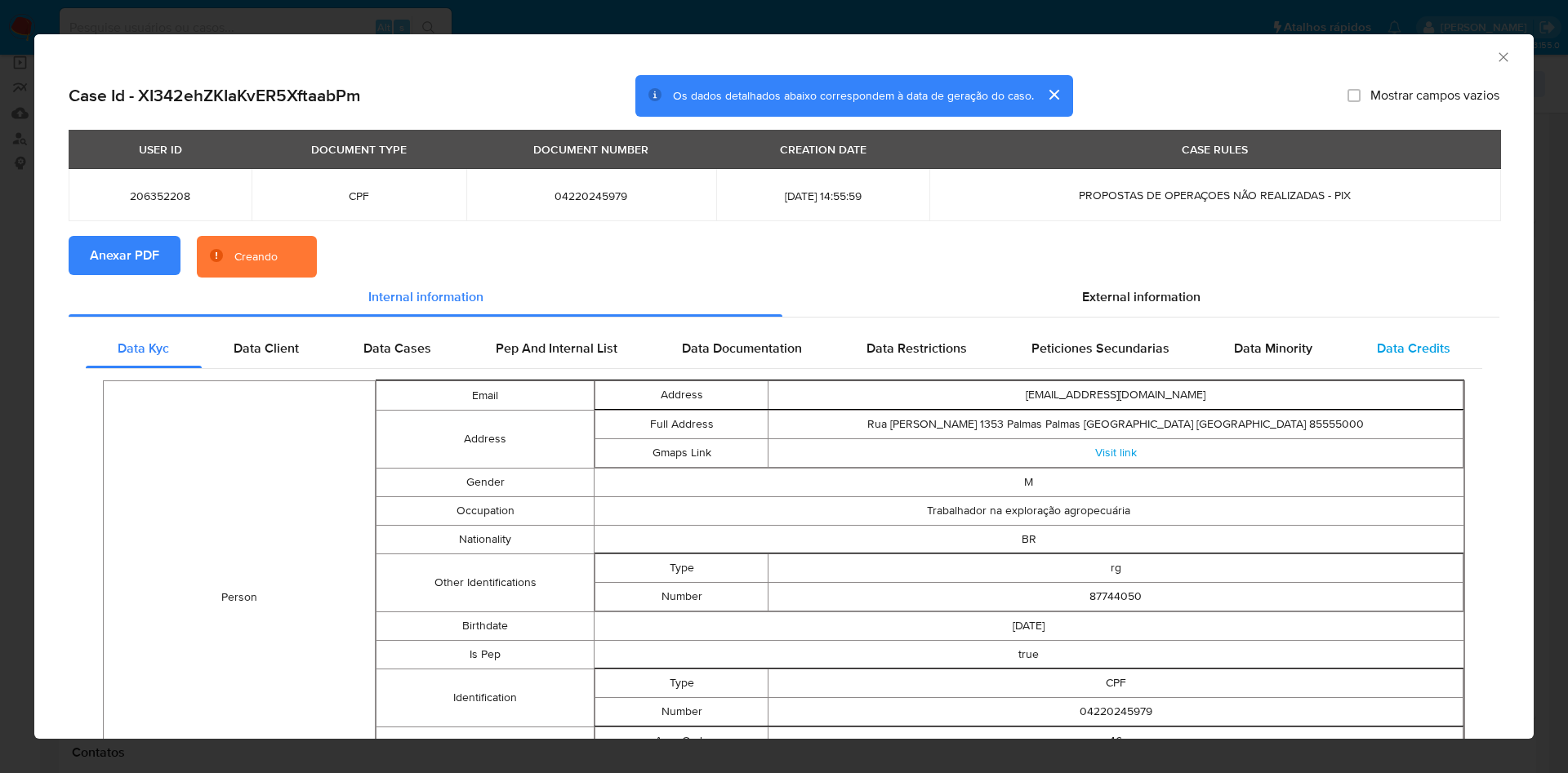
drag, startPoint x: 1201, startPoint y: 304, endPoint x: 1175, endPoint y: 330, distance: 36.8
click at [1200, 302] on div "External information" at bounding box center [1141, 297] width 717 height 39
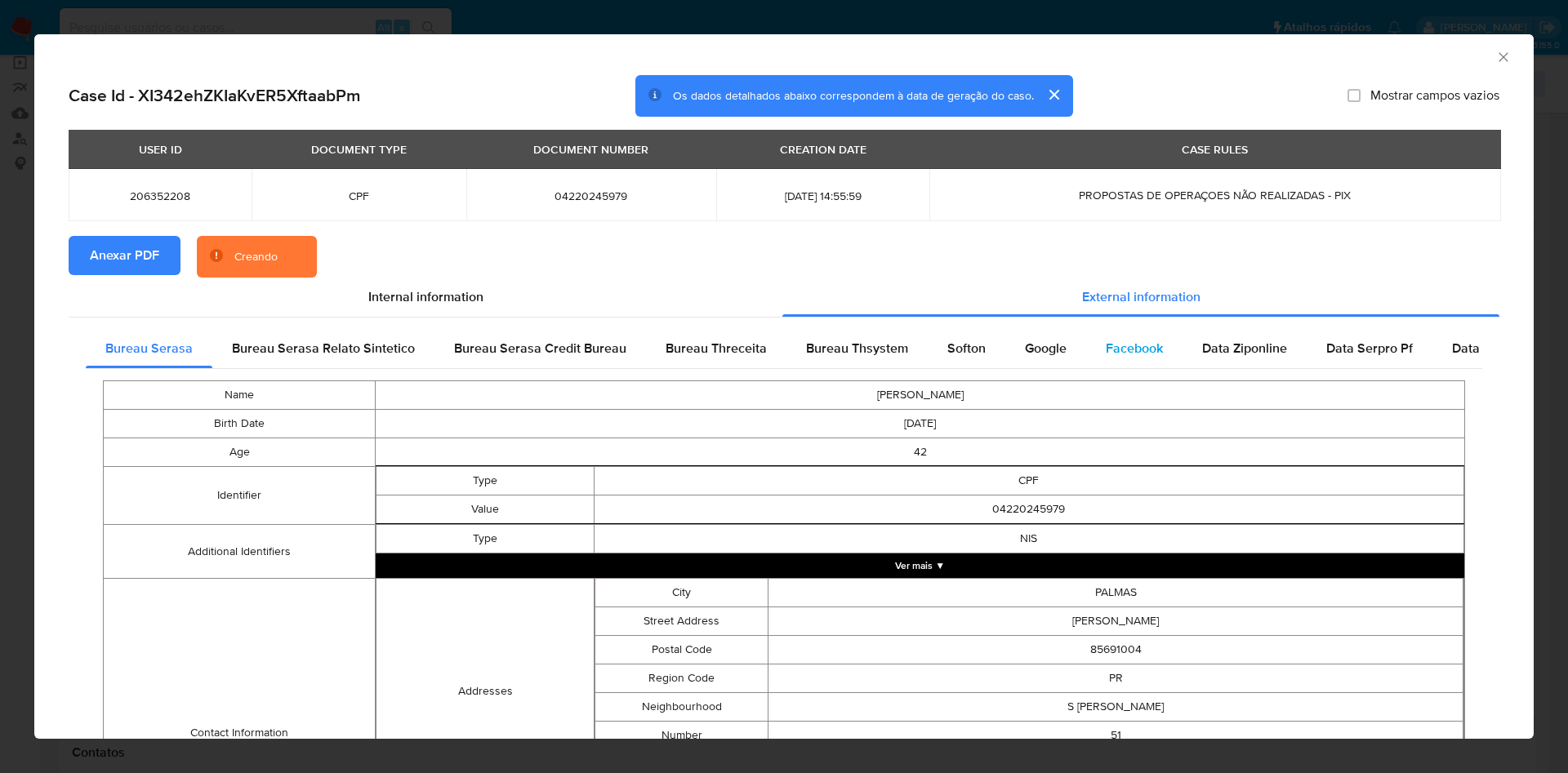
drag, startPoint x: 1140, startPoint y: 344, endPoint x: 1097, endPoint y: 346, distance: 43.0
click at [1141, 344] on span "Facebook" at bounding box center [1134, 348] width 57 height 19
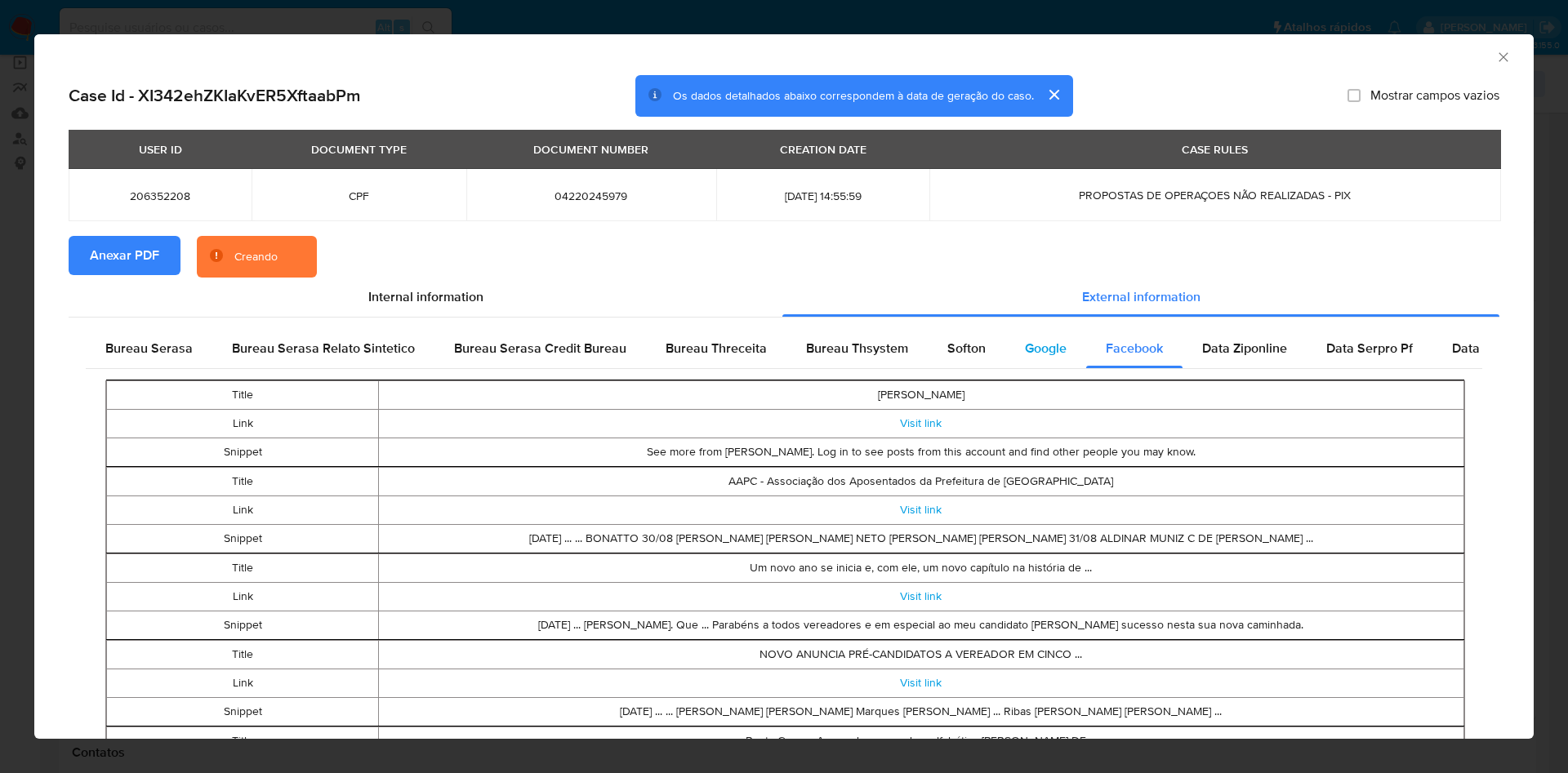
click at [1054, 344] on span "Google" at bounding box center [1046, 348] width 41 height 19
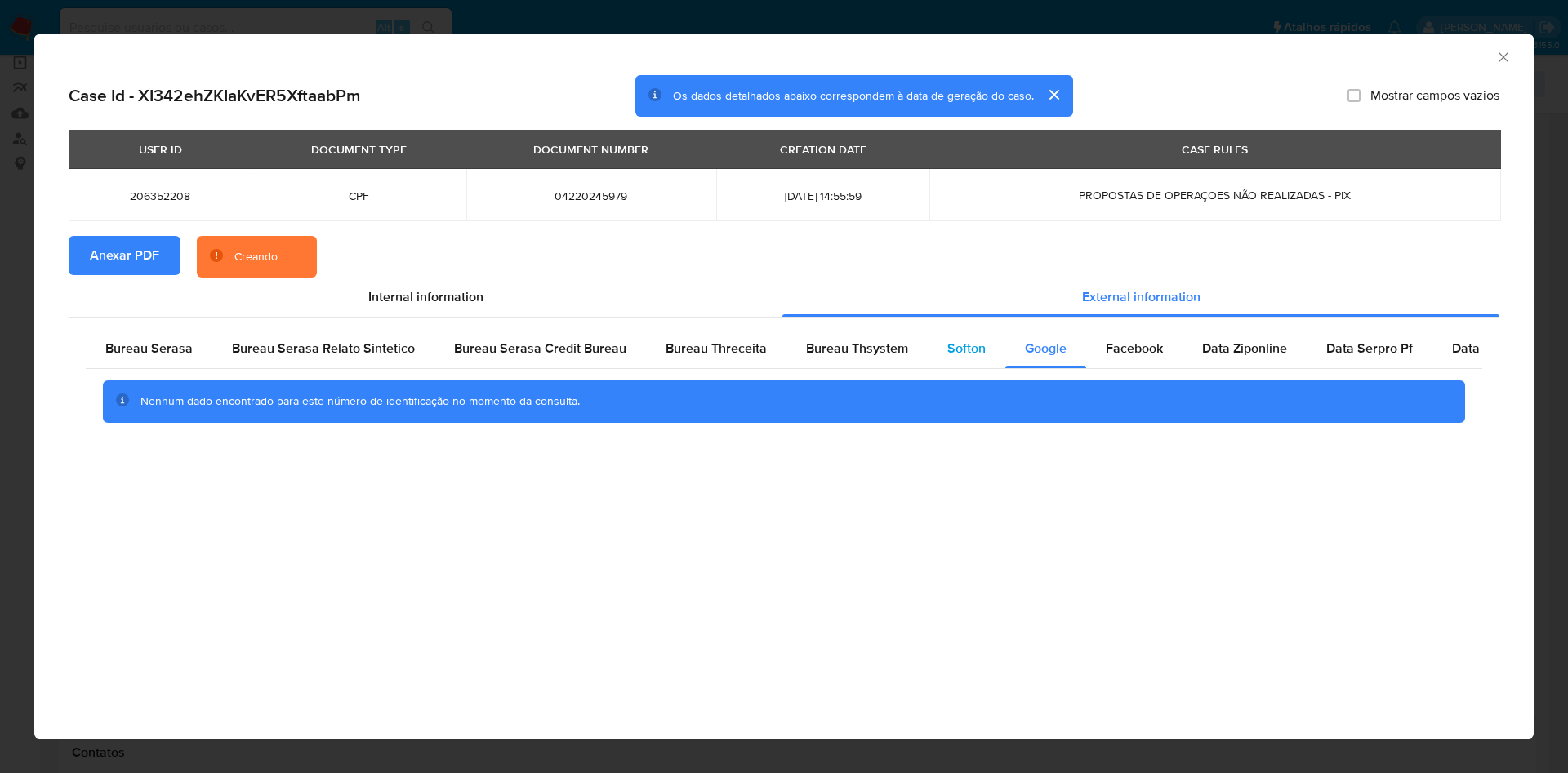
click at [928, 361] on div "Softon" at bounding box center [967, 348] width 78 height 39
click at [881, 366] on div "Bureau Thsystem" at bounding box center [857, 348] width 141 height 39
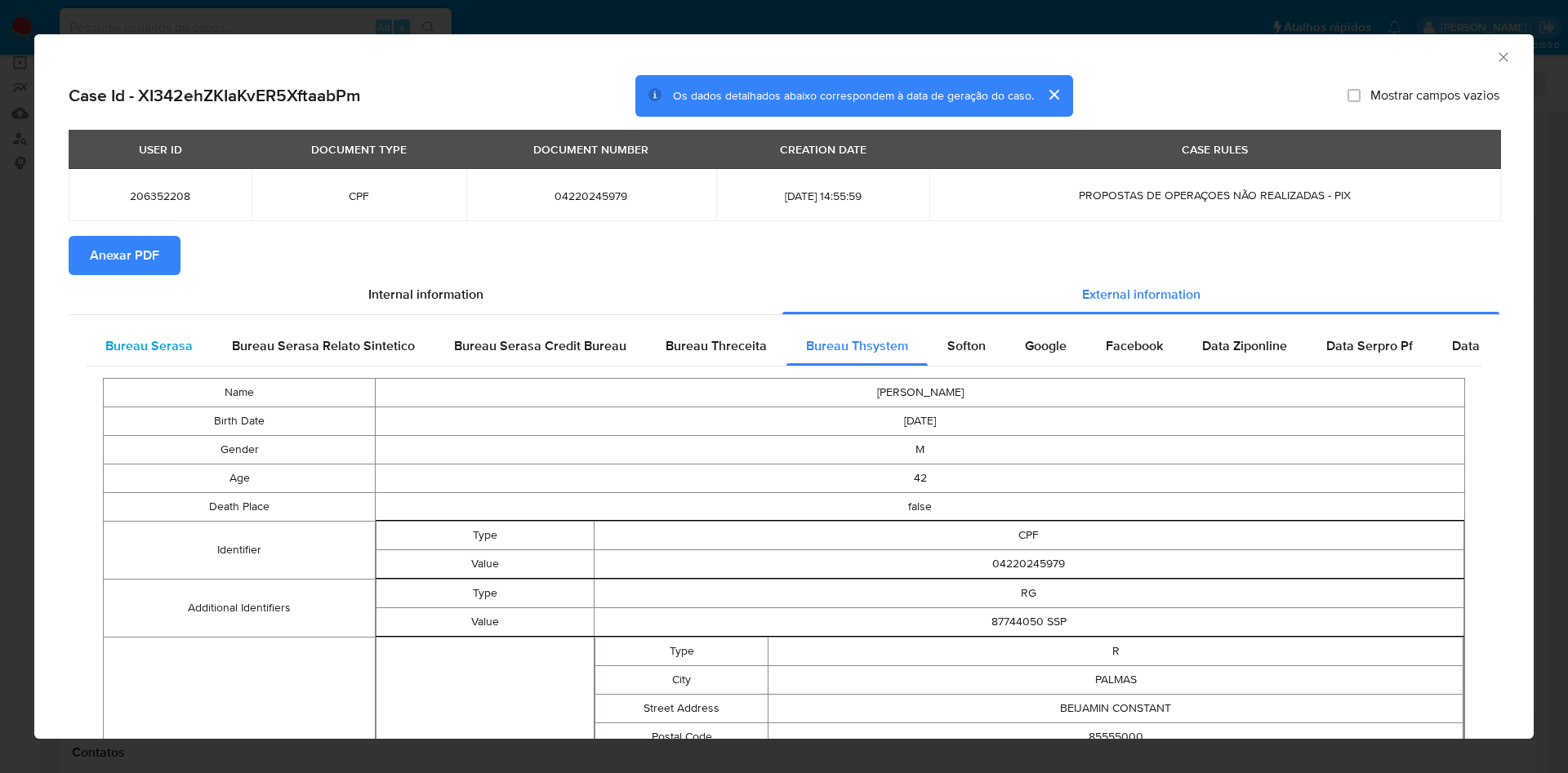
click at [163, 352] on span "Bureau Serasa" at bounding box center [149, 346] width 87 height 19
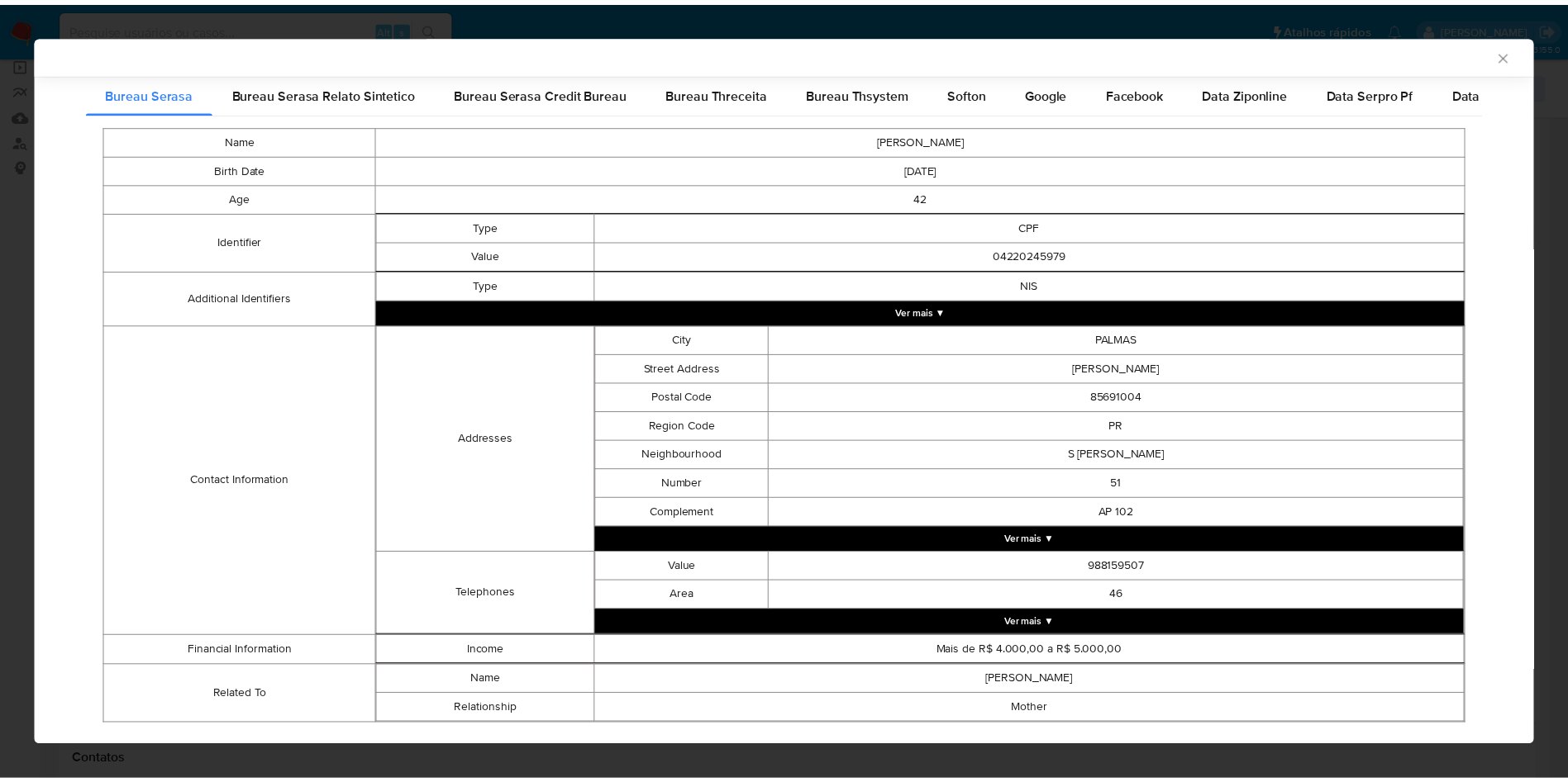
scroll to position [290, 0]
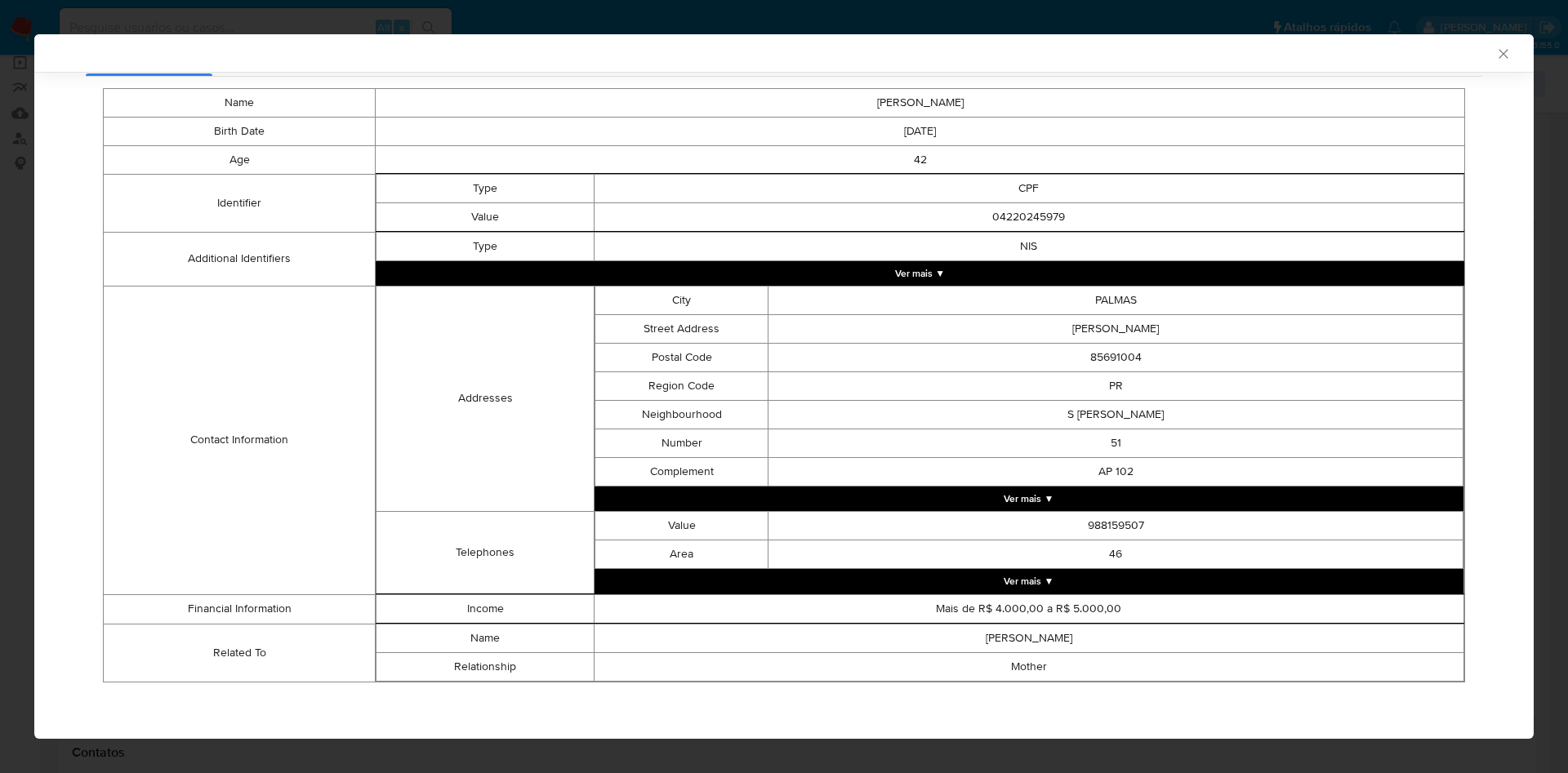
click at [1, 274] on div "AML Data Collector Case Id - XI342ehZKIaKvER5XftaabPm Os dados detalhados abaix…" at bounding box center [784, 386] width 1568 height 773
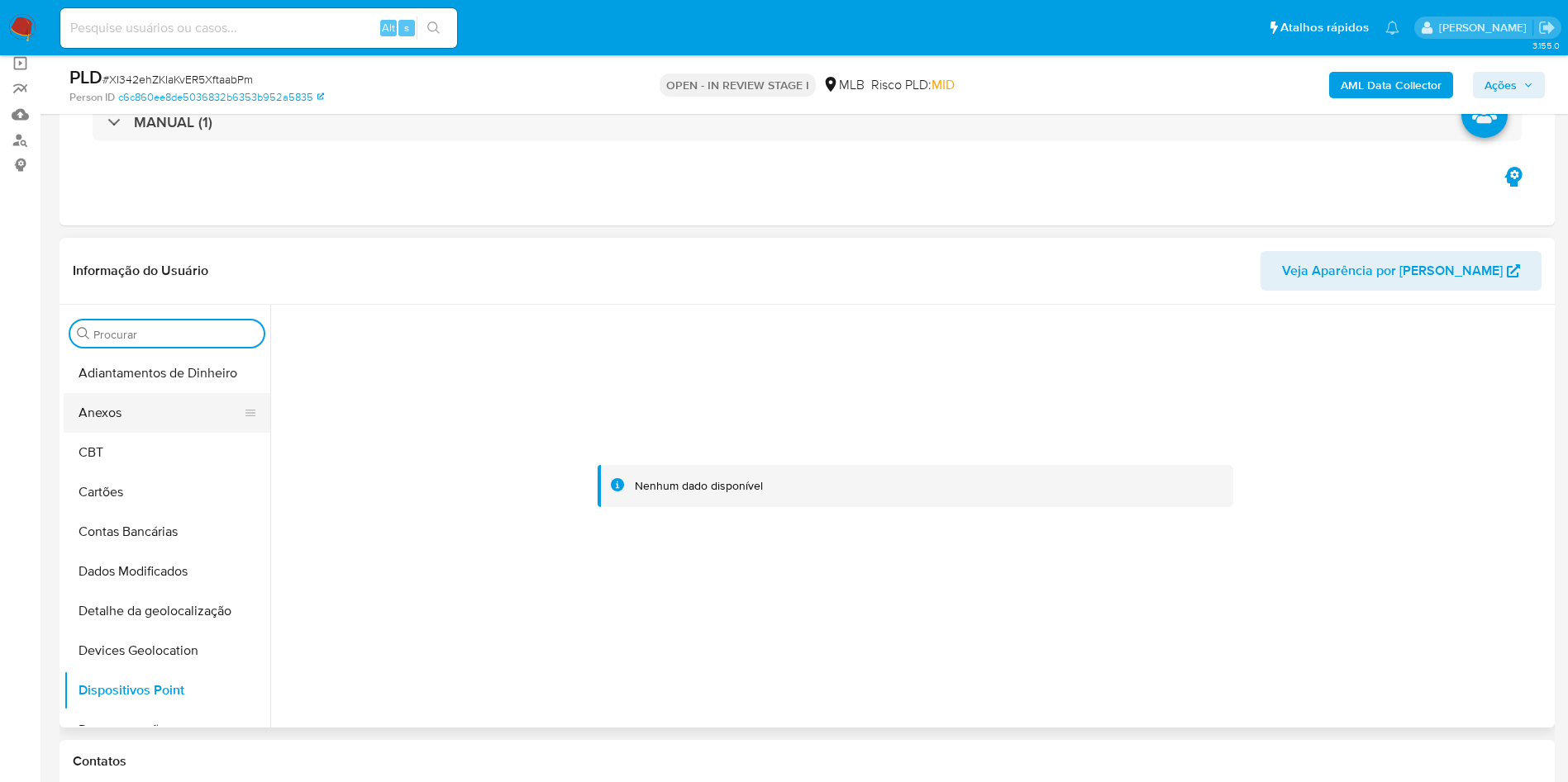
click at [107, 421] on button "Anexos" at bounding box center [160, 413] width 193 height 39
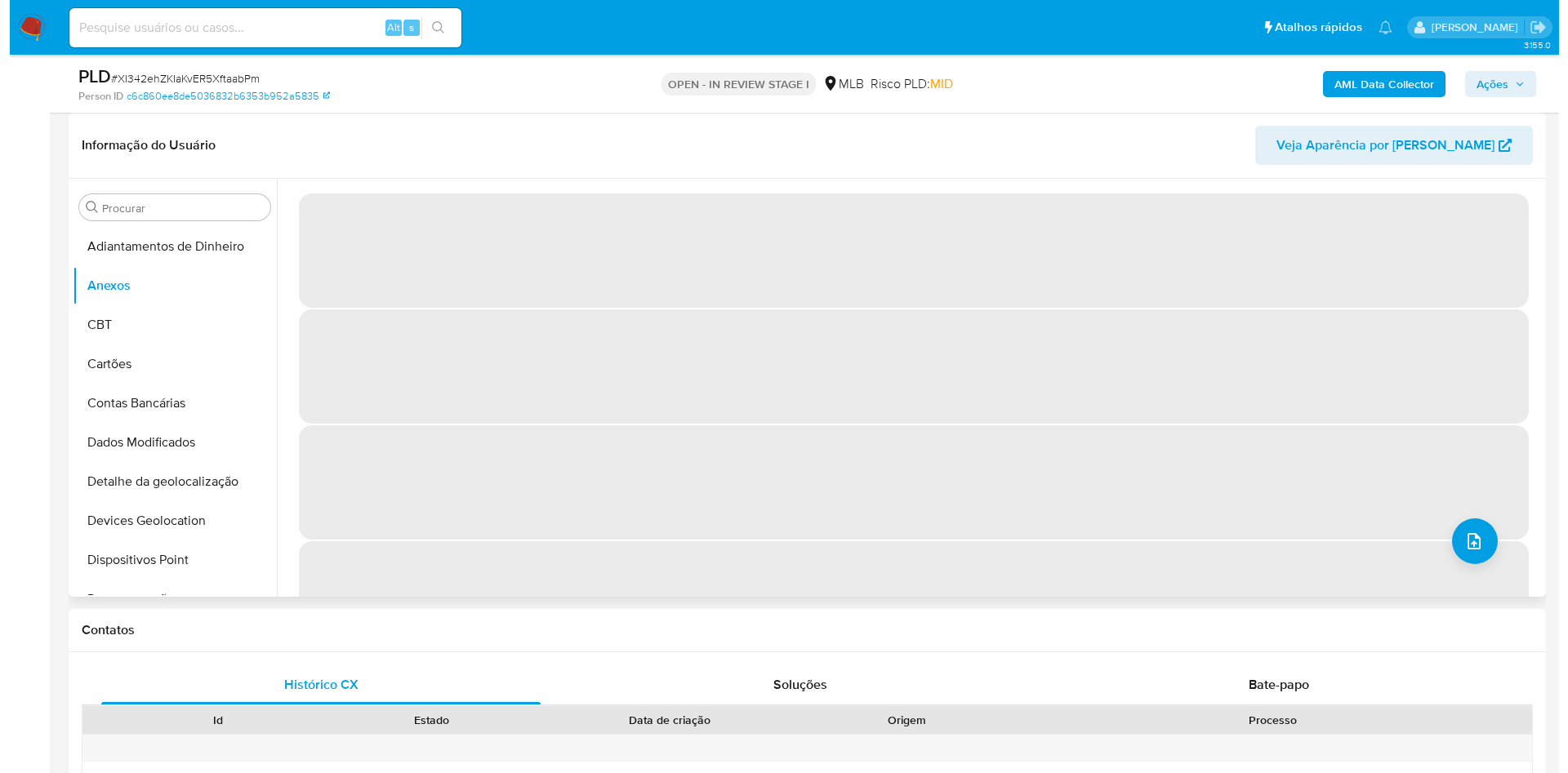
scroll to position [123, 0]
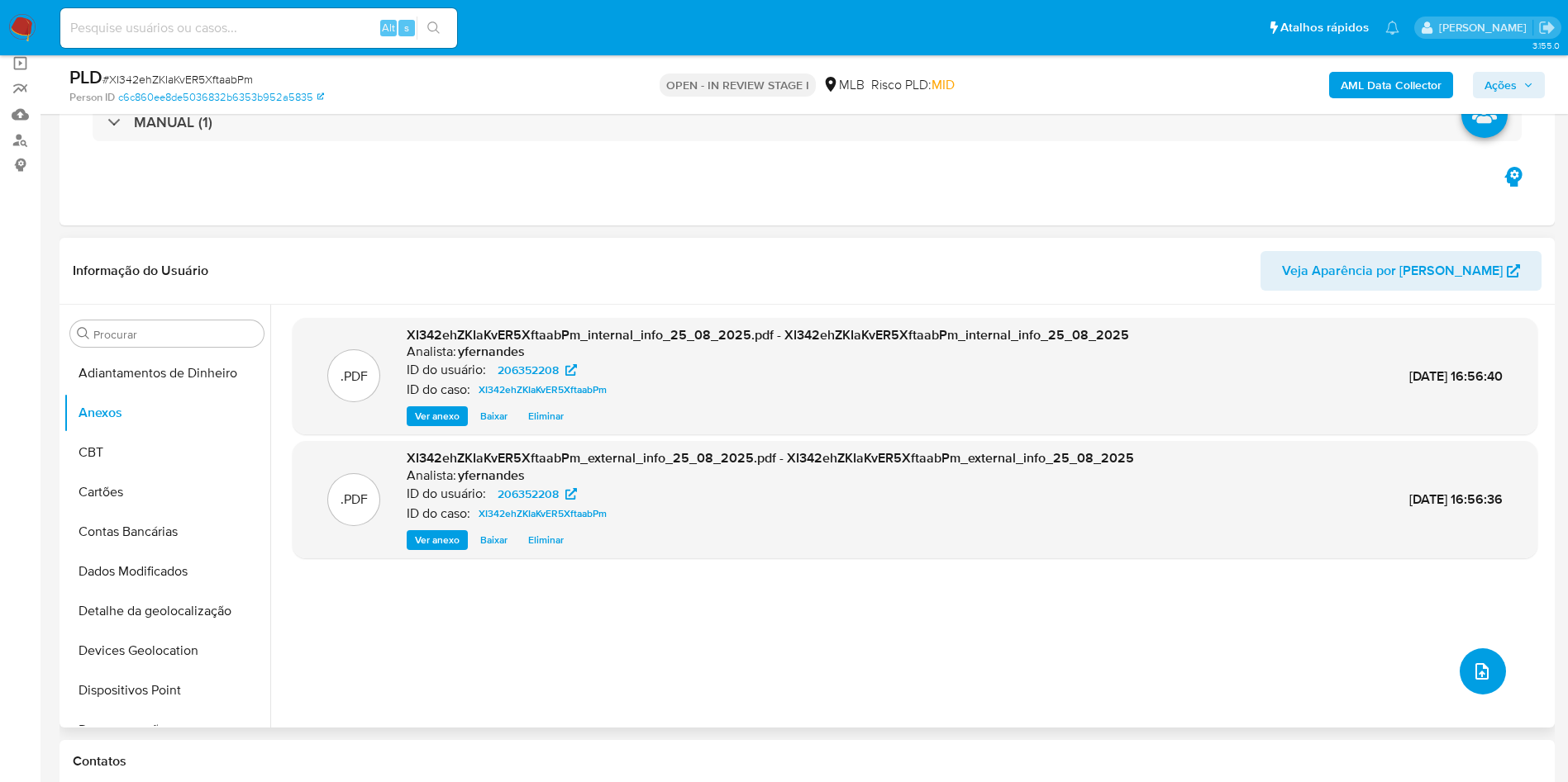
click at [1472, 665] on icon "upload-file" at bounding box center [1482, 672] width 20 height 20
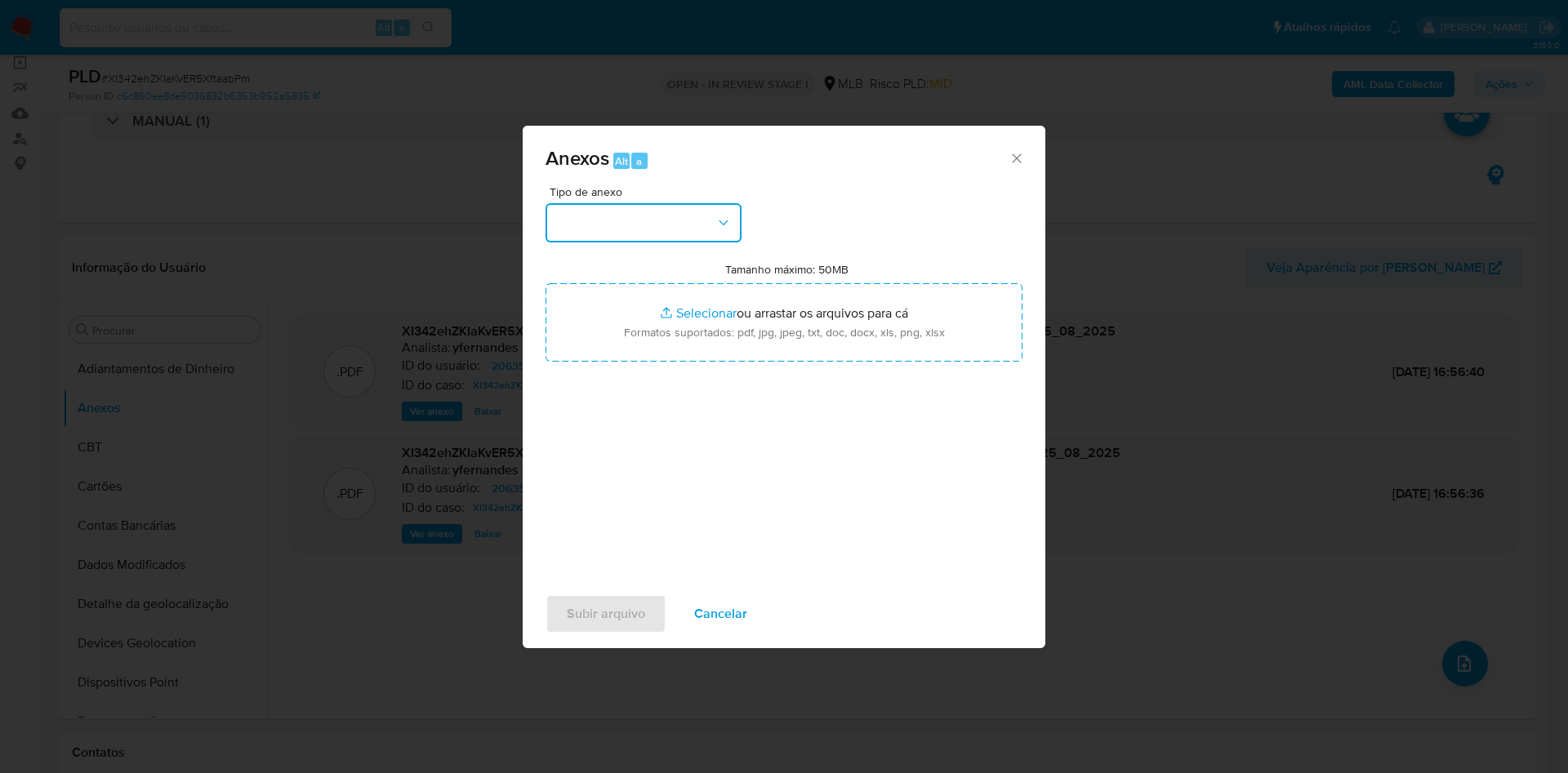
click at [662, 213] on button "button" at bounding box center [644, 222] width 196 height 39
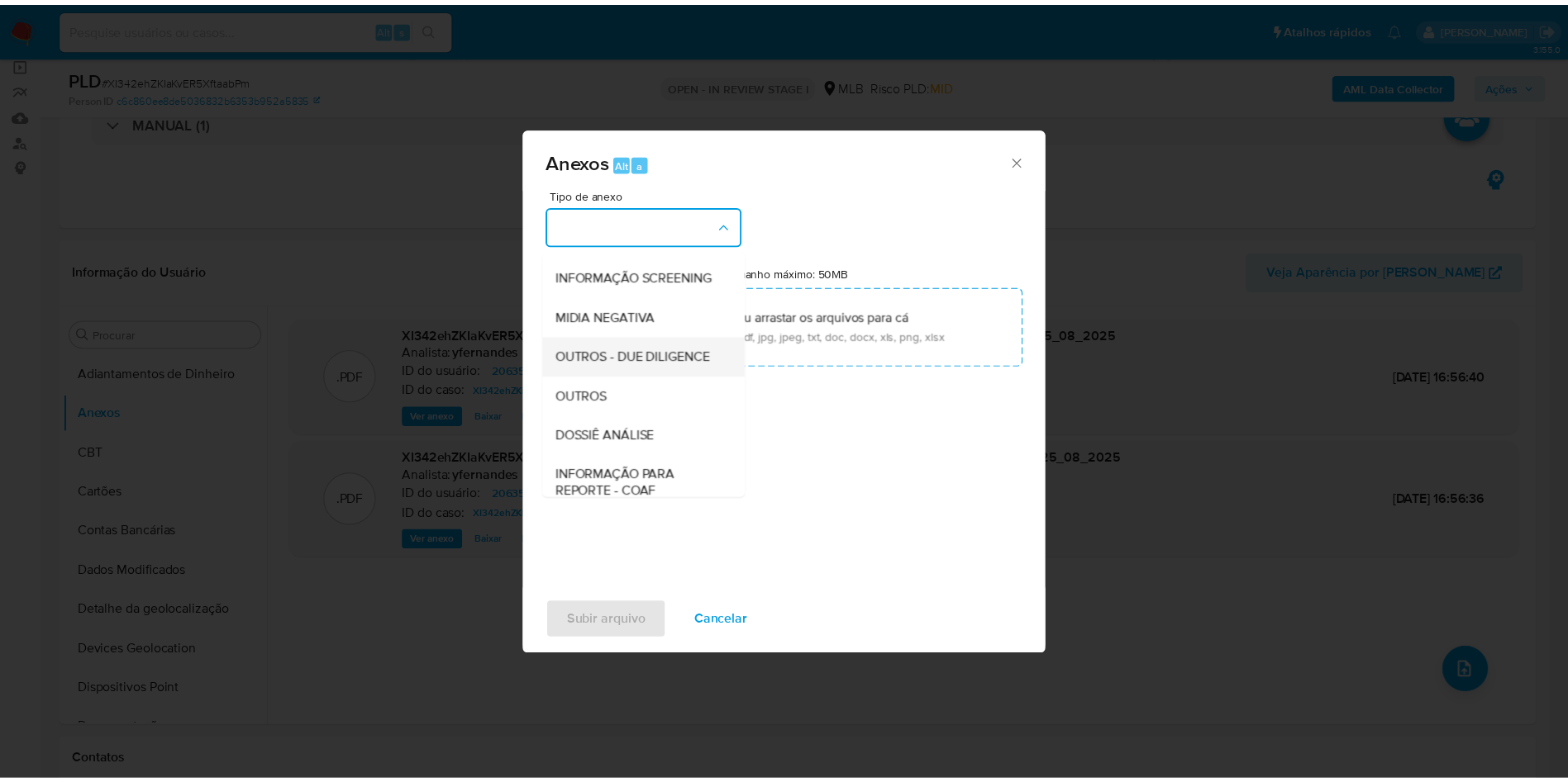
scroll to position [254, 0]
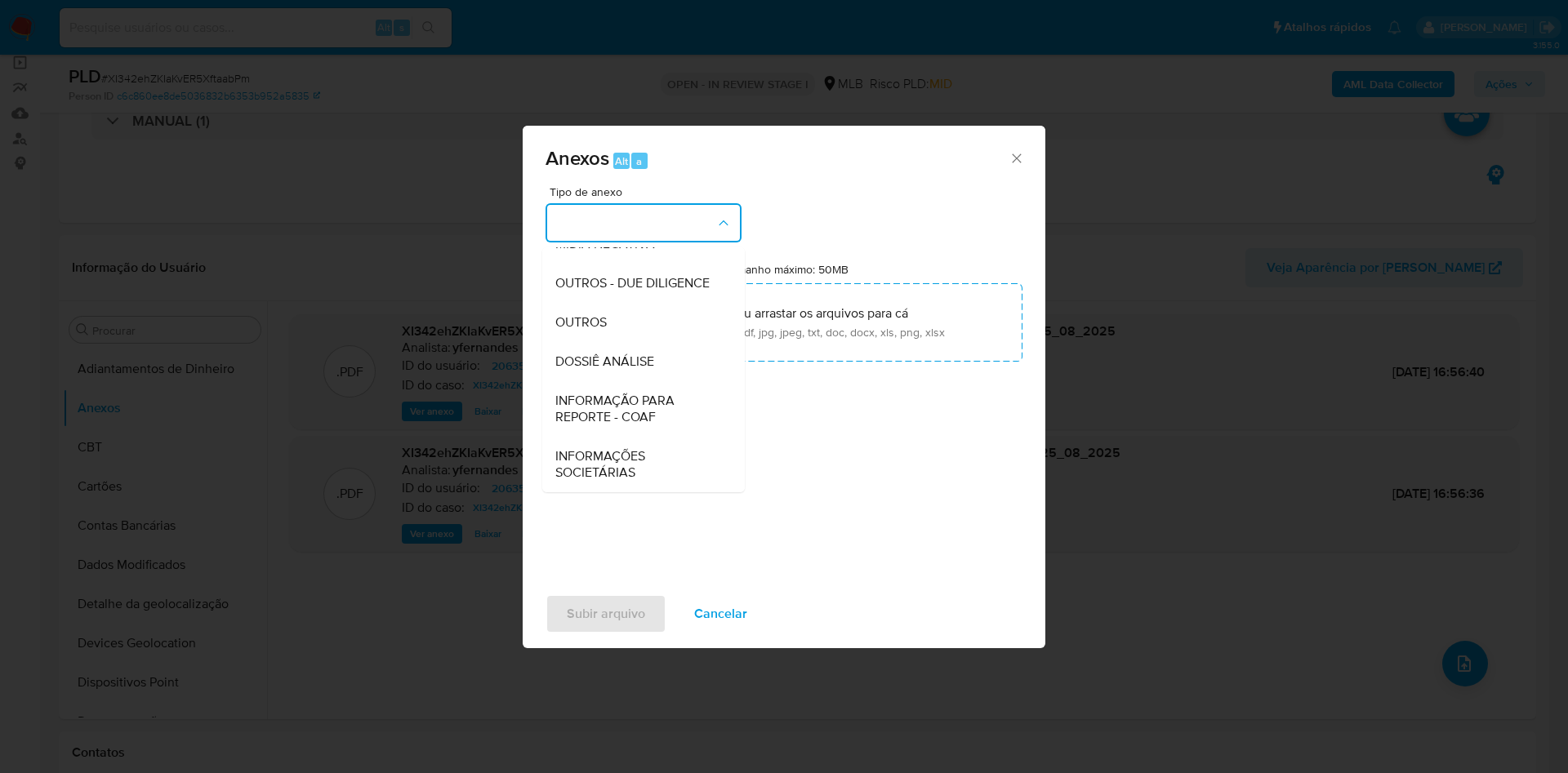
drag, startPoint x: 606, startPoint y: 329, endPoint x: 681, endPoint y: 265, distance: 98.6
click at [606, 332] on div "OUTROS" at bounding box center [639, 322] width 167 height 39
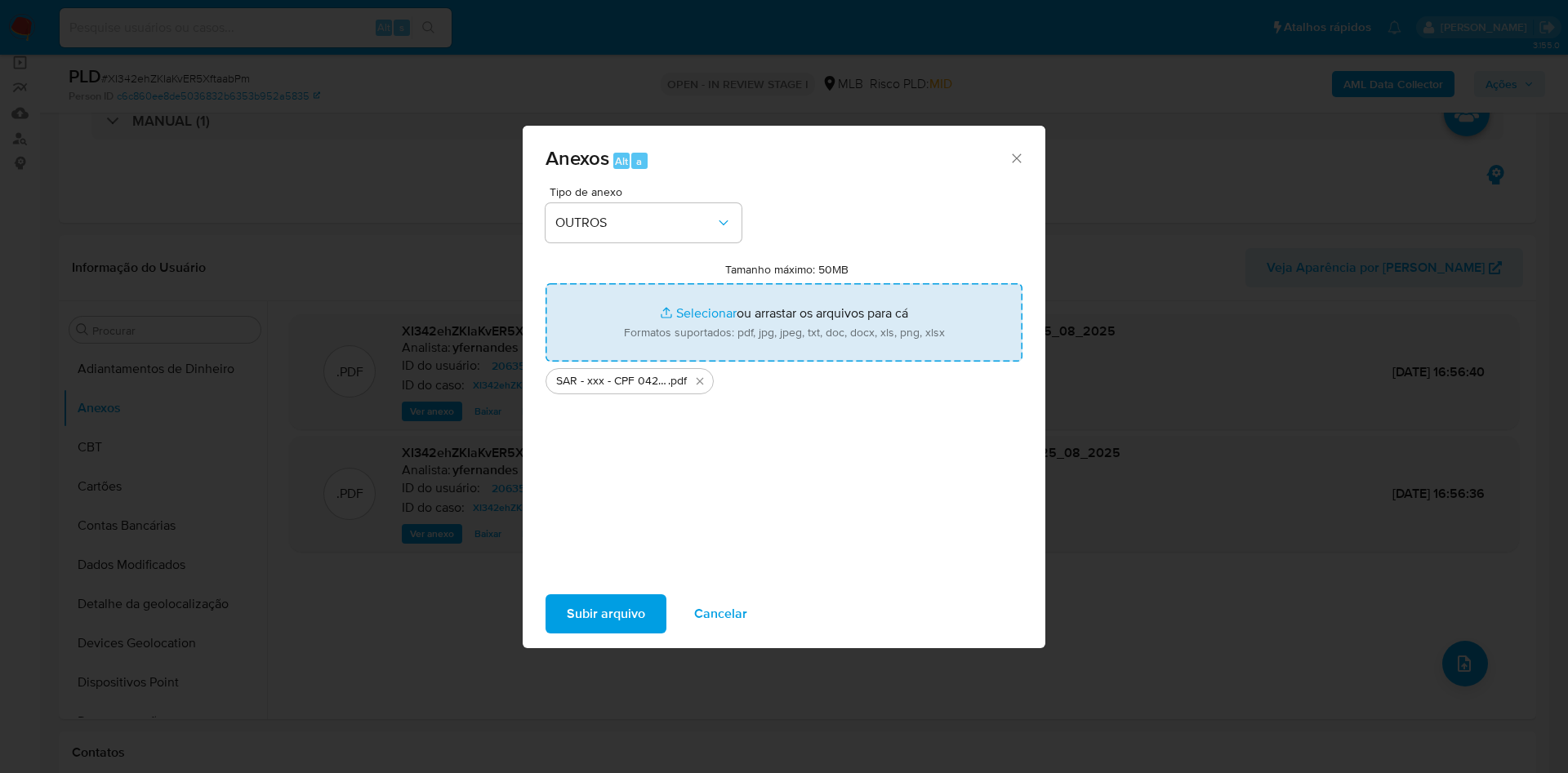
type input "C:\fakepath\Mulan 206352208_2025_08_25_15_46_48.xlsx"
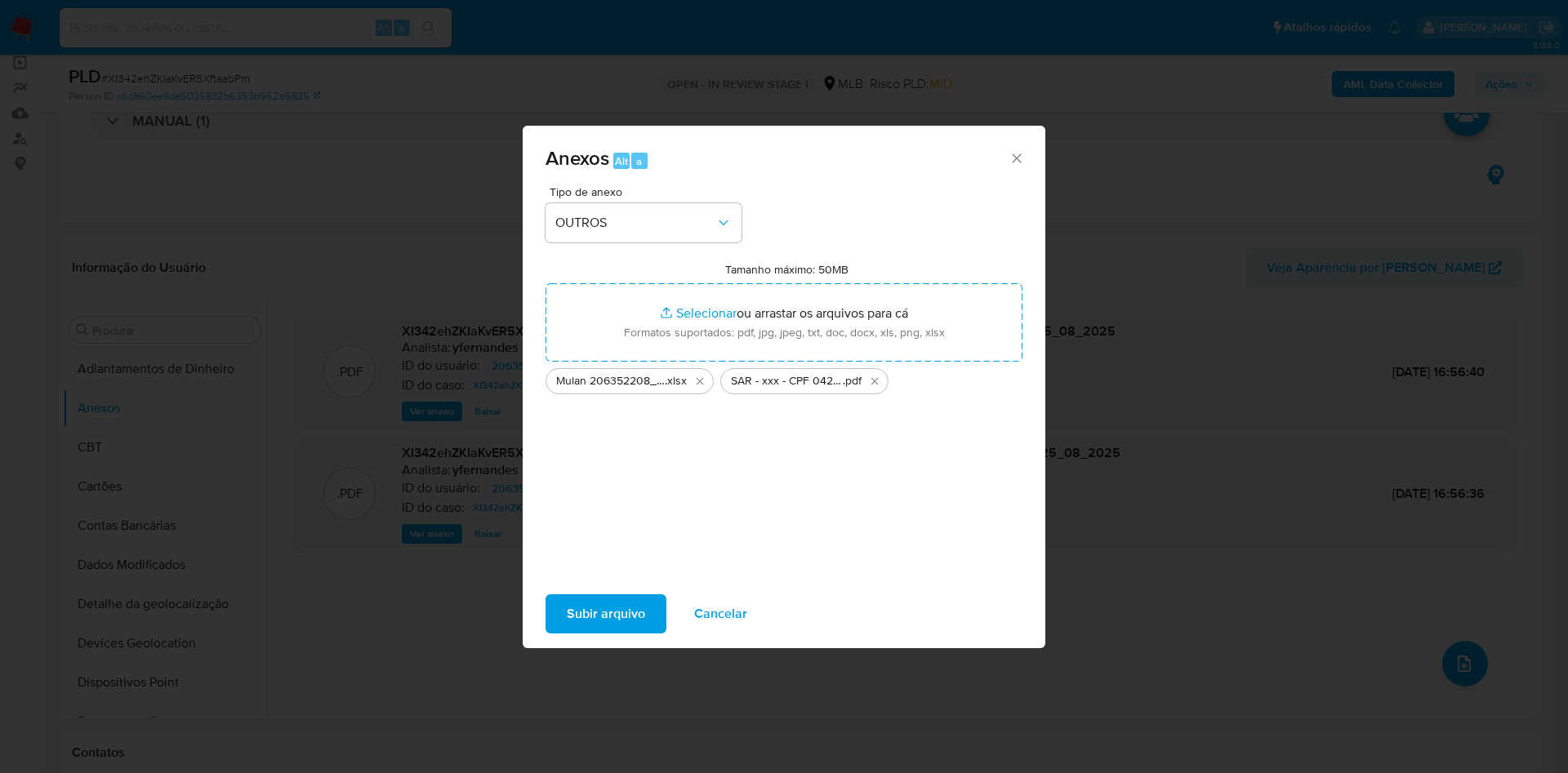
click at [595, 598] on span "Subir arquivo" at bounding box center [606, 614] width 79 height 36
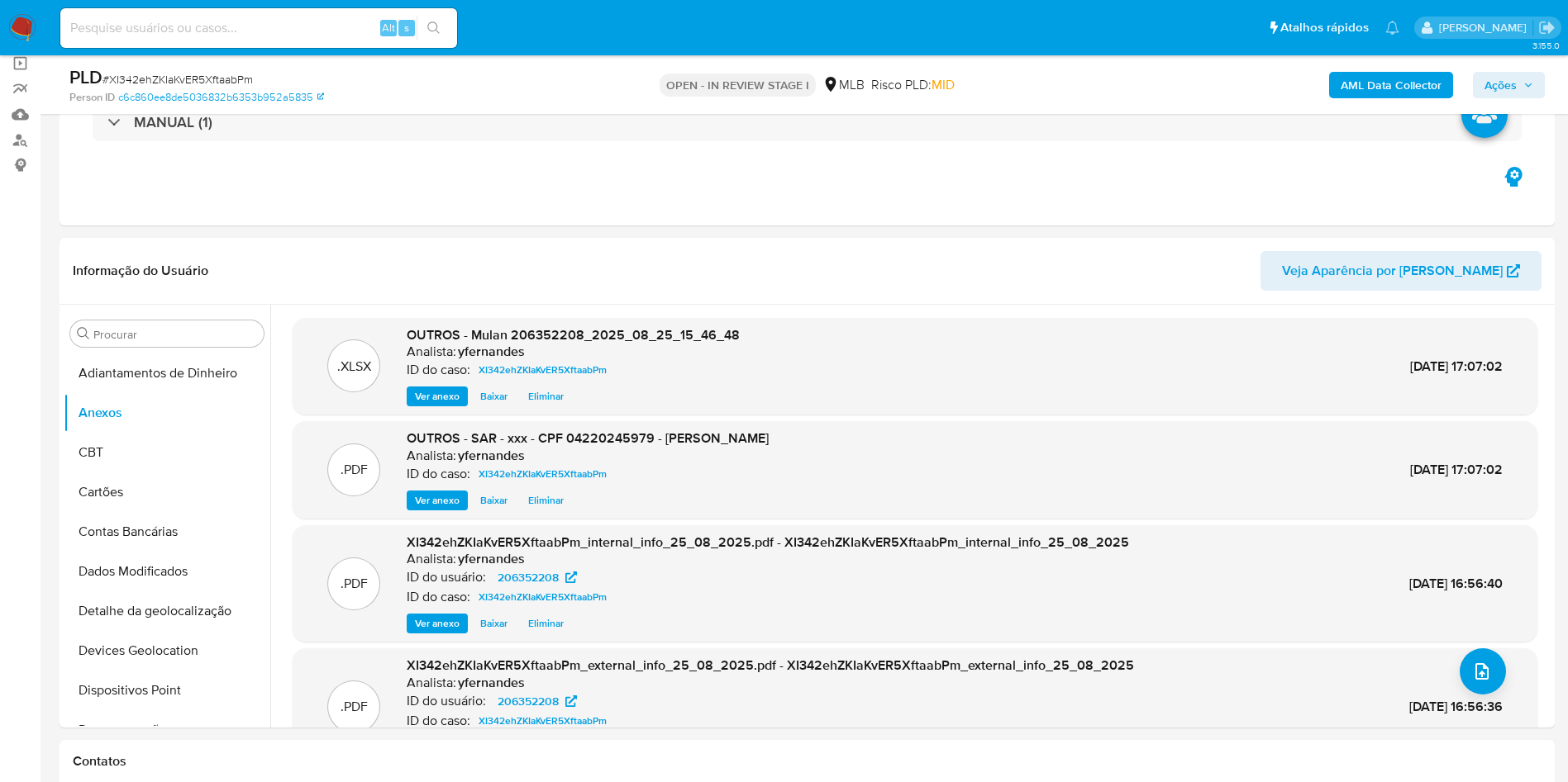
click at [1500, 79] on span "Ações" at bounding box center [1500, 86] width 32 height 27
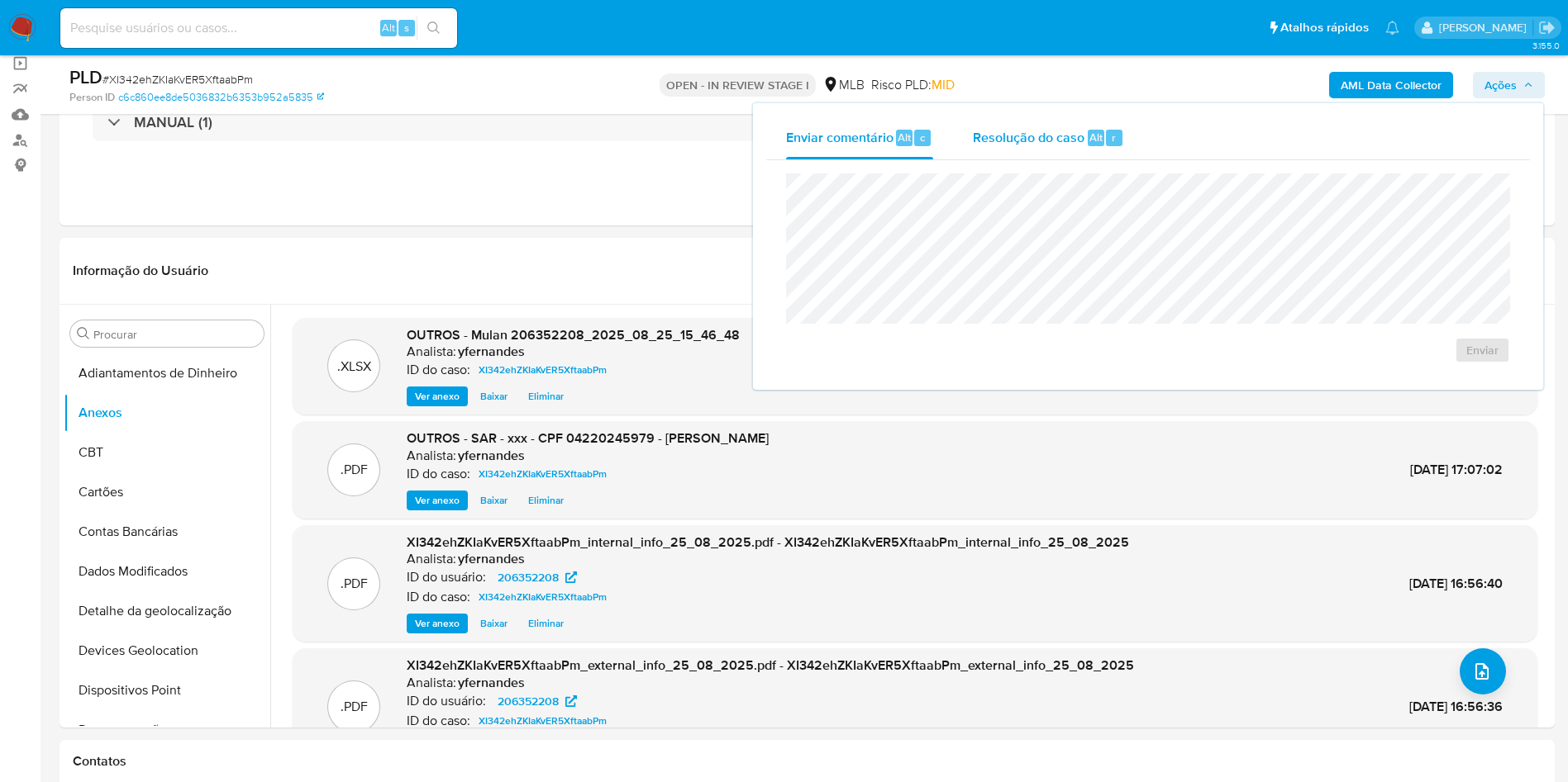
click at [1099, 149] on div "Resolução do caso Alt r" at bounding box center [1048, 138] width 151 height 43
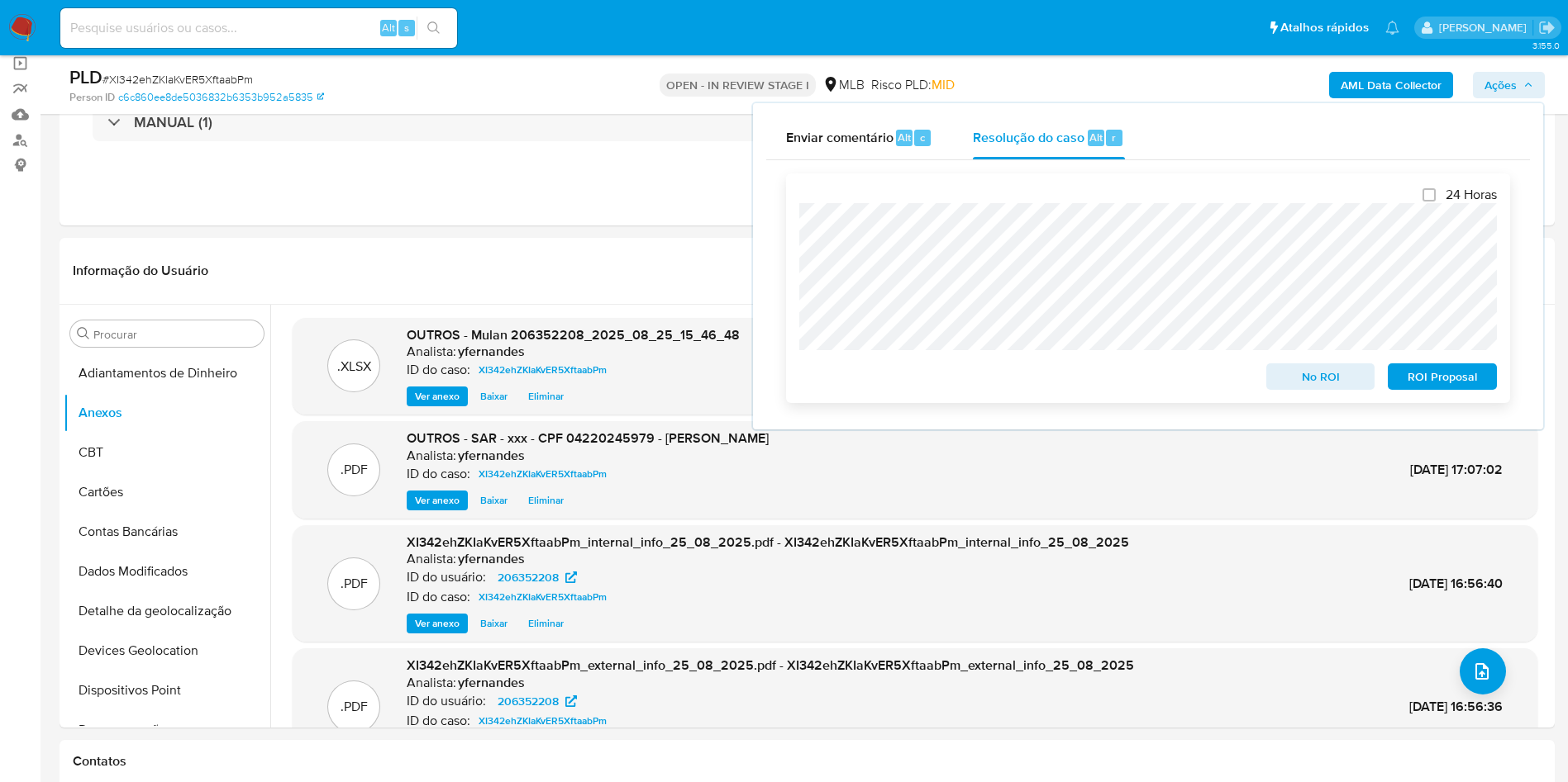
click at [1451, 386] on span "ROI Proposal" at bounding box center [1442, 377] width 86 height 23
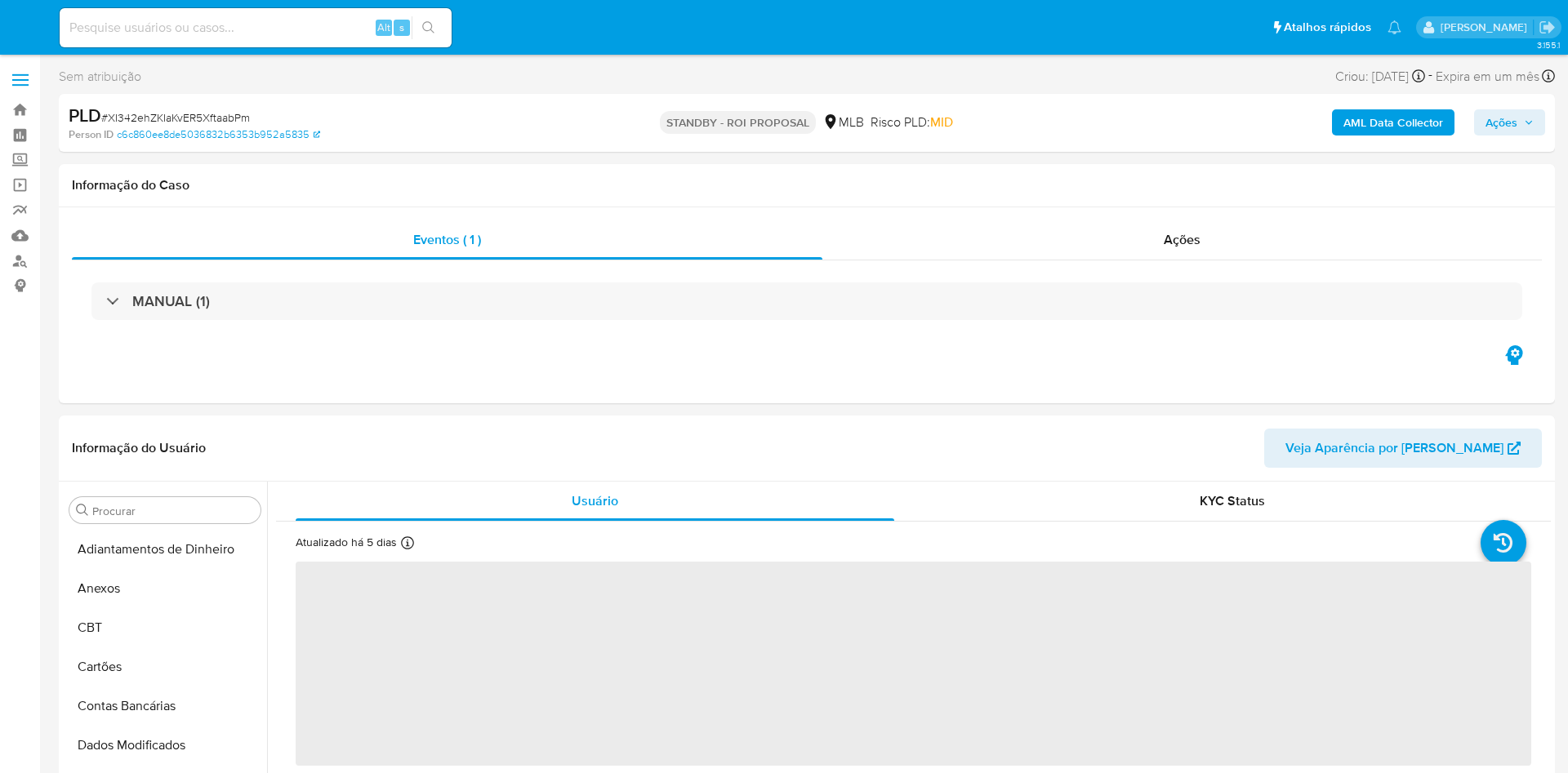
select select "10"
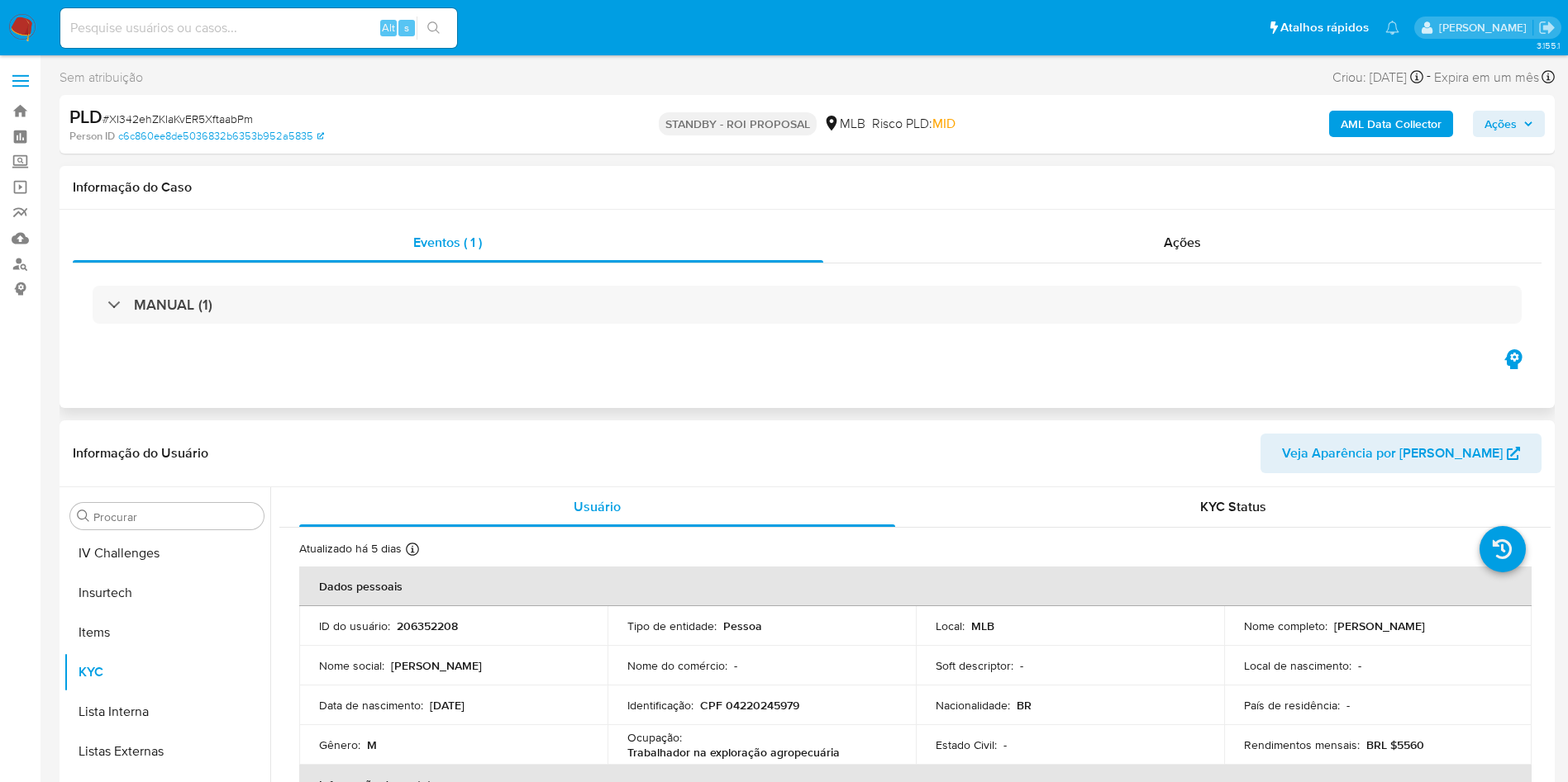
scroll to position [738, 0]
click at [970, 225] on div "Ações" at bounding box center [1183, 242] width 719 height 39
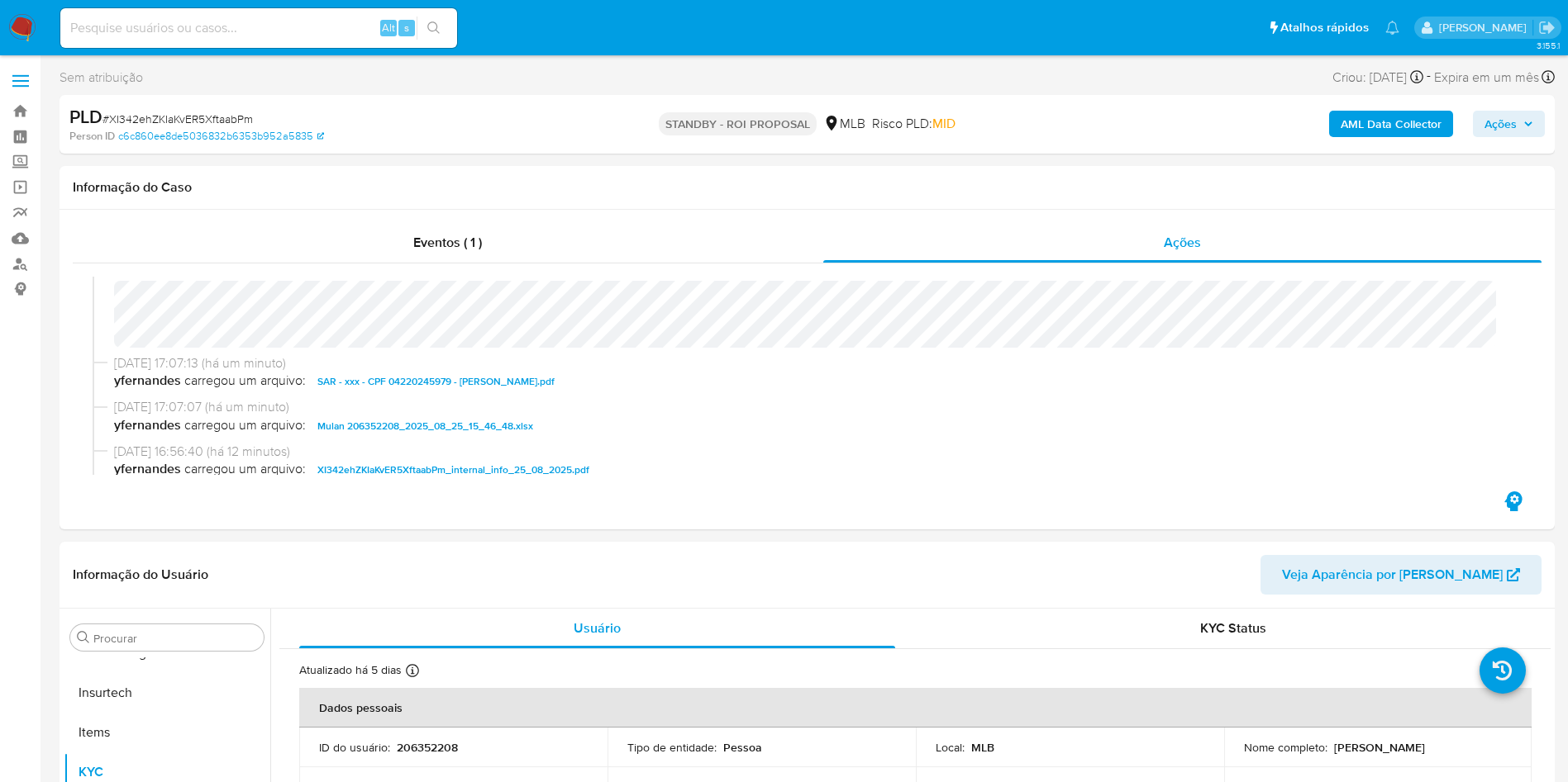
scroll to position [0, 0]
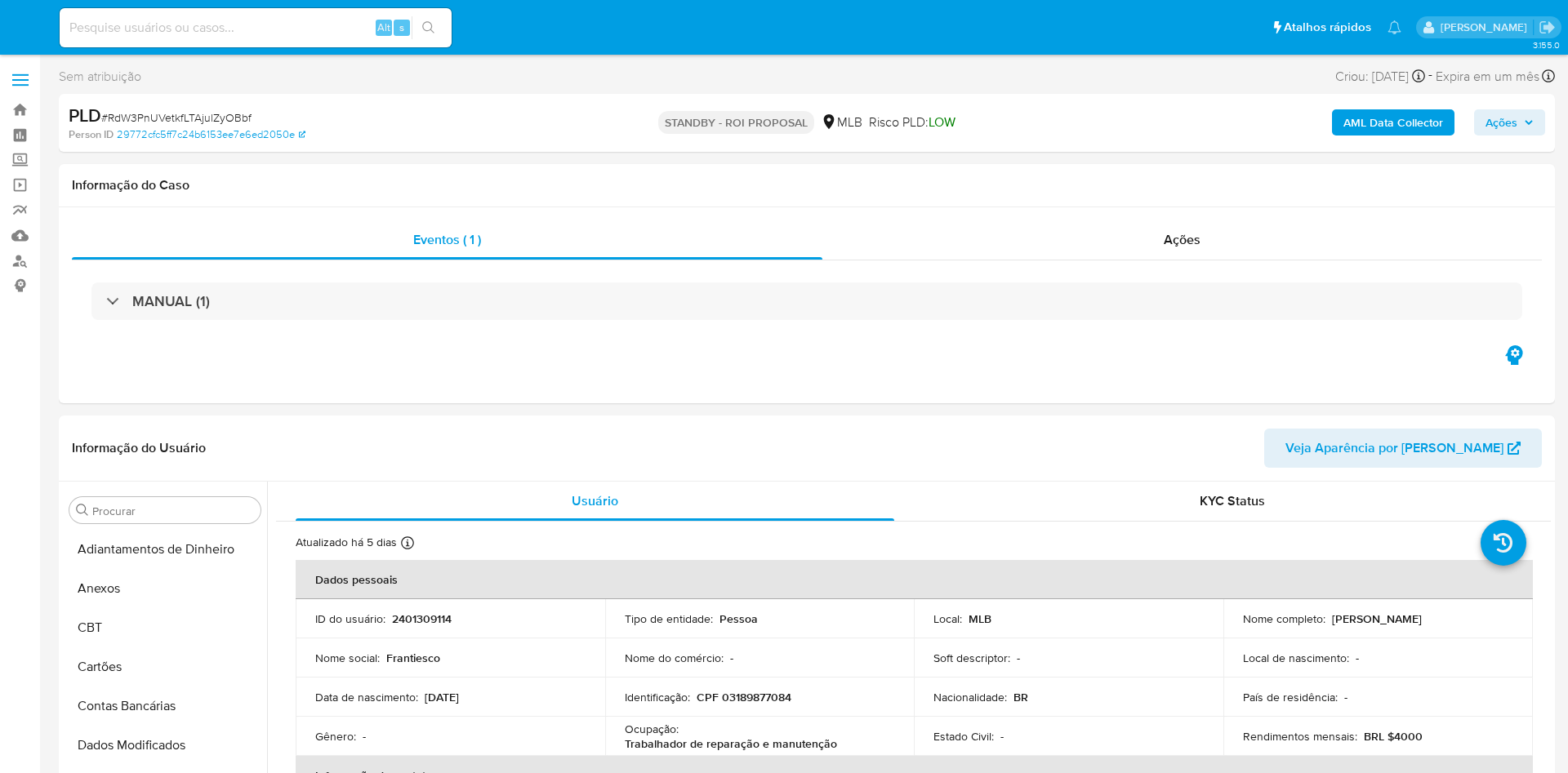
select select "10"
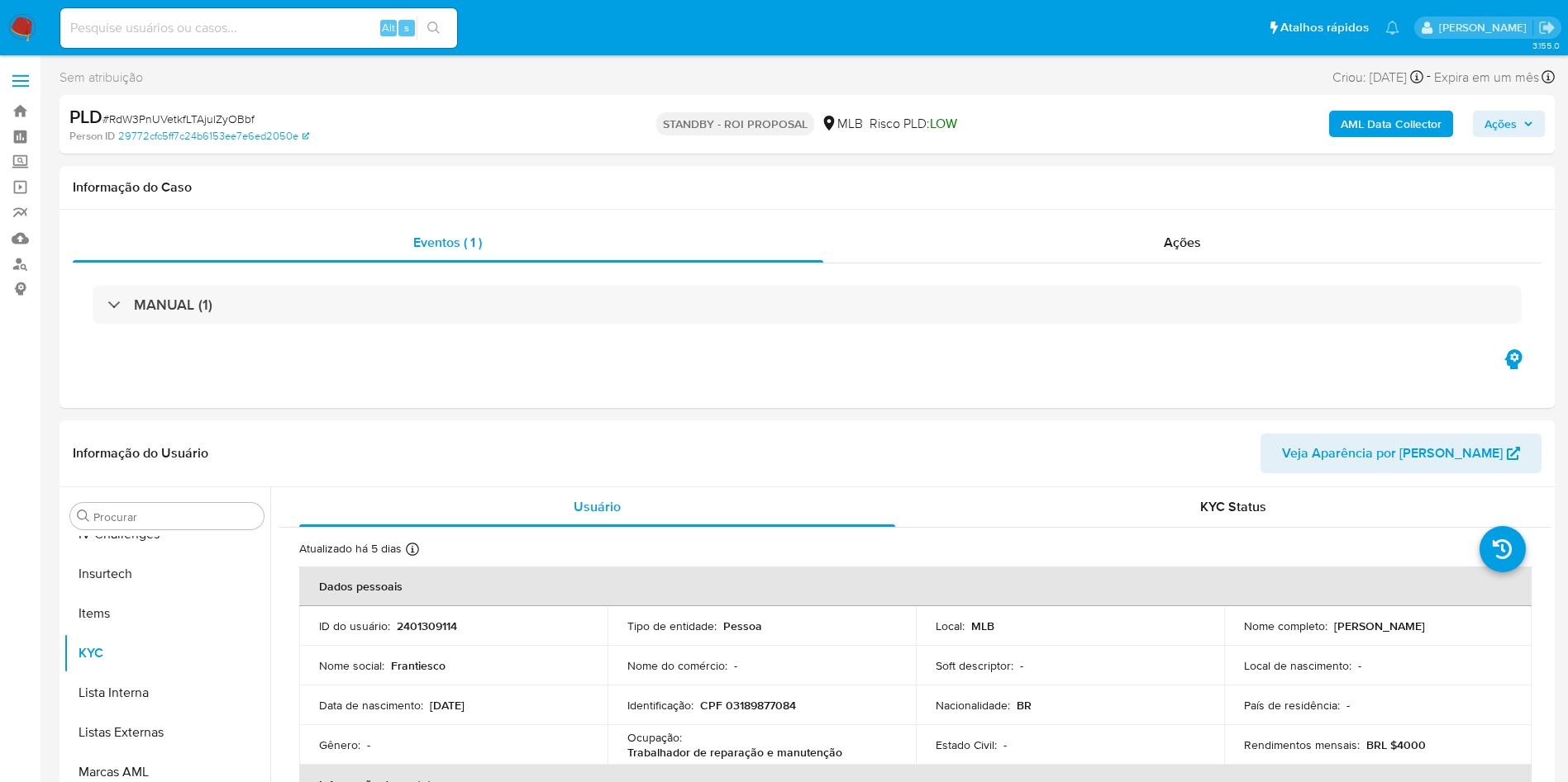
scroll to position [738, 0]
drag, startPoint x: 1108, startPoint y: 237, endPoint x: 1090, endPoint y: 275, distance: 42.0
click at [1109, 238] on div "Ações" at bounding box center [1183, 242] width 719 height 39
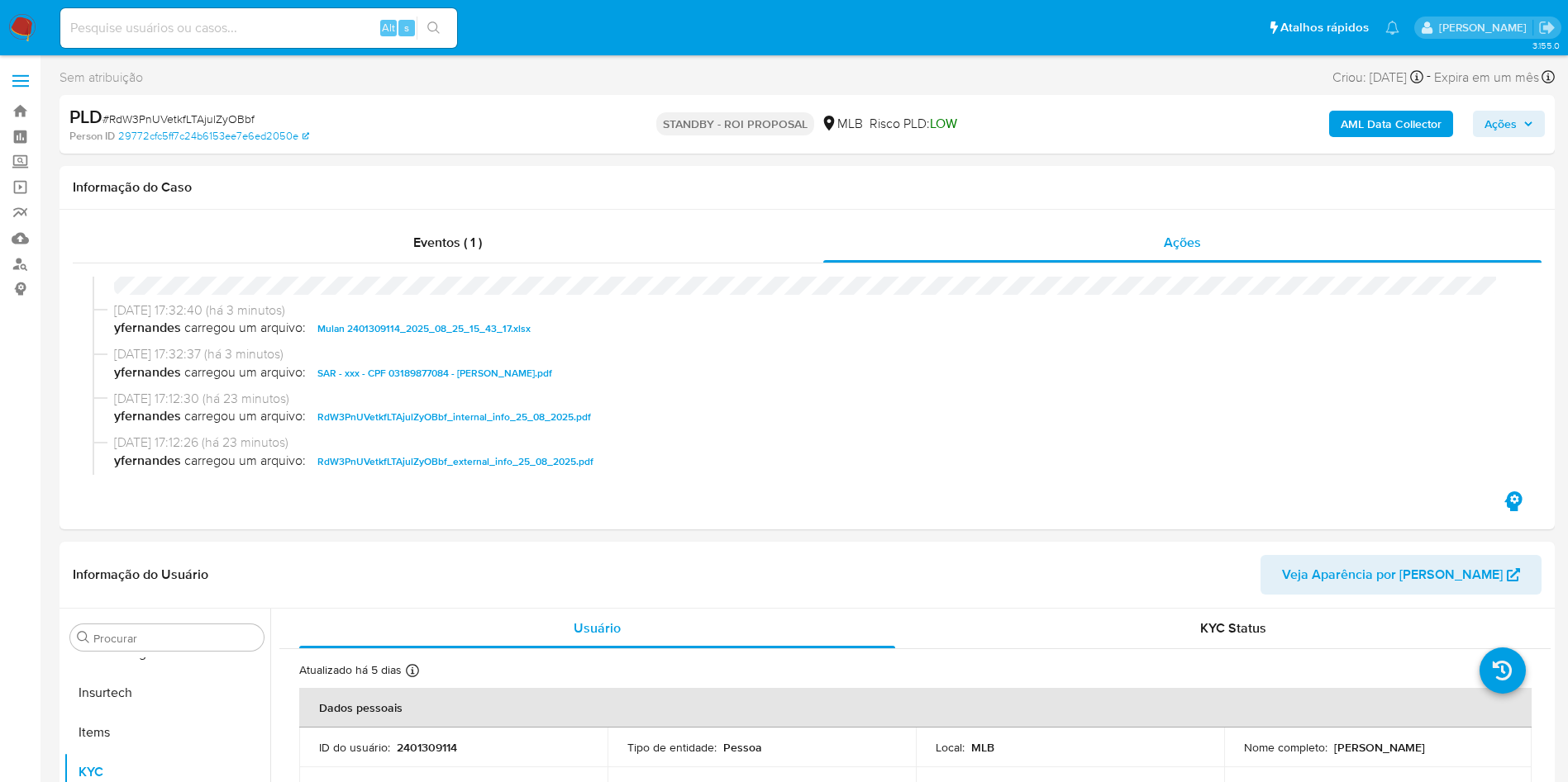
scroll to position [0, 0]
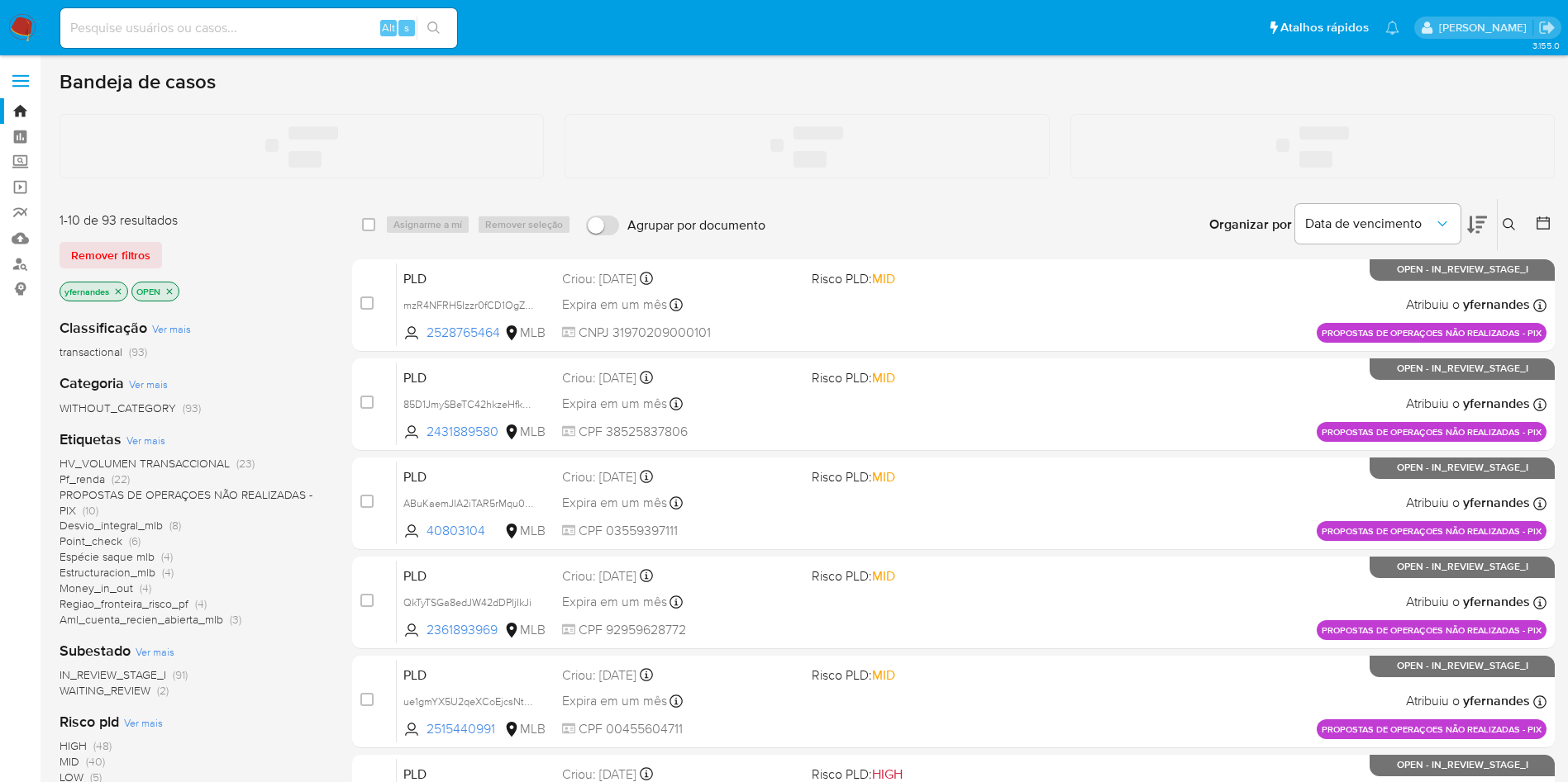
click at [135, 441] on div "Etiquetas Ver mais HV_VOLUMEN TRANSACCIONAL (23) Pf_renda (22) PROPOSTAS DE OPE…" at bounding box center [192, 529] width 266 height 198
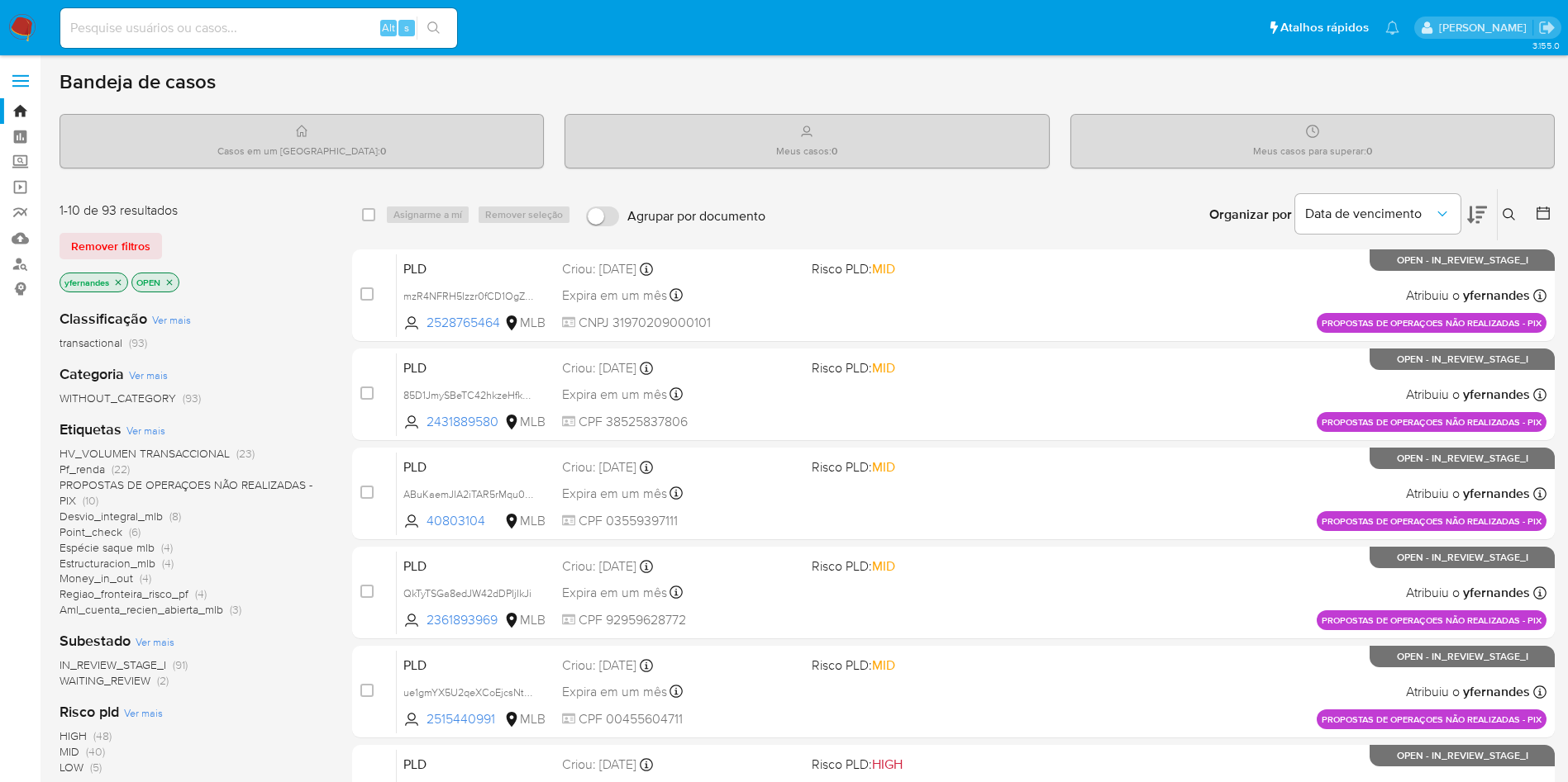
click at [131, 425] on span "Ver mais" at bounding box center [146, 430] width 39 height 15
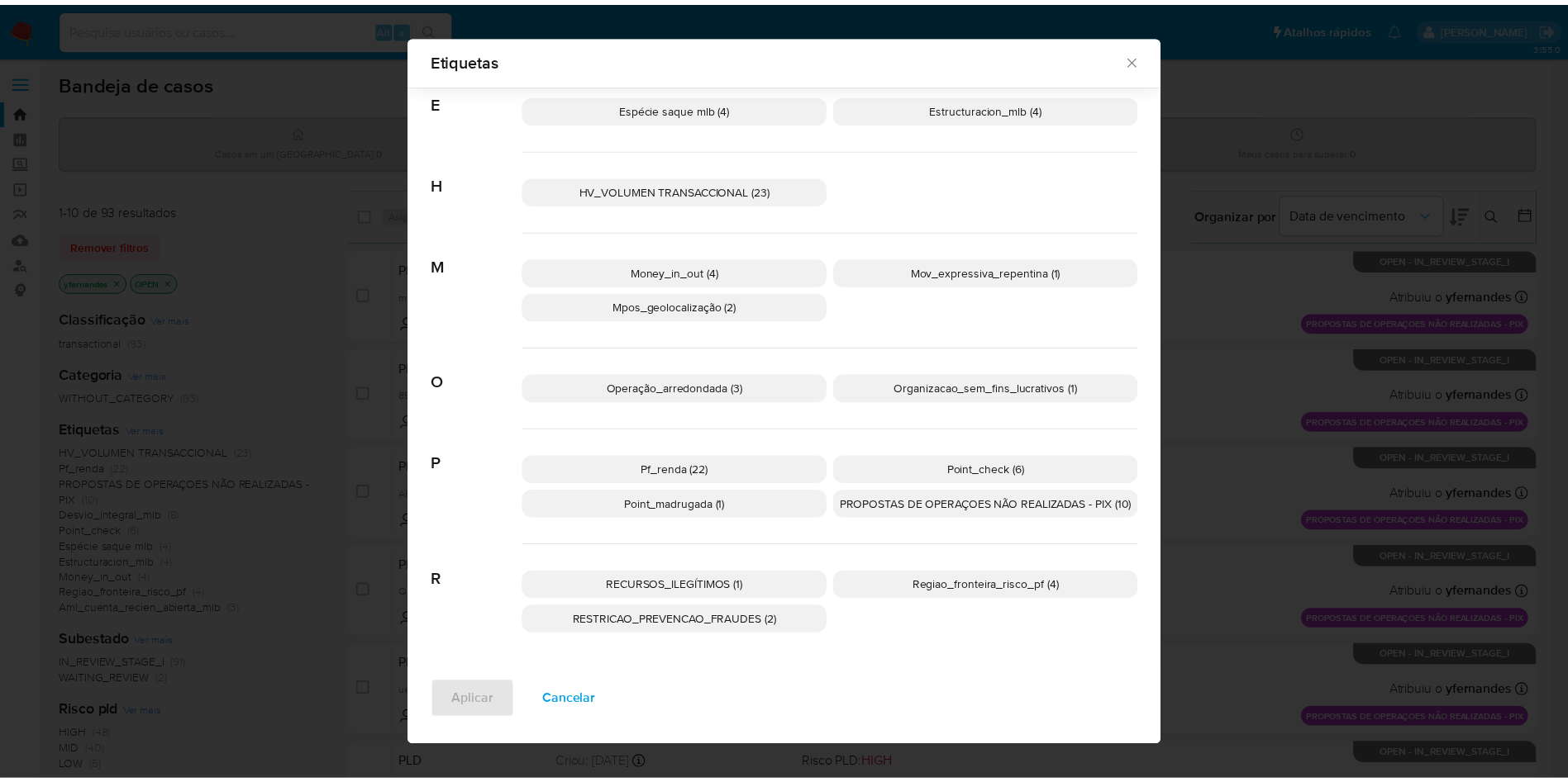
scroll to position [444, 0]
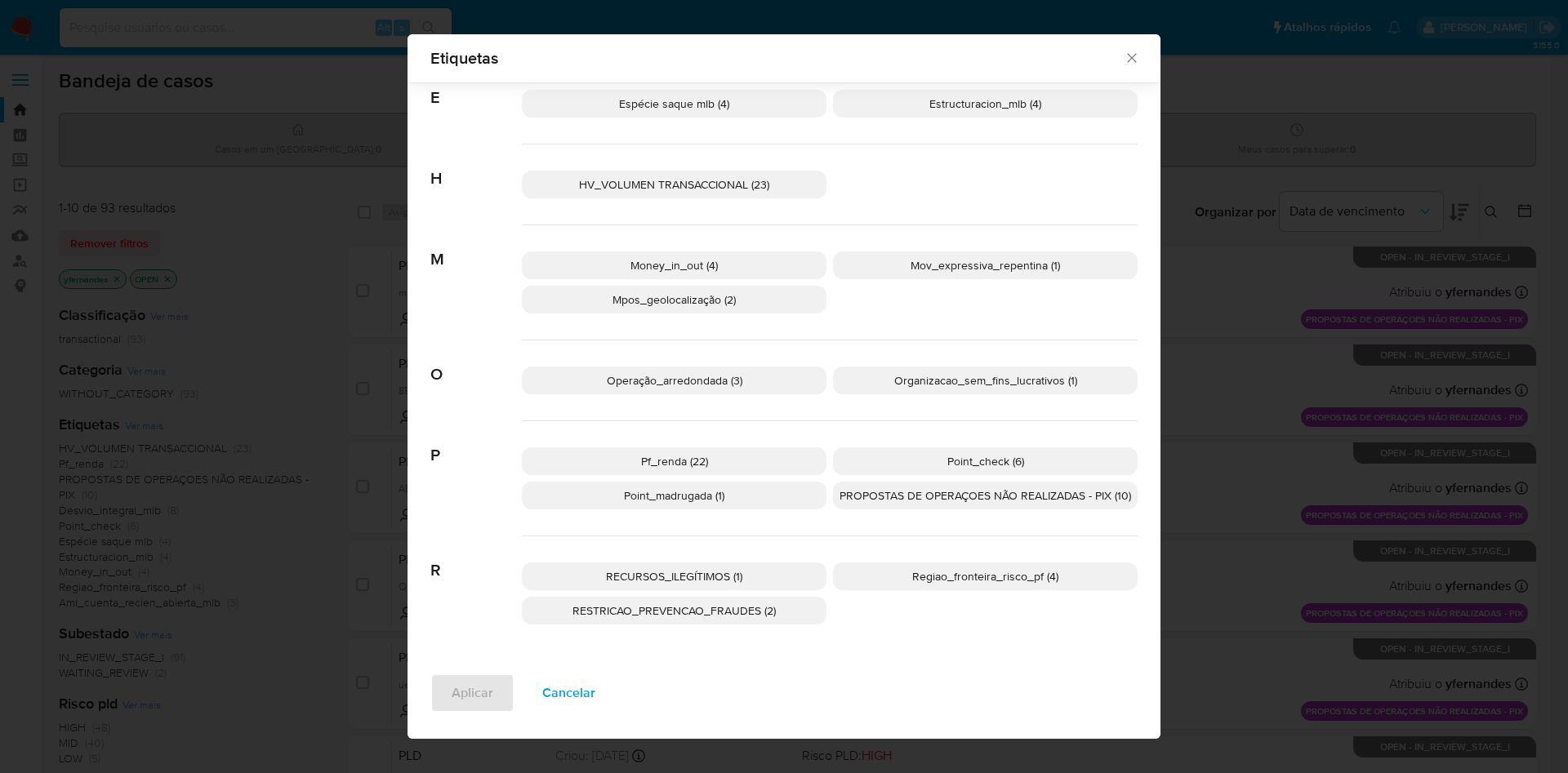
click at [979, 501] on span "PROPOSTAS DE OPERAÇOES NÃO REALIZADAS - PIX (10)" at bounding box center [985, 496] width 291 height 17
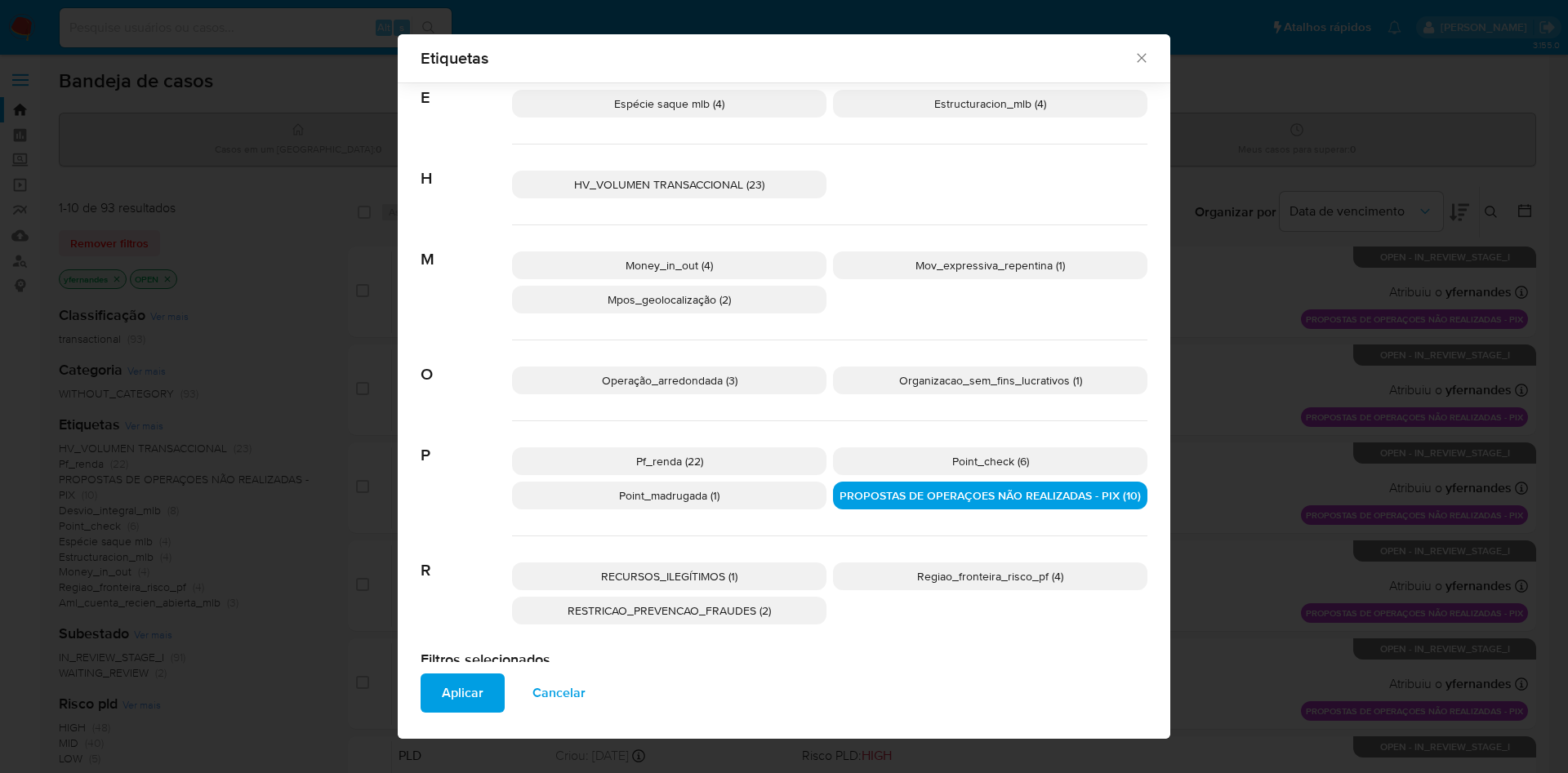
click at [480, 692] on button "Aplicar" at bounding box center [462, 693] width 84 height 39
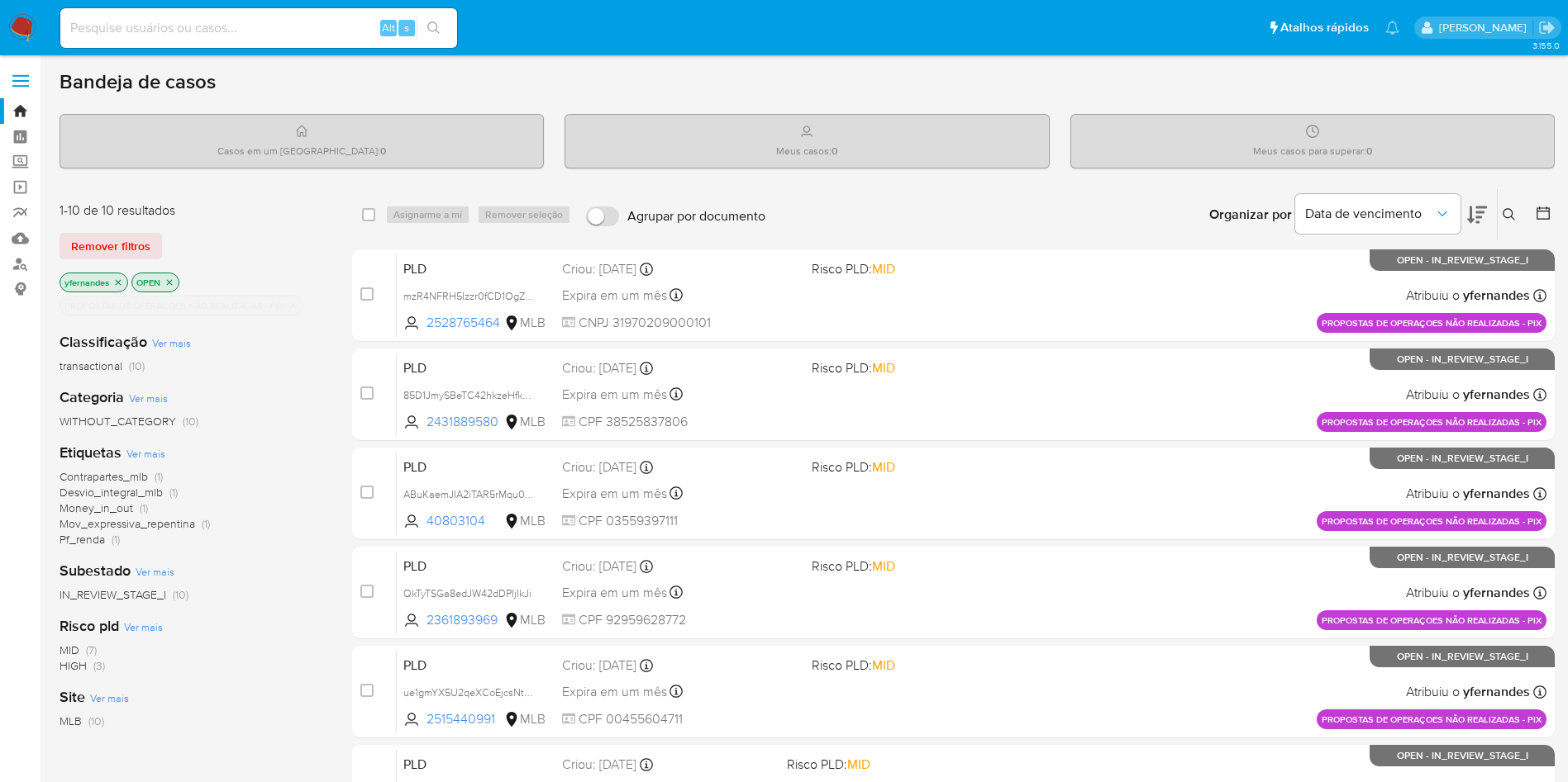
drag, startPoint x: 0, startPoint y: 403, endPoint x: 44, endPoint y: 404, distance: 44.0
click at [0, 402] on aside "Bandeja Painel Screening Pesquisa em Listas Watchlist Ferramentas Operações em …" at bounding box center [20, 652] width 40 height 1305
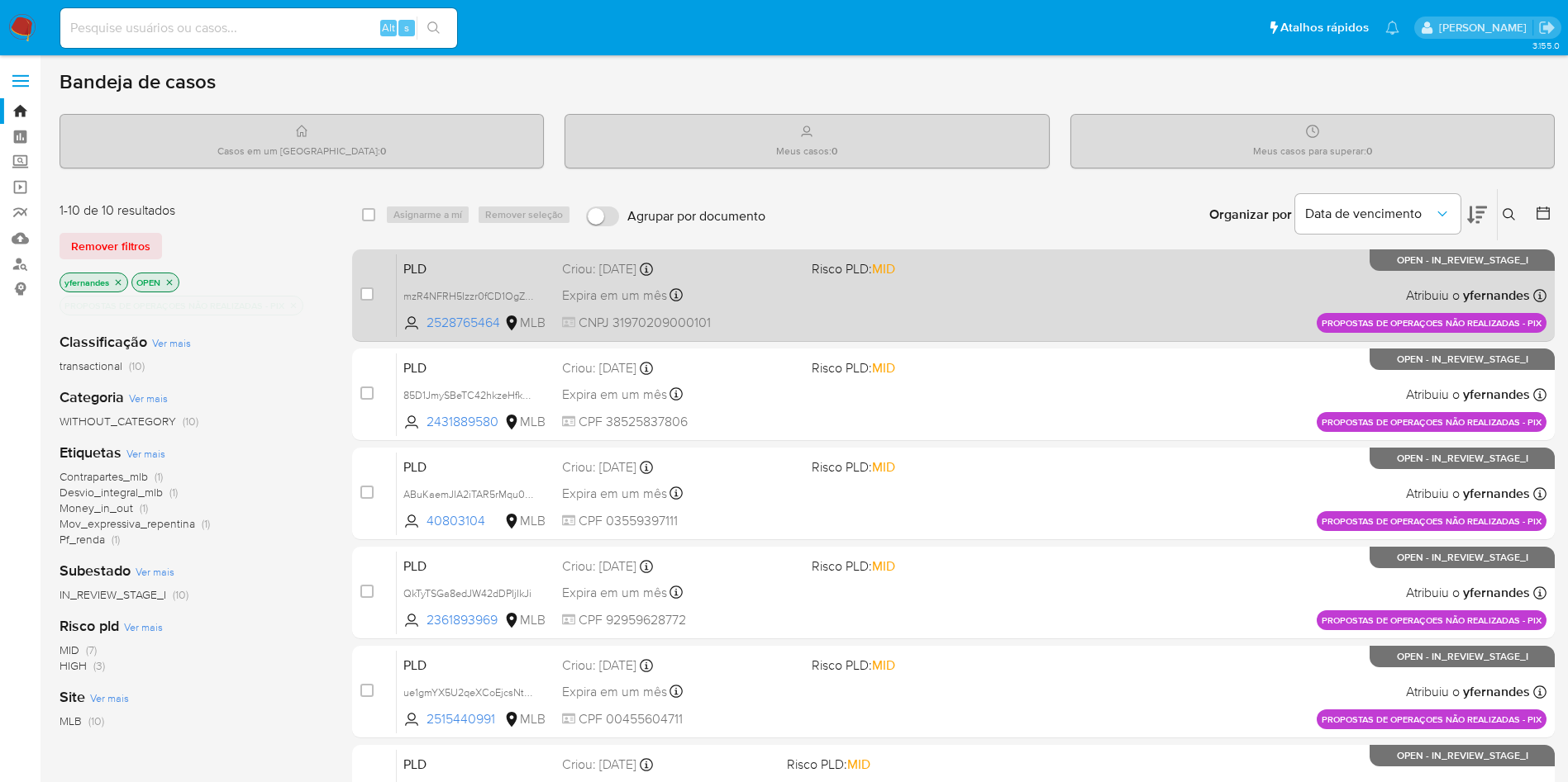
click at [917, 298] on div "PLD mzR4NFRH5Izzr0fCD1OgZYeA 2528765464 MLB Risco PLD: MID Criou: 14/08/2025 Cr…" at bounding box center [972, 295] width 1150 height 83
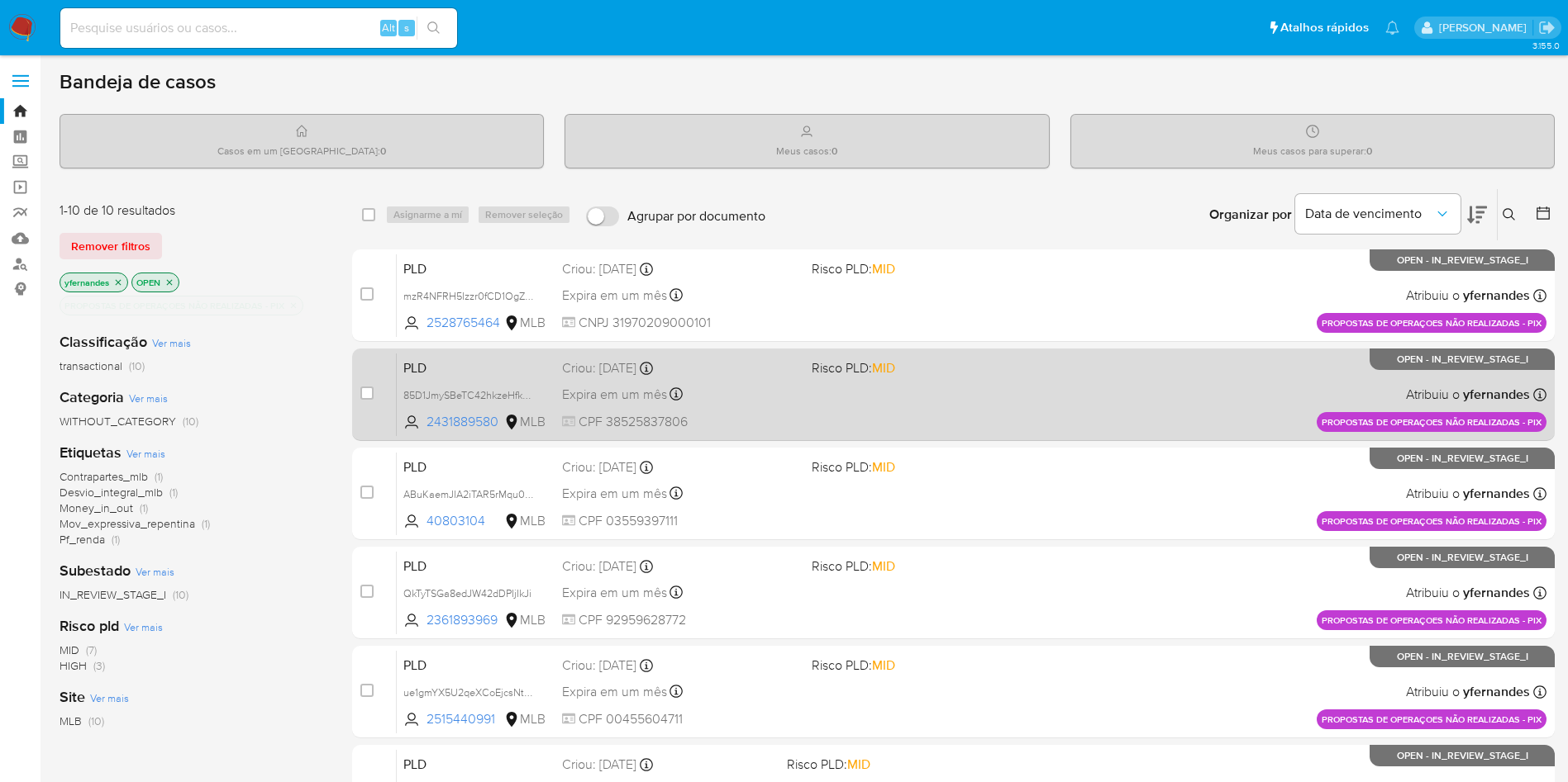
click at [938, 402] on div "PLD 85D1JmySBeTC42hkzeHfkvnx 2431889580 MLB Risco PLD: MID Criou: 14/08/2025 Cr…" at bounding box center [972, 394] width 1150 height 83
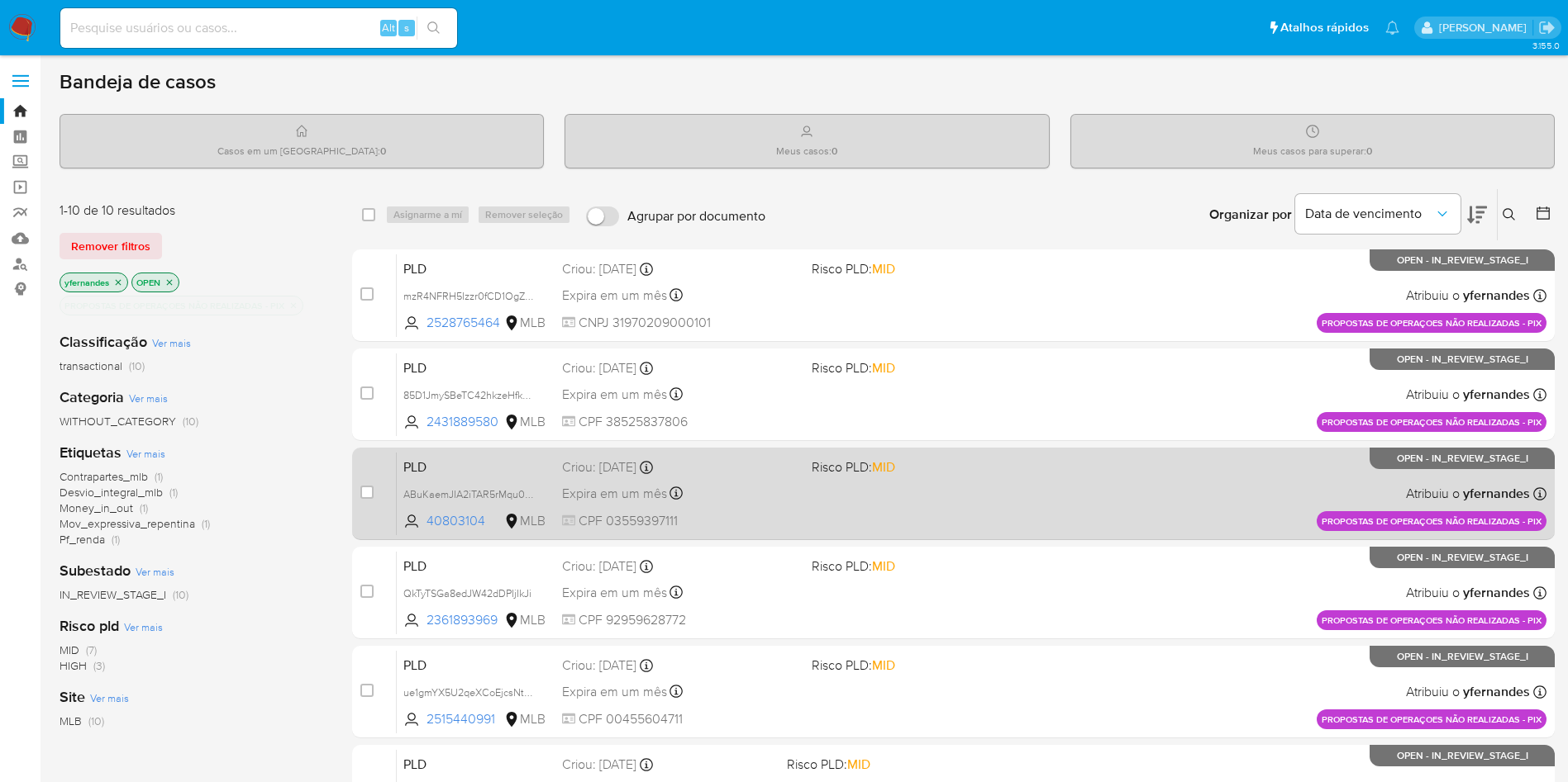
click at [941, 490] on div "PLD ABuKaemJIA2iTAR5rMqu0sNt 40803104 MLB Risco PLD: MID Criou: 14/08/2025 Crio…" at bounding box center [972, 493] width 1150 height 83
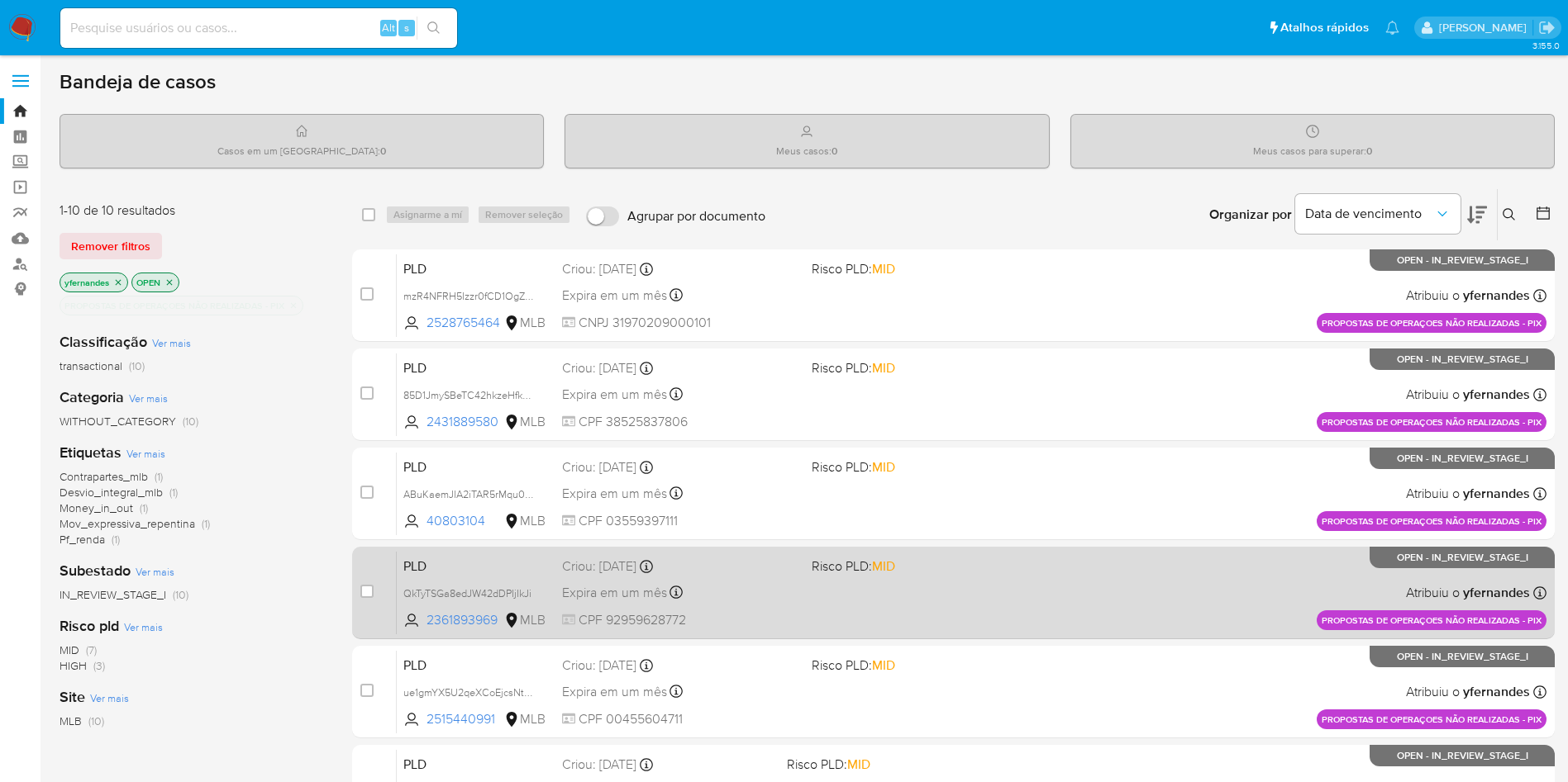
click at [906, 607] on div "PLD QkTyTSGa8edJW42dDPIjIkJi 2361893969 MLB Risco PLD: MID Criou: 14/08/2025 Cr…" at bounding box center [972, 592] width 1150 height 83
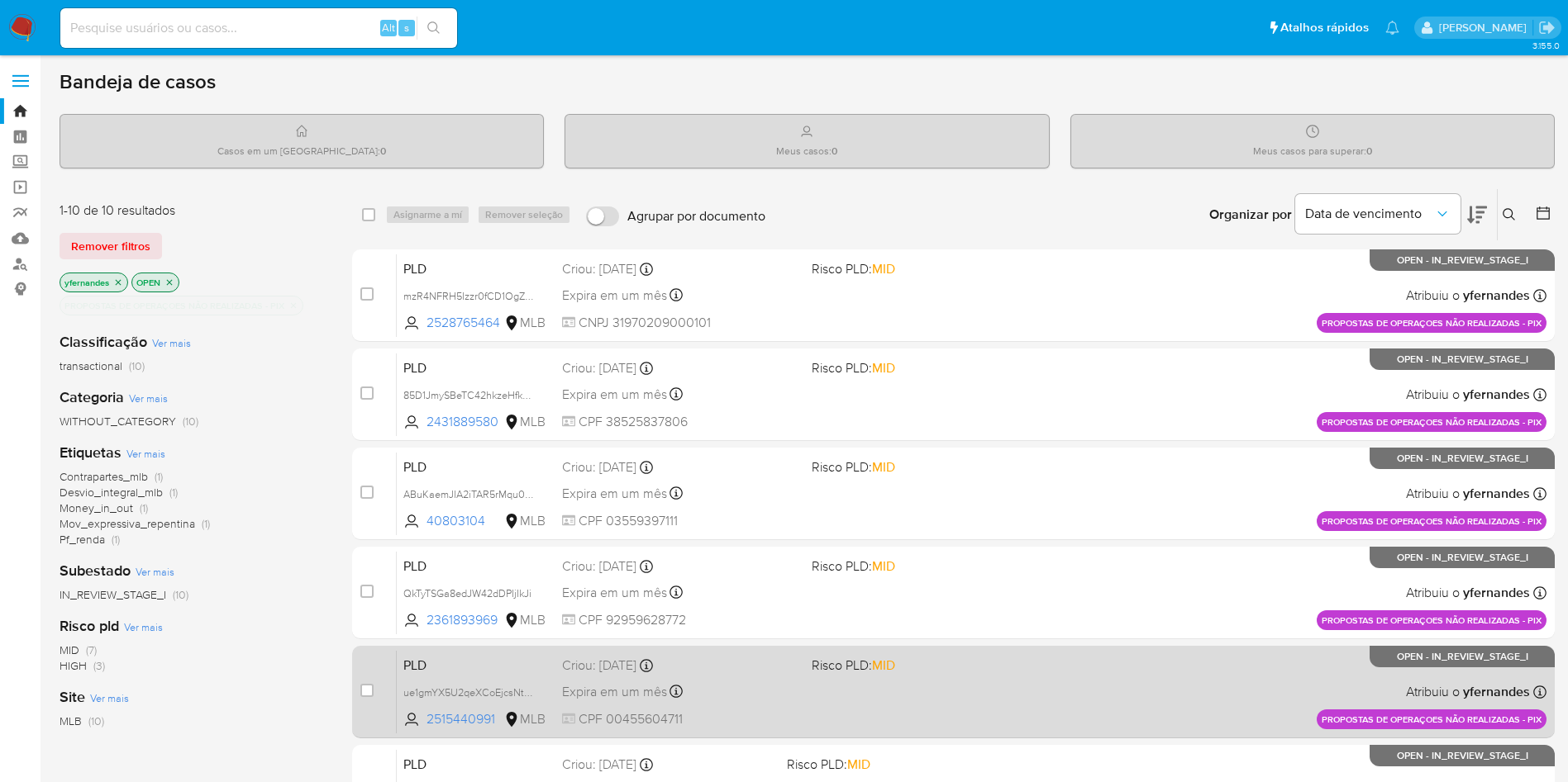
click at [905, 694] on div "PLD ue1gmYX5U2qeXCoEjcsNtDQ8 2515440991 MLB Risco PLD: MID Criou: 14/08/2025 Cr…" at bounding box center [972, 691] width 1150 height 83
click at [368, 690] on input "checkbox" at bounding box center [367, 691] width 13 height 13
checkbox input "true"
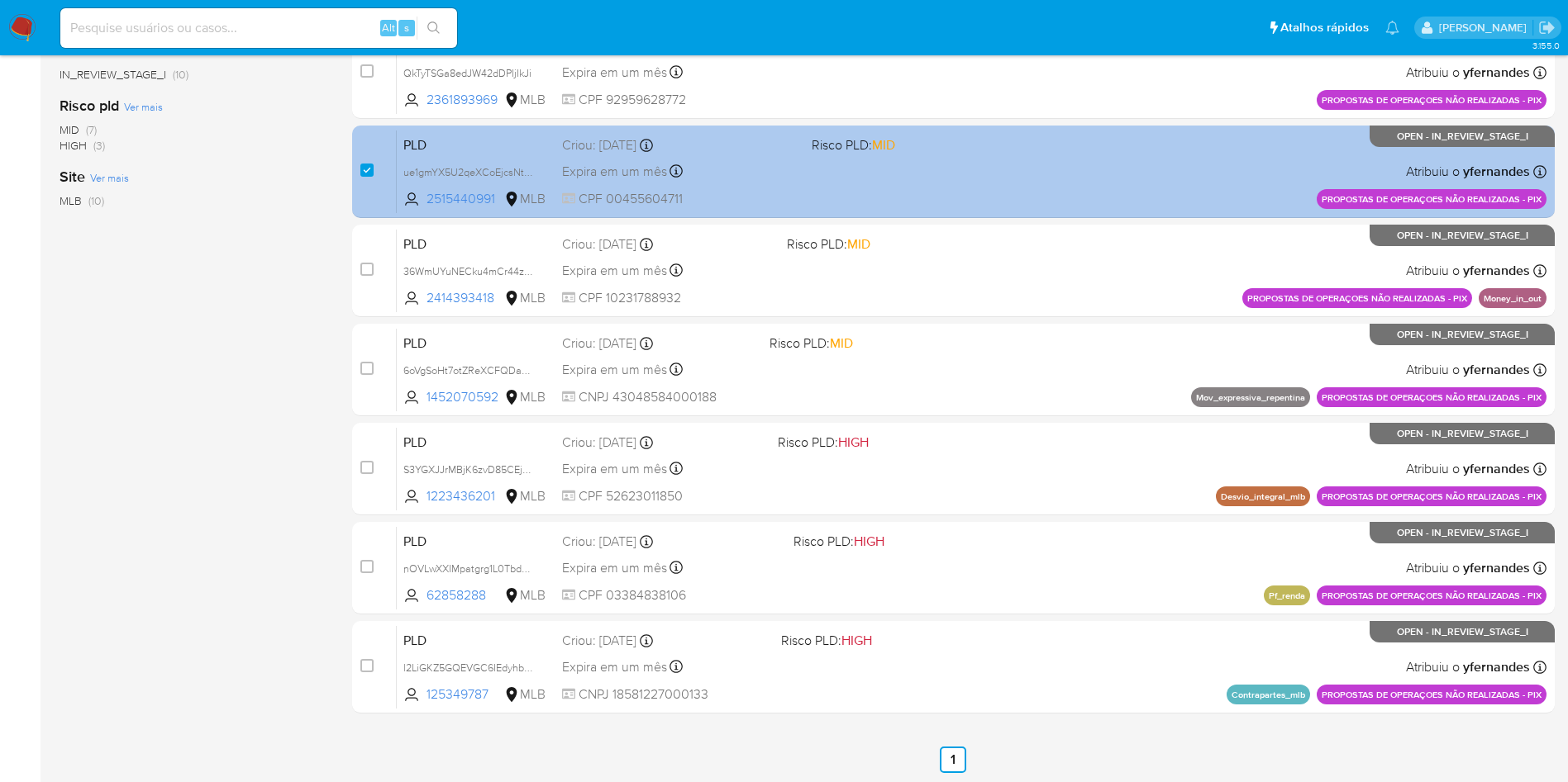
scroll to position [522, 0]
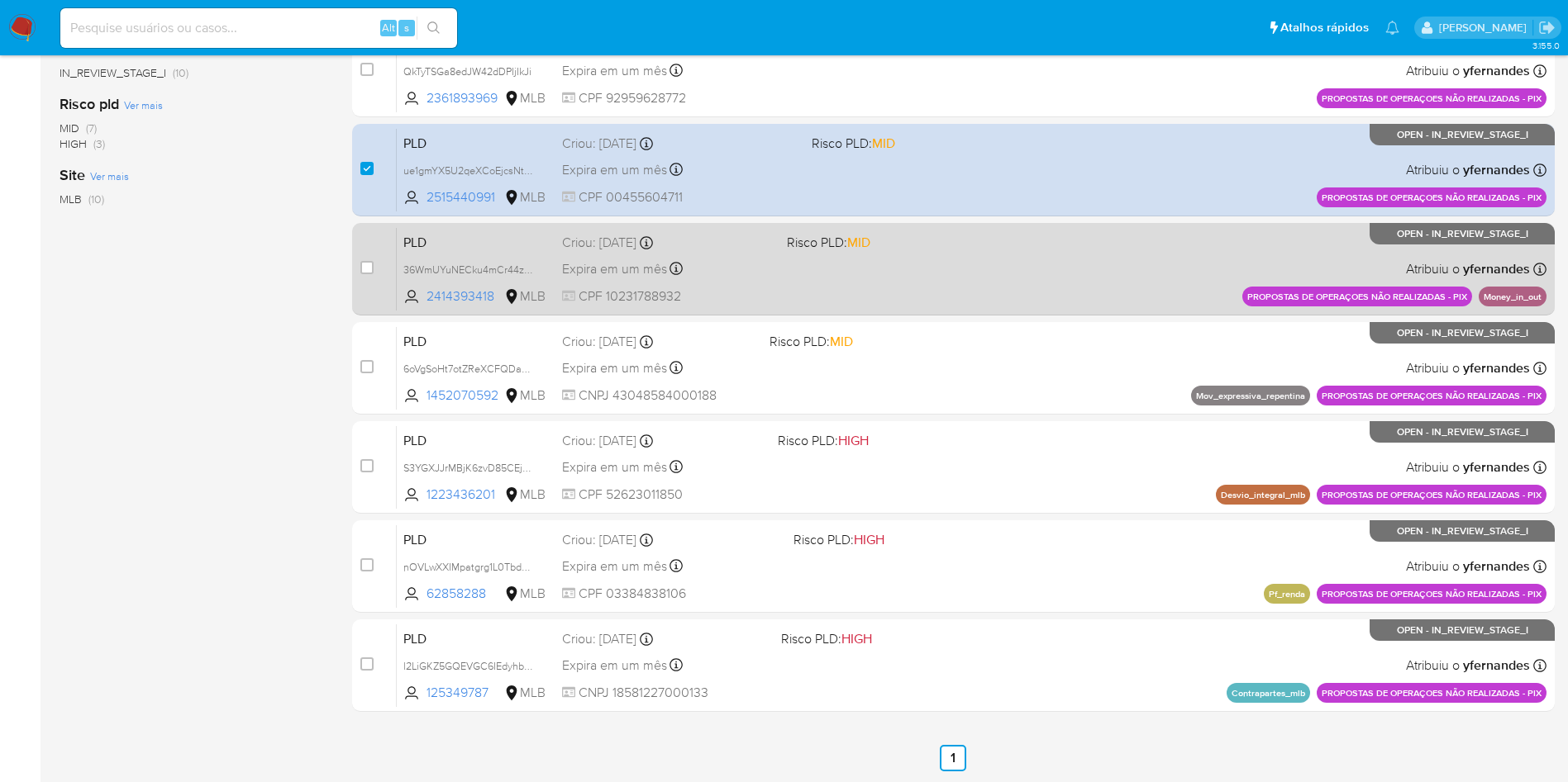
click at [934, 256] on div "PLD 36WmUYuNECku4mCr44zBY9xd 2414393418 MLB Risco PLD: MID Criou: 12/08/2025 Cr…" at bounding box center [972, 268] width 1150 height 83
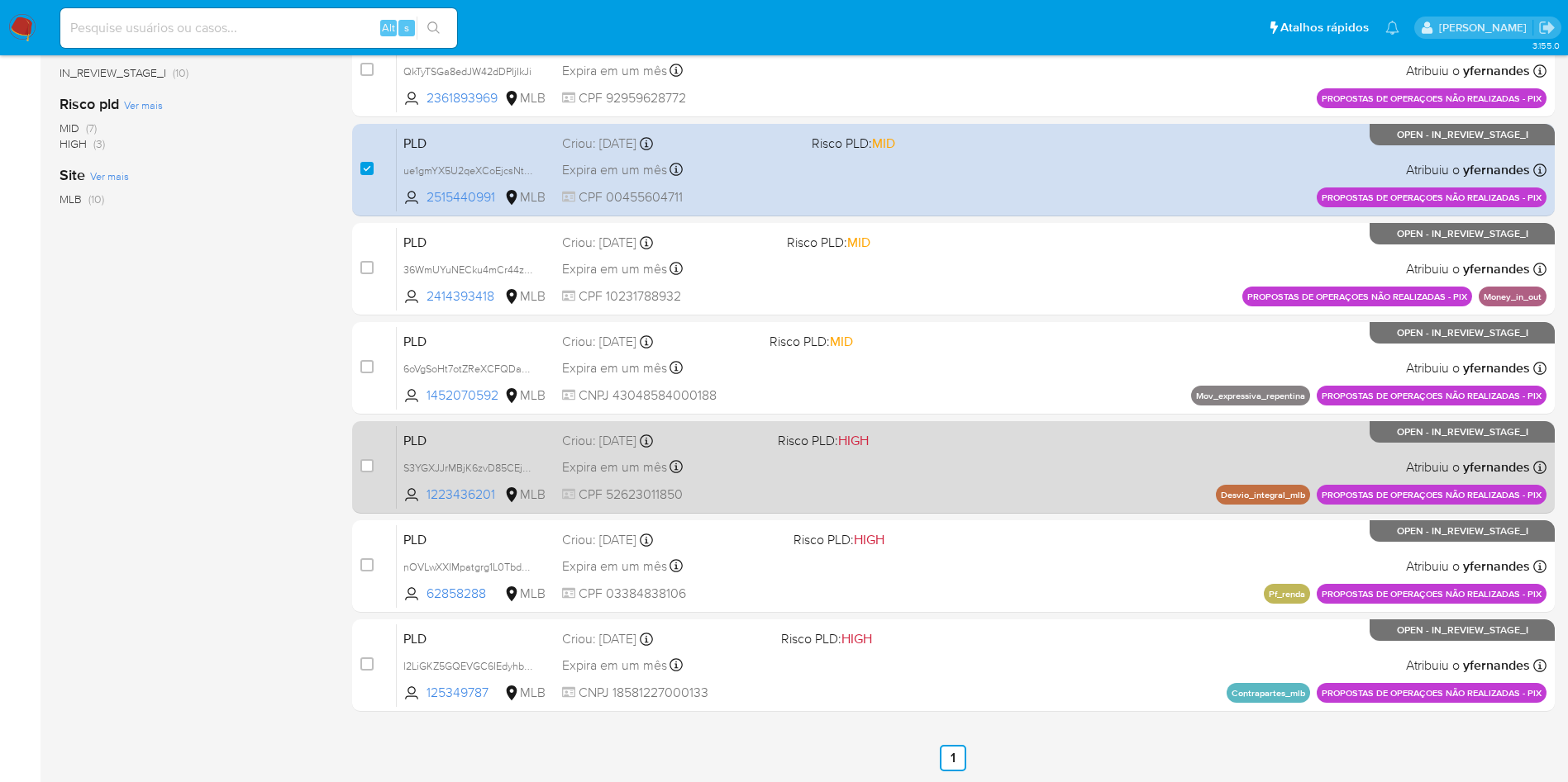
click at [941, 474] on div "PLD S3YGXJJrMBjK6zvD85CEjLUC 1223436201 MLB Risco PLD: HIGH Criou: 12/08/2025 C…" at bounding box center [972, 467] width 1150 height 83
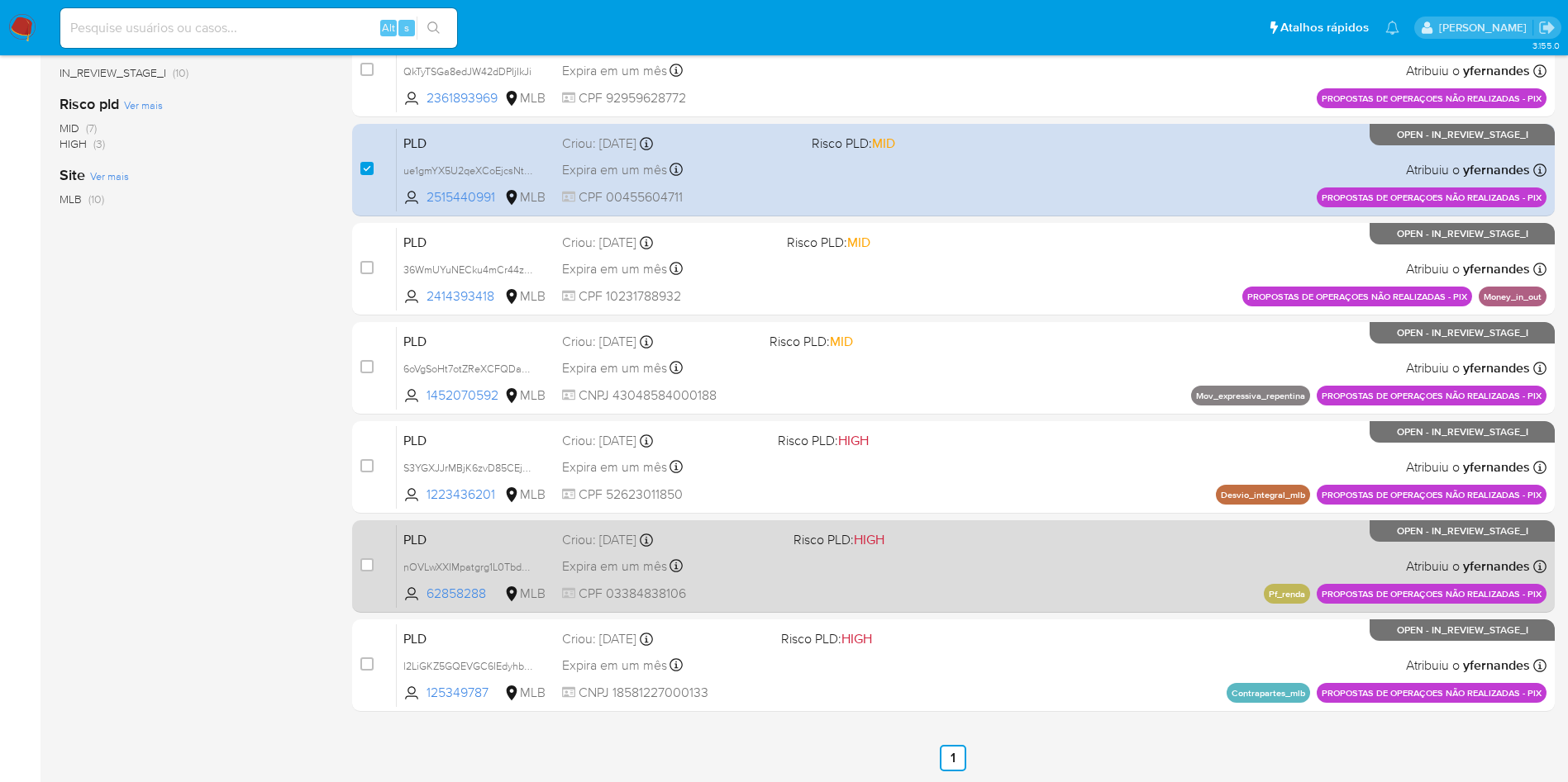
click at [917, 533] on span "Risco PLD: HIGH" at bounding box center [902, 539] width 218 height 22
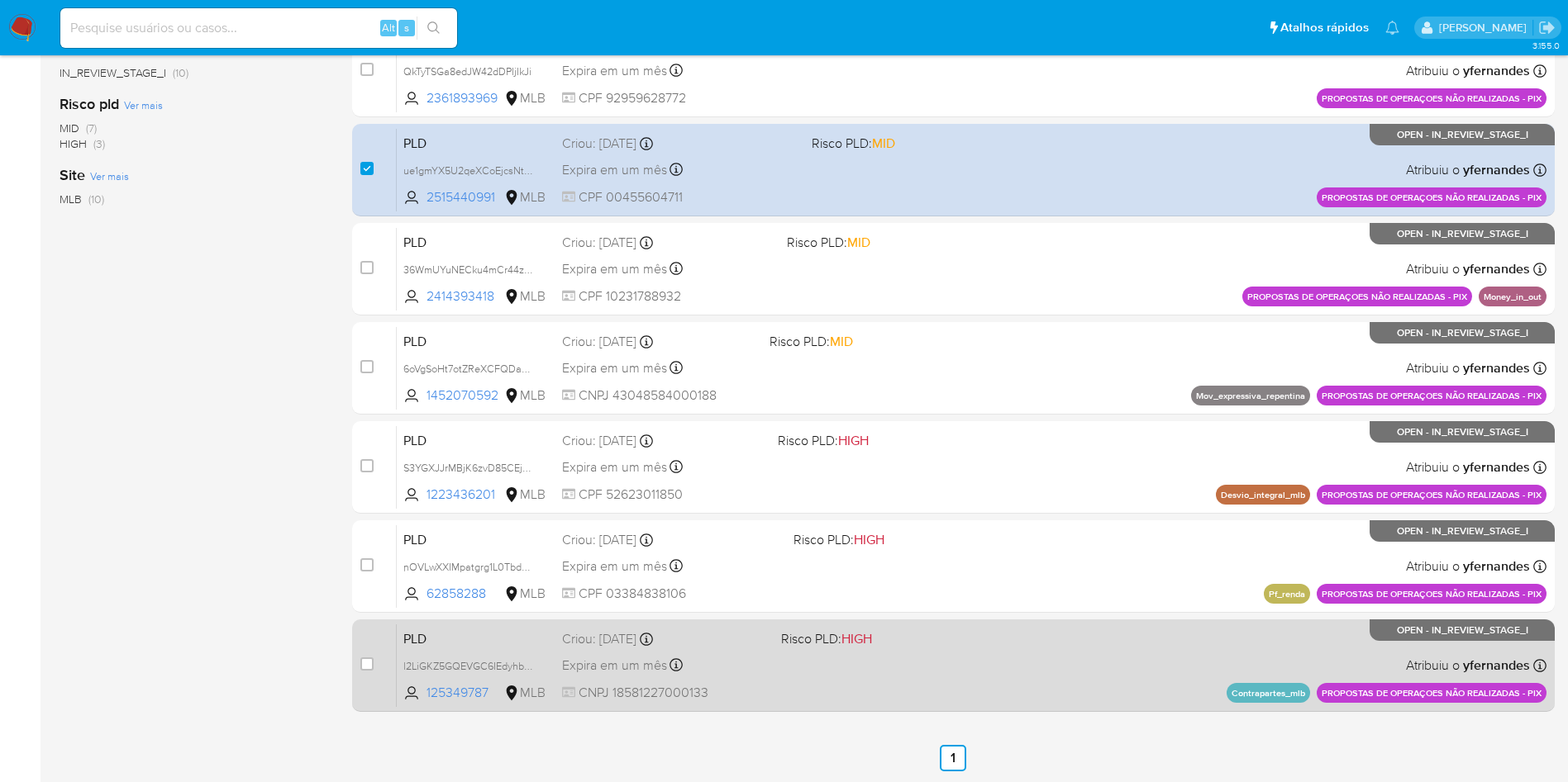
click at [966, 625] on div "PLD l2LiGKZ5GQEVGC6IEdyhbqJx 125349787 MLB Risco PLD: HIGH Criou: 12/08/2025 Cr…" at bounding box center [972, 665] width 1150 height 83
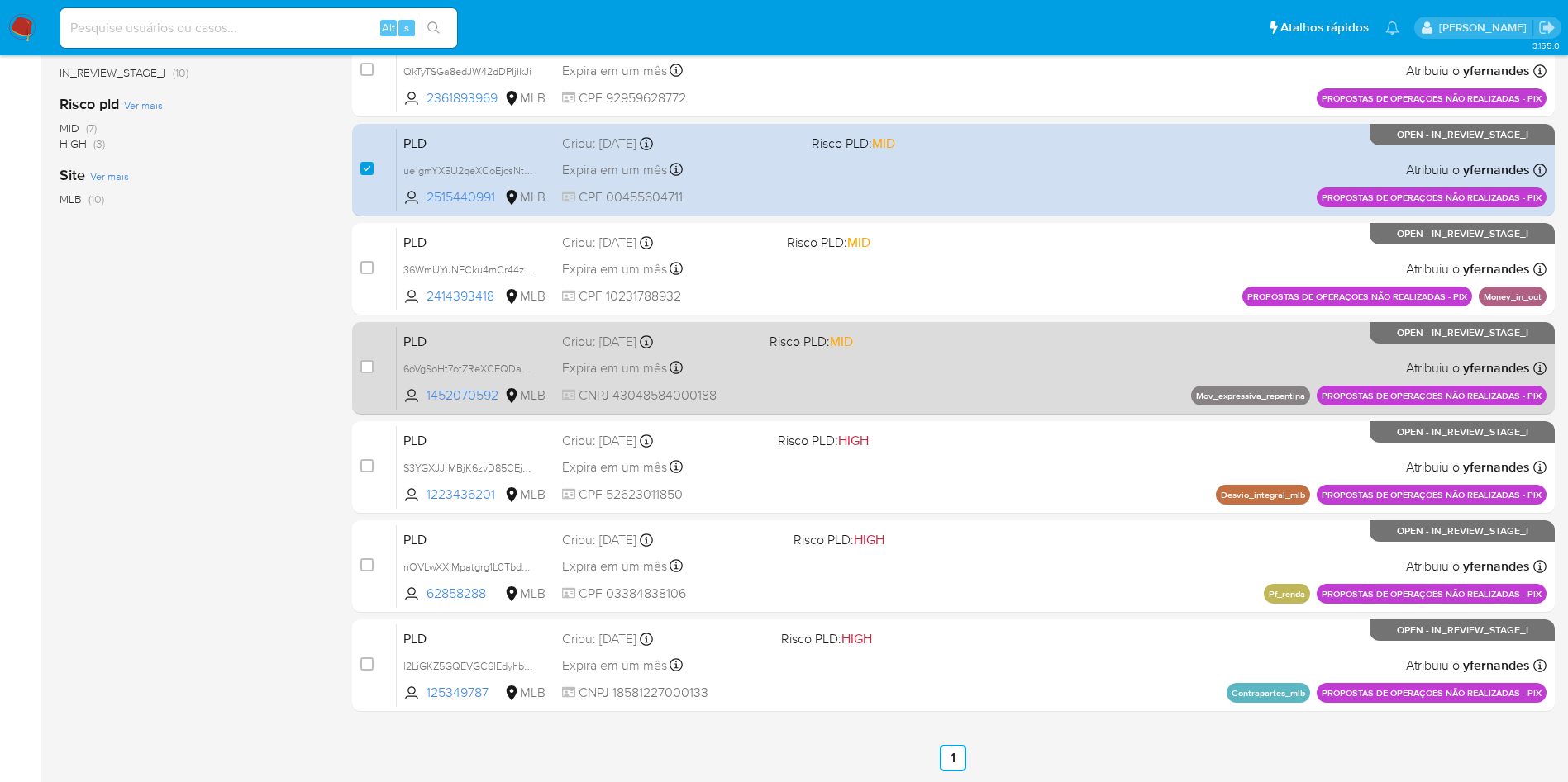
click at [870, 376] on div "PLD 6oVgSoHt7otZReXCFQDaAmi9 1452070592 MLB Risco PLD: MID Criou: 12/08/2025 Cr…" at bounding box center [972, 368] width 1150 height 83
